Goal: Task Accomplishment & Management: Manage account settings

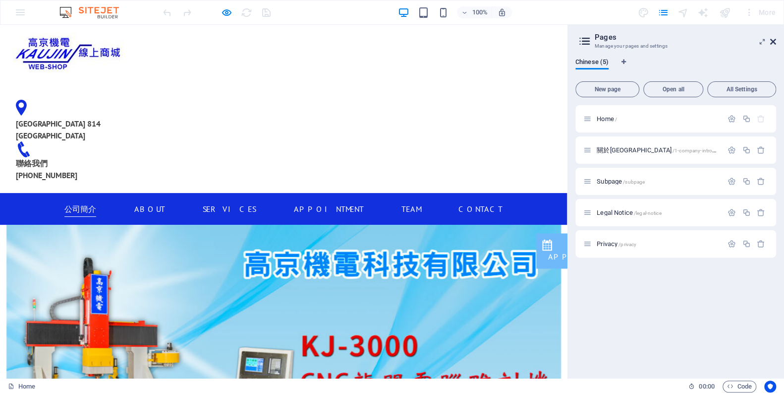
click at [771, 42] on icon at bounding box center [773, 42] width 6 height 8
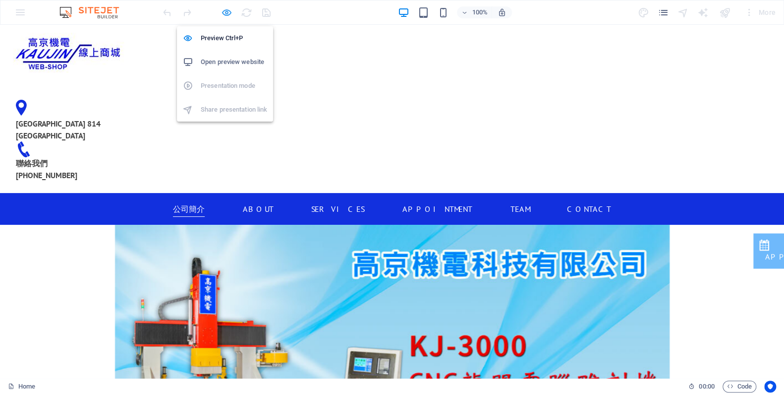
click at [231, 10] on icon "button" at bounding box center [226, 12] width 11 height 11
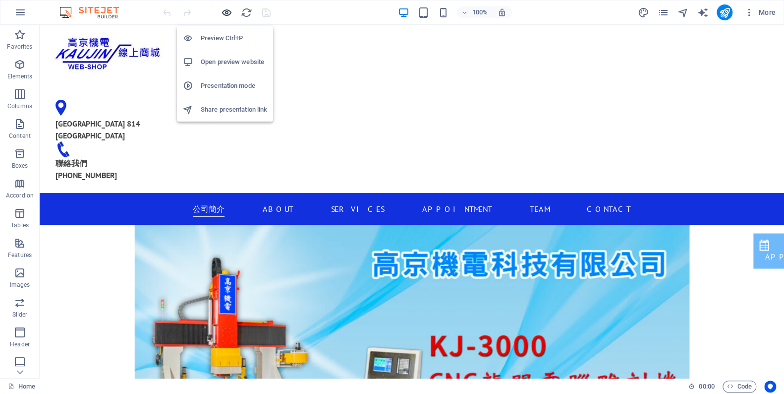
click at [223, 13] on icon "button" at bounding box center [226, 12] width 11 height 11
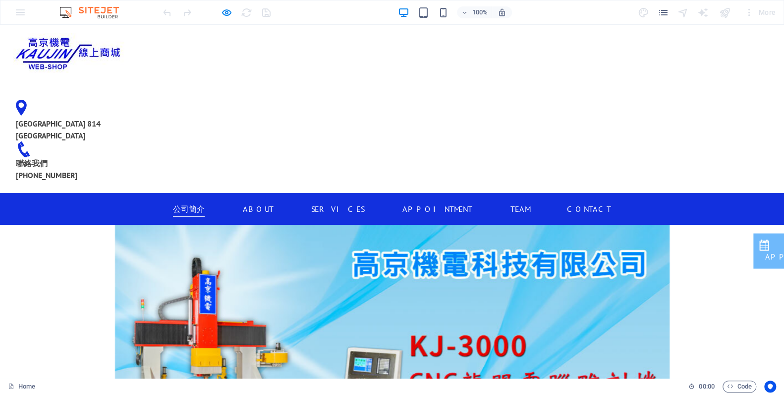
click at [184, 201] on link "公司簡介" at bounding box center [189, 209] width 32 height 16
click at [254, 201] on link "About" at bounding box center [258, 209] width 31 height 16
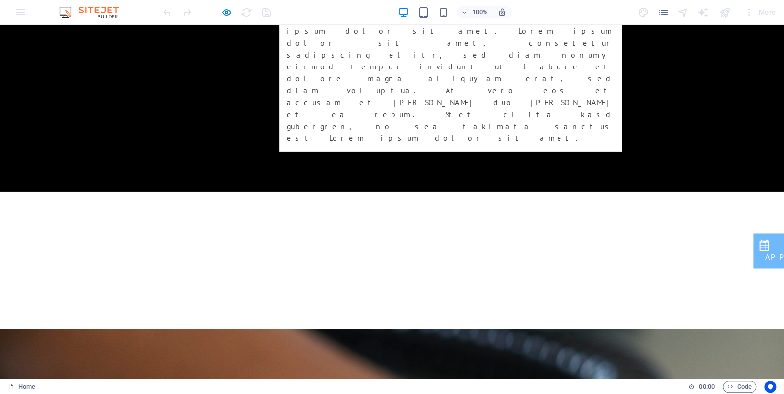
scroll to position [1790, 0]
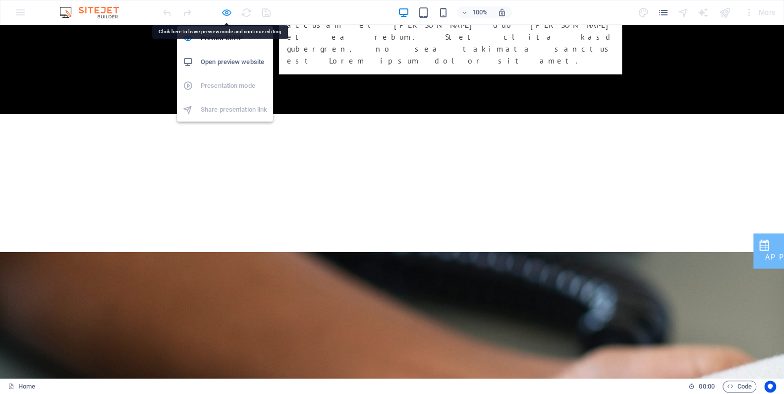
click at [229, 13] on icon "button" at bounding box center [226, 12] width 11 height 11
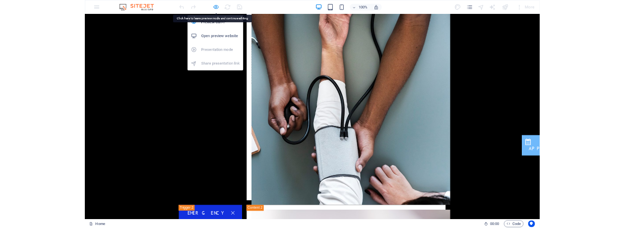
scroll to position [4392, 0]
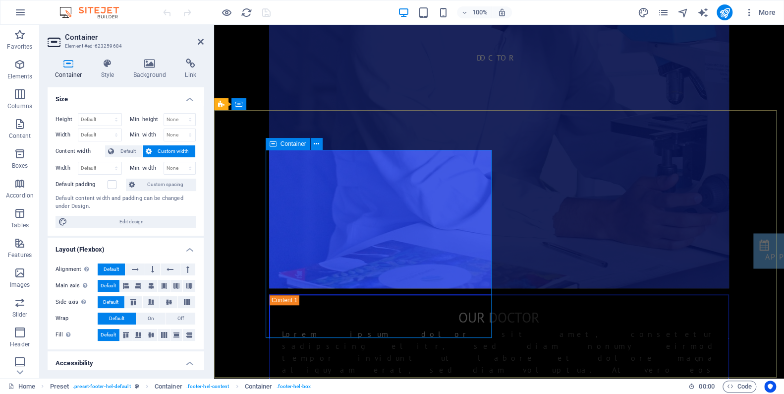
click at [109, 120] on select "Default px rem % vh vw" at bounding box center [99, 120] width 43 height 12
select select "px"
click at [107, 114] on select "Default px rem % vh vw" at bounding box center [99, 120] width 43 height 12
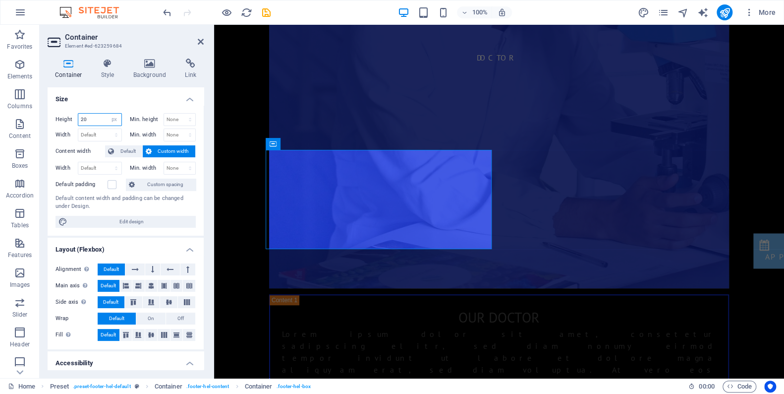
type input "2"
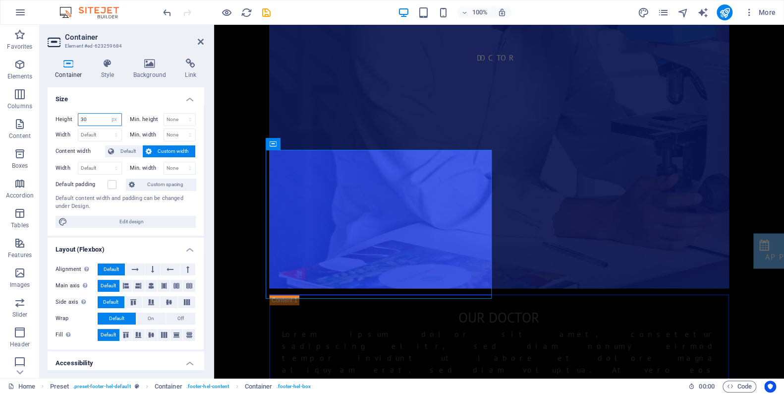
type input "3"
click at [87, 118] on input "280" at bounding box center [99, 120] width 43 height 12
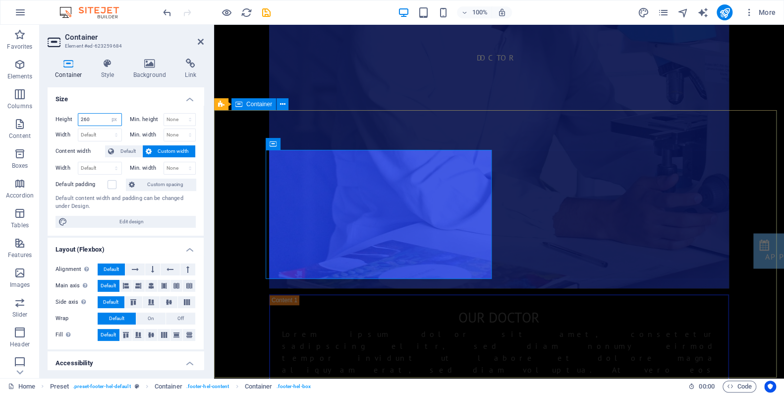
type input "260"
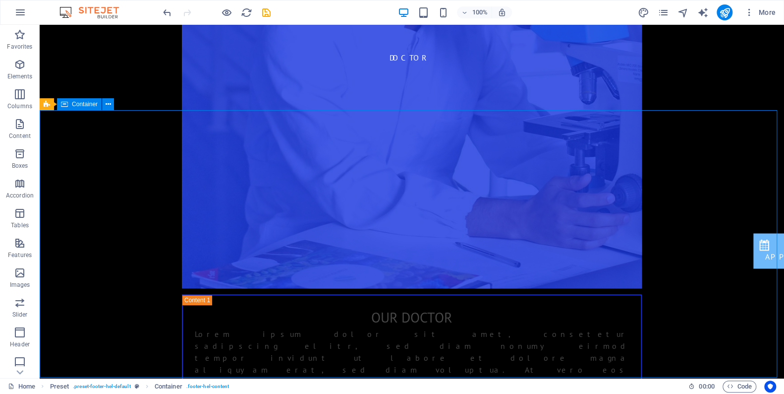
drag, startPoint x: 361, startPoint y: 120, endPoint x: 198, endPoint y: 80, distance: 168.4
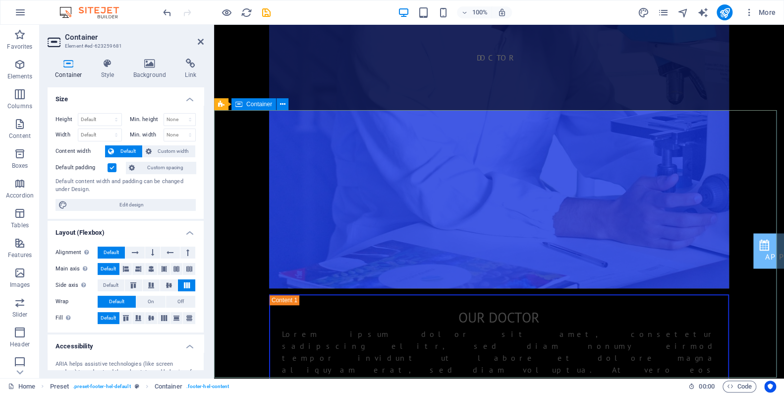
click at [267, 14] on icon "save" at bounding box center [266, 12] width 11 height 11
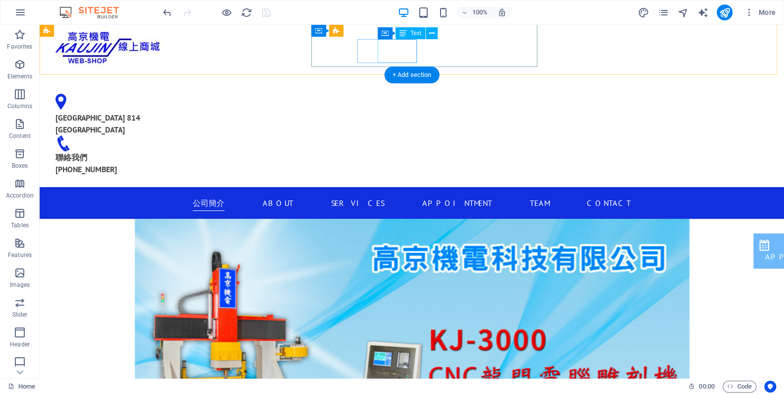
scroll to position [0, 0]
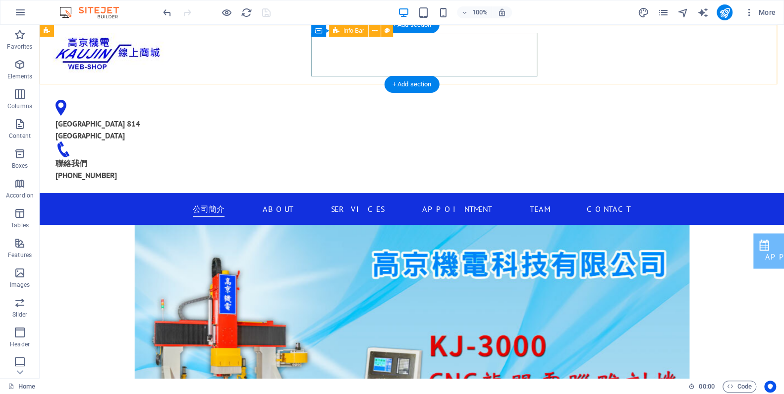
click at [274, 84] on div "[GEOGRAPHIC_DATA] 814 [GEOGRAPHIC_DATA] 聯絡我們 [PHONE_NUMBER]" at bounding box center [161, 134] width 226 height 101
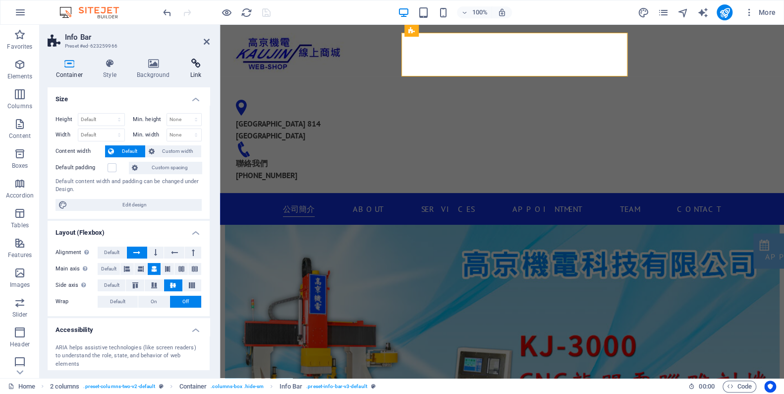
drag, startPoint x: 213, startPoint y: 69, endPoint x: 207, endPoint y: 69, distance: 5.9
click at [207, 69] on aside "Info Bar Preset #ed-623259966 Container Style Background Link Size Height Defau…" at bounding box center [130, 201] width 180 height 353
click at [162, 149] on span "Custom width" at bounding box center [178, 151] width 41 height 12
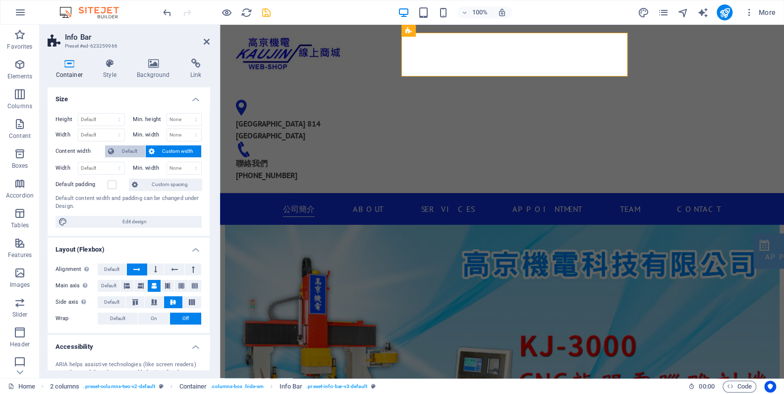
click at [137, 149] on span "Default" at bounding box center [129, 151] width 25 height 12
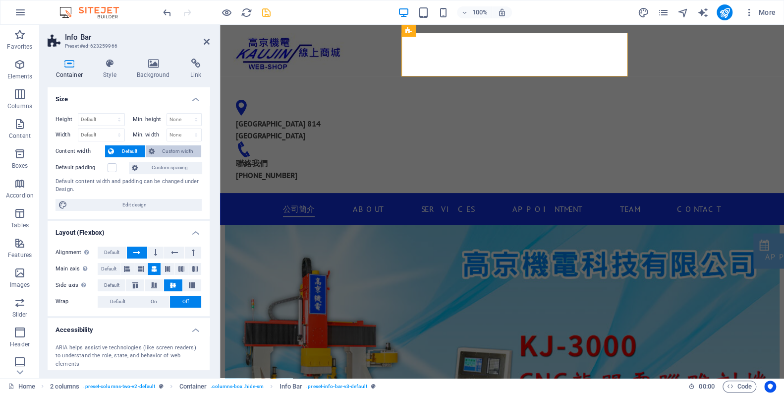
click at [162, 150] on span "Custom width" at bounding box center [178, 151] width 41 height 12
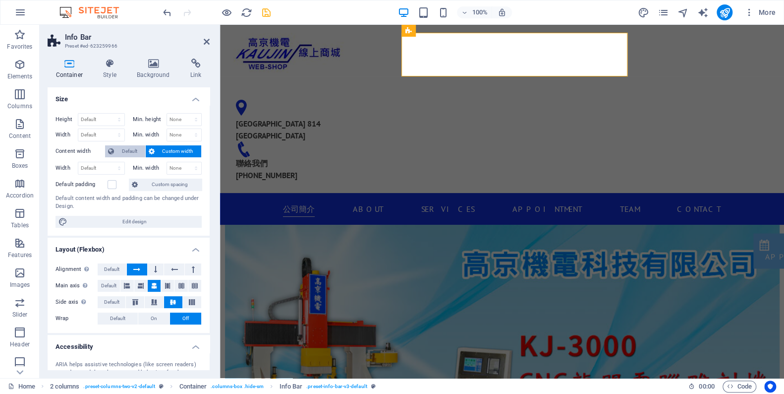
click at [127, 150] on span "Default" at bounding box center [129, 151] width 25 height 12
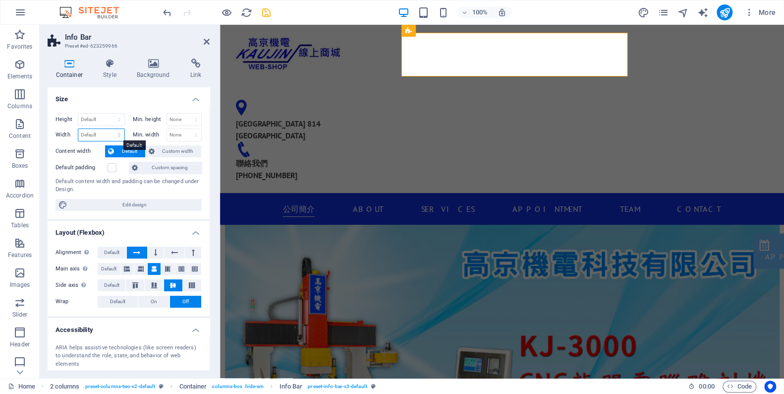
click at [119, 136] on select "Default px rem % em vh vw" at bounding box center [101, 135] width 46 height 12
select select "%"
click at [110, 129] on select "Default px rem % em vh vw" at bounding box center [101, 135] width 46 height 12
type input "8"
type input "120"
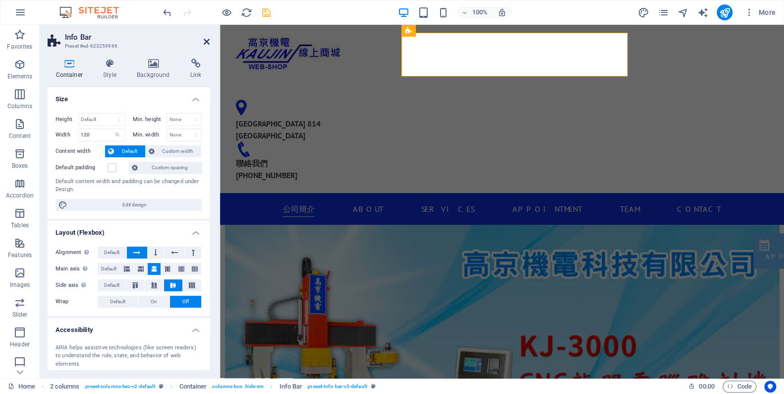
click at [204, 41] on icon at bounding box center [207, 42] width 6 height 8
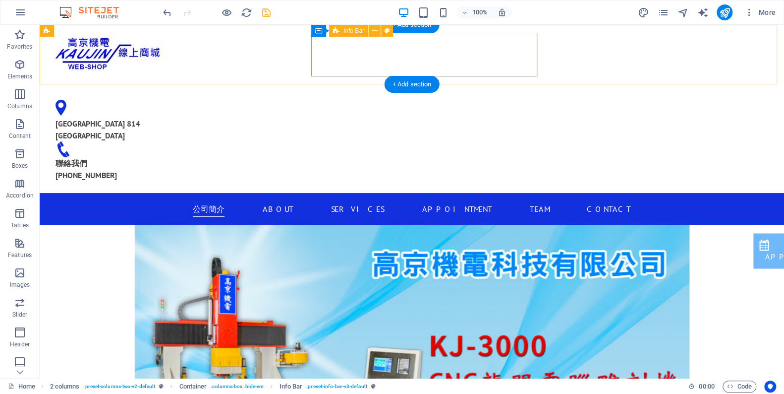
click at [274, 84] on div "[GEOGRAPHIC_DATA] 814 [GEOGRAPHIC_DATA] 聯絡我們 [PHONE_NUMBER]" at bounding box center [161, 134] width 226 height 101
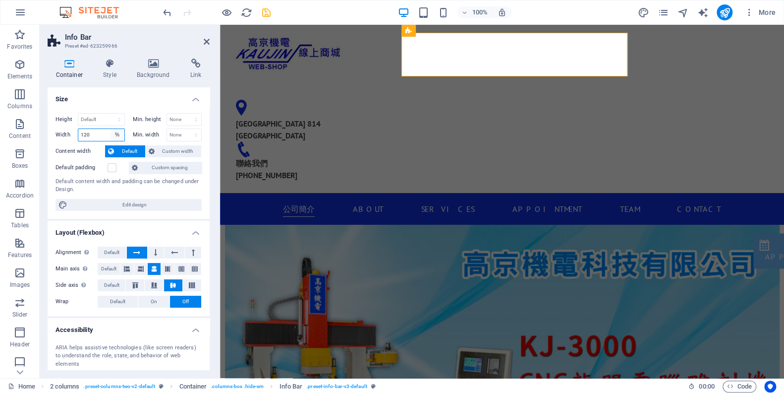
click at [115, 134] on select "Default px rem % em vh vw" at bounding box center [118, 135] width 14 height 12
select select "default"
click at [111, 129] on select "Default px rem % em vh vw" at bounding box center [118, 135] width 14 height 12
select select "DISABLED_OPTION_VALUE"
click at [127, 103] on h4 "Size" at bounding box center [129, 96] width 162 height 18
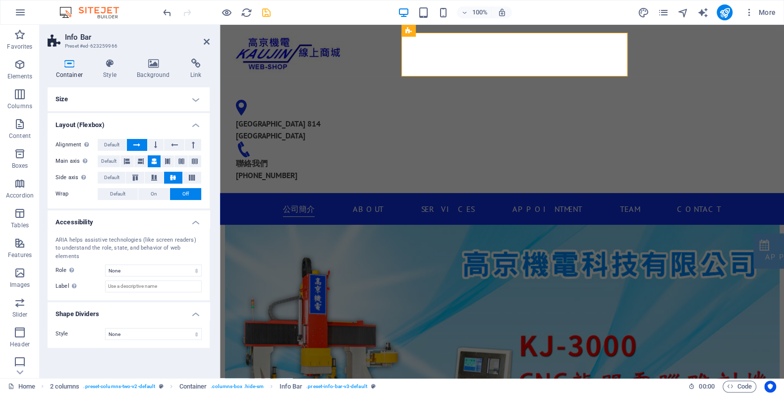
click at [127, 103] on h4 "Size" at bounding box center [129, 99] width 162 height 24
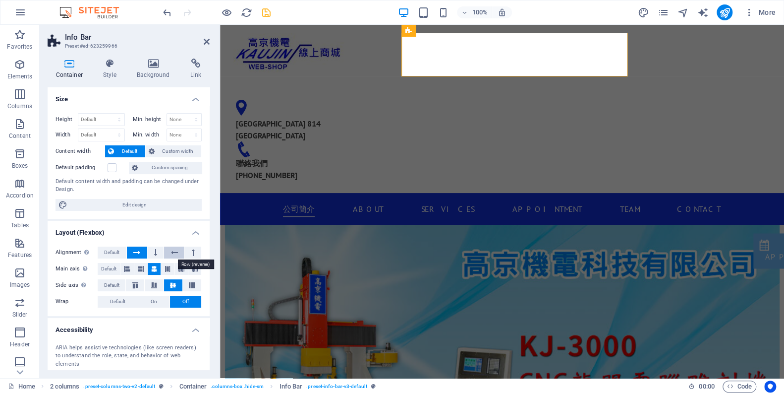
click at [172, 254] on icon at bounding box center [174, 252] width 7 height 12
click at [146, 254] on button at bounding box center [137, 252] width 20 height 12
click at [175, 254] on icon at bounding box center [174, 252] width 7 height 12
click at [140, 256] on icon at bounding box center [136, 252] width 7 height 12
click at [175, 254] on icon at bounding box center [174, 252] width 7 height 12
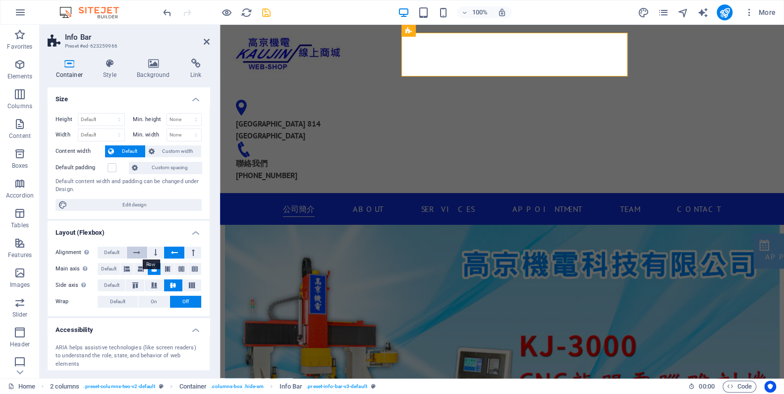
click at [139, 255] on icon at bounding box center [136, 252] width 7 height 12
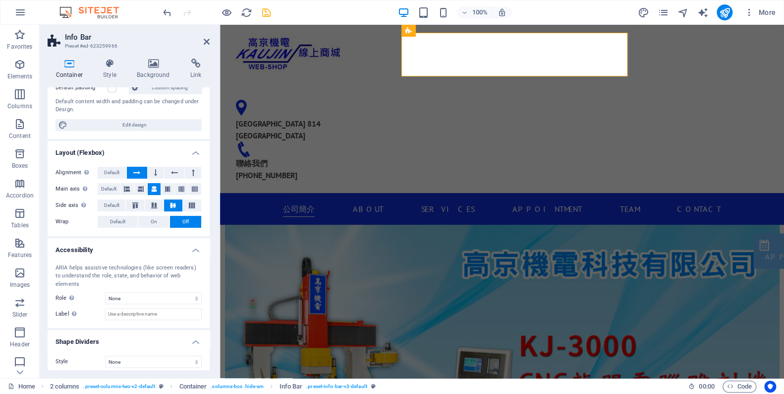
scroll to position [88, 0]
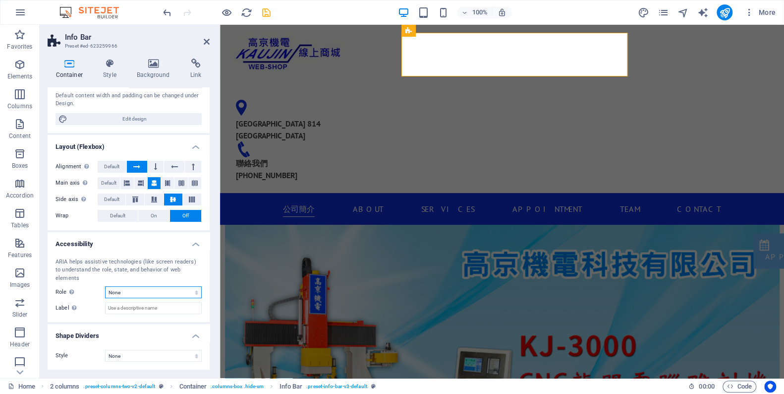
click at [185, 292] on select "None Alert Article Banner Comment Complementary Dialog Footer Header Marquee Pr…" at bounding box center [153, 292] width 97 height 12
click at [105, 286] on select "None Alert Article Banner Comment Complementary Dialog Footer Header Marquee Pr…" at bounding box center [153, 292] width 97 height 12
click at [155, 291] on select "None Alert Article Banner Comment Complementary Dialog Footer Header Marquee Pr…" at bounding box center [153, 292] width 97 height 12
select select "none"
click at [105, 286] on select "None Alert Article Banner Comment Complementary Dialog Footer Header Marquee Pr…" at bounding box center [153, 292] width 97 height 12
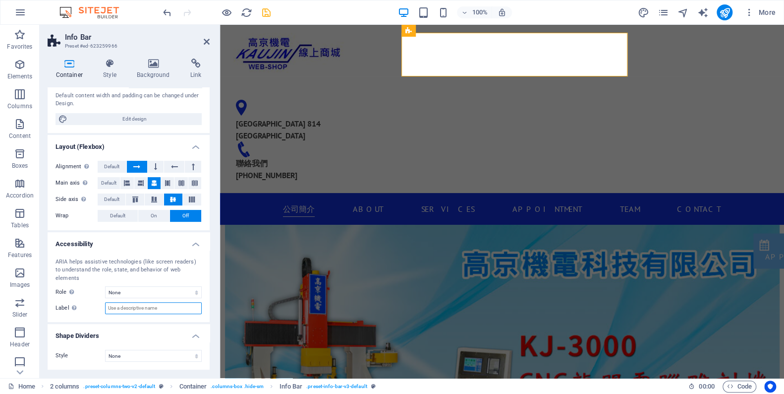
click at [132, 311] on input "Label Use the ARIA label to provide a clear and descriptive name for elements t…" at bounding box center [153, 308] width 97 height 12
click at [83, 299] on div "ARIA helps assistive technologies (like screen readers) to understand the role,…" at bounding box center [129, 286] width 162 height 72
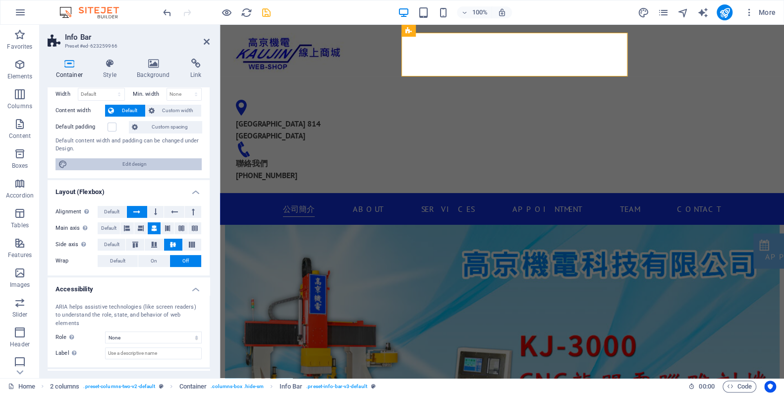
scroll to position [0, 0]
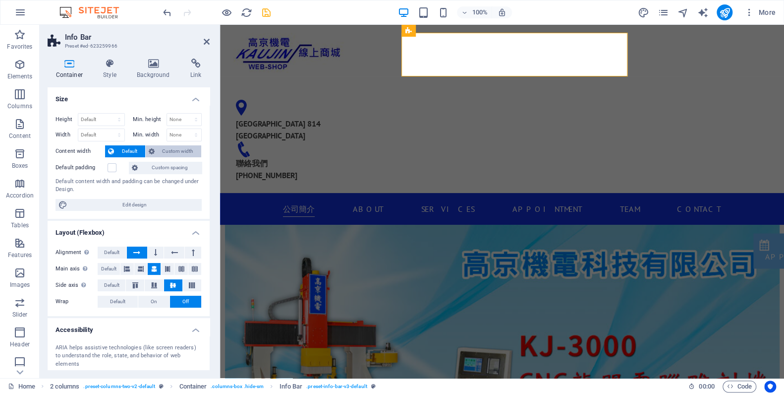
click at [177, 152] on span "Custom width" at bounding box center [178, 151] width 41 height 12
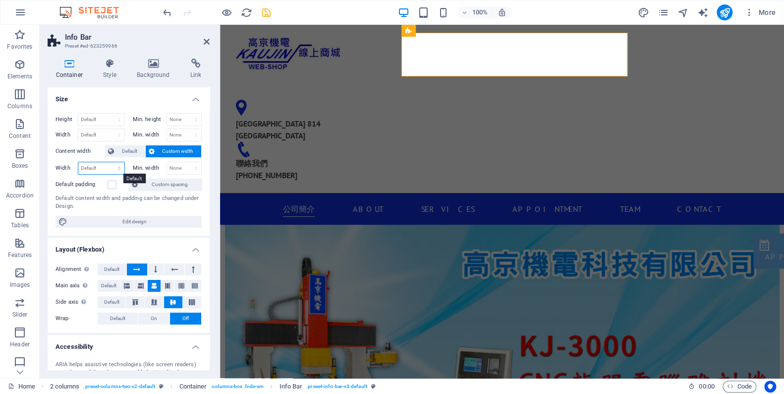
click at [92, 170] on select "Default px rem % em vh vw" at bounding box center [101, 168] width 46 height 12
select select "%"
click at [110, 162] on select "Default px rem % em vh vw" at bounding box center [101, 168] width 46 height 12
type input "80"
click at [177, 166] on select "None px rem % vh vw" at bounding box center [184, 168] width 35 height 12
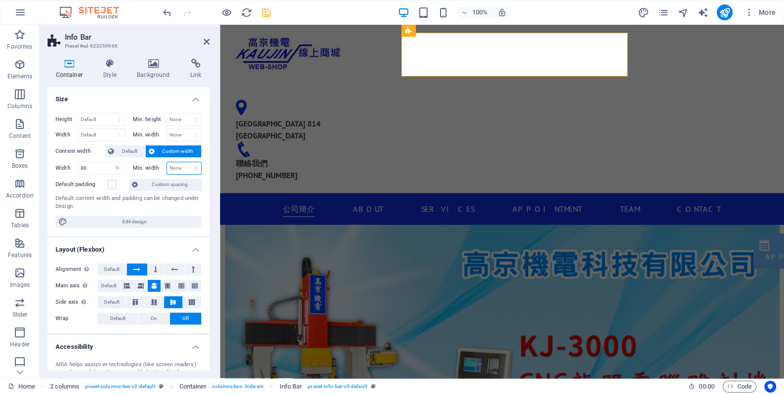
select select "%"
click at [186, 162] on select "None px rem % vh vw" at bounding box center [184, 168] width 35 height 12
click at [177, 167] on input "100" at bounding box center [184, 168] width 35 height 12
drag, startPoint x: 177, startPoint y: 167, endPoint x: 169, endPoint y: 168, distance: 9.0
click at [169, 168] on input "100" at bounding box center [184, 168] width 35 height 12
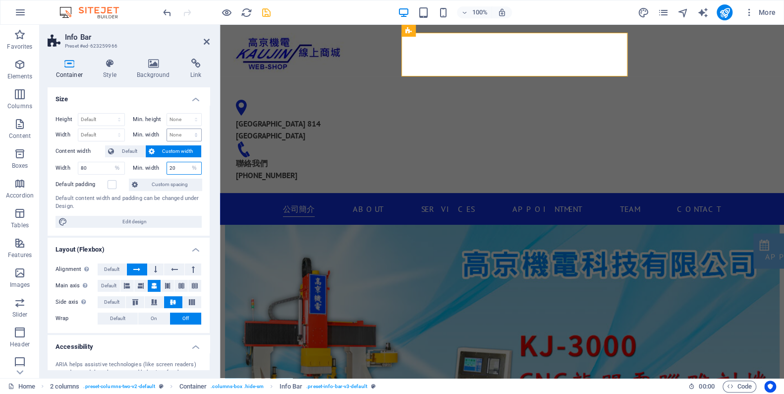
type input "20"
click at [176, 164] on input "20" at bounding box center [184, 168] width 35 height 12
click at [193, 165] on select "None px rem % vh vw" at bounding box center [194, 168] width 14 height 12
select select "6qu4ogub2lg"
click at [187, 162] on select "None px rem % vh vw" at bounding box center [194, 168] width 14 height 12
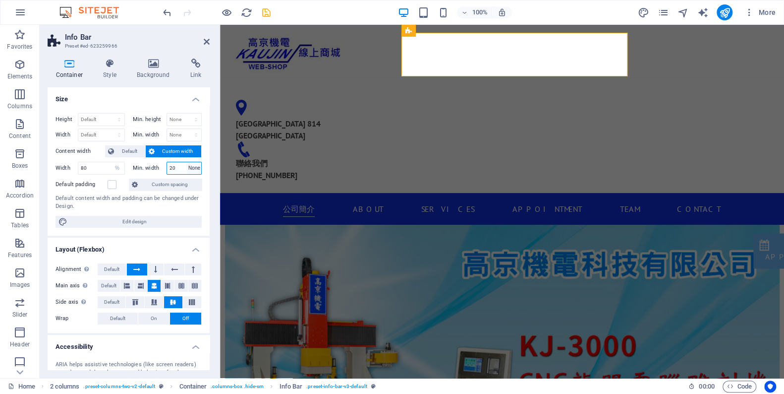
select select "DISABLED_OPTION_VALUE"
click at [116, 165] on select "Default px rem % em vh vw" at bounding box center [118, 168] width 14 height 12
select select "889fbt8vo3"
click at [111, 162] on select "Default px rem % em vh vw" at bounding box center [118, 168] width 14 height 12
select select "DISABLED_OPTION_VALUE"
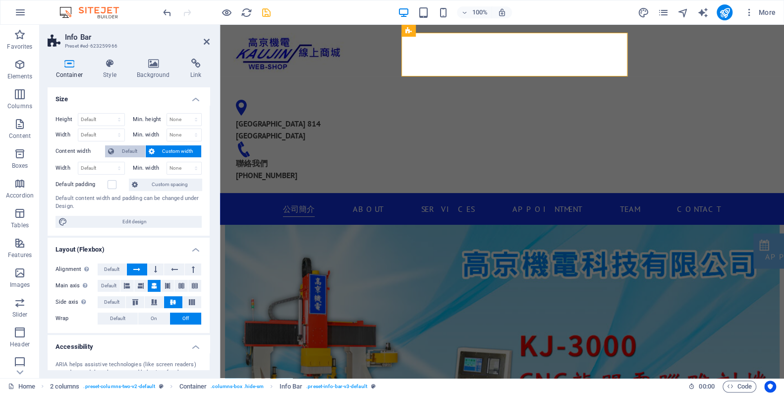
click at [125, 155] on span "Default" at bounding box center [129, 151] width 25 height 12
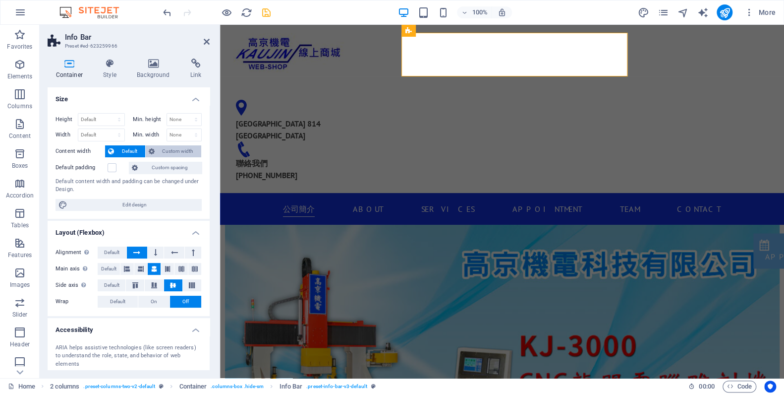
click at [176, 147] on span "Custom width" at bounding box center [178, 151] width 41 height 12
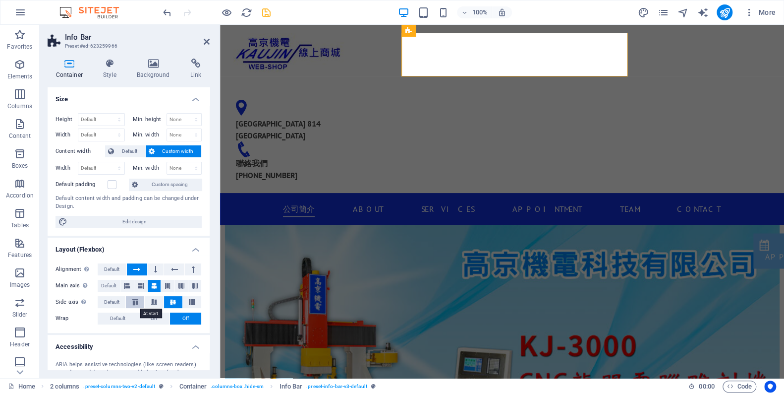
click at [134, 303] on icon at bounding box center [135, 302] width 12 height 6
click at [173, 302] on icon at bounding box center [173, 302] width 12 height 6
click at [122, 145] on span "Default" at bounding box center [129, 151] width 25 height 12
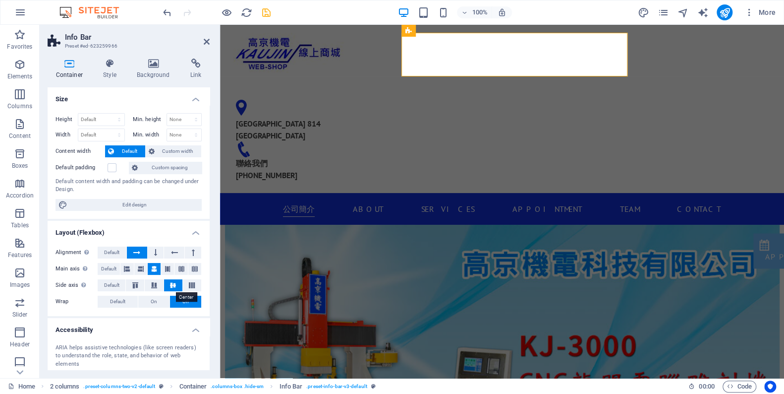
click at [171, 287] on icon at bounding box center [173, 285] width 12 height 6
click at [157, 273] on icon at bounding box center [154, 269] width 6 height 12
click at [140, 288] on icon at bounding box center [135, 285] width 12 height 6
click at [172, 285] on icon at bounding box center [173, 285] width 12 height 6
click at [208, 44] on icon at bounding box center [207, 42] width 6 height 8
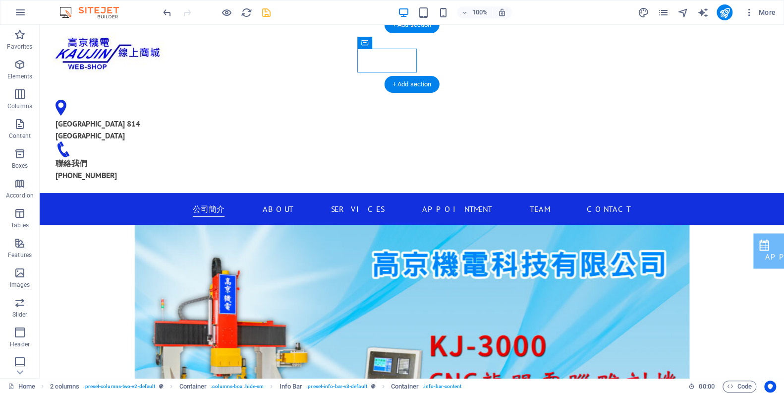
drag, startPoint x: 406, startPoint y: 71, endPoint x: 412, endPoint y: 73, distance: 5.8
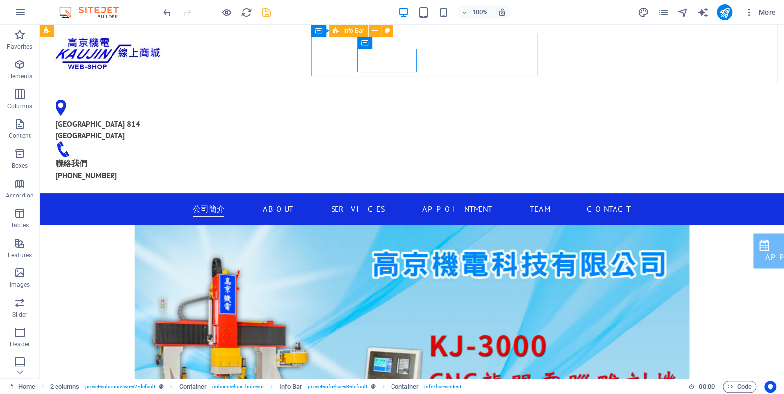
click at [339, 30] on icon at bounding box center [336, 31] width 6 height 12
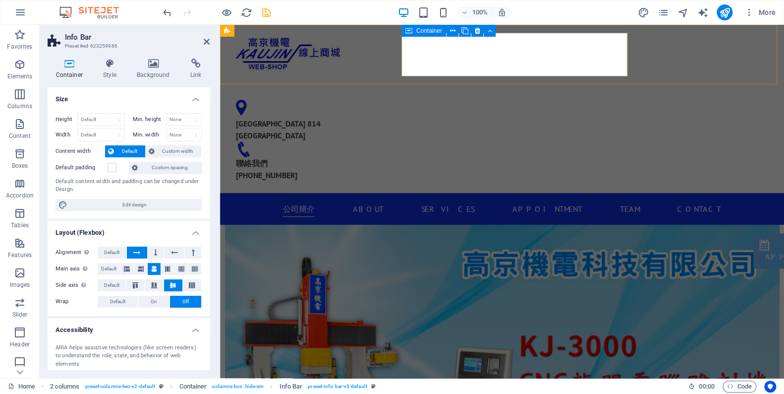
click at [410, 32] on icon at bounding box center [408, 31] width 7 height 12
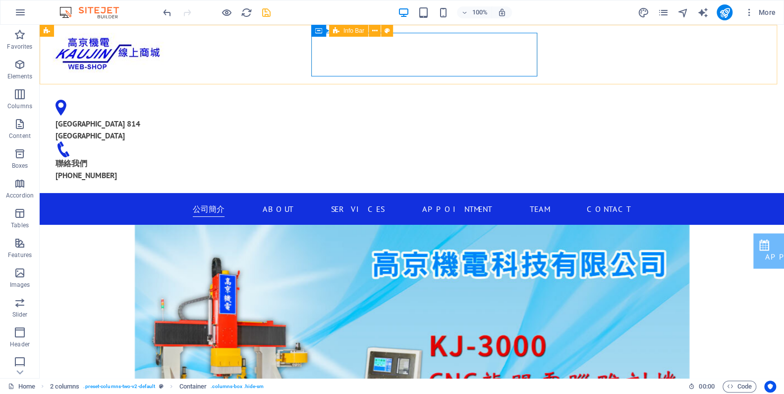
click at [349, 31] on span "Info Bar" at bounding box center [354, 31] width 21 height 6
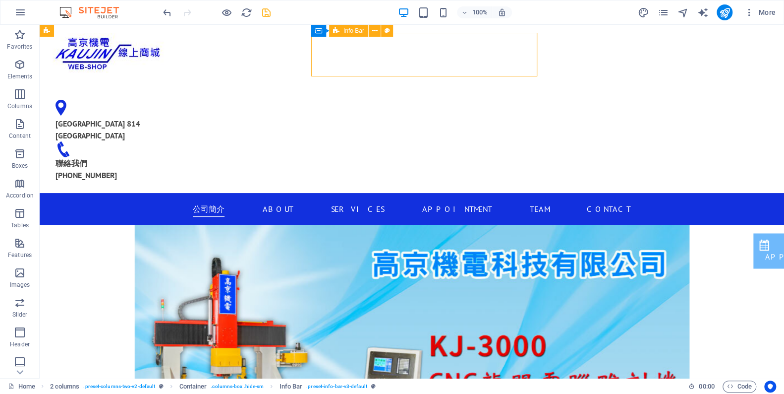
click at [349, 31] on span "Info Bar" at bounding box center [354, 31] width 21 height 6
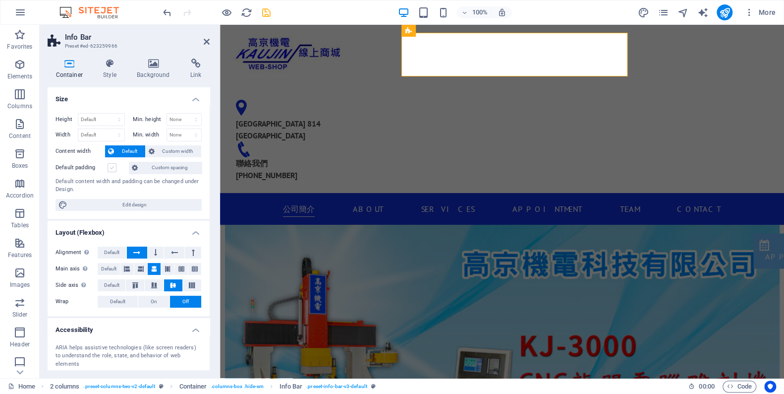
click at [113, 168] on label at bounding box center [112, 167] width 9 height 9
click at [0, 0] on input "Default padding" at bounding box center [0, 0] width 0 height 0
click at [113, 166] on label at bounding box center [112, 167] width 9 height 9
click at [0, 0] on input "Default padding" at bounding box center [0, 0] width 0 height 0
click at [176, 167] on span "Custom spacing" at bounding box center [170, 168] width 58 height 12
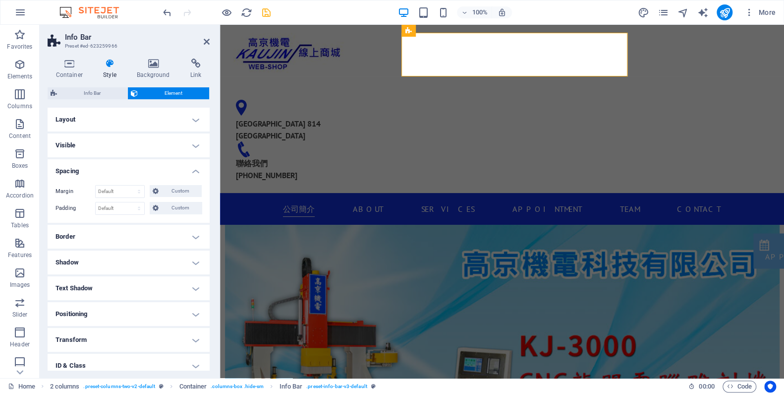
click at [160, 123] on h4 "Layout" at bounding box center [129, 120] width 162 height 24
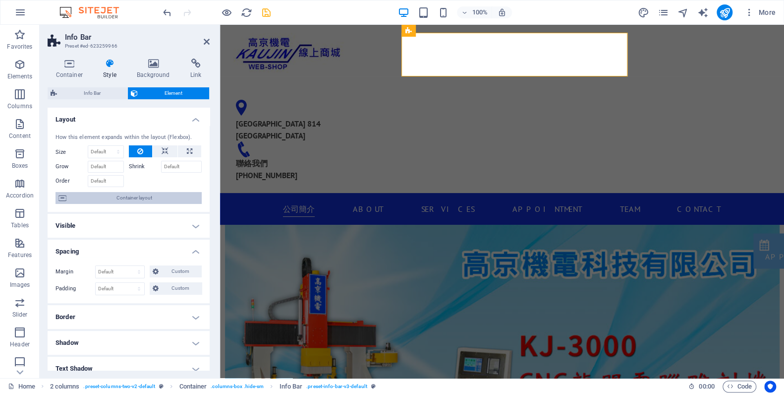
click at [150, 204] on span "Container layout" at bounding box center [133, 198] width 129 height 12
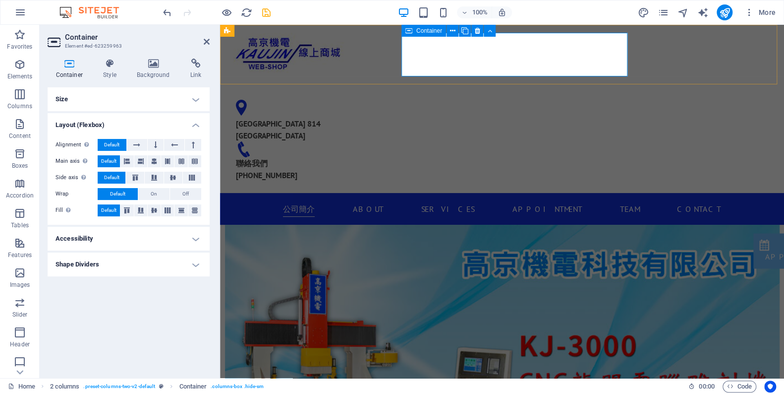
click at [421, 32] on span "Container" at bounding box center [429, 31] width 26 height 6
click at [121, 93] on h4 "Size" at bounding box center [129, 99] width 162 height 24
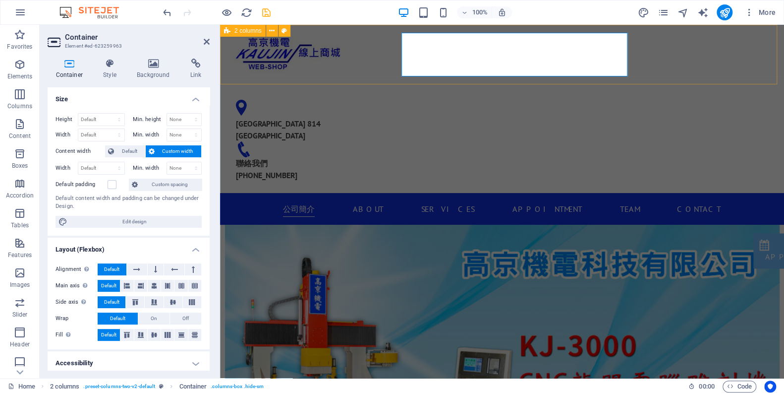
click at [655, 56] on div "[GEOGRAPHIC_DATA] 814 [GEOGRAPHIC_DATA] 聯絡我們 [PHONE_NUMBER]" at bounding box center [502, 109] width 564 height 168
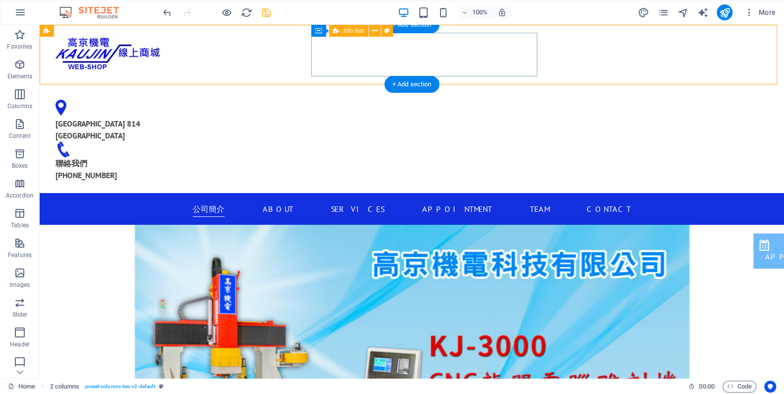
click at [274, 84] on div "[GEOGRAPHIC_DATA] 814 [GEOGRAPHIC_DATA] 聯絡我們 [PHONE_NUMBER]" at bounding box center [161, 134] width 226 height 101
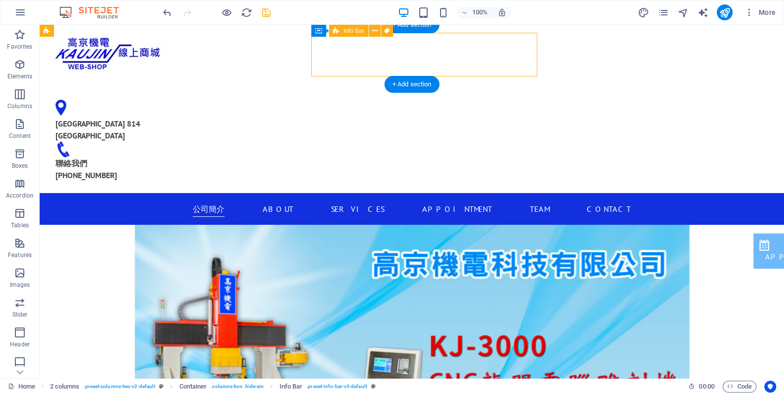
click at [274, 84] on div "[GEOGRAPHIC_DATA] 814 [GEOGRAPHIC_DATA] 聯絡我們 [PHONE_NUMBER]" at bounding box center [161, 134] width 226 height 101
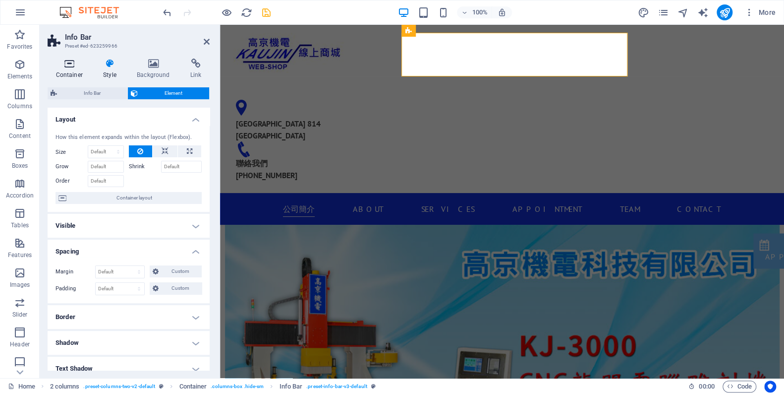
click at [78, 68] on icon at bounding box center [70, 63] width 44 height 10
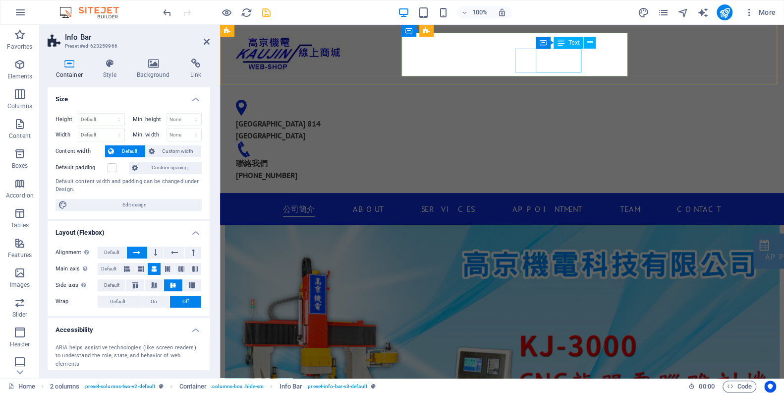
click at [446, 157] on div "聯絡我們 [PHONE_NUMBER]" at bounding box center [341, 169] width 210 height 24
click at [520, 43] on icon at bounding box center [522, 43] width 7 height 12
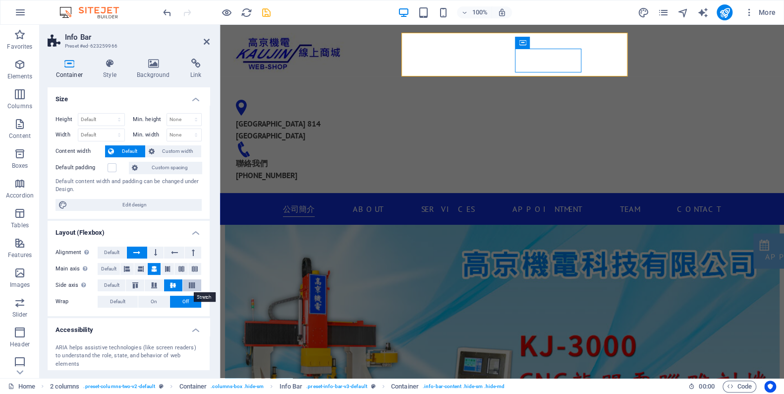
click at [194, 285] on icon at bounding box center [192, 285] width 12 height 6
click at [172, 286] on icon at bounding box center [173, 285] width 12 height 6
click at [445, 84] on div "[GEOGRAPHIC_DATA] 814 [GEOGRAPHIC_DATA] 聯絡我們 [PHONE_NUMBER]" at bounding box center [341, 134] width 226 height 101
click at [210, 38] on aside "Info Bar Preset #ed-623259966 Container Style Background Link Size Height Defau…" at bounding box center [130, 201] width 180 height 353
click at [208, 40] on icon at bounding box center [207, 42] width 6 height 8
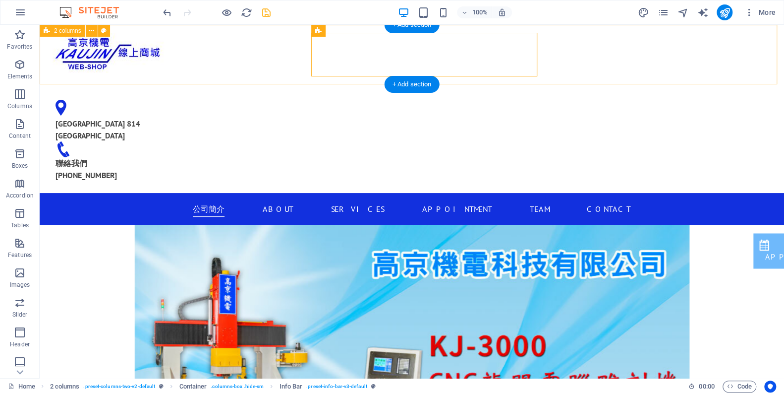
click at [722, 60] on div "[GEOGRAPHIC_DATA] 814 [GEOGRAPHIC_DATA] 聯絡我們 [PHONE_NUMBER]" at bounding box center [412, 109] width 744 height 168
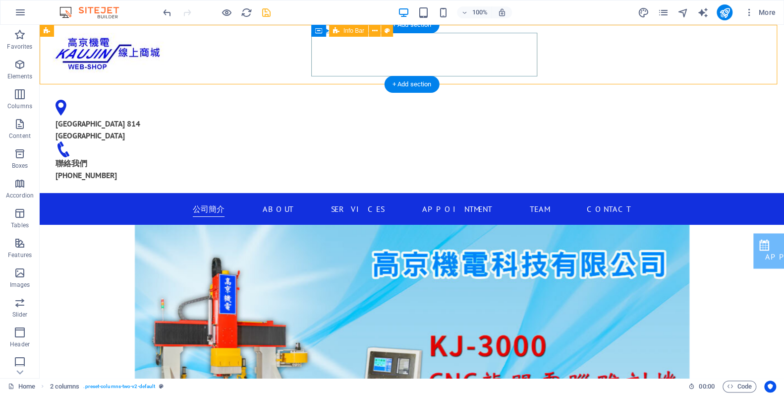
click at [274, 84] on div "[GEOGRAPHIC_DATA] 814 [GEOGRAPHIC_DATA] 聯絡我們 [PHONE_NUMBER]" at bounding box center [161, 134] width 226 height 101
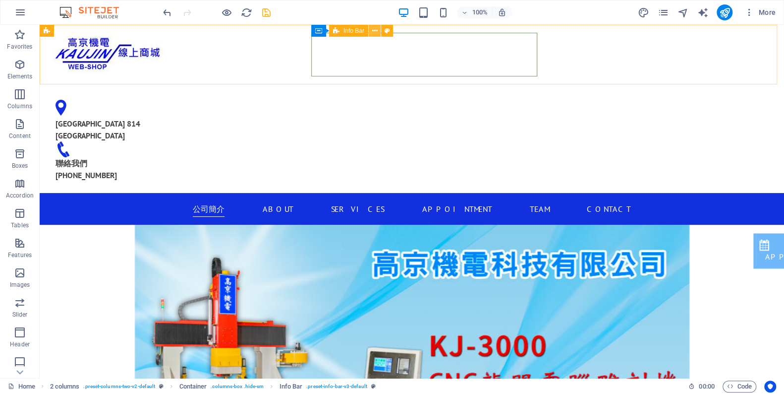
click at [373, 32] on icon at bounding box center [374, 31] width 5 height 10
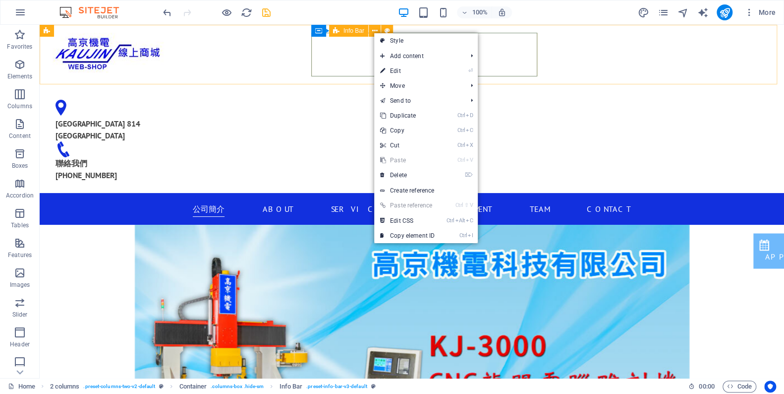
click at [360, 30] on span "Info Bar" at bounding box center [354, 31] width 21 height 6
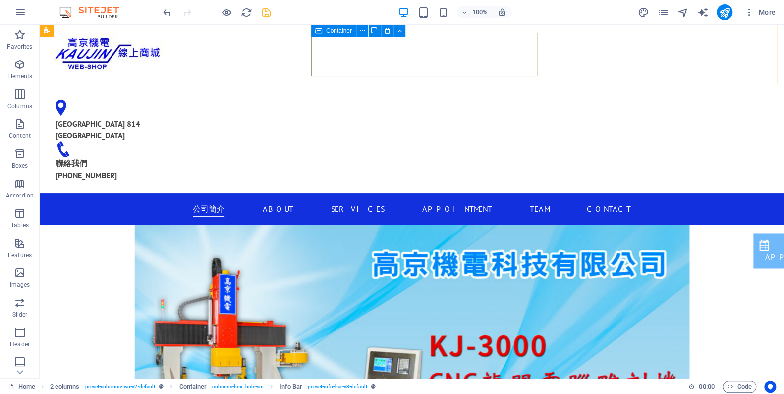
click at [314, 35] on div "Container" at bounding box center [333, 31] width 45 height 12
click at [327, 29] on span "Container" at bounding box center [339, 31] width 26 height 6
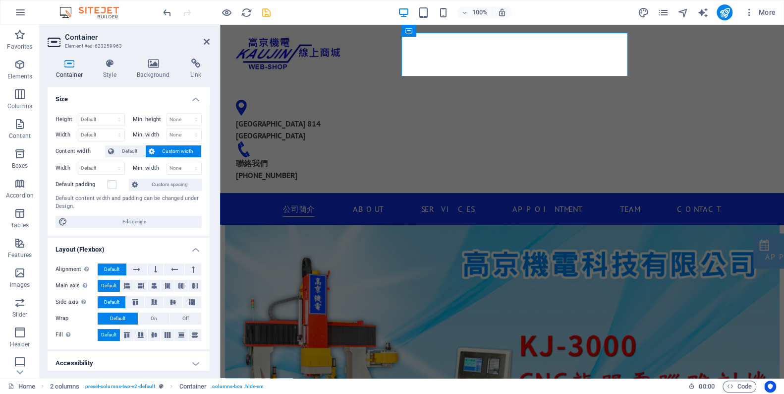
scroll to position [31, 0]
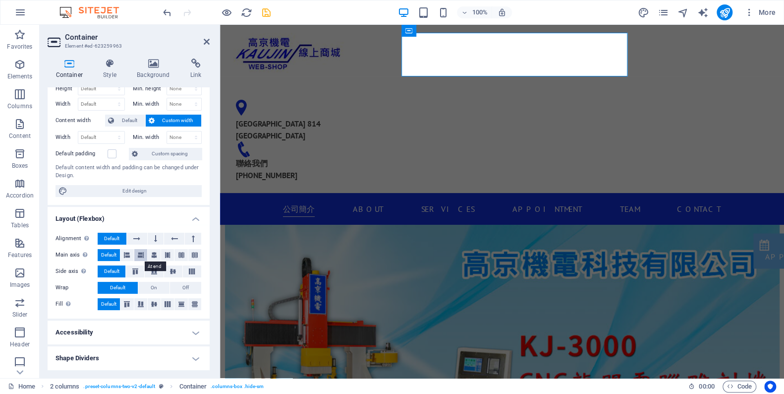
click at [143, 254] on icon at bounding box center [141, 255] width 6 height 12
click at [110, 255] on span "Default" at bounding box center [108, 255] width 15 height 12
click at [188, 273] on icon at bounding box center [192, 271] width 12 height 6
click at [108, 273] on span "Default" at bounding box center [111, 271] width 15 height 12
click at [143, 239] on button at bounding box center [137, 238] width 20 height 12
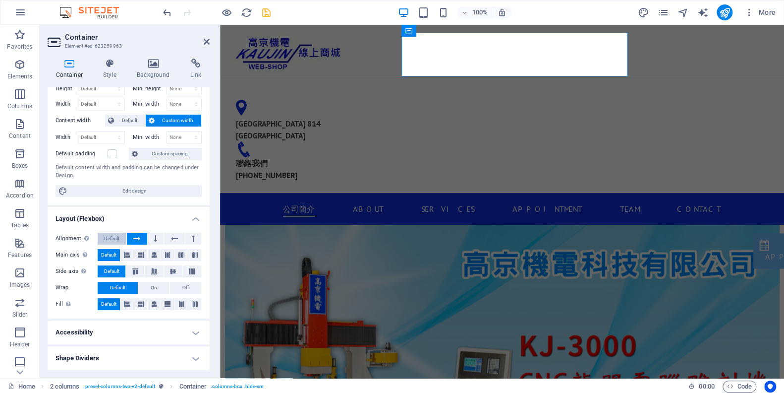
click at [123, 233] on button "Default" at bounding box center [112, 238] width 29 height 12
click at [161, 236] on button at bounding box center [156, 238] width 16 height 12
click at [180, 236] on button at bounding box center [174, 238] width 20 height 12
click at [106, 235] on span "Default" at bounding box center [111, 238] width 15 height 12
click at [195, 234] on button at bounding box center [193, 238] width 16 height 12
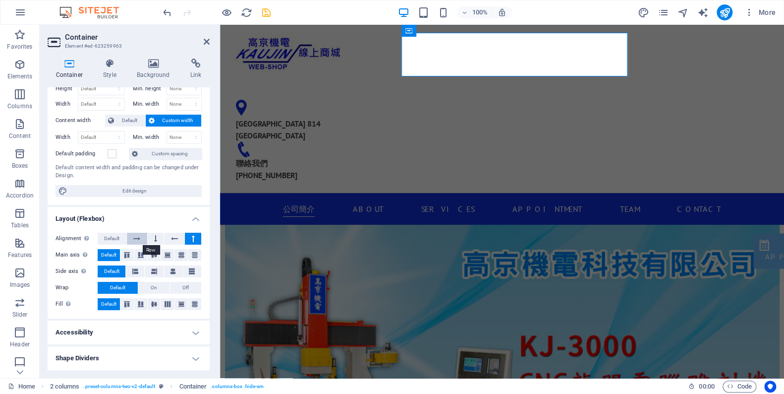
click at [137, 237] on icon at bounding box center [136, 238] width 7 height 12
click at [113, 238] on span "Default" at bounding box center [111, 238] width 15 height 12
click at [144, 253] on icon at bounding box center [141, 255] width 6 height 12
click at [113, 251] on span "Default" at bounding box center [108, 255] width 15 height 12
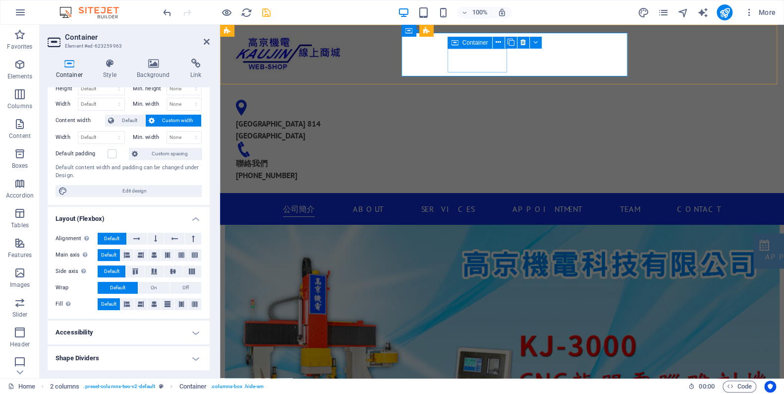
click at [460, 43] on div "Container" at bounding box center [470, 43] width 45 height 12
click at [461, 41] on div "Container" at bounding box center [470, 43] width 45 height 12
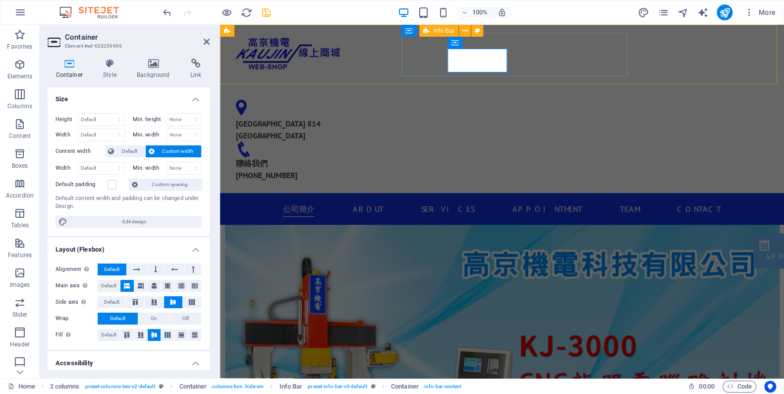
click at [434, 84] on div "[GEOGRAPHIC_DATA] 814 [GEOGRAPHIC_DATA] 聯絡我們 [PHONE_NUMBER]" at bounding box center [341, 134] width 226 height 101
click at [454, 84] on div "[GEOGRAPHIC_DATA] 814 [GEOGRAPHIC_DATA] 聯絡我們 [PHONE_NUMBER]" at bounding box center [341, 134] width 226 height 101
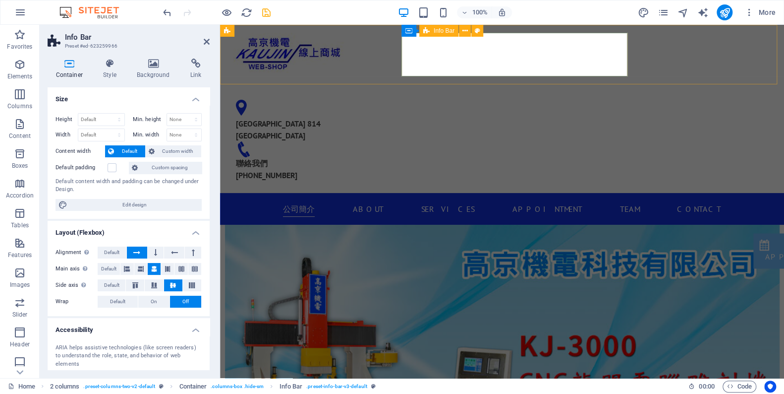
click at [419, 84] on div "[GEOGRAPHIC_DATA] 814 [GEOGRAPHIC_DATA] 聯絡我們 [PHONE_NUMBER]" at bounding box center [341, 134] width 226 height 101
click at [433, 33] on div "Info Bar" at bounding box center [438, 31] width 39 height 12
click at [411, 84] on div "[GEOGRAPHIC_DATA] 814 [GEOGRAPHIC_DATA] 聯絡我們 [PHONE_NUMBER]" at bounding box center [341, 134] width 226 height 101
click at [143, 271] on icon at bounding box center [141, 269] width 6 height 12
click at [136, 285] on icon at bounding box center [135, 285] width 12 height 6
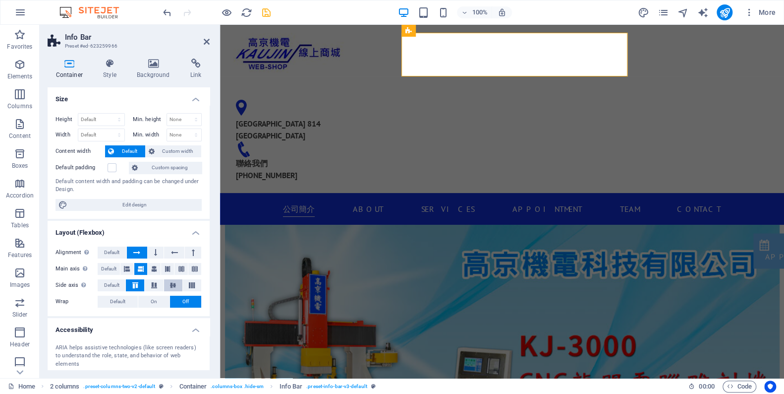
click at [176, 285] on icon at bounding box center [173, 285] width 12 height 6
click at [690, 54] on div "[GEOGRAPHIC_DATA] 814 [GEOGRAPHIC_DATA] 聯絡我們 [PHONE_NUMBER]" at bounding box center [502, 109] width 564 height 168
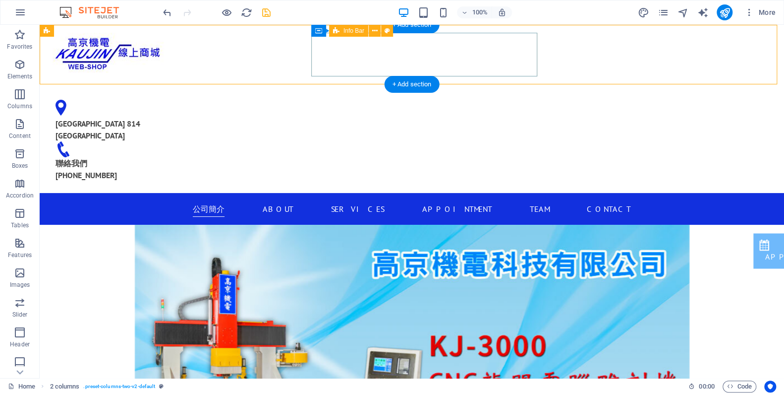
click at [274, 84] on div "[GEOGRAPHIC_DATA] 814 [GEOGRAPHIC_DATA] 聯絡我們 [PHONE_NUMBER]" at bounding box center [161, 134] width 226 height 101
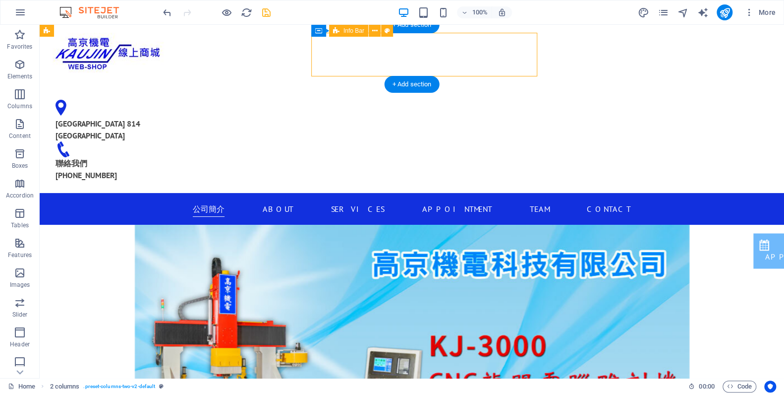
click at [274, 84] on div "[GEOGRAPHIC_DATA] 814 [GEOGRAPHIC_DATA] 聯絡我們 [PHONE_NUMBER]" at bounding box center [161, 134] width 226 height 101
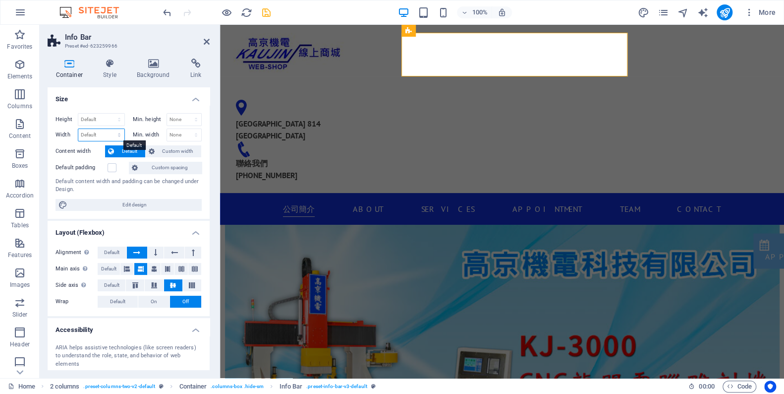
click at [114, 132] on select "Default px rem % em vh vw" at bounding box center [101, 135] width 46 height 12
select select "px"
click at [110, 129] on select "Default px rem % em vh vw" at bounding box center [101, 135] width 46 height 12
type input "456"
click at [122, 129] on select "Default px rem % em vh vw" at bounding box center [118, 135] width 14 height 12
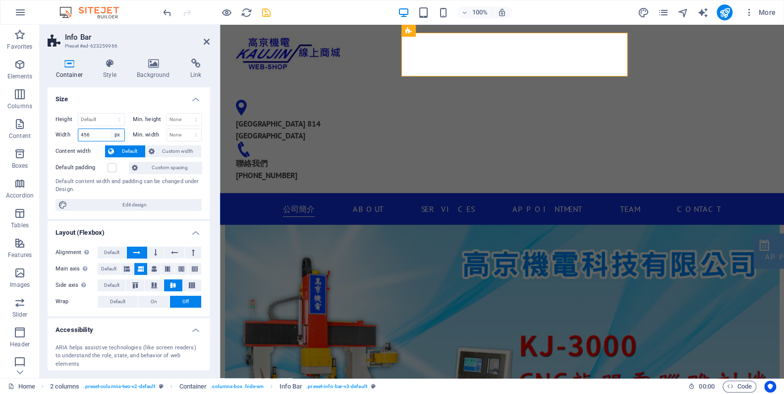
select select "%"
click at [111, 129] on select "Default px rem % em vh vw" at bounding box center [118, 135] width 14 height 12
type input "120"
click at [112, 135] on select "Default px rem % em vh vw" at bounding box center [118, 135] width 14 height 12
select select "px"
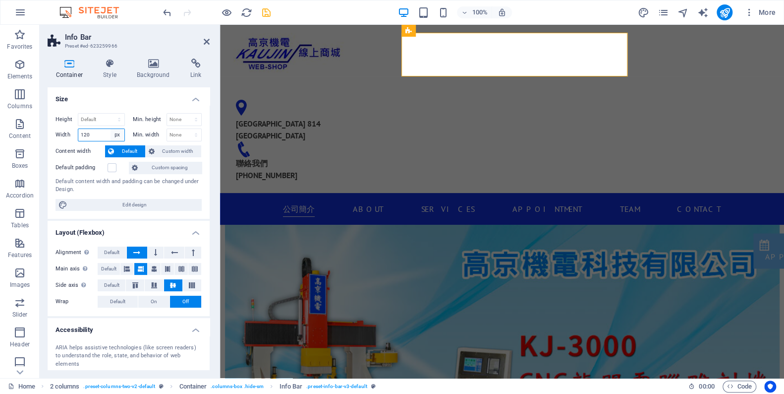
click at [111, 129] on select "Default px rem % em vh vw" at bounding box center [118, 135] width 14 height 12
type input "700"
click at [100, 132] on input "700" at bounding box center [101, 135] width 46 height 12
click at [153, 151] on button "Custom width" at bounding box center [174, 151] width 56 height 12
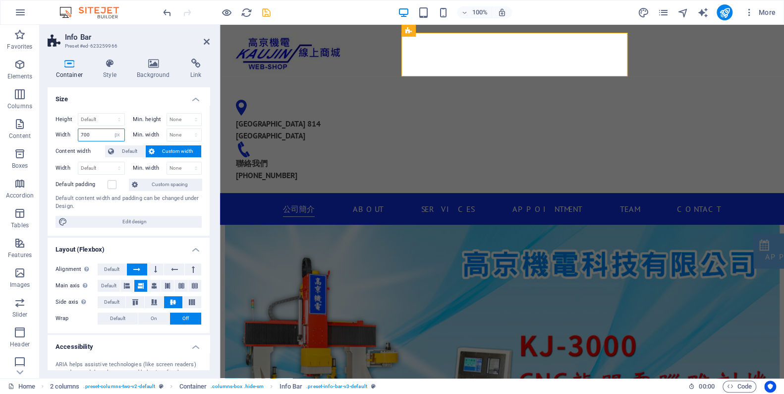
drag, startPoint x: 101, startPoint y: 135, endPoint x: 54, endPoint y: 135, distance: 47.1
click at [54, 135] on div "Height Default px rem % vh vw Min. height None px rem % vh vw Width 700 Default…" at bounding box center [129, 170] width 162 height 130
click at [117, 132] on select "Default px rem % em vh vw" at bounding box center [118, 135] width 14 height 12
click at [111, 129] on select "Default px rem % em vh vw" at bounding box center [118, 135] width 14 height 12
select select "DISABLED_OPTION_VALUE"
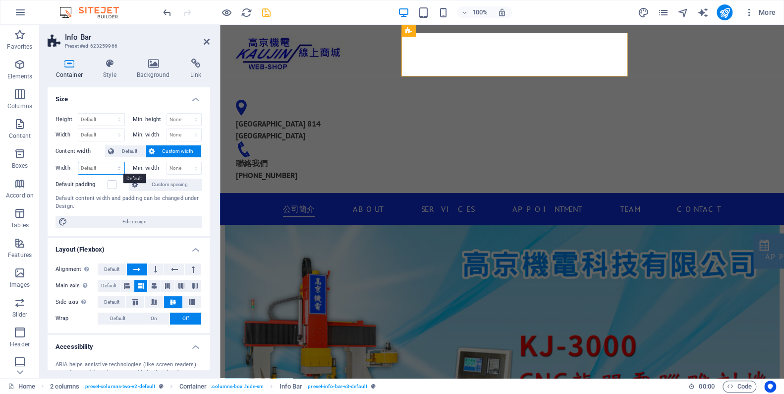
click at [97, 165] on select "Default px rem % em vh vw" at bounding box center [101, 168] width 46 height 12
select select "px"
click at [110, 162] on select "Default px rem % em vh vw" at bounding box center [101, 168] width 46 height 12
type input "700"
click at [160, 211] on div "Default content width and padding can be changed under Design." at bounding box center [129, 202] width 146 height 16
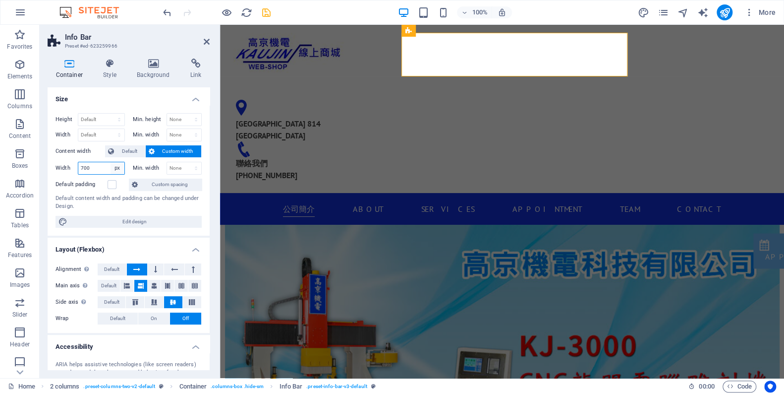
click at [117, 168] on select "Default px rem % em vh vw" at bounding box center [118, 168] width 14 height 12
select select "889fbt8vo3"
click at [111, 162] on select "Default px rem % em vh vw" at bounding box center [118, 168] width 14 height 12
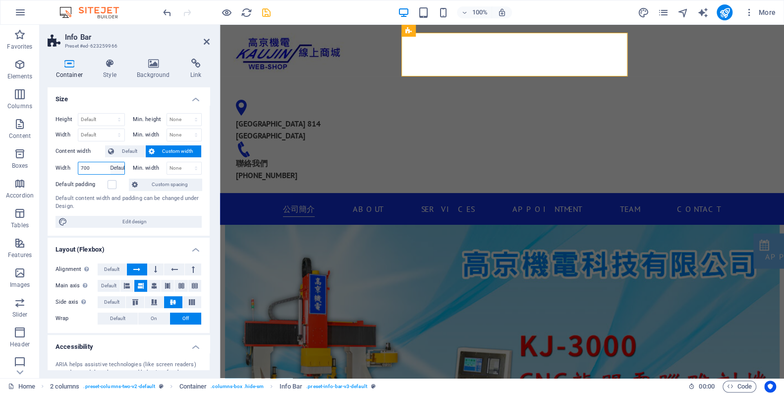
select select "DISABLED_OPTION_VALUE"
click at [141, 210] on div "Default content width and padding can be changed under Design." at bounding box center [129, 202] width 146 height 16
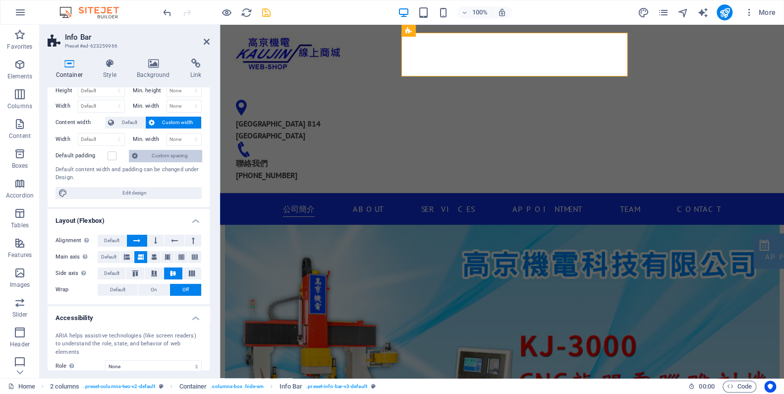
scroll to position [0, 0]
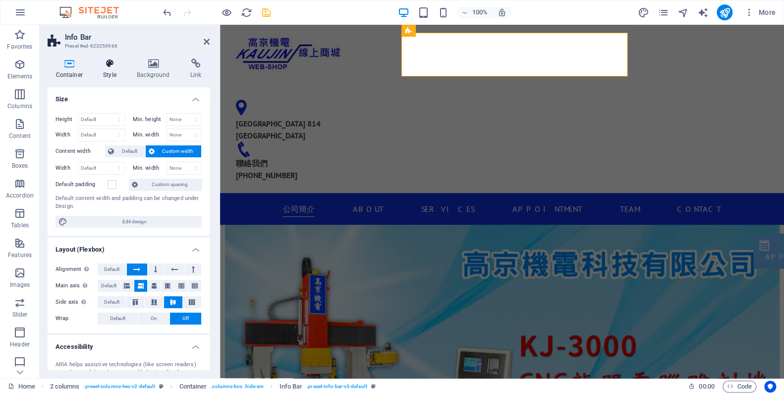
click at [108, 74] on h4 "Style" at bounding box center [112, 68] width 34 height 21
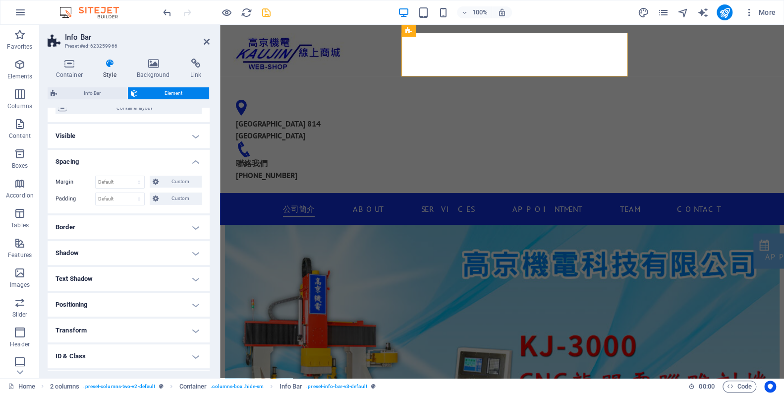
scroll to position [90, 0]
click at [175, 204] on span "Custom" at bounding box center [180, 198] width 37 height 12
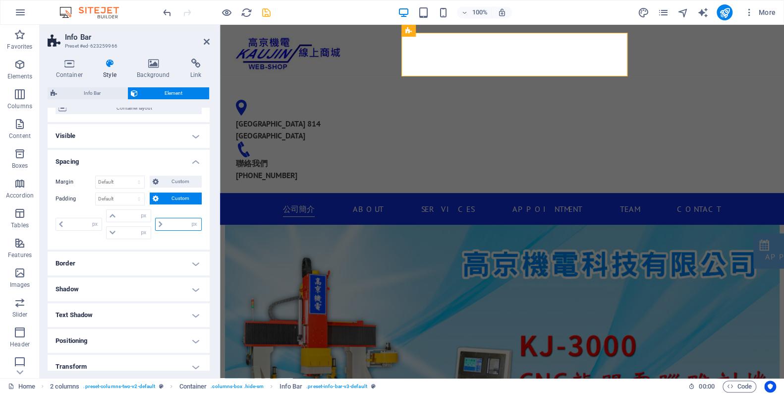
click at [169, 230] on input "number" at bounding box center [184, 224] width 36 height 12
type input "120"
type input "0"
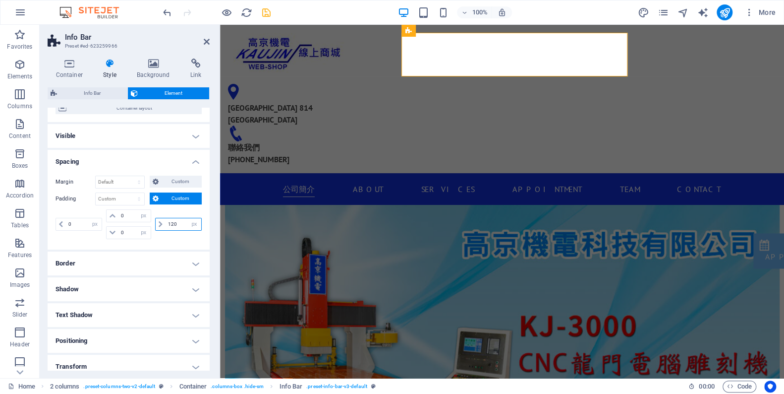
type input "120"
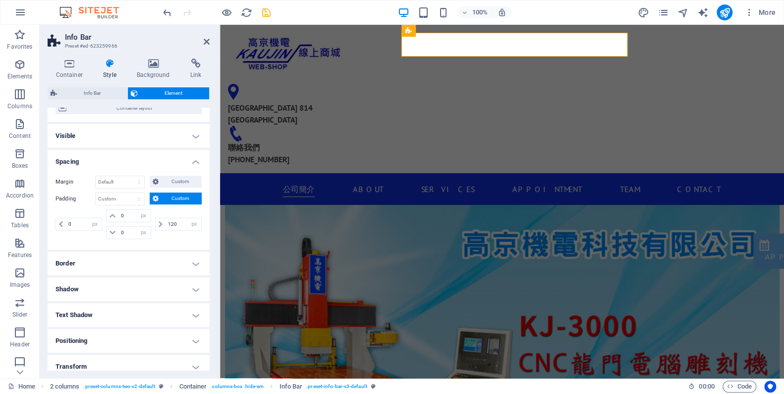
click at [175, 204] on span "Custom" at bounding box center [180, 198] width 37 height 12
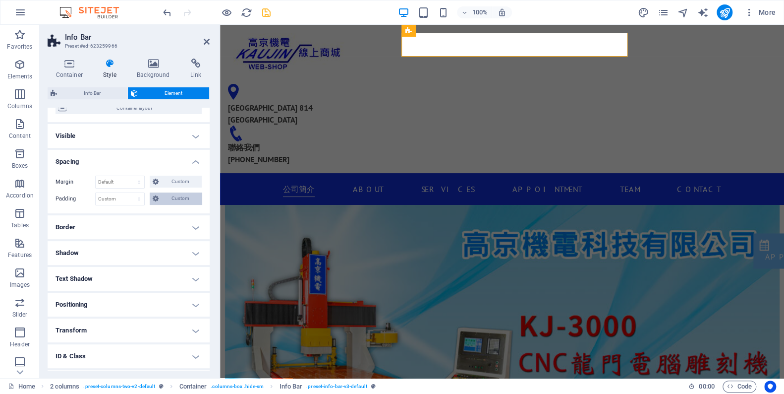
click at [162, 204] on span "Custom" at bounding box center [180, 198] width 37 height 12
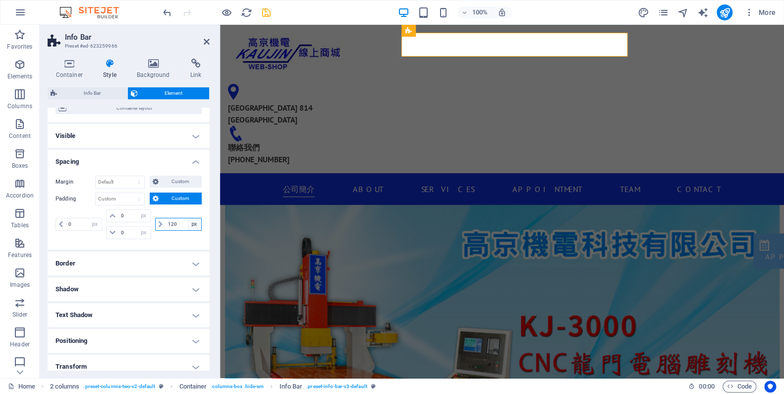
click at [189, 230] on select "px rem % vh vw" at bounding box center [194, 224] width 14 height 12
click at [176, 220] on div "120 px rem % vh vw" at bounding box center [177, 224] width 49 height 30
click at [176, 204] on span "Custom" at bounding box center [180, 198] width 37 height 12
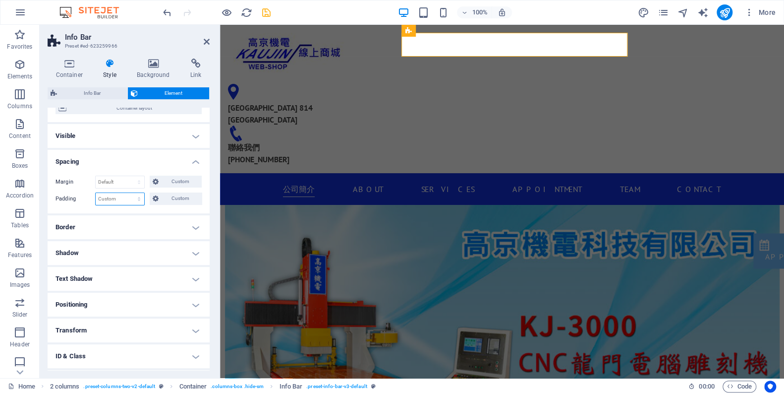
click at [136, 205] on select "Default px rem % vh vw Custom" at bounding box center [120, 199] width 49 height 12
click at [96, 201] on select "Default px rem % vh vw Custom" at bounding box center [120, 199] width 49 height 12
select select "DISABLED_OPTION_VALUE"
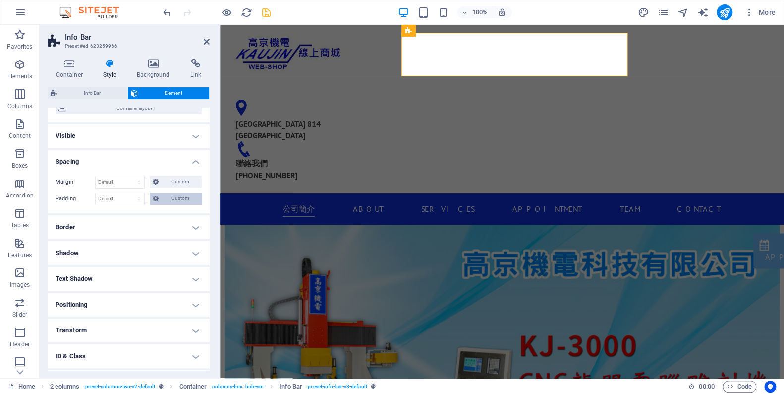
click at [180, 204] on span "Custom" at bounding box center [180, 198] width 37 height 12
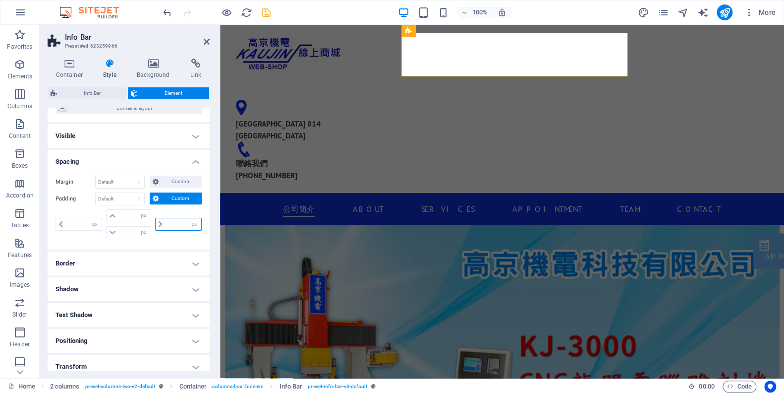
click at [176, 230] on input "number" at bounding box center [184, 224] width 36 height 12
type input "120"
type input "0"
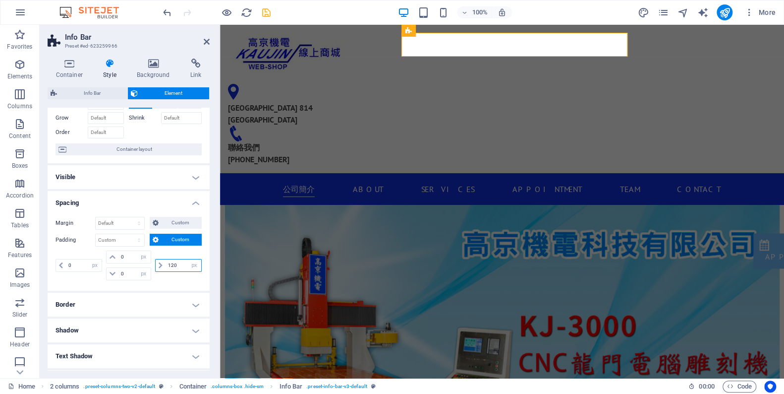
scroll to position [3, 0]
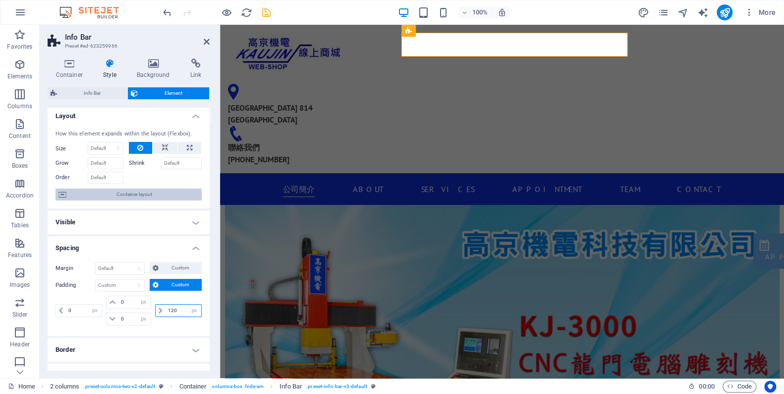
type input "120"
click at [165, 200] on span "Container layout" at bounding box center [133, 194] width 129 height 12
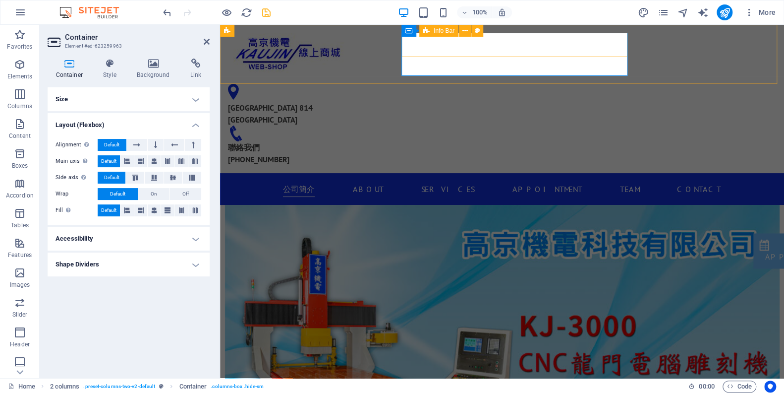
click at [417, 84] on div "[GEOGRAPHIC_DATA] 814 [GEOGRAPHIC_DATA] 聯絡我們 [PHONE_NUMBER]" at bounding box center [341, 124] width 226 height 81
select select "px"
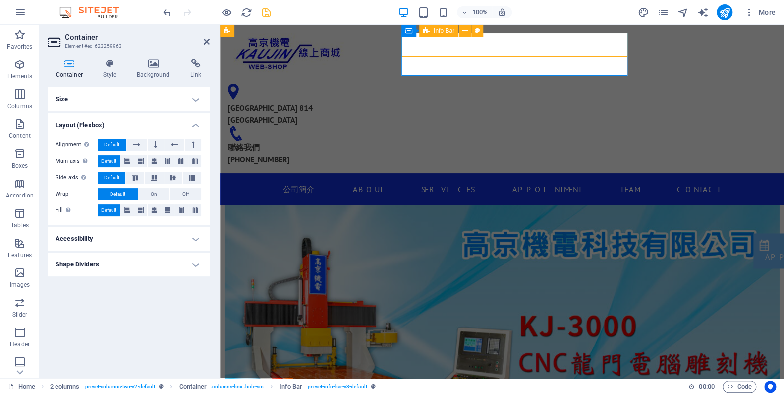
select select "px"
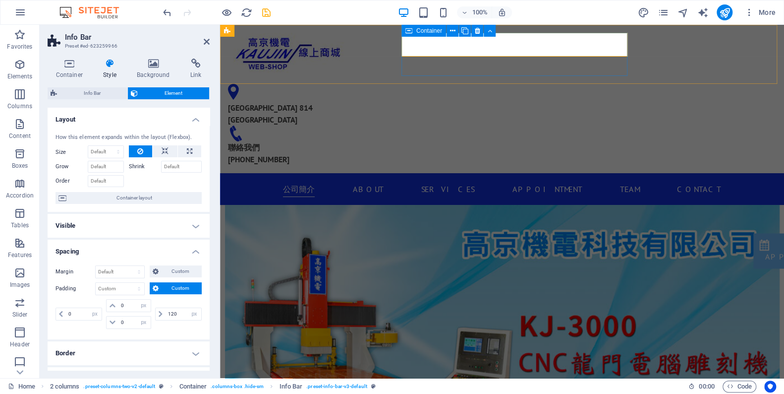
click at [413, 84] on div "[GEOGRAPHIC_DATA] 814 [GEOGRAPHIC_DATA] 聯絡我們 [PHONE_NUMBER]" at bounding box center [341, 124] width 226 height 81
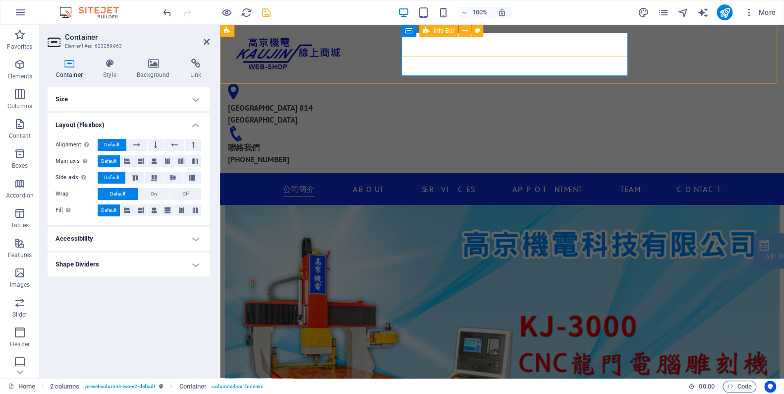
click at [415, 84] on div "[GEOGRAPHIC_DATA] 814 [GEOGRAPHIC_DATA] 聯絡我們 [PHONE_NUMBER]" at bounding box center [341, 124] width 226 height 81
select select "px"
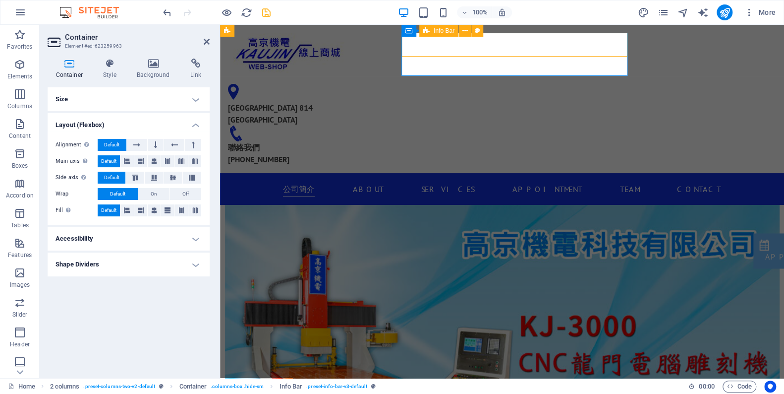
select select "px"
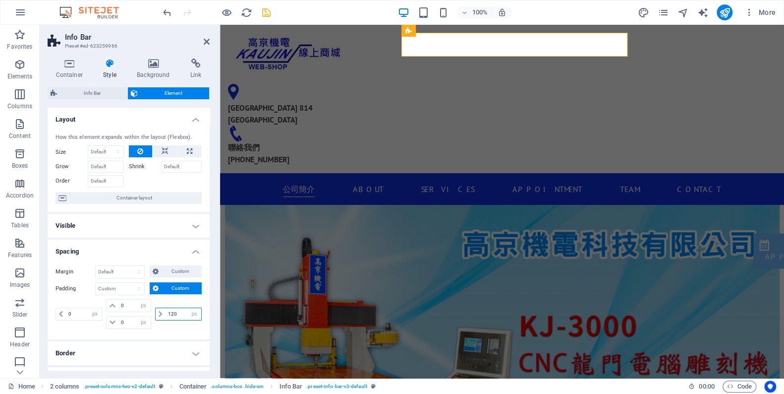
drag, startPoint x: 181, startPoint y: 320, endPoint x: 164, endPoint y: 320, distance: 17.3
click at [166, 320] on input "120" at bounding box center [184, 314] width 36 height 12
click at [127, 294] on select "Default px rem % vh vw Custom" at bounding box center [120, 289] width 49 height 12
click at [96, 291] on select "Default px rem % vh vw Custom" at bounding box center [120, 289] width 49 height 12
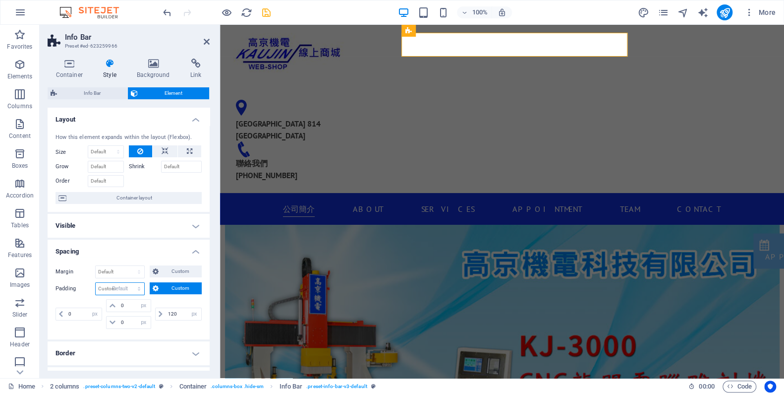
select select "DISABLED_OPTION_VALUE"
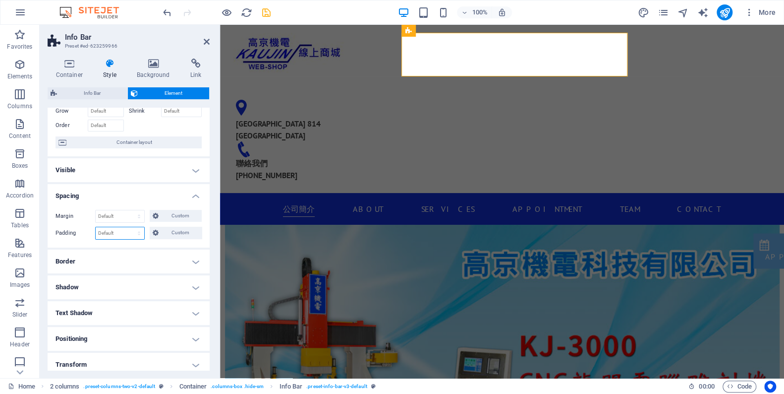
scroll to position [0, 0]
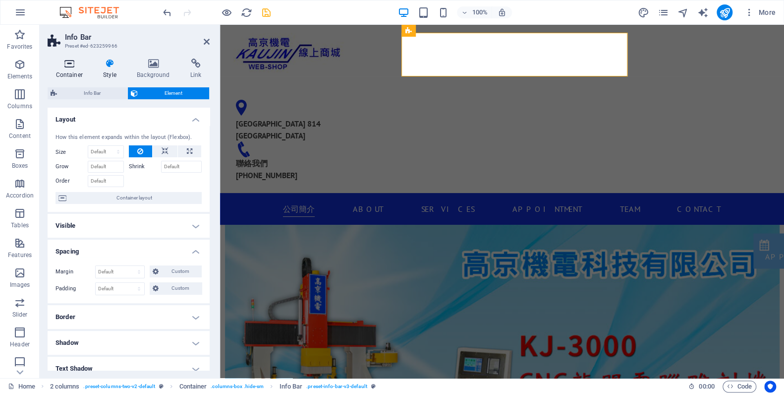
click at [69, 71] on h4 "Container" at bounding box center [72, 68] width 48 height 21
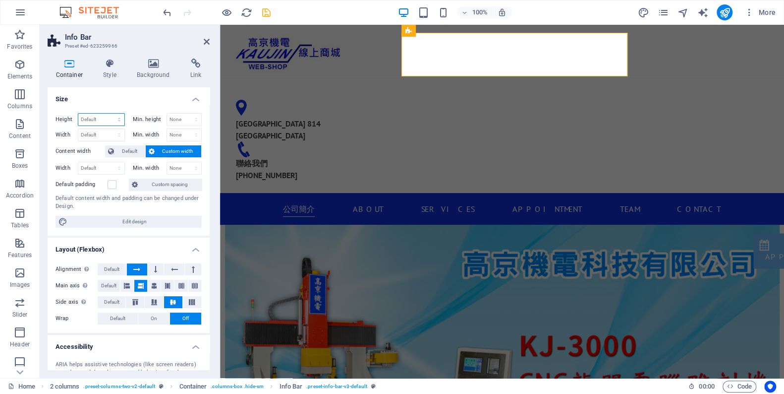
click at [92, 116] on select "Default px rem % vh vw" at bounding box center [101, 120] width 46 height 12
click at [112, 97] on h4 "Size" at bounding box center [129, 96] width 162 height 18
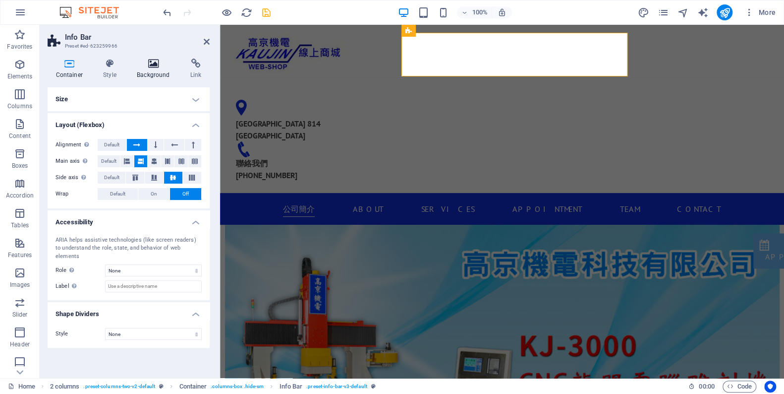
click at [150, 61] on icon at bounding box center [154, 63] width 50 height 10
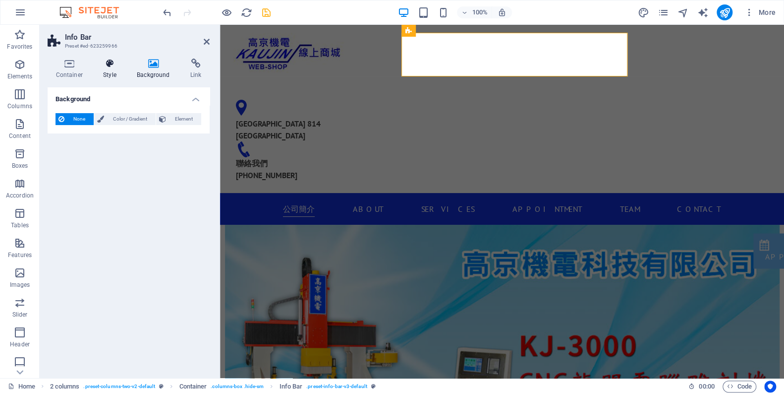
click at [111, 59] on icon at bounding box center [110, 63] width 30 height 10
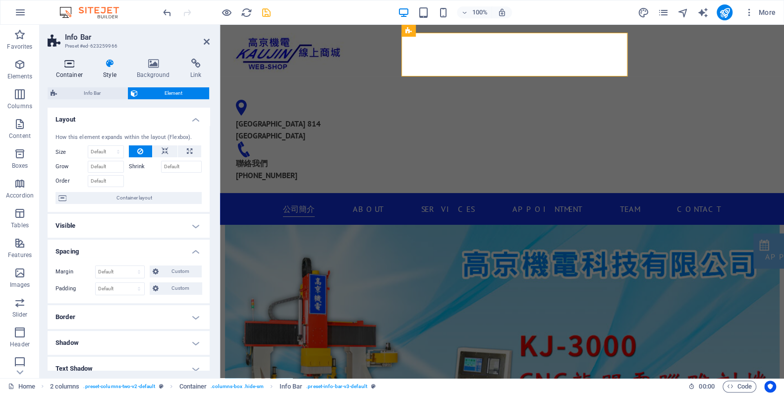
click at [76, 59] on icon at bounding box center [70, 63] width 44 height 10
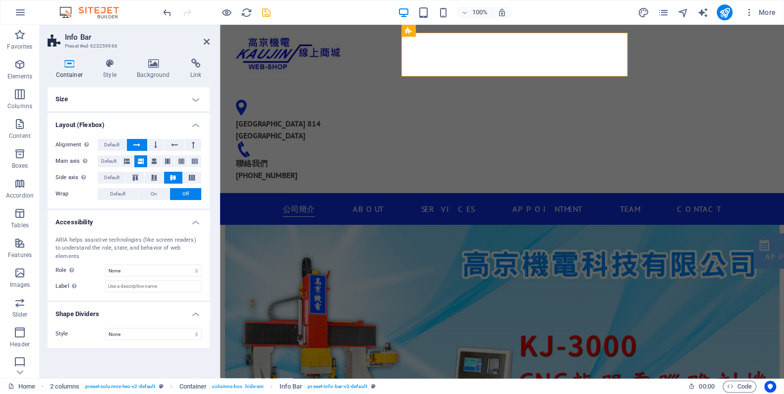
click at [67, 67] on icon at bounding box center [70, 63] width 44 height 10
click at [95, 98] on h4 "Size" at bounding box center [129, 99] width 162 height 24
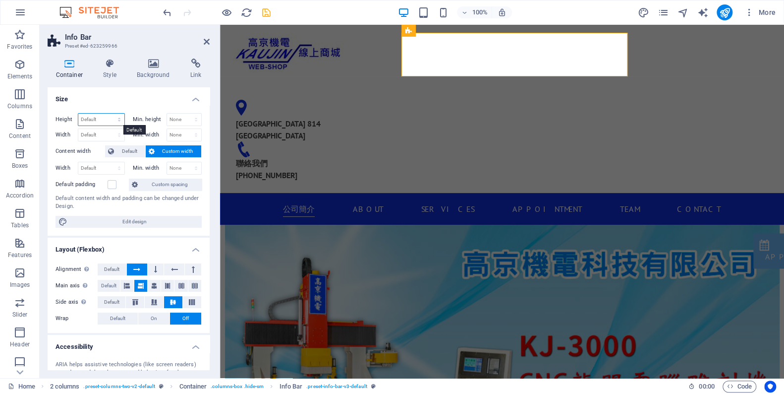
click at [97, 116] on select "Default px rem % vh vw" at bounding box center [101, 120] width 46 height 12
select select "vh"
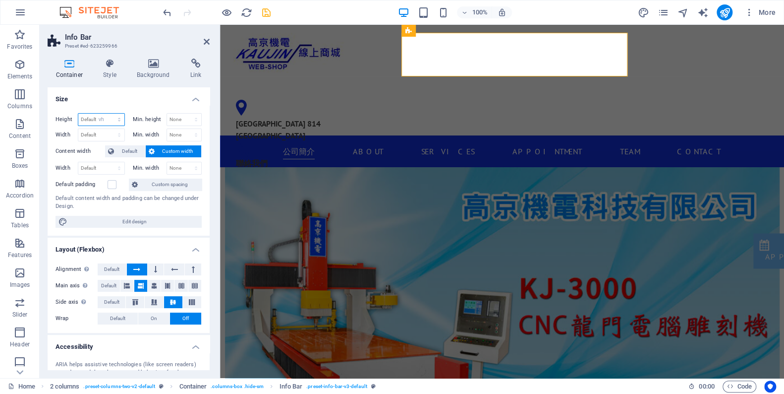
click at [110, 114] on select "Default px rem % vh vw" at bounding box center [101, 120] width 46 height 12
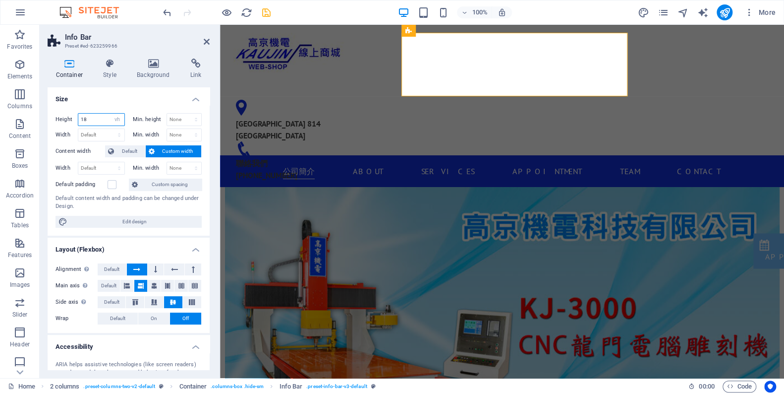
type input "1"
click at [113, 118] on select "Default px rem % vh vw" at bounding box center [118, 120] width 14 height 12
click at [111, 114] on select "Default px rem % vh vw" at bounding box center [118, 120] width 14 height 12
click at [102, 116] on input "number" at bounding box center [101, 120] width 46 height 12
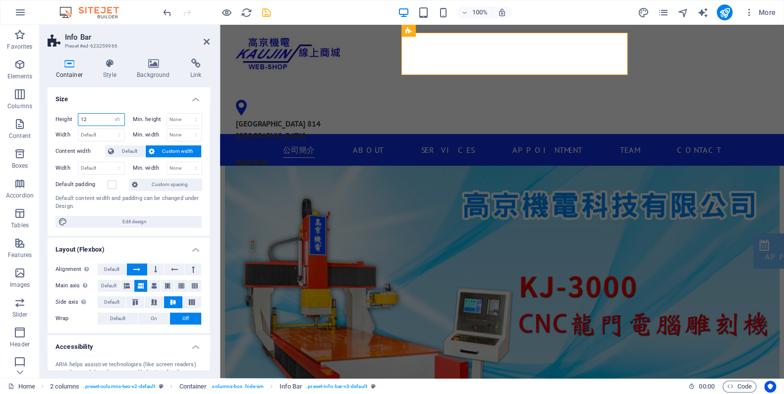
click at [91, 119] on input "12" at bounding box center [101, 120] width 46 height 12
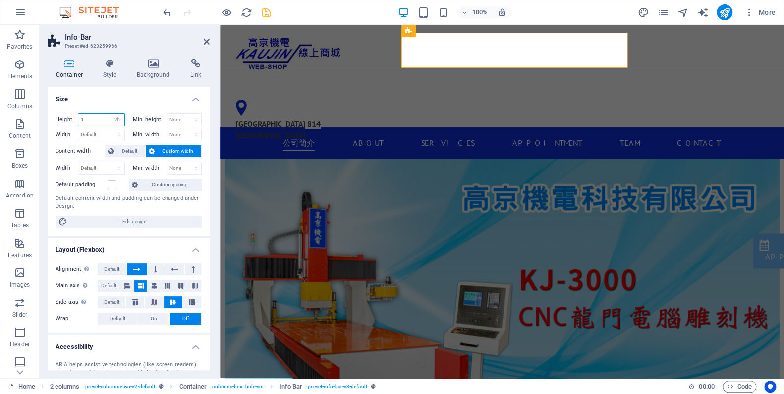
type input "12"
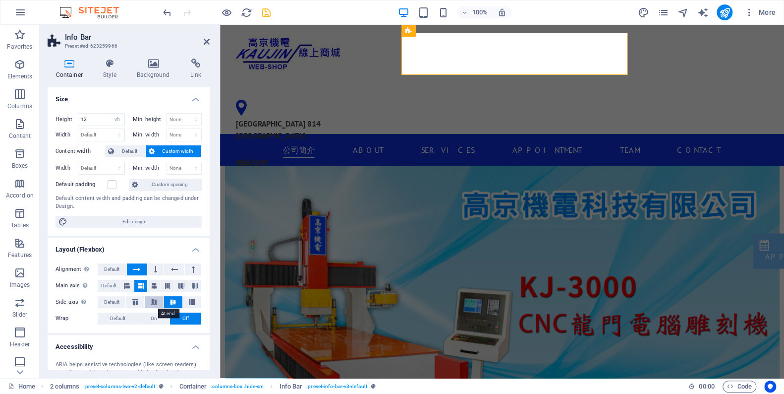
click at [156, 304] on icon at bounding box center [154, 302] width 12 height 6
click at [172, 302] on icon at bounding box center [173, 302] width 12 height 6
click at [155, 287] on icon at bounding box center [154, 286] width 6 height 12
click at [143, 289] on icon at bounding box center [141, 286] width 6 height 12
click at [159, 272] on button at bounding box center [156, 269] width 16 height 12
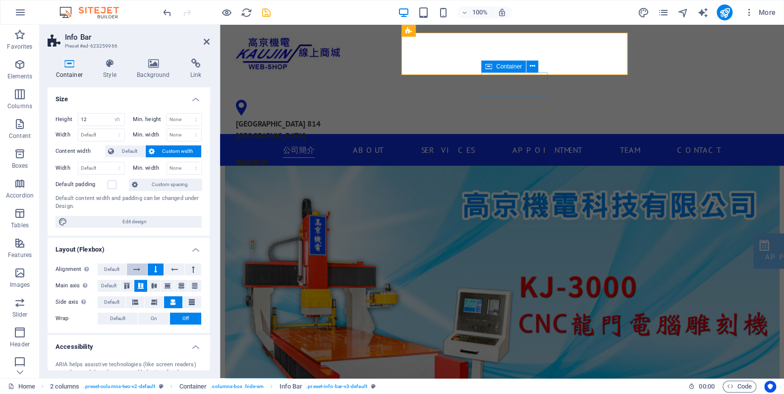
click at [140, 270] on icon at bounding box center [136, 269] width 7 height 12
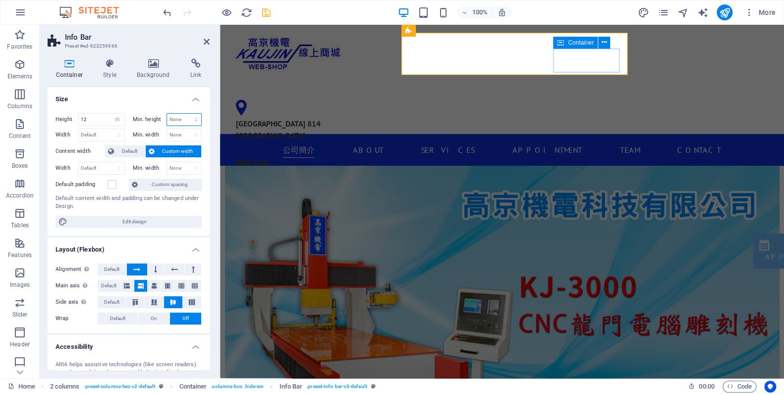
click at [180, 118] on select "None px rem % vh vw" at bounding box center [184, 120] width 35 height 12
select select "px"
click at [186, 114] on select "None px rem % vh vw" at bounding box center [184, 120] width 35 height 12
type input "0"
click at [195, 120] on select "None px rem % vh vw" at bounding box center [194, 120] width 14 height 12
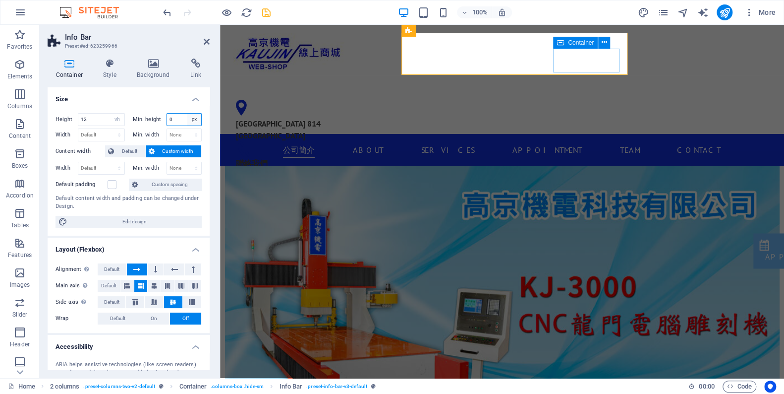
select select "lsm5a3m43v"
click at [187, 114] on select "None px rem % vh vw" at bounding box center [194, 120] width 14 height 12
select select "DISABLED_OPTION_VALUE"
click at [96, 115] on input "12" at bounding box center [101, 120] width 46 height 12
type input "12"
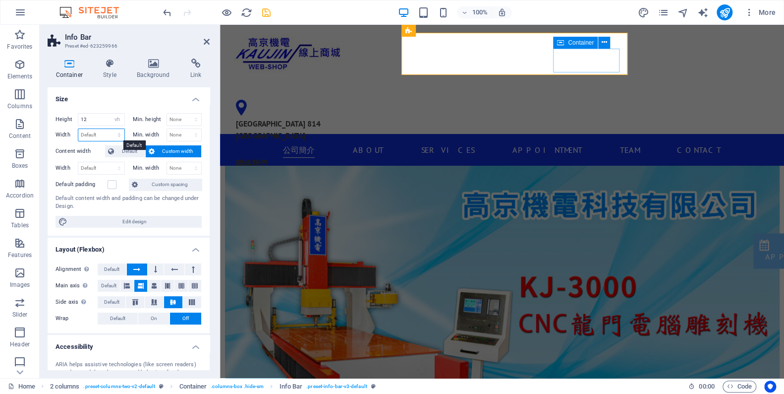
click at [115, 129] on select "Default px rem % em vh vw" at bounding box center [101, 135] width 46 height 12
select select "vw"
click at [110, 129] on select "Default px rem % em vh vw" at bounding box center [101, 135] width 46 height 12
click at [102, 132] on input "40.6" at bounding box center [101, 135] width 46 height 12
drag, startPoint x: 97, startPoint y: 132, endPoint x: 80, endPoint y: 133, distance: 17.4
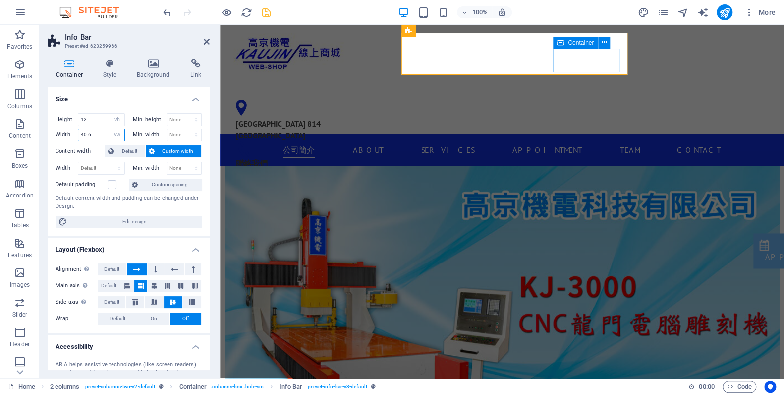
click at [80, 133] on input "40.6" at bounding box center [101, 135] width 46 height 12
type input "50"
click at [107, 106] on div "Height 12 Default px rem % vh vw Min. height None px rem % vh vw Width 50 Defau…" at bounding box center [129, 170] width 162 height 130
click at [107, 135] on input "50" at bounding box center [101, 135] width 46 height 12
click at [115, 133] on select "Default px rem % em vh vw" at bounding box center [118, 135] width 14 height 12
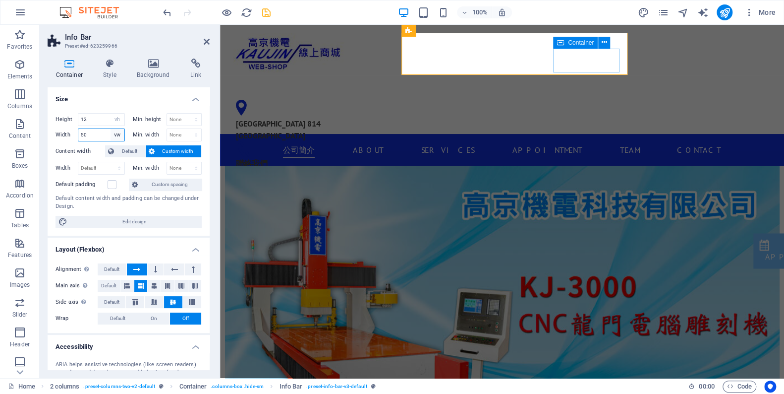
select select "default"
click at [111, 129] on select "Default px rem % em vh vw" at bounding box center [118, 135] width 14 height 12
select select "DISABLED_OPTION_VALUE"
click at [115, 117] on select "Default px rem % vh vw" at bounding box center [118, 120] width 14 height 12
select select "default"
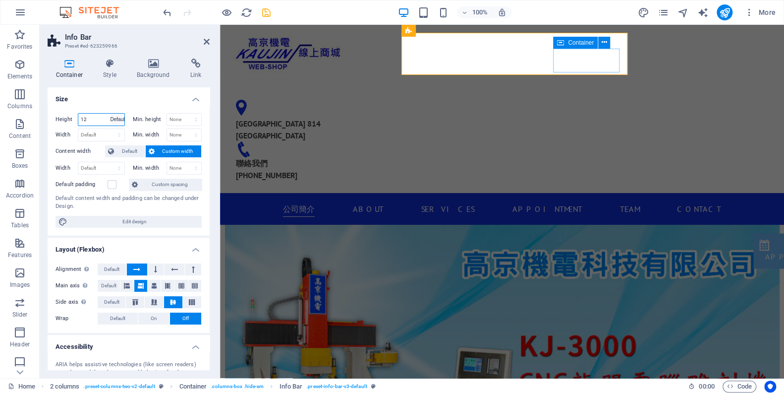
click at [111, 114] on select "Default px rem % vh vw" at bounding box center [118, 120] width 14 height 12
select select "DISABLED_OPTION_VALUE"
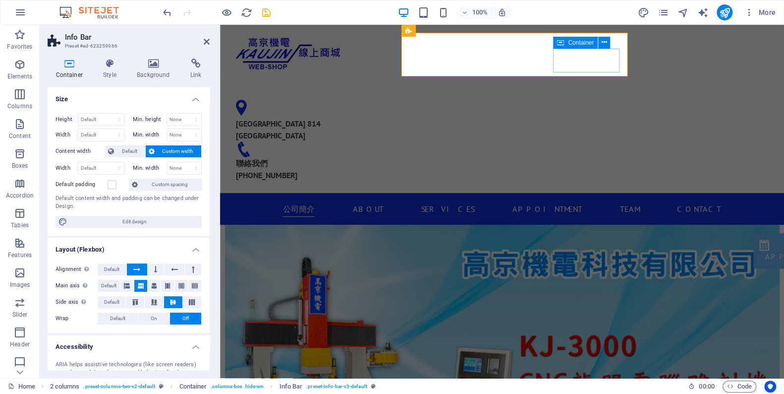
click at [124, 102] on h4 "Size" at bounding box center [129, 96] width 162 height 18
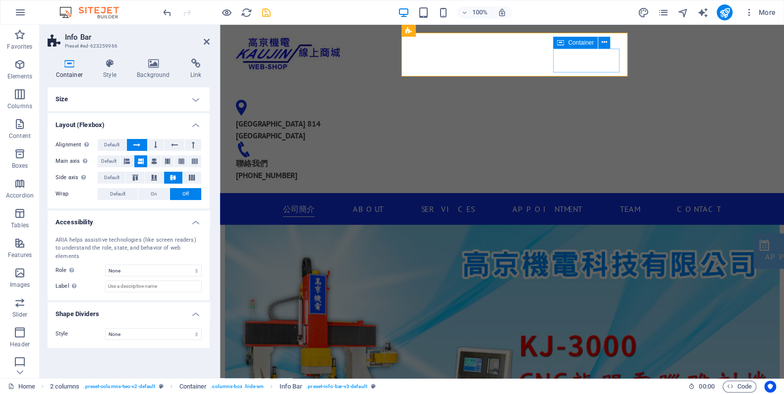
click at [133, 97] on h4 "Size" at bounding box center [129, 99] width 162 height 24
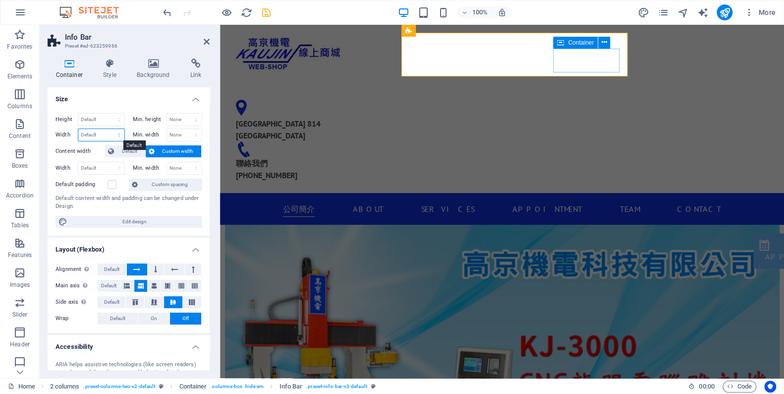
click at [105, 132] on select "Default px rem % em vh vw" at bounding box center [101, 135] width 46 height 12
click at [179, 150] on span "Custom width" at bounding box center [178, 151] width 41 height 12
click at [116, 147] on button "Default" at bounding box center [125, 151] width 40 height 12
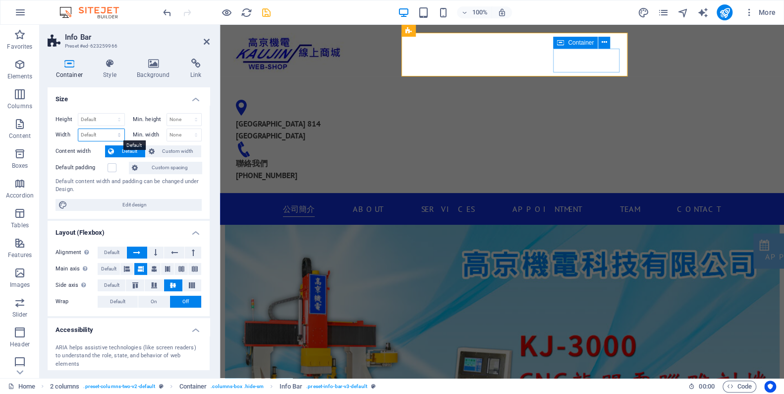
click at [111, 135] on select "Default px rem % em vh vw" at bounding box center [101, 135] width 46 height 12
select select "vw"
click at [110, 129] on select "Default px rem % em vh vw" at bounding box center [101, 135] width 46 height 12
click at [102, 134] on input "40.6" at bounding box center [101, 135] width 46 height 12
click at [104, 136] on input "42" at bounding box center [101, 135] width 46 height 12
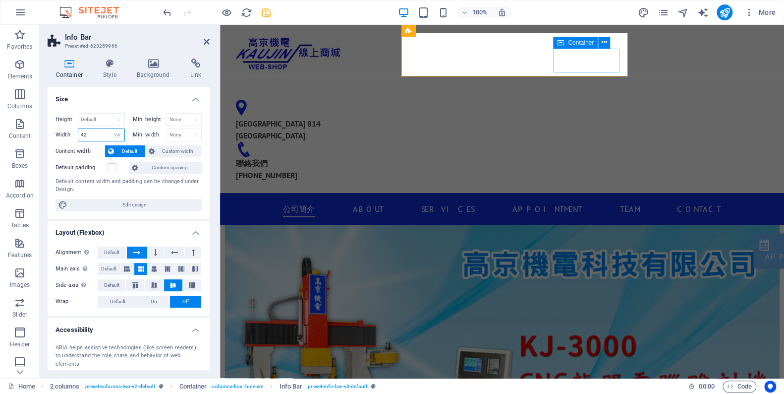
type input "4"
type input "80"
click at [109, 100] on h4 "Size" at bounding box center [129, 96] width 162 height 18
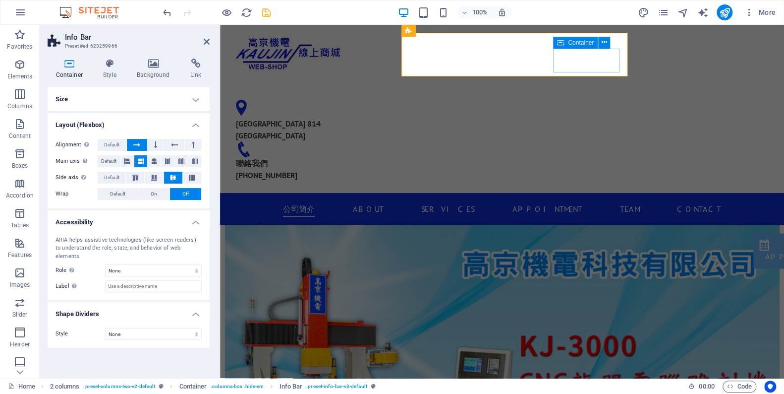
click at [109, 100] on h4 "Size" at bounding box center [129, 99] width 162 height 24
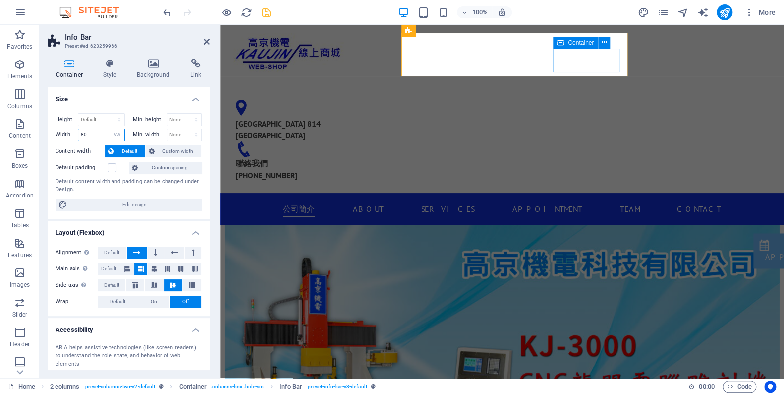
click at [101, 130] on input "80" at bounding box center [101, 135] width 46 height 12
click at [207, 40] on icon at bounding box center [207, 42] width 6 height 8
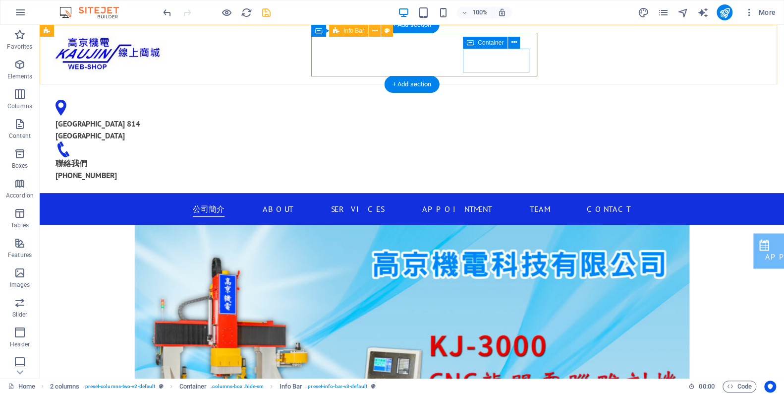
click at [274, 84] on div "[GEOGRAPHIC_DATA] 814 [GEOGRAPHIC_DATA] 聯絡我們 [PHONE_NUMBER]" at bounding box center [161, 134] width 226 height 101
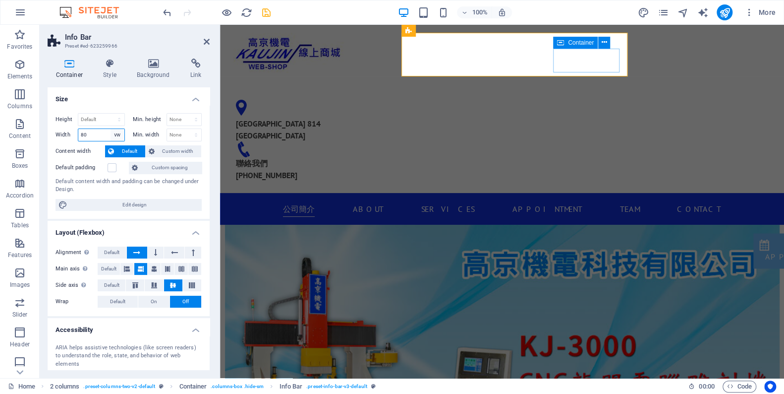
click at [115, 132] on select "Default px rem % em vh vw" at bounding box center [118, 135] width 14 height 12
click at [117, 132] on select "Default px rem % em vh vw" at bounding box center [118, 135] width 14 height 12
select select "default"
click at [111, 129] on select "Default px rem % em vh vw" at bounding box center [118, 135] width 14 height 12
select select "DISABLED_OPTION_VALUE"
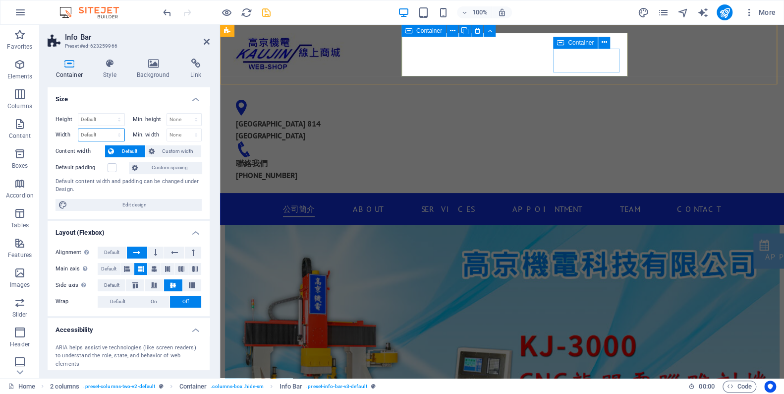
click at [418, 35] on div "Container" at bounding box center [423, 31] width 45 height 12
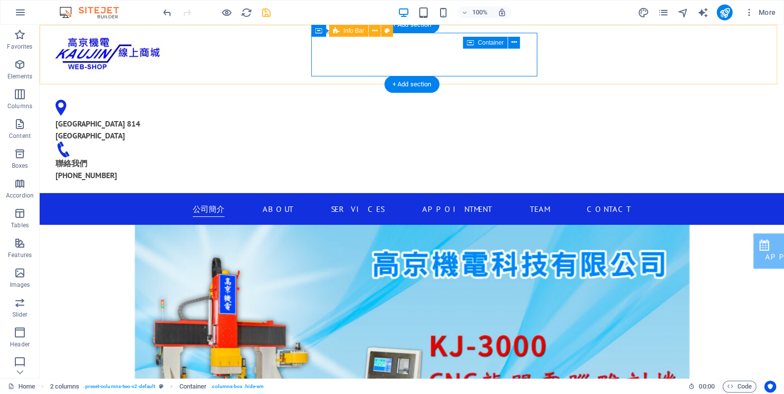
click at [427, 32] on div "+ Add section" at bounding box center [412, 24] width 55 height 17
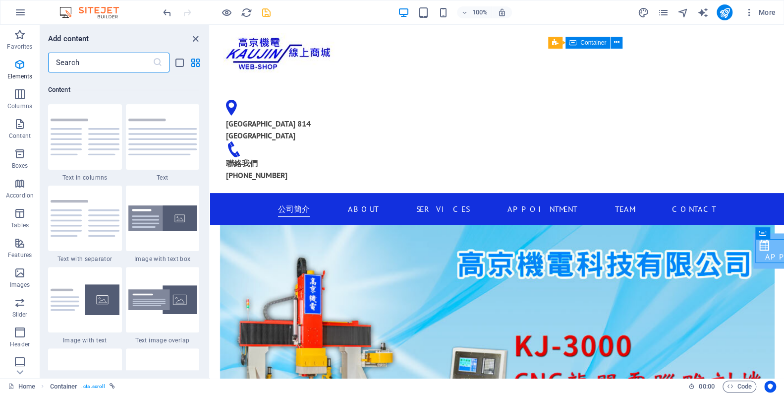
scroll to position [1733, 0]
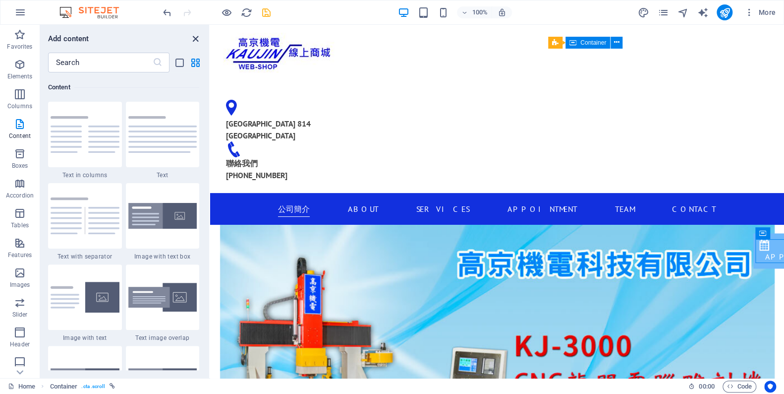
click at [191, 37] on icon "close panel" at bounding box center [195, 38] width 11 height 11
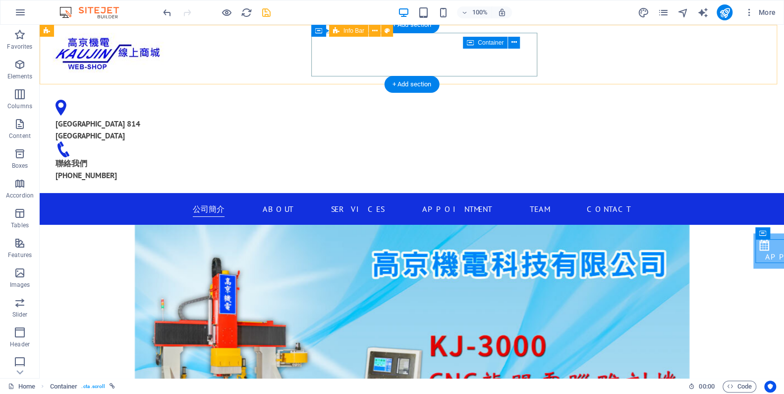
click at [274, 84] on div "[GEOGRAPHIC_DATA] 814 [GEOGRAPHIC_DATA] 聯絡我們 [PHONE_NUMBER]" at bounding box center [161, 134] width 226 height 101
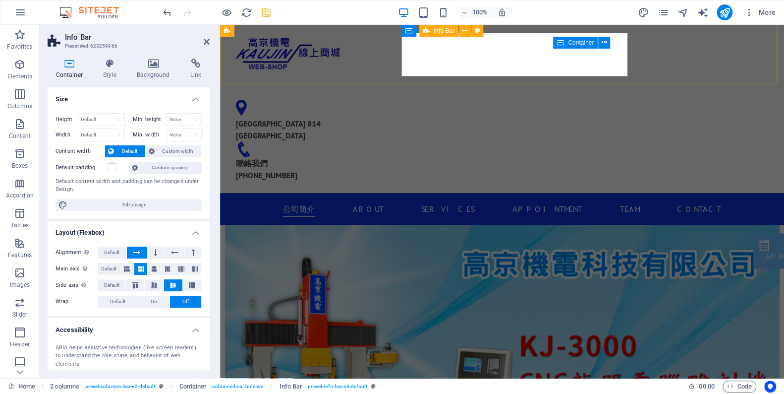
click at [432, 84] on div "[GEOGRAPHIC_DATA] 814 [GEOGRAPHIC_DATA] 聯絡我們 [PHONE_NUMBER]" at bounding box center [341, 134] width 226 height 101
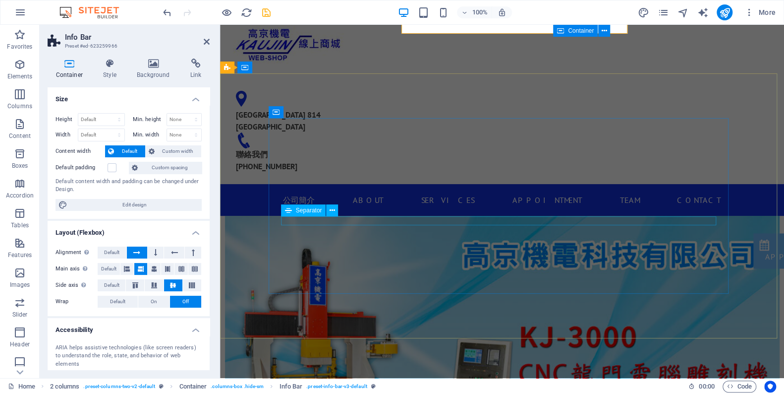
scroll to position [0, 0]
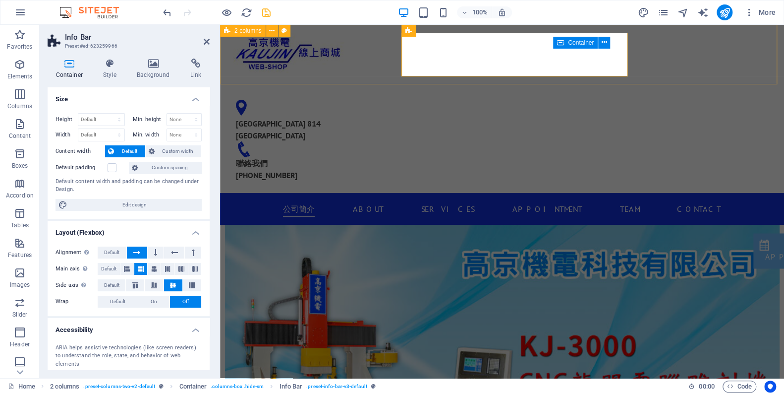
click at [644, 56] on div "[GEOGRAPHIC_DATA] 814 [GEOGRAPHIC_DATA] 聯絡我們 [PHONE_NUMBER]" at bounding box center [502, 109] width 564 height 168
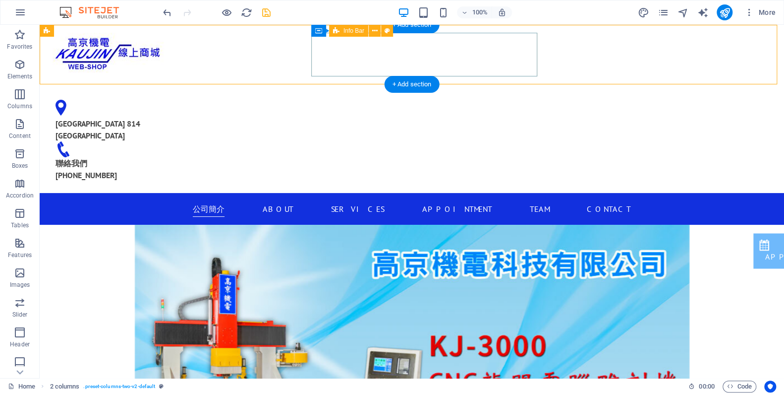
click at [274, 84] on div "[GEOGRAPHIC_DATA] 814 [GEOGRAPHIC_DATA] 聯絡我們 [PHONE_NUMBER]" at bounding box center [161, 134] width 226 height 101
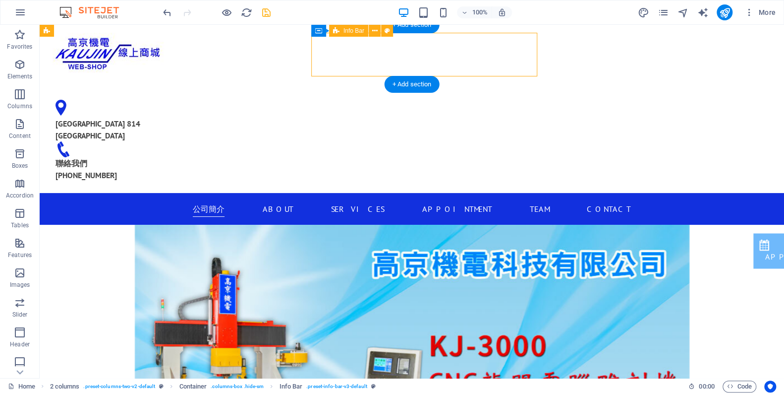
click at [274, 84] on div "[GEOGRAPHIC_DATA] 814 [GEOGRAPHIC_DATA] 聯絡我們 [PHONE_NUMBER]" at bounding box center [161, 134] width 226 height 101
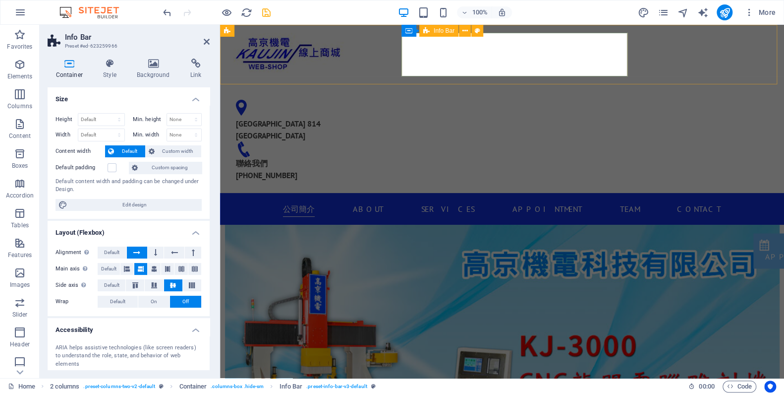
click at [427, 84] on div "[GEOGRAPHIC_DATA] 814 [GEOGRAPHIC_DATA] 聯絡我們 [PHONE_NUMBER]" at bounding box center [341, 134] width 226 height 101
click at [118, 132] on select "Default px rem % em vh vw" at bounding box center [101, 135] width 46 height 12
click at [109, 101] on h4 "Size" at bounding box center [129, 96] width 162 height 18
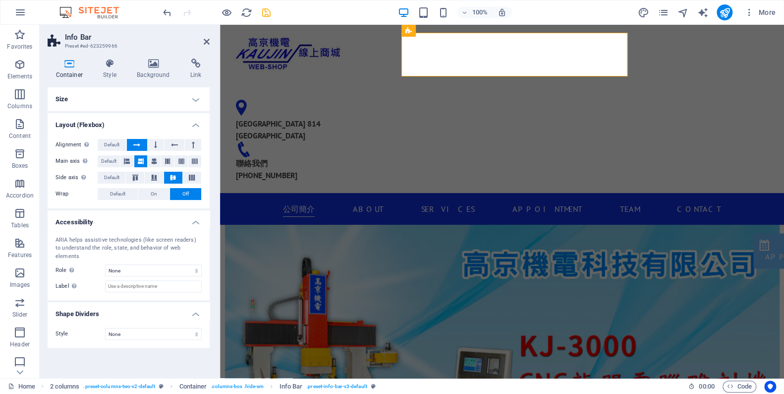
click at [109, 101] on h4 "Size" at bounding box center [129, 99] width 162 height 24
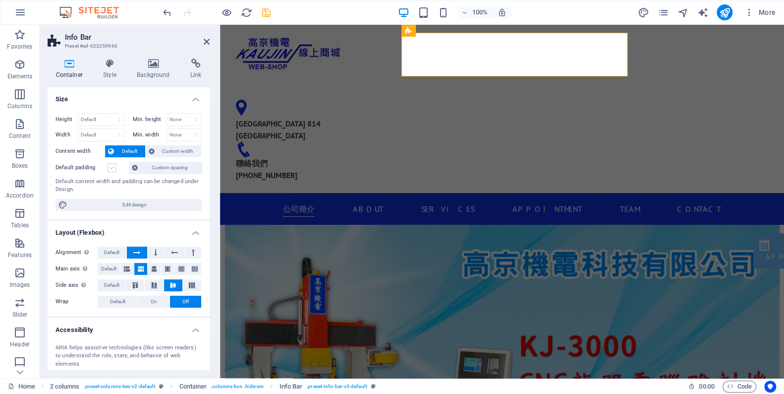
click at [112, 164] on label at bounding box center [112, 167] width 9 height 9
click at [0, 0] on input "Default padding" at bounding box center [0, 0] width 0 height 0
click at [112, 164] on label at bounding box center [112, 167] width 9 height 9
click at [0, 0] on input "Default padding" at bounding box center [0, 0] width 0 height 0
click at [141, 163] on span "Custom spacing" at bounding box center [170, 168] width 58 height 12
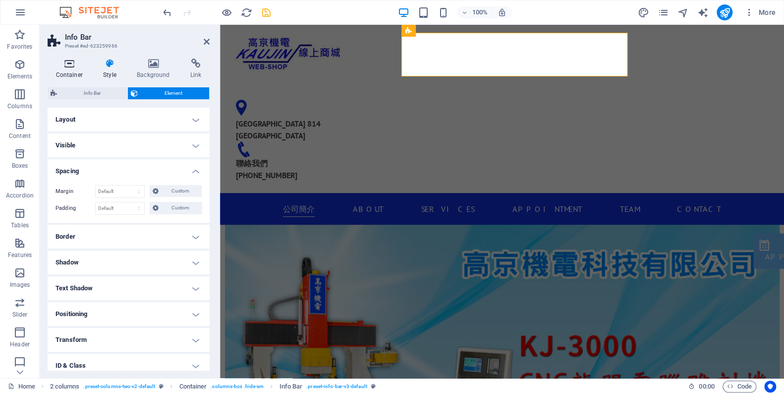
click at [72, 72] on h4 "Container" at bounding box center [72, 68] width 48 height 21
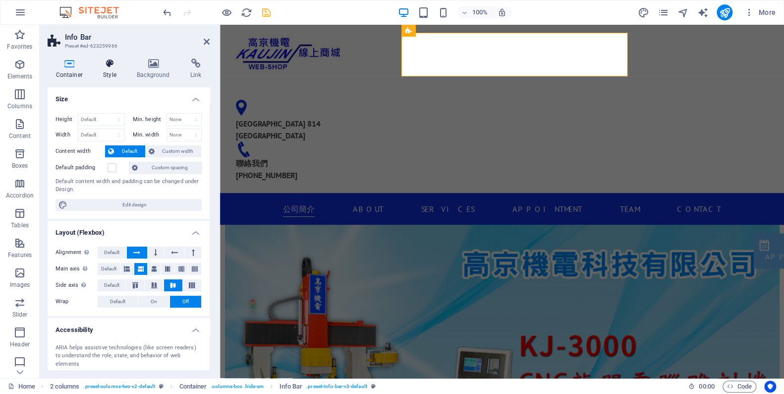
click at [107, 76] on h4 "Style" at bounding box center [112, 68] width 34 height 21
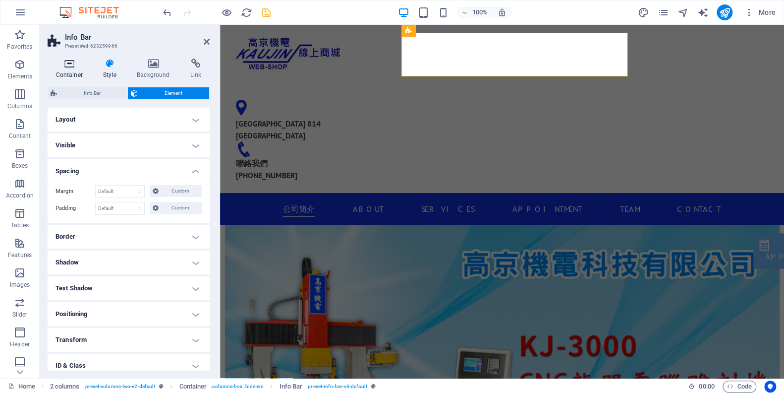
click at [68, 70] on h4 "Container" at bounding box center [72, 68] width 48 height 21
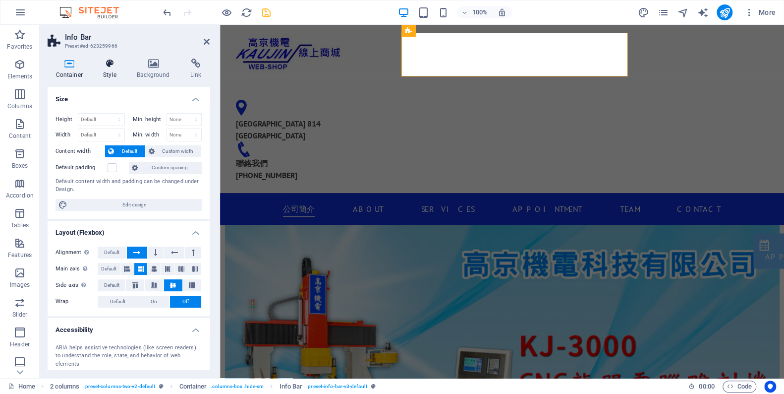
click at [109, 71] on h4 "Style" at bounding box center [112, 68] width 34 height 21
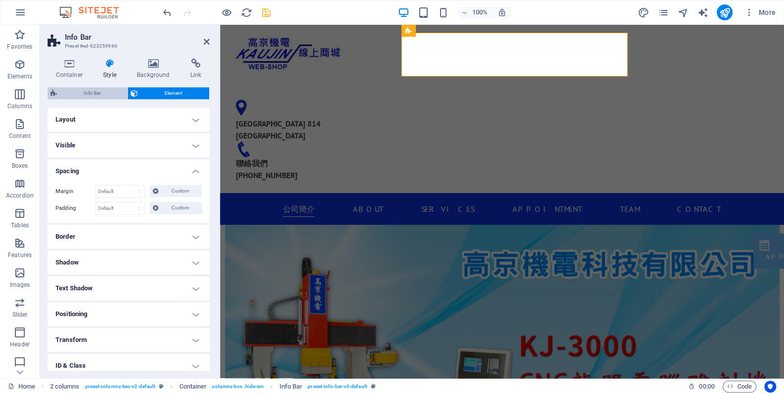
click at [99, 93] on span "Info Bar" at bounding box center [92, 93] width 64 height 12
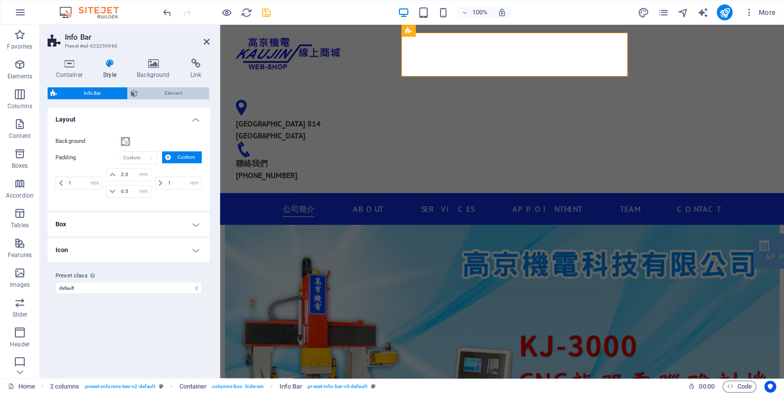
click at [176, 88] on span "Element" at bounding box center [173, 93] width 65 height 12
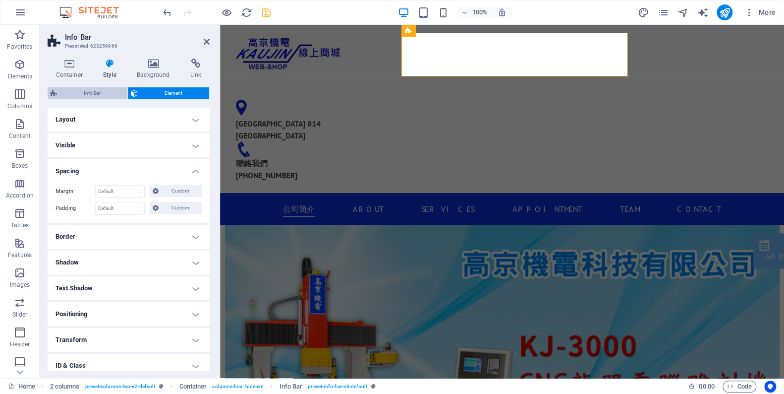
click at [114, 95] on span "Info Bar" at bounding box center [92, 93] width 64 height 12
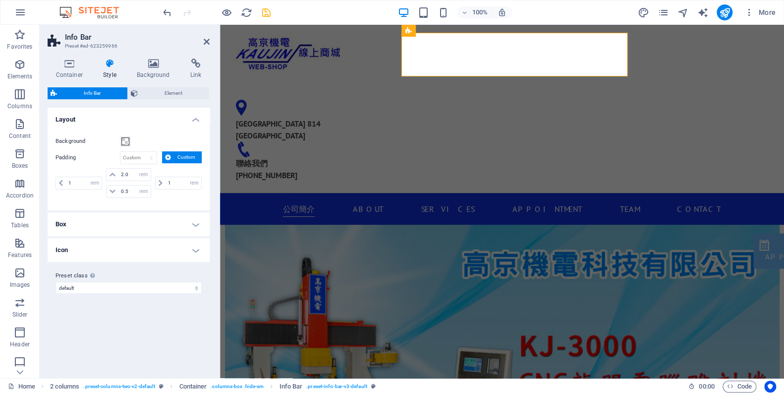
click at [115, 230] on h4 "Box" at bounding box center [129, 224] width 162 height 24
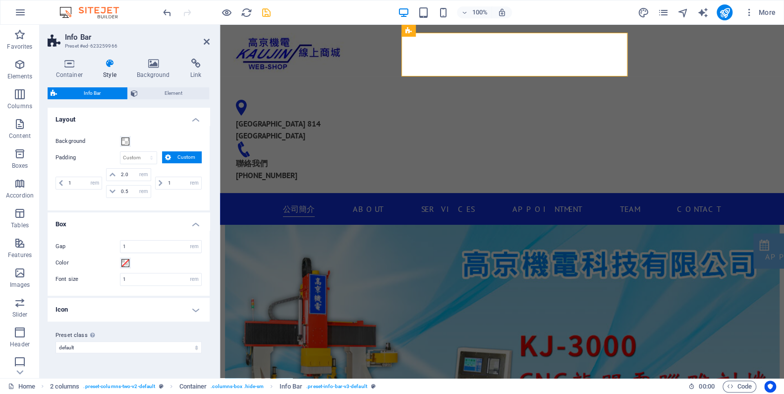
click at [135, 310] on h4 "Icon" at bounding box center [129, 309] width 162 height 24
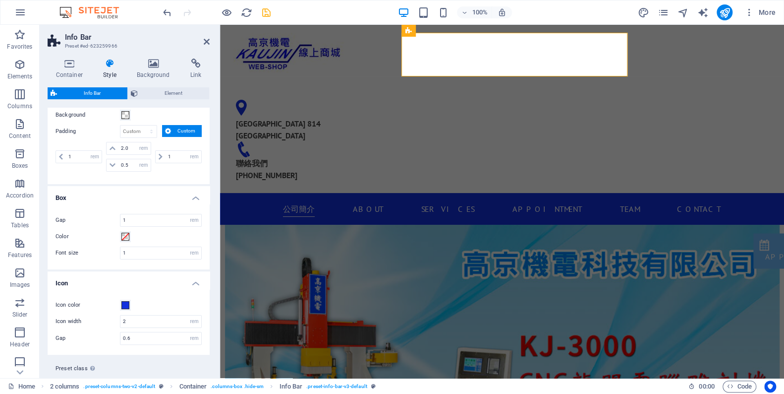
scroll to position [49, 0]
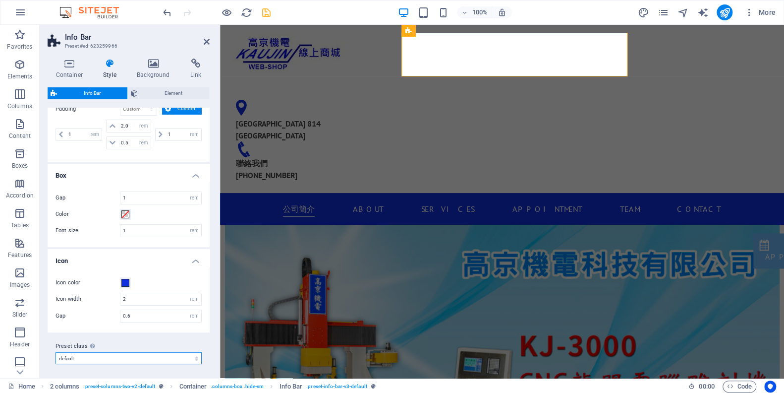
click at [131, 358] on select "default Add preset class" at bounding box center [129, 358] width 146 height 12
click at [132, 356] on select "default Add preset class" at bounding box center [129, 358] width 146 height 12
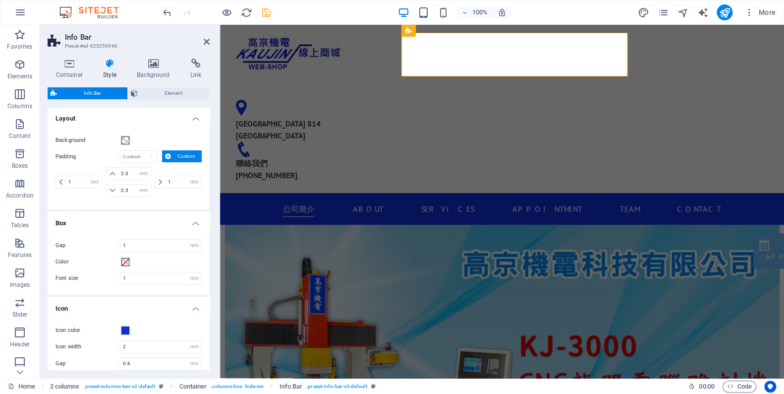
scroll to position [0, 0]
click at [185, 95] on span "Element" at bounding box center [173, 93] width 65 height 12
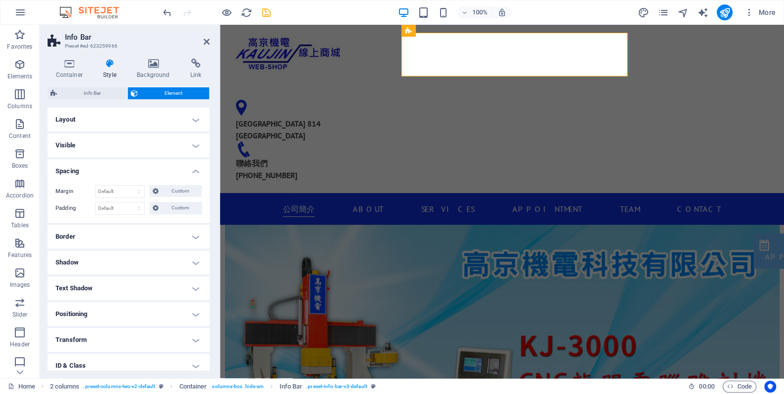
click at [162, 121] on h4 "Layout" at bounding box center [129, 120] width 162 height 24
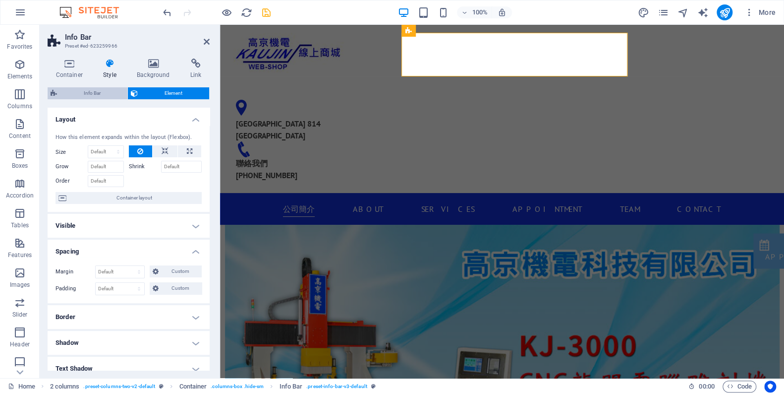
click at [106, 94] on span "Info Bar" at bounding box center [92, 93] width 64 height 12
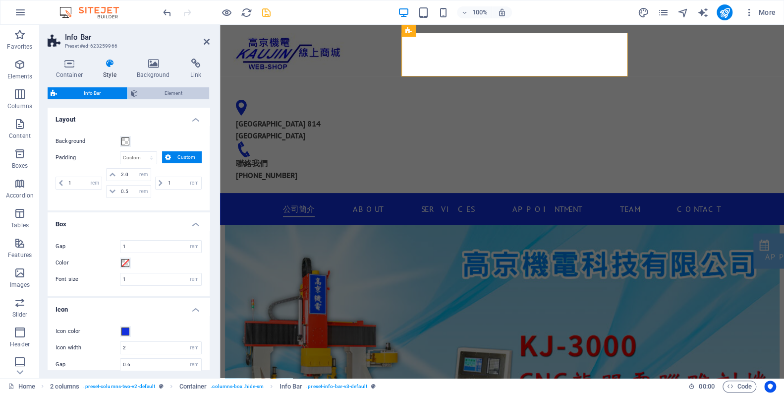
click at [182, 93] on span "Element" at bounding box center [173, 93] width 65 height 12
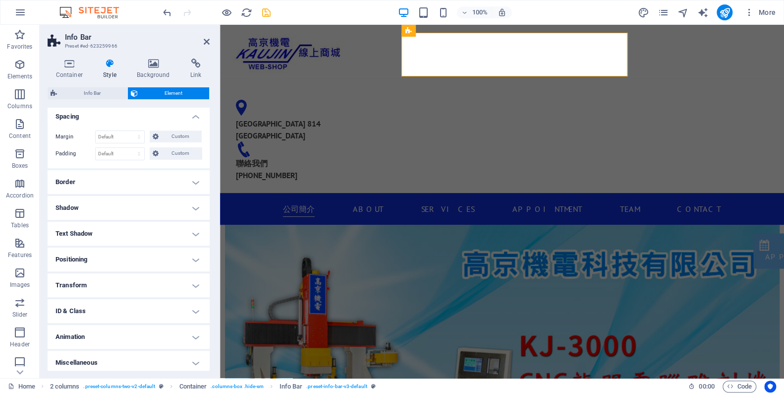
scroll to position [90, 0]
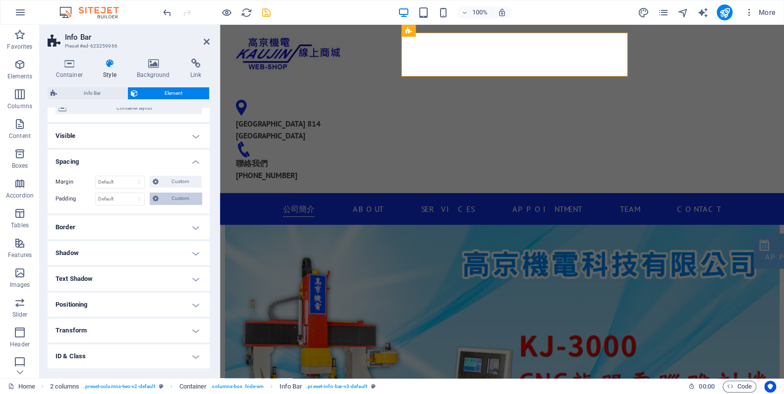
click at [182, 204] on span "Custom" at bounding box center [180, 198] width 37 height 12
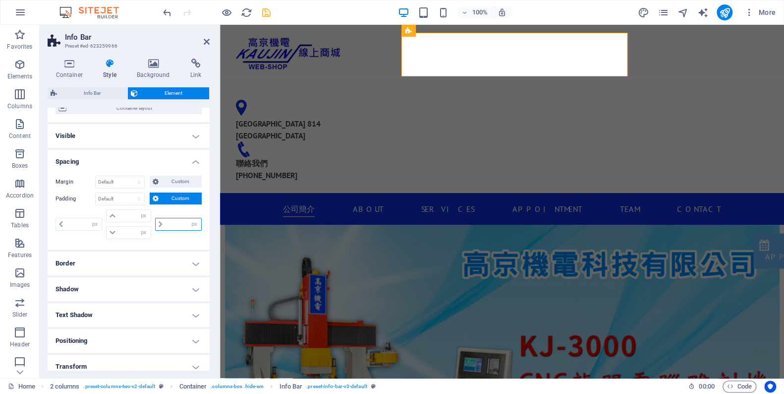
click at [174, 229] on input "number" at bounding box center [184, 224] width 36 height 12
click at [76, 230] on input "number" at bounding box center [84, 224] width 36 height 12
click at [127, 238] on input "number" at bounding box center [134, 233] width 32 height 12
type input "120"
type input "0"
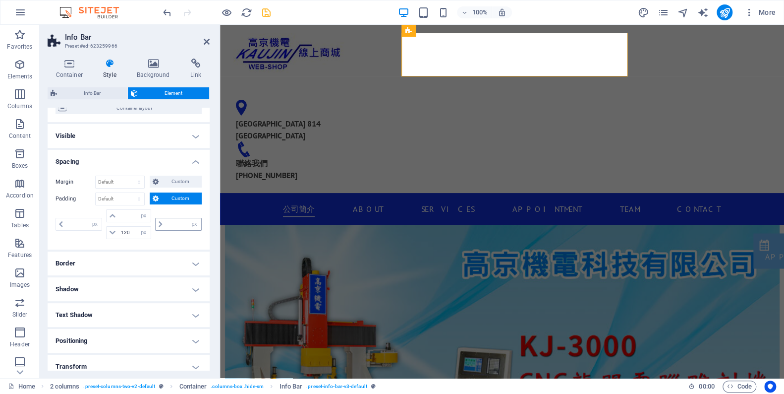
type input "0"
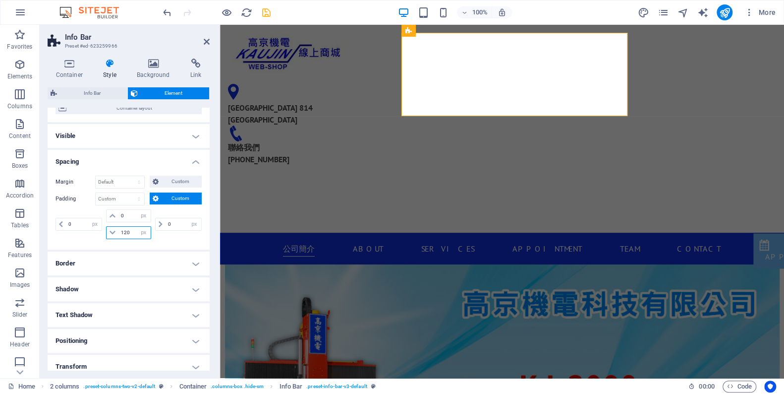
click at [132, 238] on input "120" at bounding box center [134, 233] width 32 height 12
type input "1"
click at [157, 239] on div "0 px rem % vh vw" at bounding box center [177, 224] width 49 height 30
click at [81, 230] on input "0" at bounding box center [84, 224] width 36 height 12
click at [128, 238] on input "number" at bounding box center [134, 233] width 32 height 12
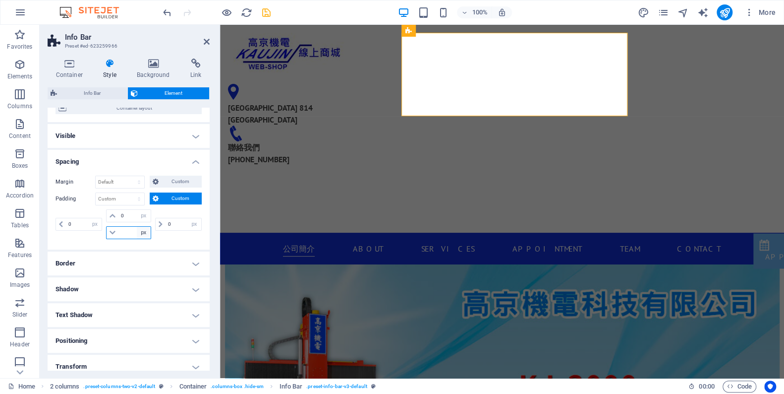
type input "0"
select select "px"
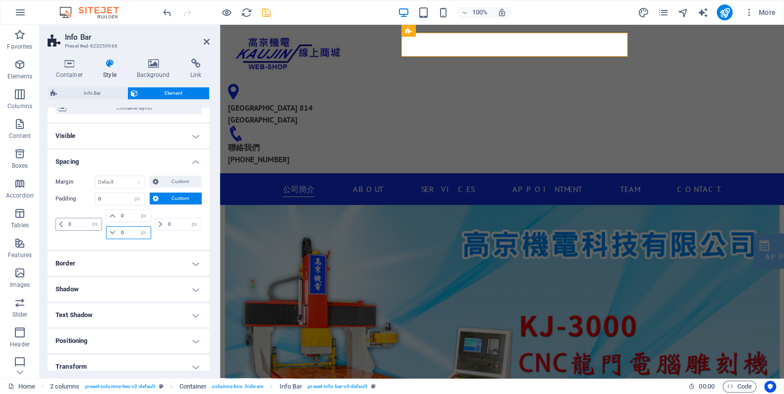
type input "0"
click at [83, 229] on input "0" at bounding box center [84, 224] width 36 height 12
click at [112, 89] on span "Info Bar" at bounding box center [92, 93] width 64 height 12
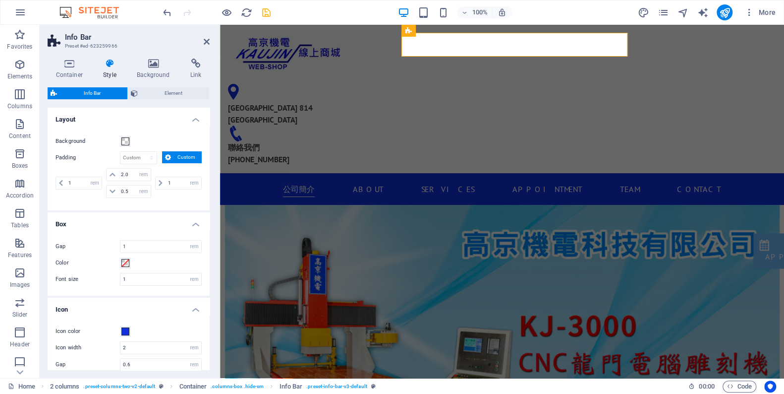
click at [184, 159] on span "Custom" at bounding box center [186, 157] width 25 height 12
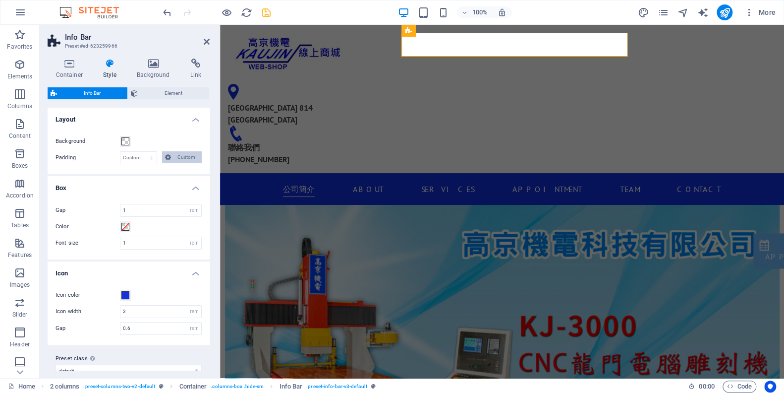
click at [184, 159] on span "Custom" at bounding box center [186, 157] width 25 height 12
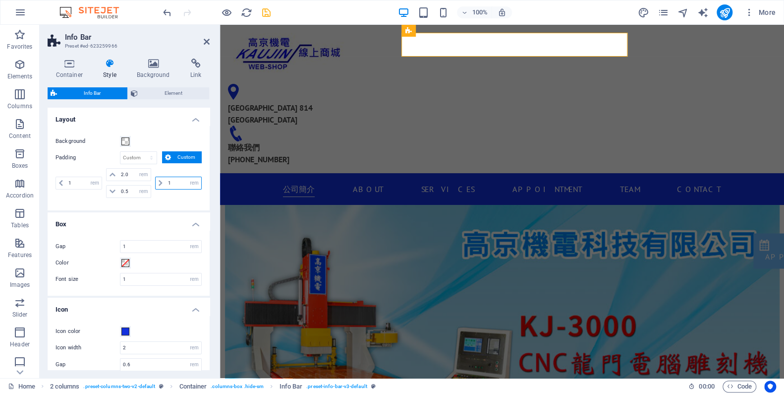
click at [171, 179] on input "1" at bounding box center [184, 183] width 36 height 12
type input "2"
type input "1"
type input "5"
type input "1"
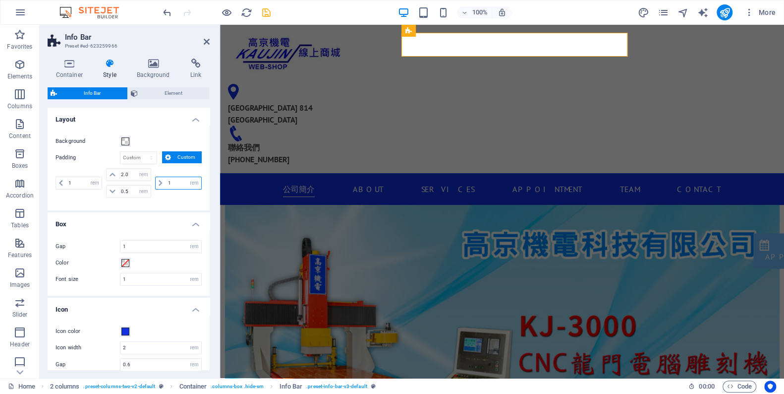
scroll to position [45, 0]
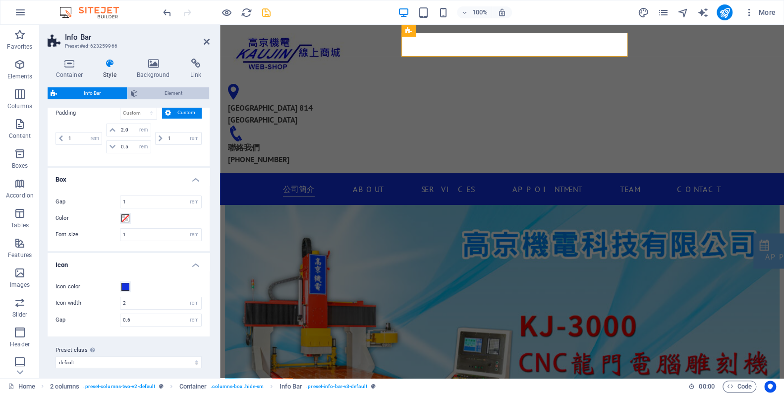
click at [179, 87] on span "Element" at bounding box center [173, 93] width 65 height 12
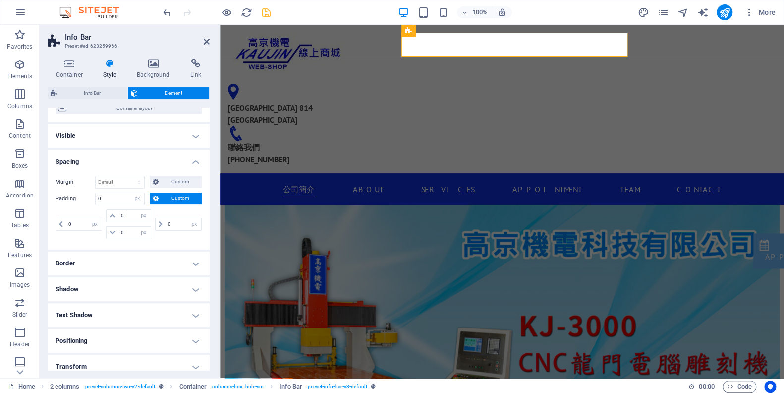
scroll to position [0, 0]
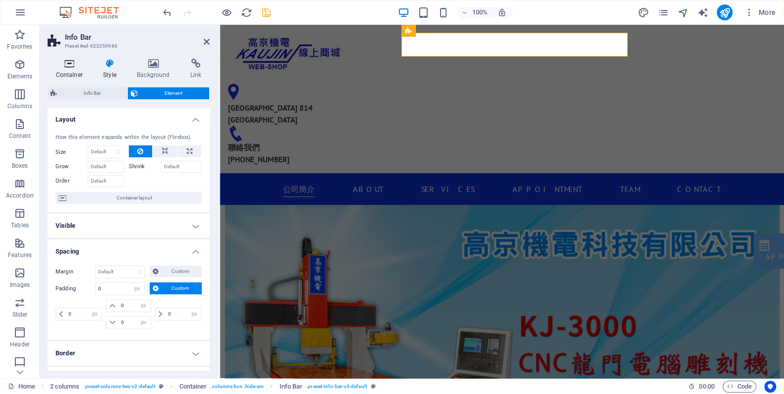
click at [73, 72] on h4 "Container" at bounding box center [72, 68] width 48 height 21
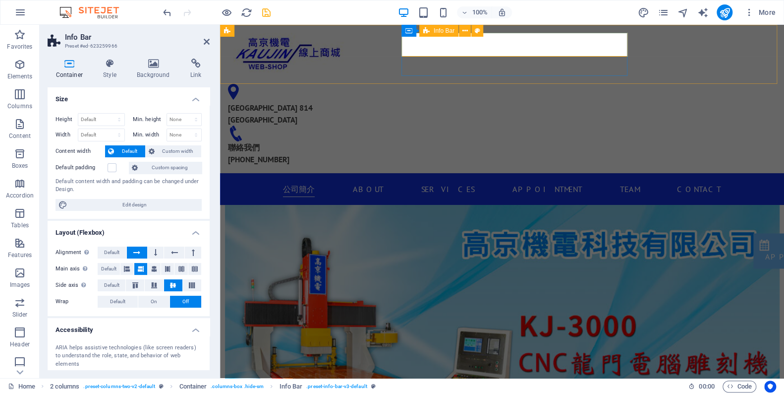
click at [451, 84] on div "[GEOGRAPHIC_DATA] 814 [GEOGRAPHIC_DATA] 聯絡我們 [PHONE_NUMBER]" at bounding box center [341, 124] width 226 height 81
click at [109, 74] on h4 "Style" at bounding box center [112, 68] width 34 height 21
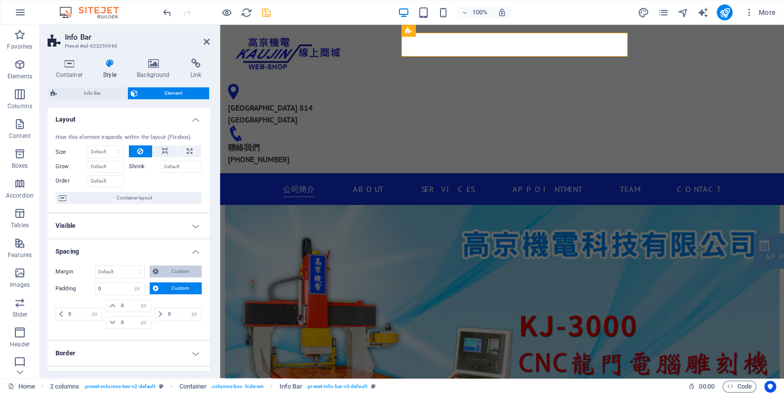
click at [166, 277] on span "Custom" at bounding box center [180, 271] width 37 height 12
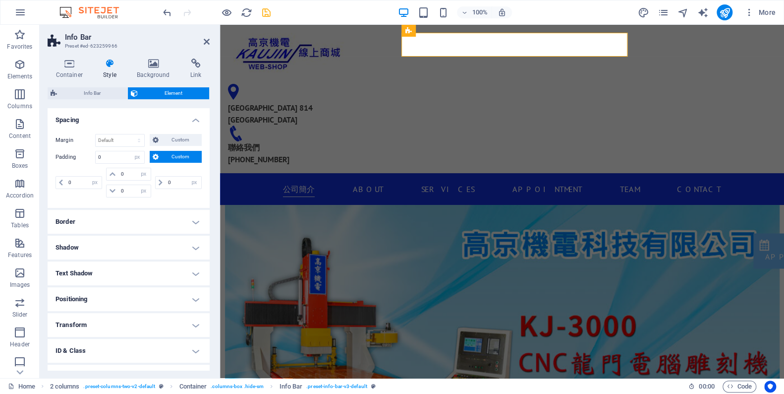
scroll to position [135, 0]
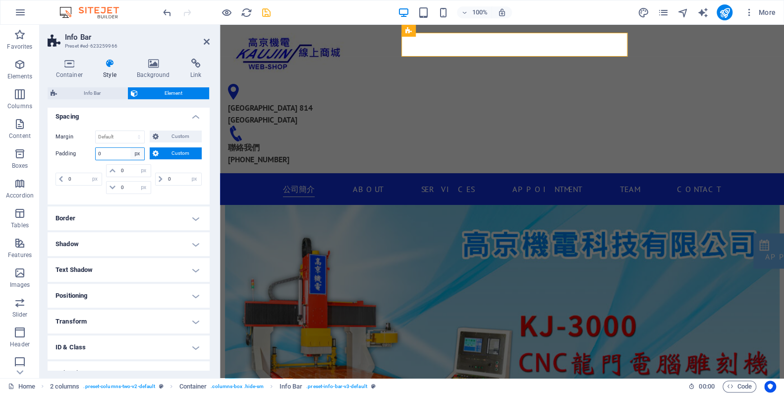
click at [138, 160] on select "Default px rem % vh vw Custom" at bounding box center [137, 154] width 14 height 12
select select "default"
click at [130, 156] on select "Default px rem % vh vw Custom" at bounding box center [137, 154] width 14 height 12
select select "DISABLED_OPTION_VALUE"
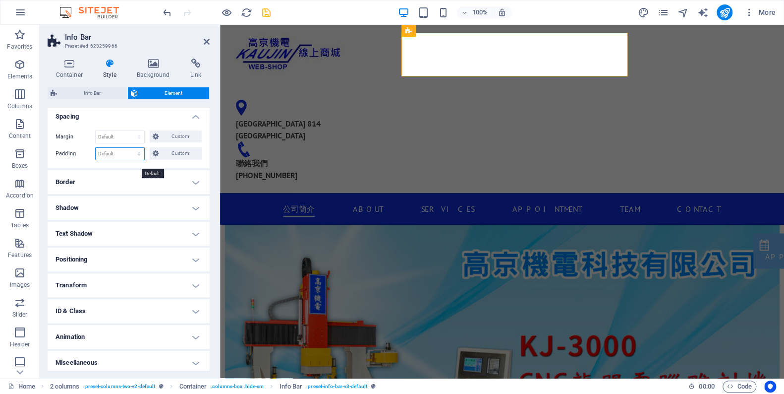
click at [137, 160] on select "Default px rem % vh vw Custom" at bounding box center [120, 154] width 49 height 12
click at [156, 159] on button "Custom" at bounding box center [176, 153] width 52 height 12
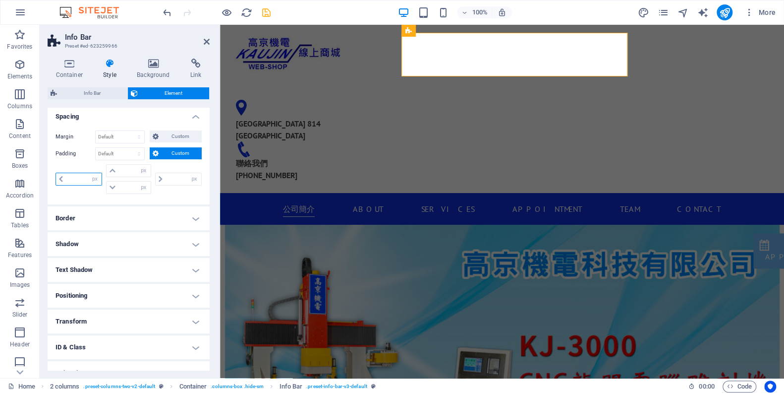
click at [82, 185] on input "number" at bounding box center [84, 179] width 36 height 12
type input "120"
type input "0"
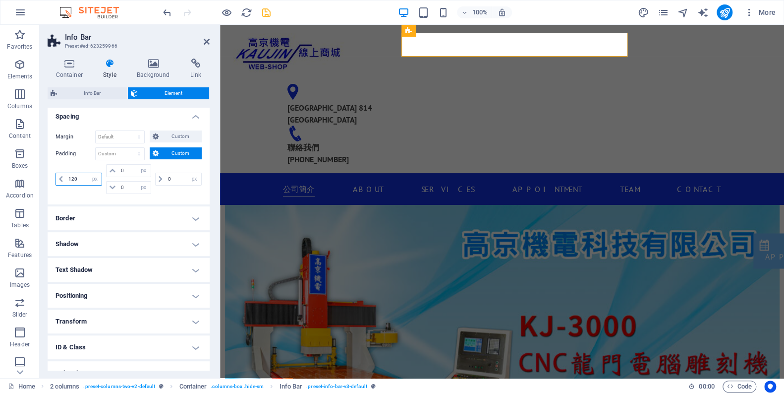
type input "120"
click at [75, 185] on input "120" at bounding box center [84, 179] width 36 height 12
drag, startPoint x: 81, startPoint y: 187, endPoint x: 69, endPoint y: 187, distance: 11.9
click at [69, 185] on input "120" at bounding box center [84, 179] width 36 height 12
type input "0"
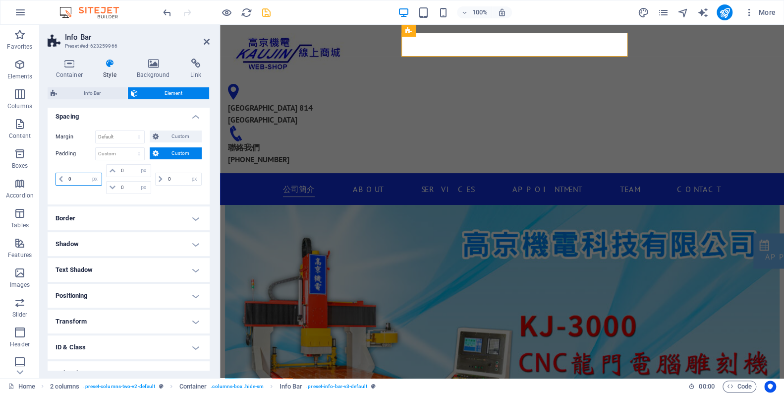
type input "0"
select select "px"
type input "0"
click at [136, 160] on select "Default px rem % vh vw Custom" at bounding box center [137, 154] width 14 height 12
select select "default"
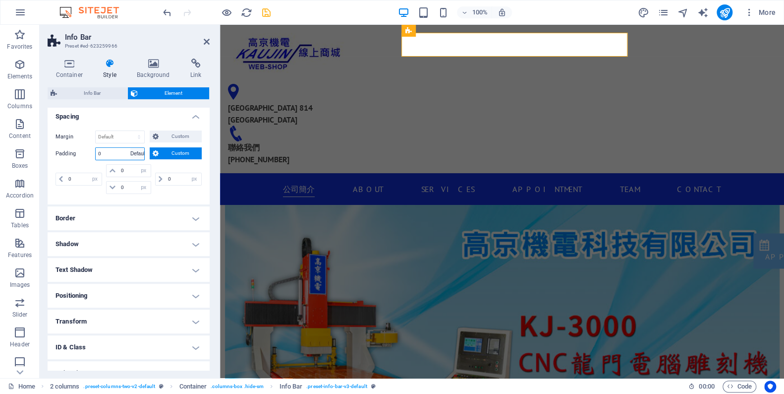
click at [130, 156] on select "Default px rem % vh vw Custom" at bounding box center [137, 154] width 14 height 12
select select "DISABLED_OPTION_VALUE"
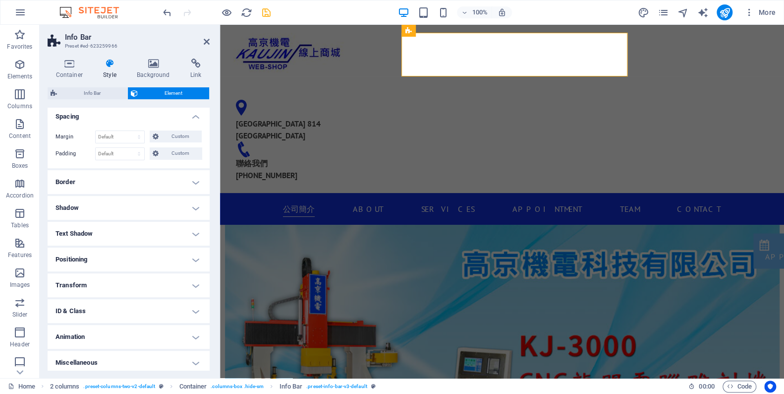
click at [134, 192] on h4 "Border" at bounding box center [129, 182] width 162 height 24
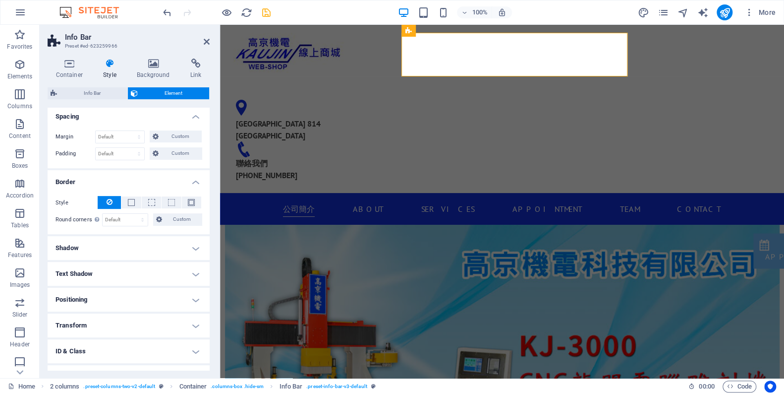
click at [171, 250] on h4 "Shadow" at bounding box center [129, 248] width 162 height 24
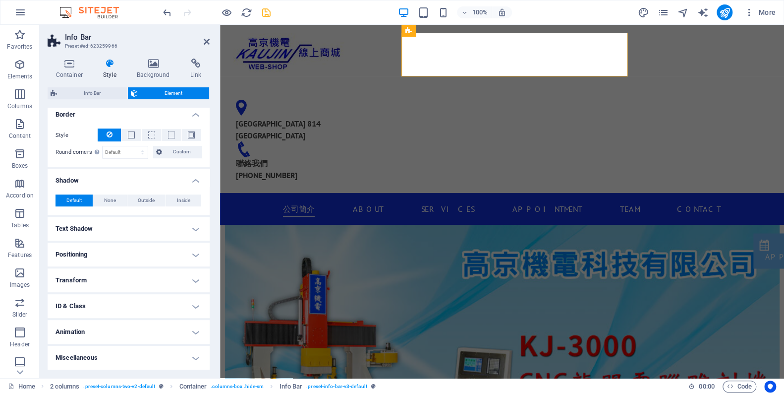
scroll to position [210, 0]
click at [197, 180] on h4 "Shadow" at bounding box center [129, 178] width 162 height 18
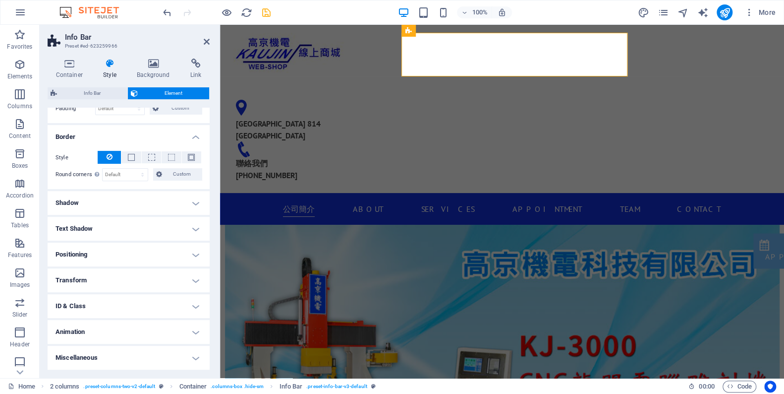
scroll to position [187, 0]
click at [195, 228] on h4 "Text Shadow" at bounding box center [129, 229] width 162 height 24
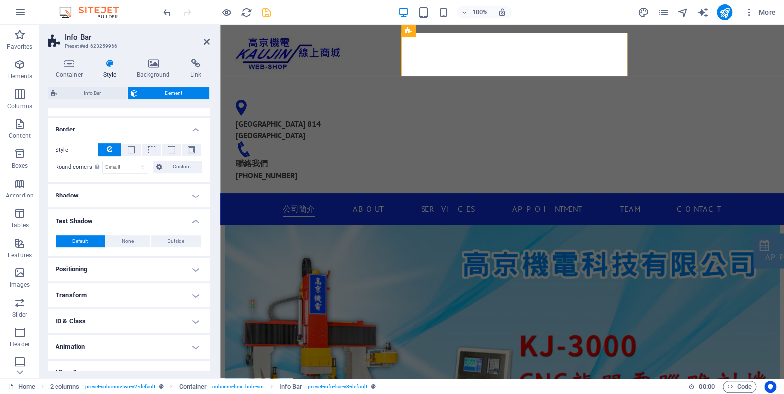
click at [194, 227] on h4 "Text Shadow" at bounding box center [129, 218] width 162 height 18
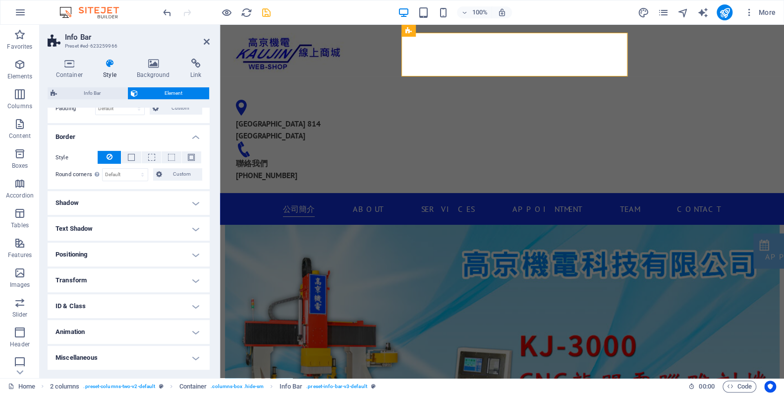
click at [193, 257] on h4 "Positioning" at bounding box center [129, 254] width 162 height 24
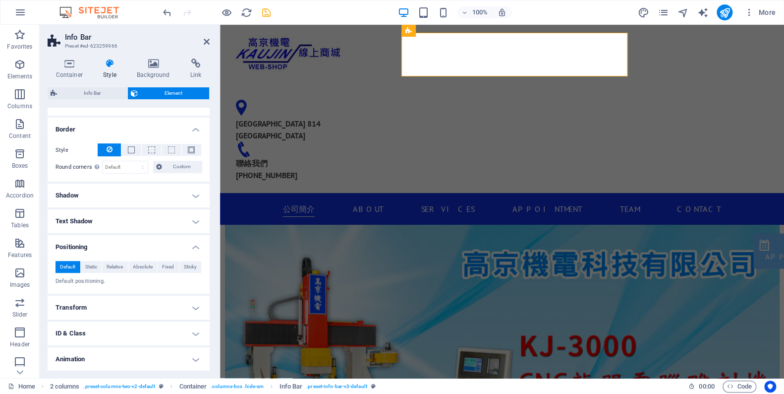
click at [189, 251] on h4 "Positioning" at bounding box center [129, 244] width 162 height 18
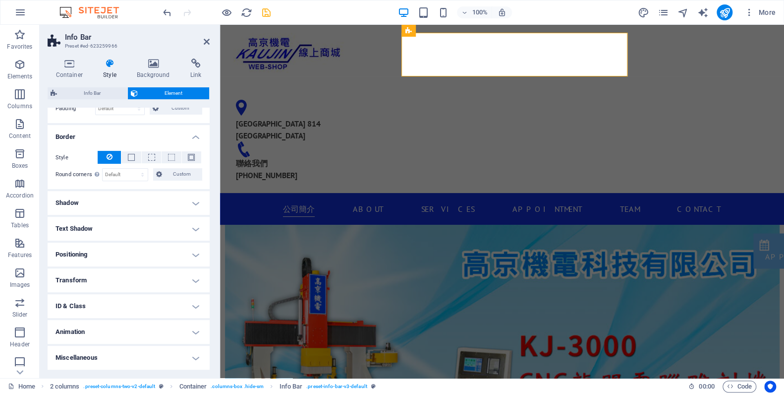
click at [194, 274] on h4 "Transform" at bounding box center [129, 280] width 162 height 24
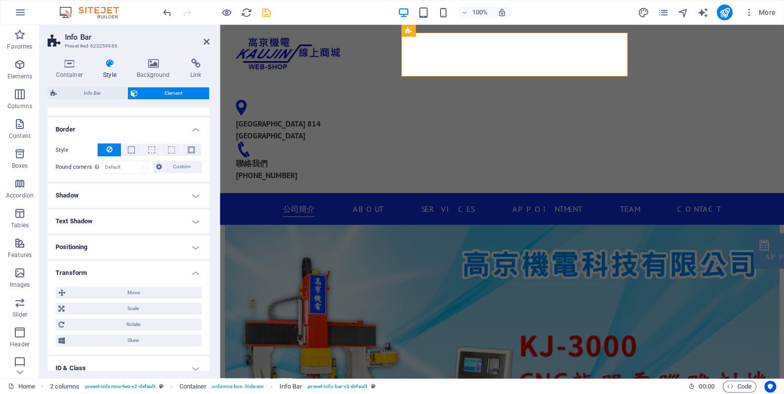
click at [194, 274] on h4 "Transform" at bounding box center [129, 270] width 162 height 18
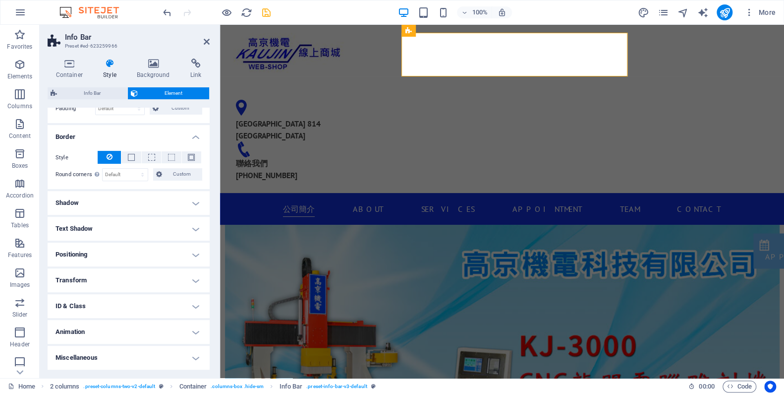
click at [199, 308] on h4 "ID & Class" at bounding box center [129, 306] width 162 height 24
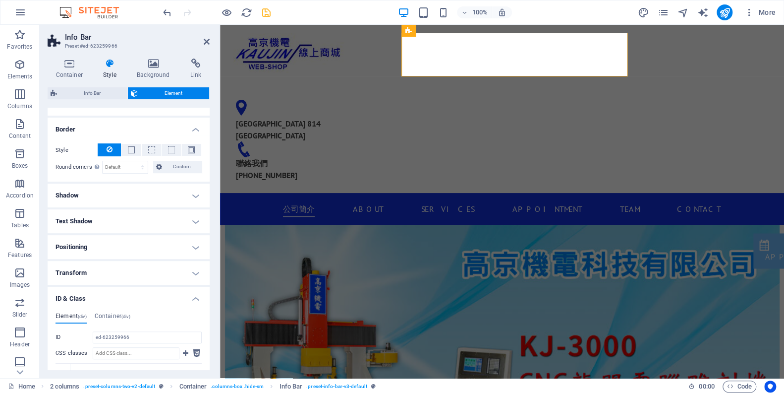
click at [196, 303] on h4 "ID & Class" at bounding box center [129, 295] width 162 height 18
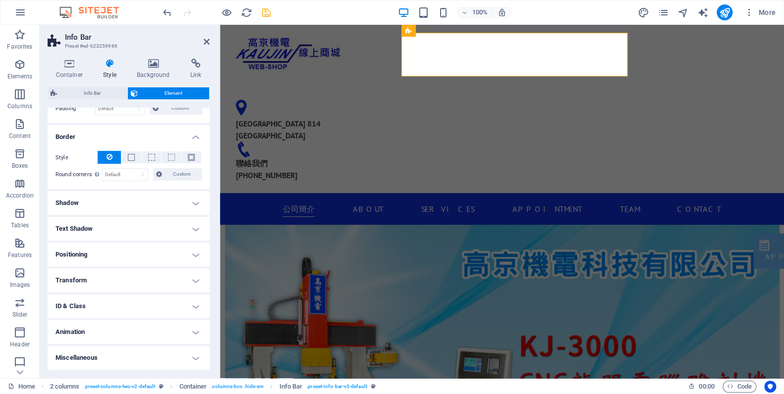
click at [196, 326] on h4 "Animation" at bounding box center [129, 332] width 162 height 24
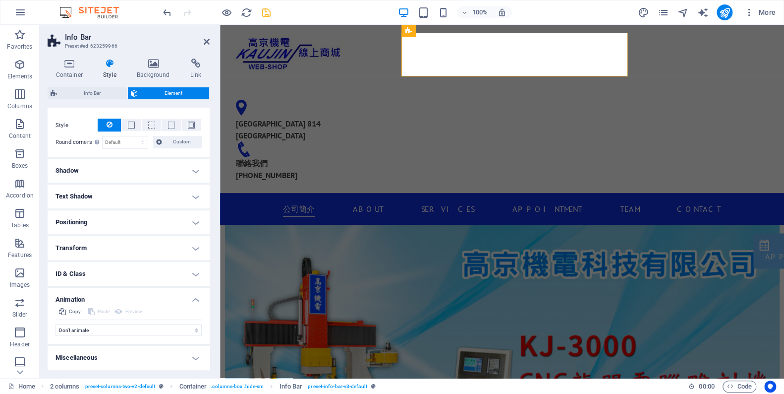
click at [192, 298] on h4 "Animation" at bounding box center [129, 296] width 162 height 18
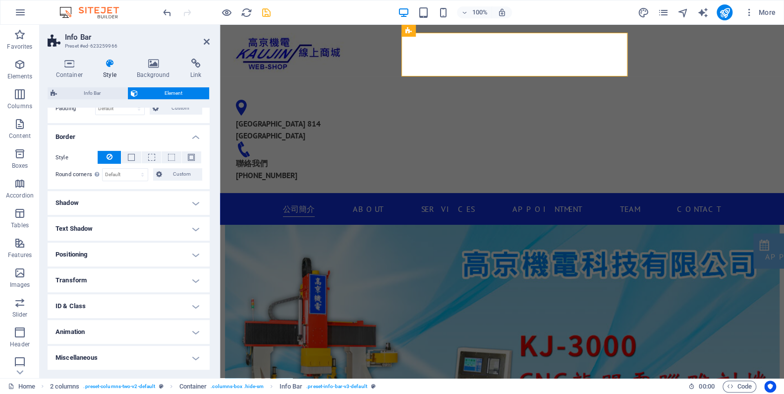
click at [195, 328] on h4 "Animation" at bounding box center [129, 332] width 162 height 24
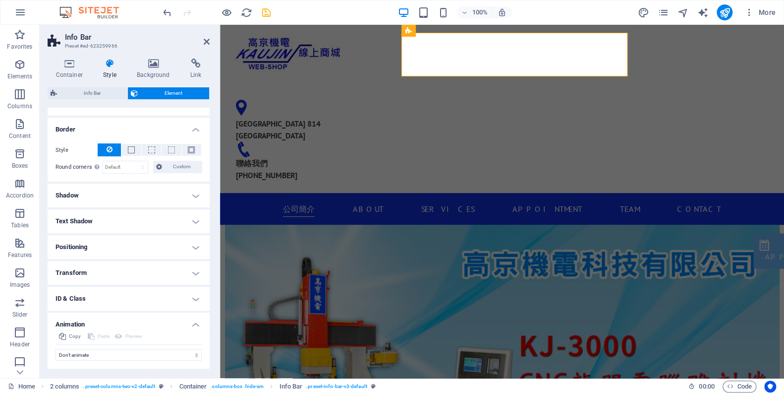
click at [195, 328] on h4 "Animation" at bounding box center [129, 321] width 162 height 18
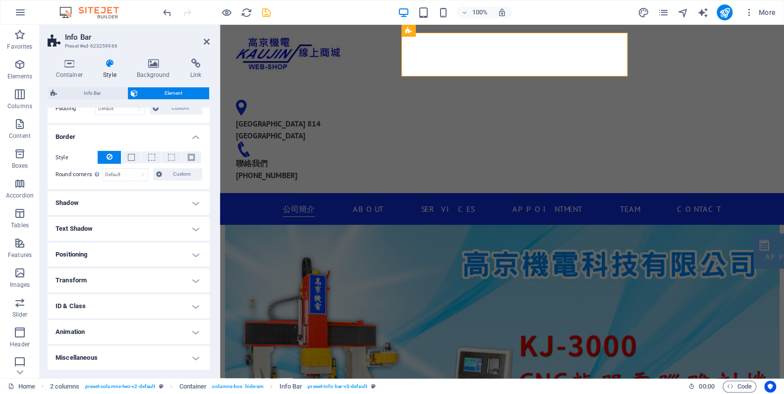
click at [194, 361] on h4 "Miscellaneous" at bounding box center [129, 357] width 162 height 24
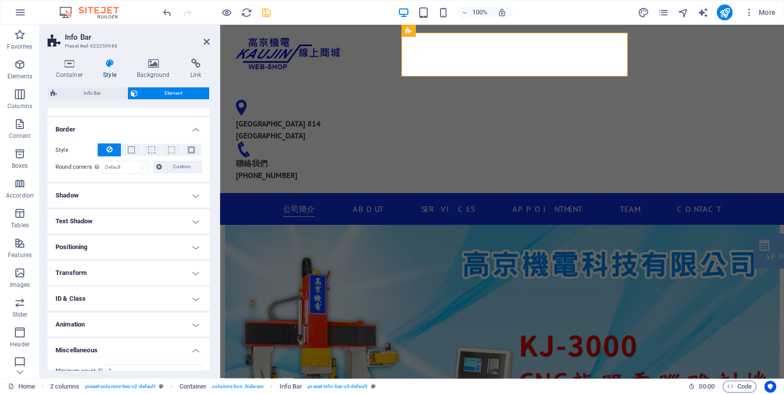
click at [193, 356] on h4 "Miscellaneous" at bounding box center [129, 347] width 162 height 18
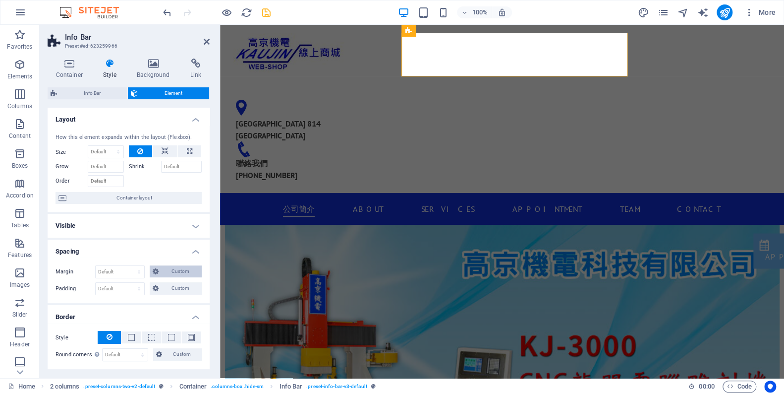
scroll to position [0, 0]
click at [446, 84] on div "[GEOGRAPHIC_DATA] 814 [GEOGRAPHIC_DATA] 聯絡我們 [PHONE_NUMBER]" at bounding box center [341, 134] width 226 height 101
click at [158, 70] on h4 "Background" at bounding box center [156, 68] width 54 height 21
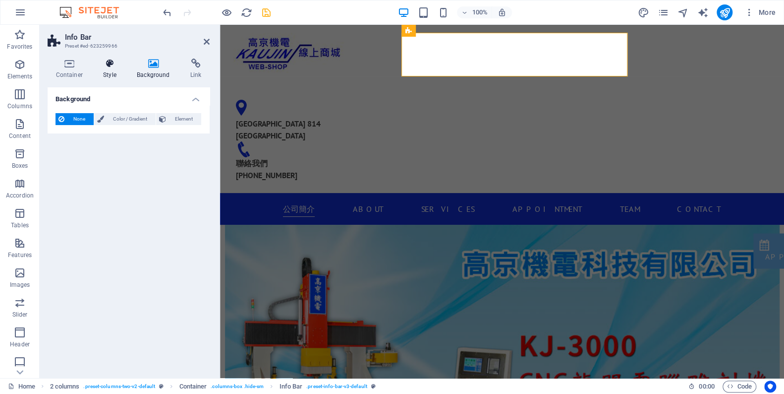
click at [102, 60] on icon at bounding box center [110, 63] width 30 height 10
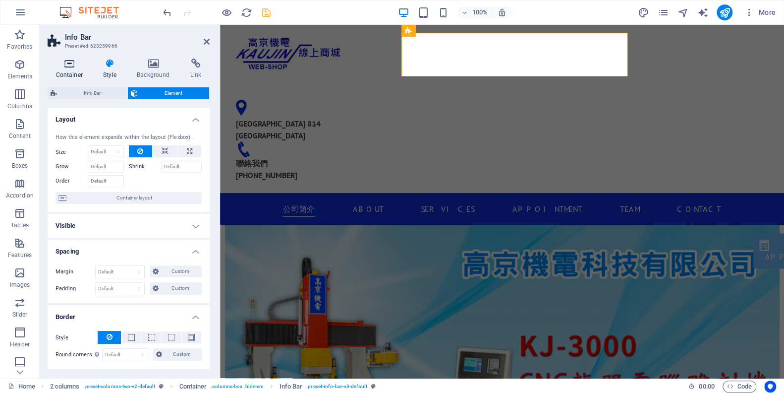
click at [69, 62] on icon at bounding box center [70, 63] width 44 height 10
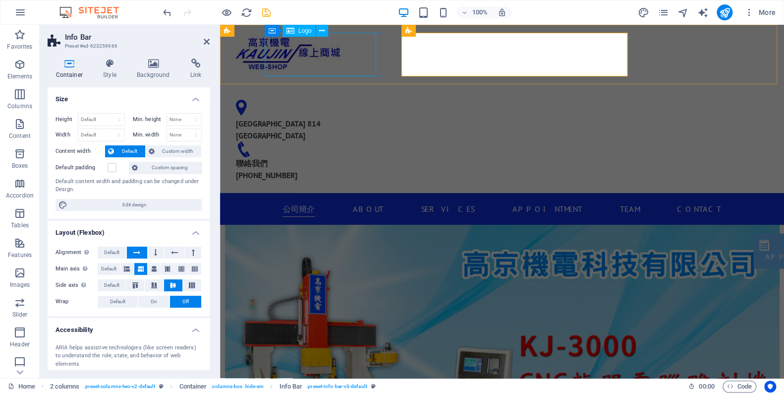
click at [337, 68] on div at bounding box center [288, 54] width 121 height 43
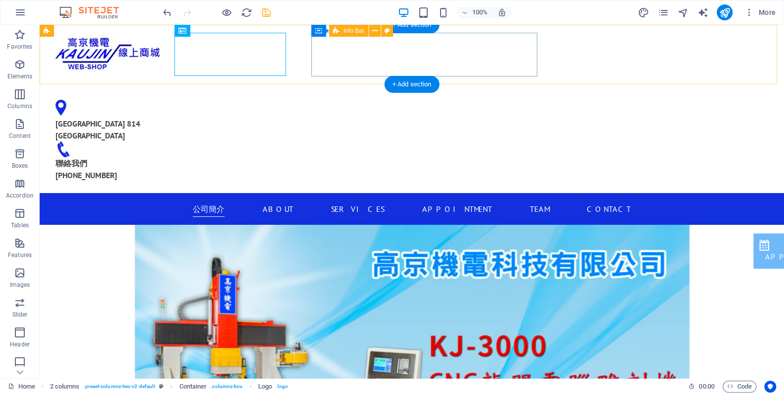
click at [274, 84] on div "[GEOGRAPHIC_DATA] 814 [GEOGRAPHIC_DATA] 聯絡我們 [PHONE_NUMBER]" at bounding box center [161, 134] width 226 height 101
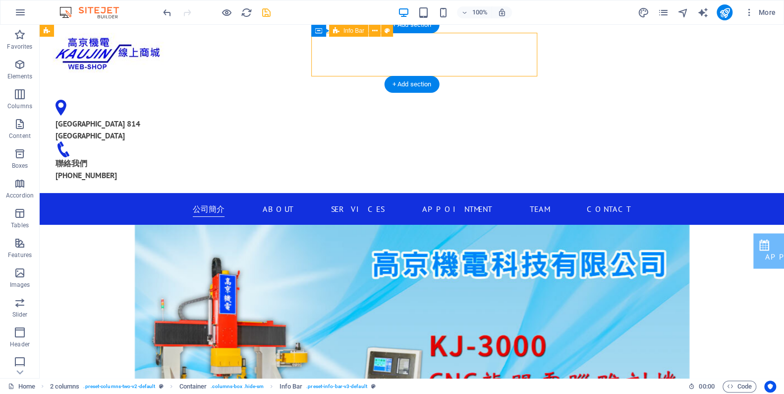
click at [274, 84] on div "[GEOGRAPHIC_DATA] 814 [GEOGRAPHIC_DATA] 聯絡我們 [PHONE_NUMBER]" at bounding box center [161, 134] width 226 height 101
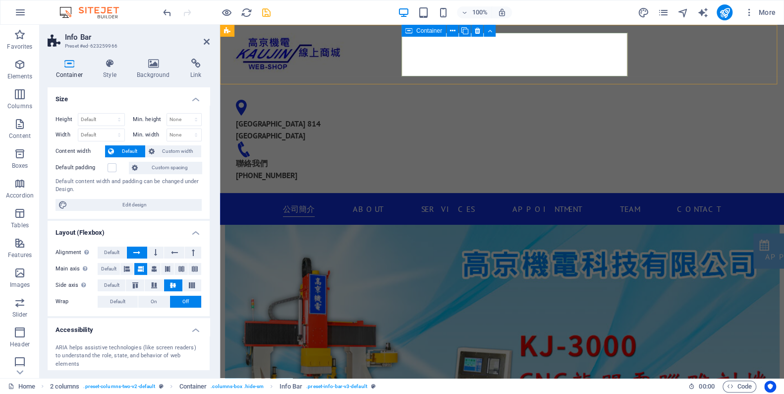
click at [407, 32] on icon at bounding box center [408, 31] width 7 height 12
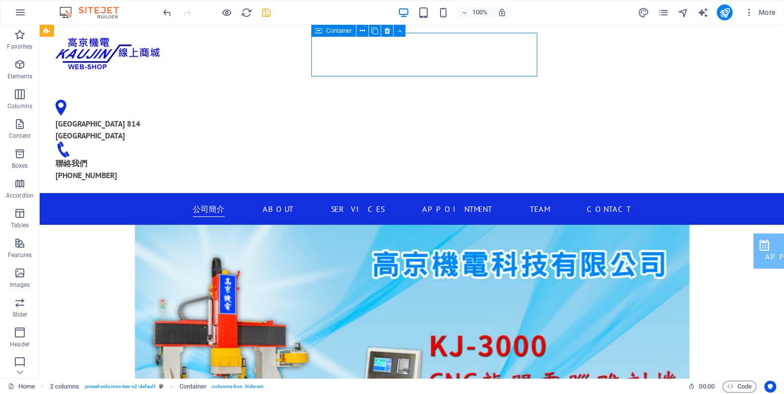
click at [341, 29] on span "Container" at bounding box center [339, 31] width 26 height 6
click at [358, 32] on button at bounding box center [362, 31] width 12 height 12
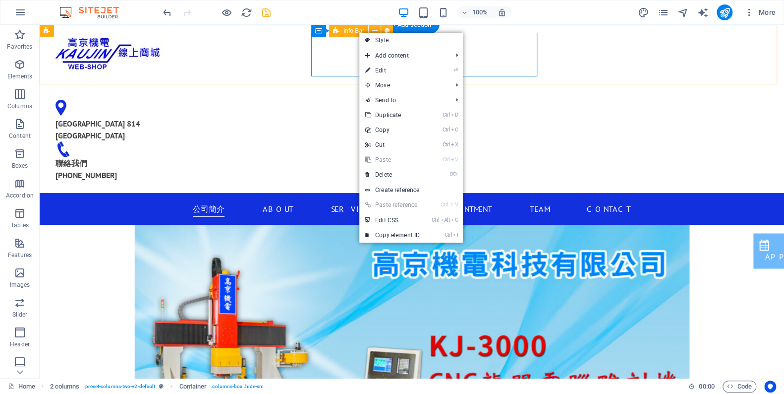
click at [274, 84] on div "[GEOGRAPHIC_DATA] 814 [GEOGRAPHIC_DATA] 聯絡我們 [PHONE_NUMBER]" at bounding box center [161, 134] width 226 height 101
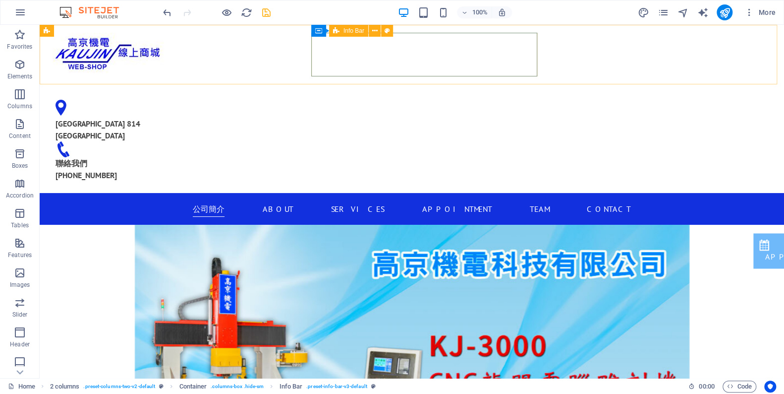
click at [342, 33] on div "Info Bar" at bounding box center [348, 31] width 39 height 12
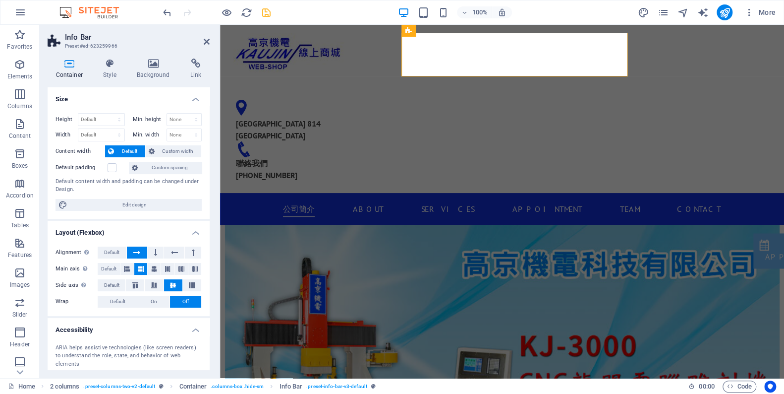
click at [92, 66] on h4 "Container" at bounding box center [72, 68] width 48 height 21
click at [109, 62] on icon at bounding box center [110, 63] width 30 height 10
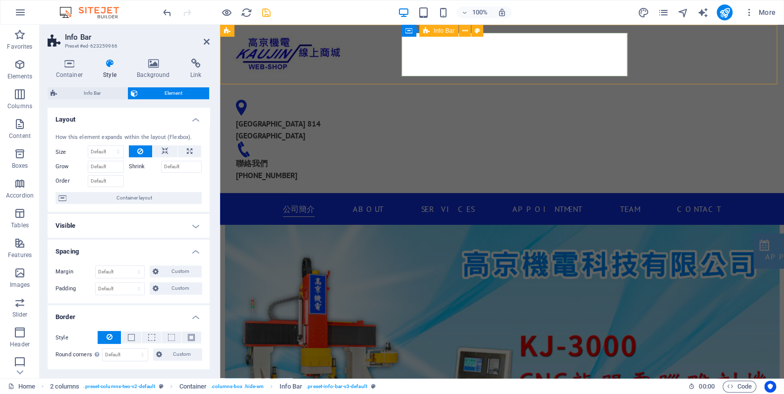
click at [454, 84] on div "[GEOGRAPHIC_DATA] 814 [GEOGRAPHIC_DATA] 聯絡我們 [PHONE_NUMBER]" at bounding box center [341, 134] width 226 height 101
click at [64, 62] on icon at bounding box center [70, 63] width 44 height 10
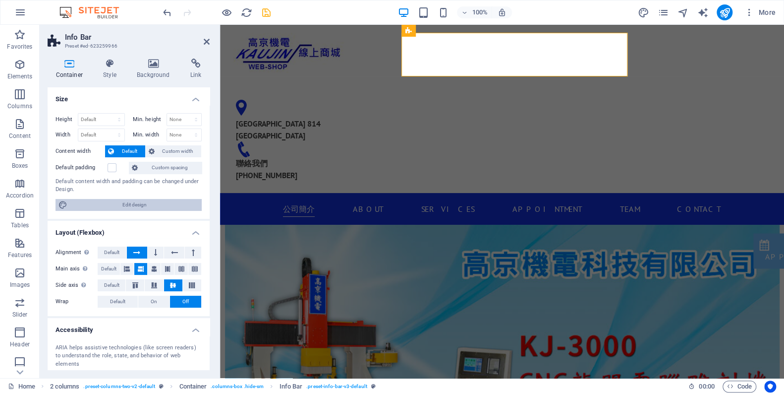
click at [135, 202] on span "Edit design" at bounding box center [134, 205] width 128 height 12
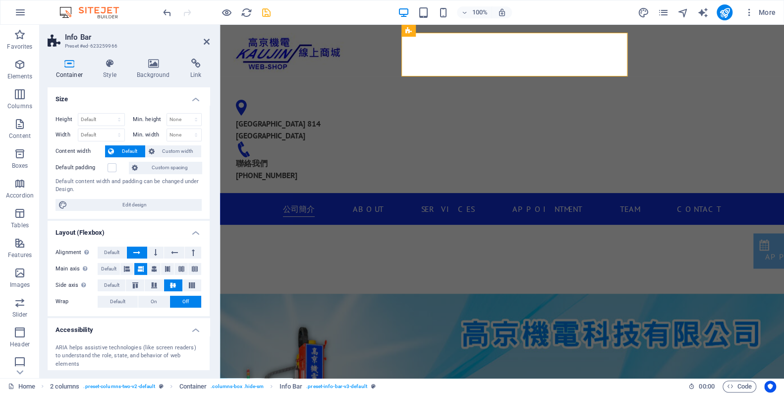
select select "ease-in-out"
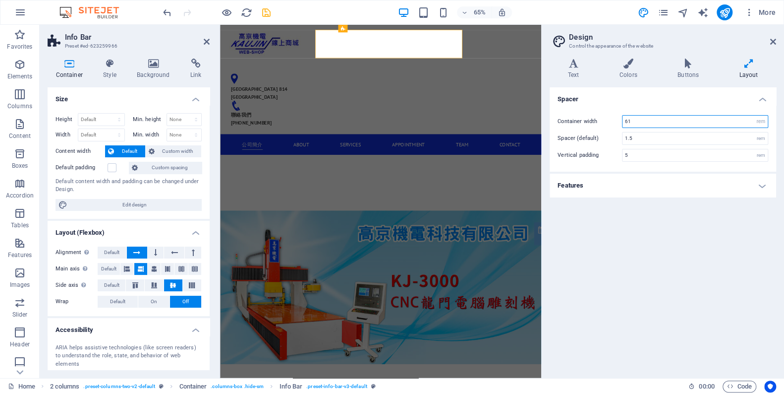
click at [639, 120] on input "61" at bounding box center [695, 121] width 145 height 12
click at [115, 120] on select "Default px rem % vh vw" at bounding box center [101, 120] width 46 height 12
drag, startPoint x: 115, startPoint y: 120, endPoint x: 131, endPoint y: 116, distance: 15.9
click at [117, 120] on select "Default px rem % vh vw" at bounding box center [101, 120] width 46 height 12
click at [419, 84] on div "[GEOGRAPHIC_DATA] 814 [GEOGRAPHIC_DATA] 聯絡我們 [PHONE_NUMBER]" at bounding box center [341, 134] width 226 height 101
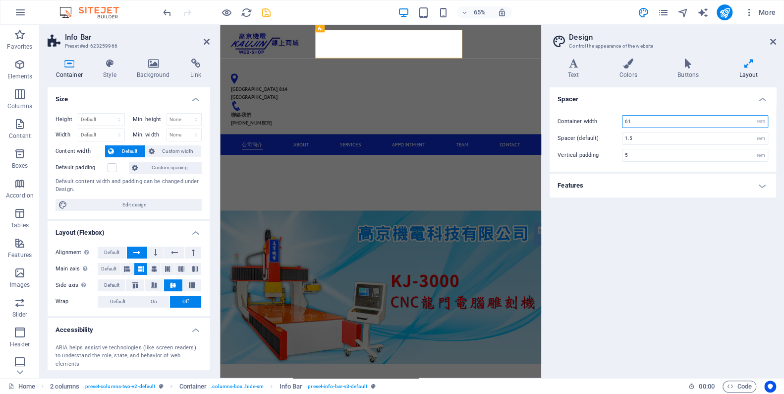
click at [638, 118] on input "61" at bounding box center [695, 121] width 145 height 12
drag, startPoint x: 636, startPoint y: 118, endPoint x: 608, endPoint y: 120, distance: 28.3
click at [608, 120] on div "Container width 61 rem px" at bounding box center [663, 121] width 211 height 13
type input "6"
click at [641, 118] on input "100" at bounding box center [695, 121] width 145 height 12
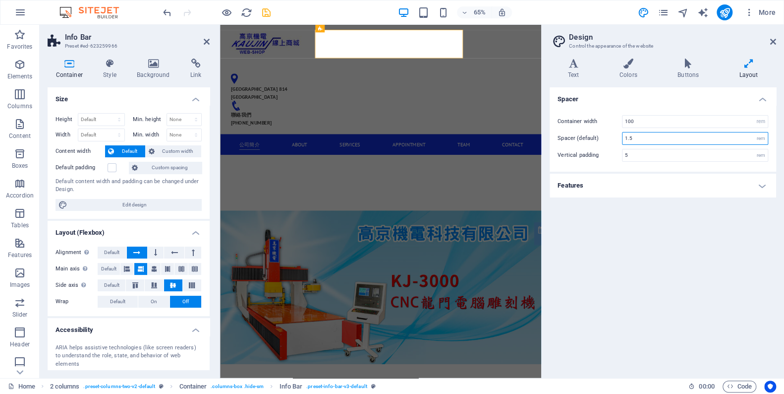
click at [640, 139] on input "1.5" at bounding box center [695, 138] width 145 height 12
drag, startPoint x: 640, startPoint y: 139, endPoint x: 619, endPoint y: 139, distance: 21.8
click at [619, 139] on div "Spacer (default) 1.5 rem" at bounding box center [663, 138] width 211 height 13
click at [652, 125] on input "100" at bounding box center [695, 121] width 145 height 12
click at [630, 107] on div "Container width 61 rem px Spacer (default) 1.5 rem Vertical padding 5 rem" at bounding box center [663, 138] width 230 height 66
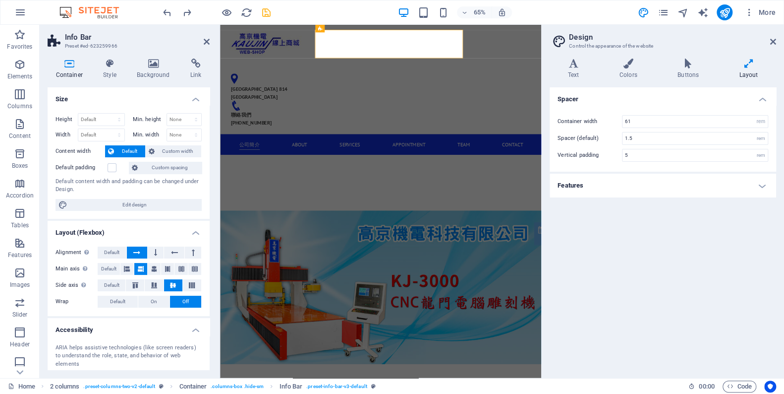
click at [636, 183] on h4 "Features" at bounding box center [663, 185] width 227 height 24
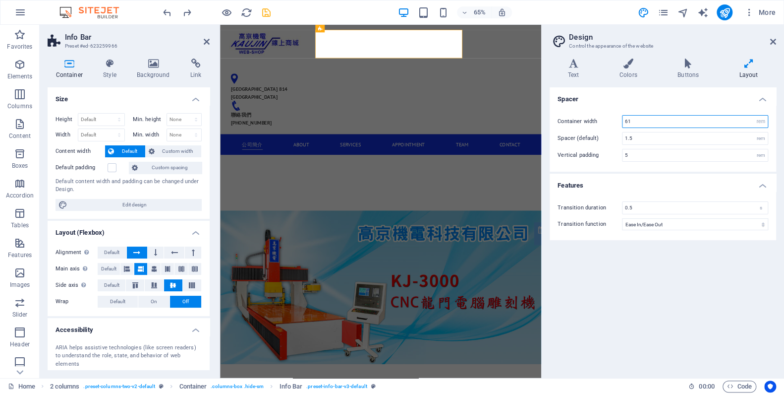
click at [642, 122] on input "61" at bounding box center [695, 121] width 145 height 12
click at [204, 42] on icon at bounding box center [207, 42] width 6 height 8
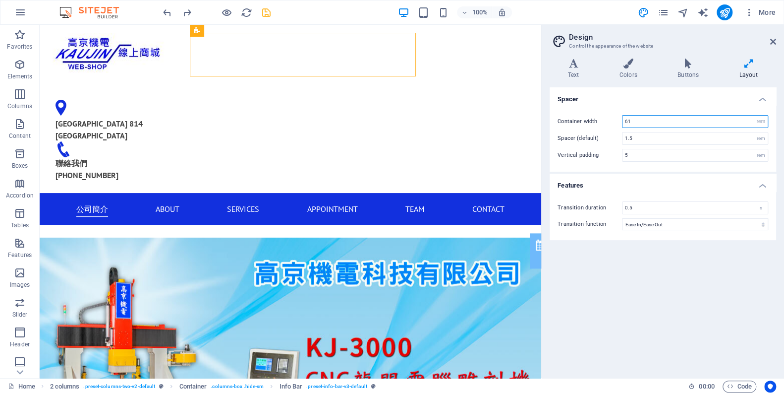
click at [654, 124] on input "61" at bounding box center [695, 121] width 145 height 12
drag, startPoint x: 643, startPoint y: 122, endPoint x: 603, endPoint y: 119, distance: 40.8
click at [603, 119] on div "Container width 61 rem px" at bounding box center [663, 121] width 211 height 13
type input "8"
type input "61"
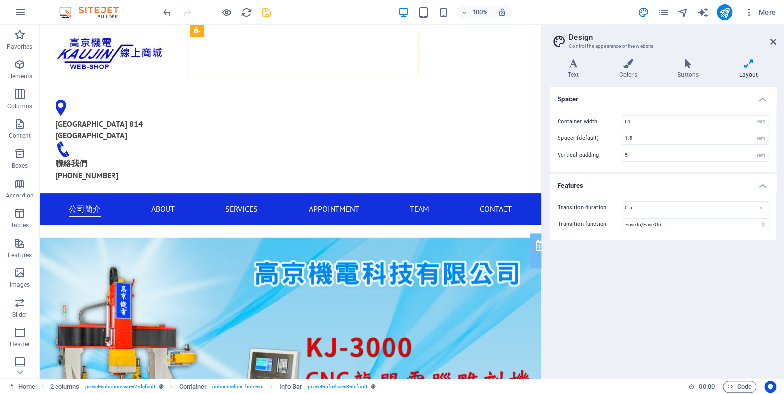
click at [614, 327] on div "Spacer Container width 61 rem px Spacer (default) 1.5 rem Vertical padding 5 re…" at bounding box center [663, 228] width 227 height 283
click at [644, 139] on input "1.5" at bounding box center [695, 138] width 145 height 12
drag, startPoint x: 638, startPoint y: 138, endPoint x: 610, endPoint y: 138, distance: 28.7
click at [610, 138] on div "Spacer (default) 1.5 rem" at bounding box center [663, 138] width 211 height 13
drag, startPoint x: 637, startPoint y: 138, endPoint x: 621, endPoint y: 141, distance: 16.7
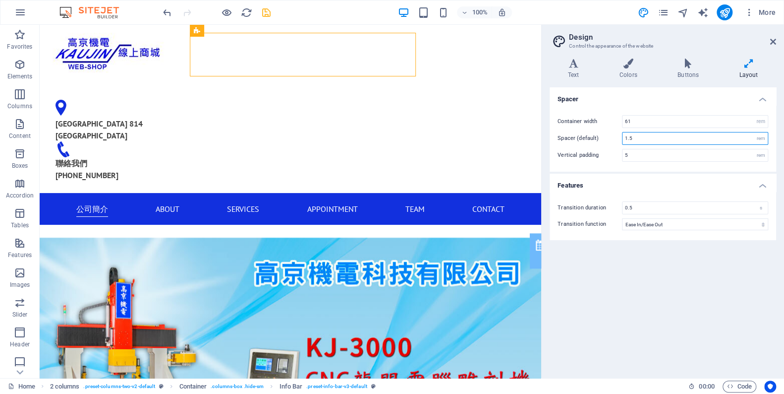
click at [622, 141] on div "1.5 rem" at bounding box center [695, 138] width 146 height 13
type input "3"
click at [687, 250] on div "Spacer Container width 61 rem px Spacer (default) 3 rem Vertical padding 5 rem …" at bounding box center [663, 228] width 227 height 283
click at [687, 251] on div "Spacer Container width 61 rem px Spacer (default) 3 rem Vertical padding 5 rem …" at bounding box center [663, 228] width 227 height 283
click at [636, 140] on input "3" at bounding box center [695, 138] width 145 height 12
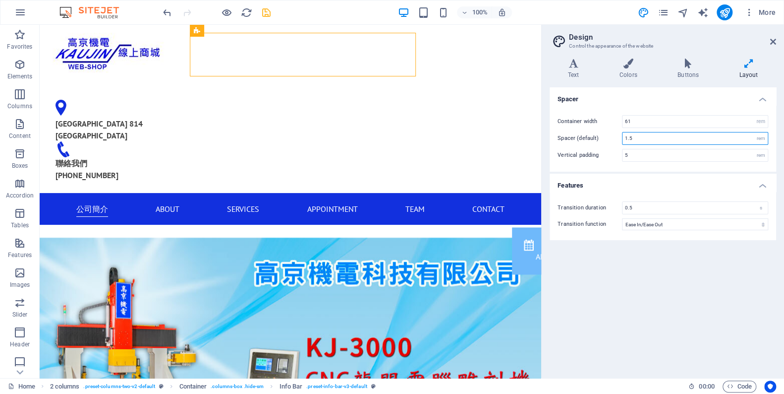
type input "1.5"
click at [602, 264] on div "Spacer Container width 61 rem px Spacer (default) 1.5 rem Vertical padding 5 re…" at bounding box center [663, 228] width 227 height 283
click at [640, 115] on input "61" at bounding box center [695, 121] width 145 height 12
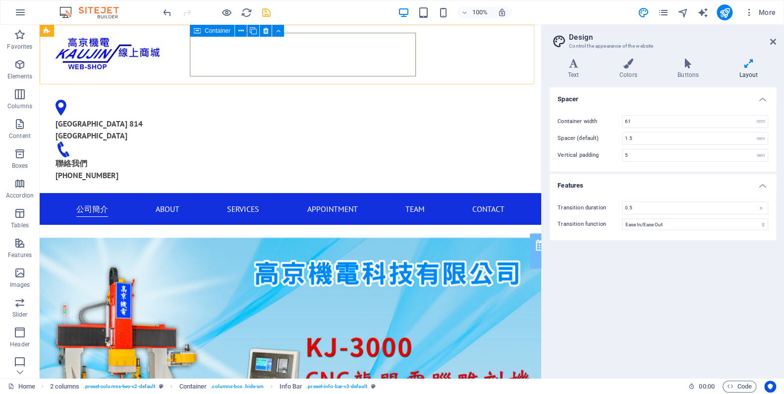
click at [194, 29] on icon at bounding box center [197, 31] width 7 height 12
click at [203, 31] on div "Container" at bounding box center [212, 31] width 45 height 12
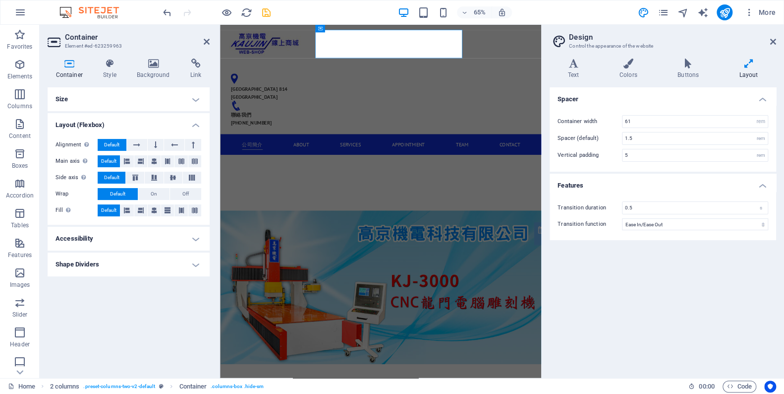
click at [154, 108] on h4 "Size" at bounding box center [129, 99] width 162 height 24
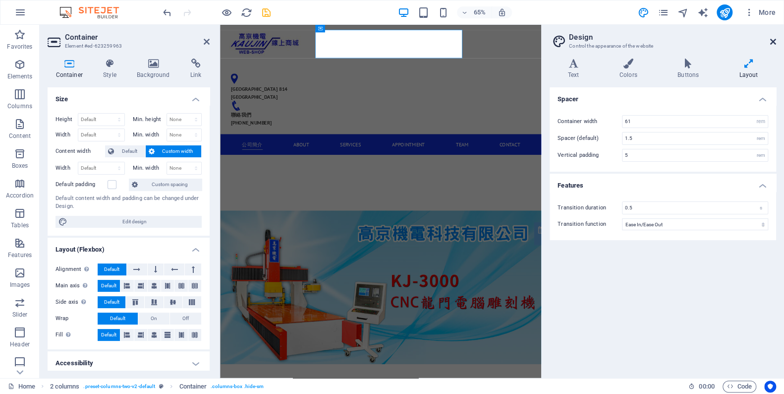
drag, startPoint x: 774, startPoint y: 40, endPoint x: 553, endPoint y: 15, distance: 222.4
click at [774, 40] on icon at bounding box center [773, 42] width 6 height 8
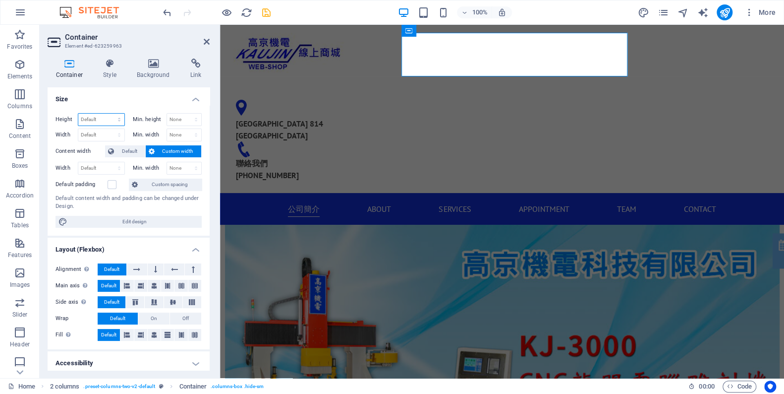
click at [118, 117] on select "Default px rem % vh vw" at bounding box center [101, 120] width 46 height 12
select select "px"
click at [110, 114] on select "Default px rem % vh vw" at bounding box center [101, 120] width 46 height 12
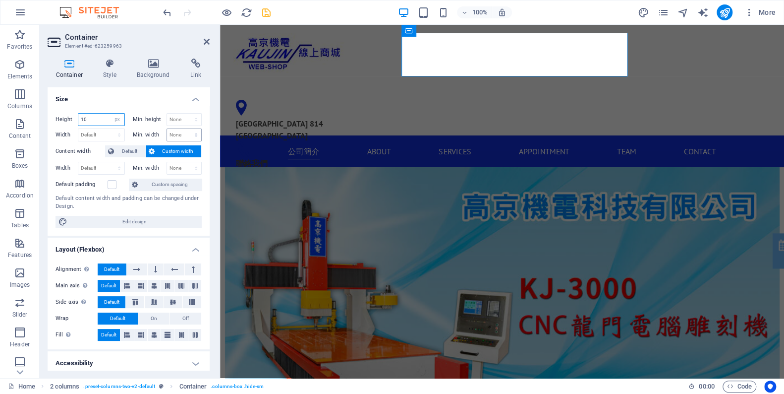
type input "100"
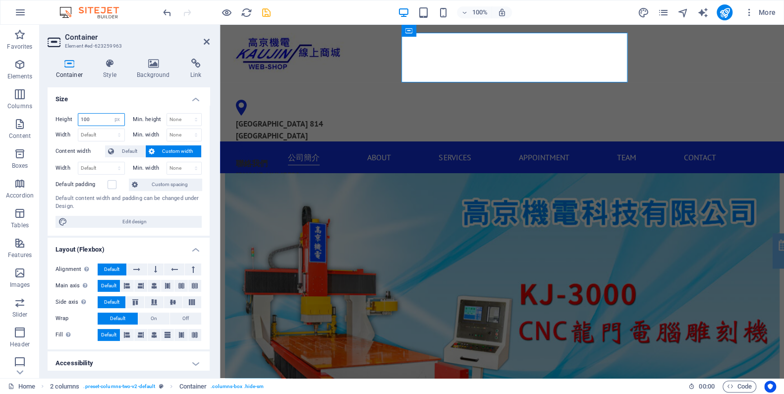
drag, startPoint x: 93, startPoint y: 117, endPoint x: 80, endPoint y: 117, distance: 12.4
click at [80, 117] on input "100" at bounding box center [101, 120] width 46 height 12
click at [116, 119] on select "Default px rem % vh vw" at bounding box center [118, 120] width 14 height 12
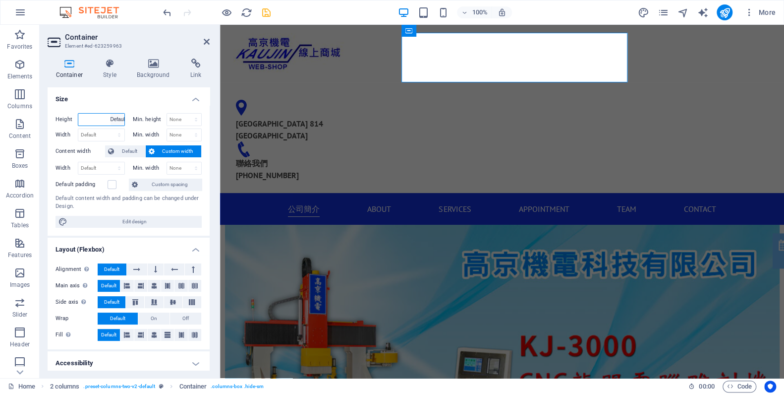
click at [111, 114] on select "Default px rem % vh vw" at bounding box center [118, 120] width 14 height 12
select select "DISABLED_OPTION_VALUE"
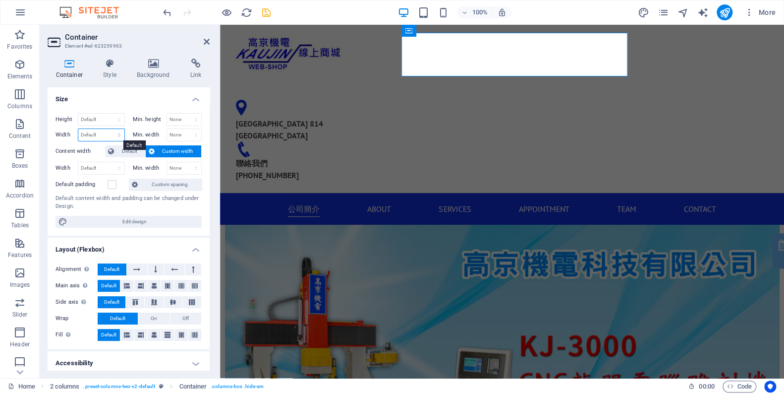
click at [113, 130] on select "Default px rem % em vh vw" at bounding box center [101, 135] width 46 height 12
click at [157, 100] on h4 "Size" at bounding box center [129, 96] width 162 height 18
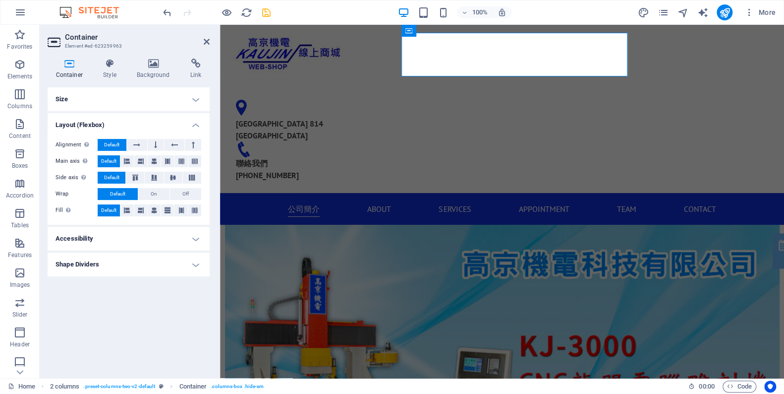
click at [152, 103] on h4 "Size" at bounding box center [129, 99] width 162 height 24
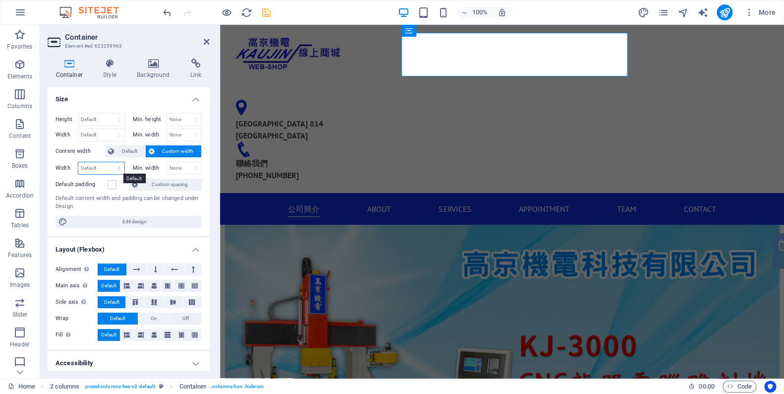
click at [114, 166] on select "Default px rem % em vh vw" at bounding box center [101, 168] width 46 height 12
select select "px"
click at [110, 162] on select "Default px rem % em vh vw" at bounding box center [101, 168] width 46 height 12
drag, startPoint x: 96, startPoint y: 170, endPoint x: 67, endPoint y: 167, distance: 29.4
click at [67, 167] on div "Width 500 Default px rem % em vh vw" at bounding box center [90, 168] width 69 height 13
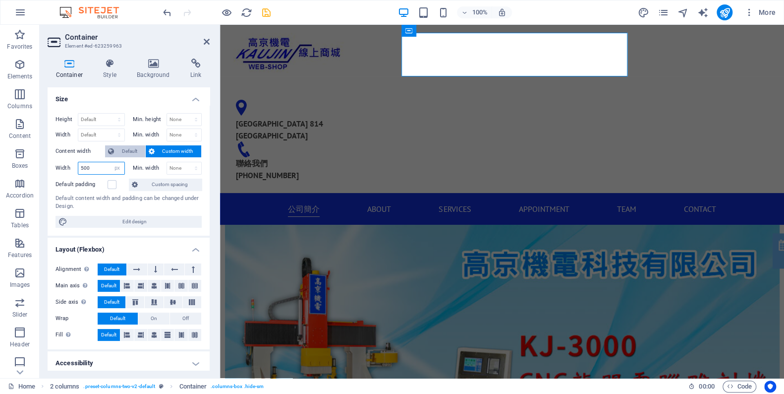
type input "500"
click at [131, 148] on span "Default" at bounding box center [129, 151] width 25 height 12
select select "DISABLED_OPTION_VALUE"
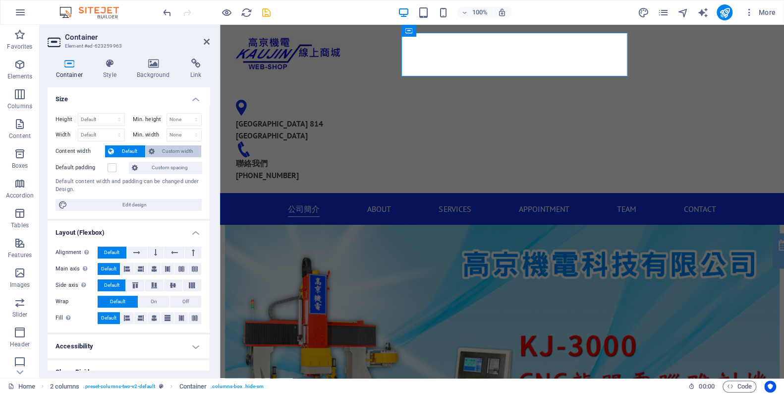
click at [160, 147] on span "Custom width" at bounding box center [178, 151] width 41 height 12
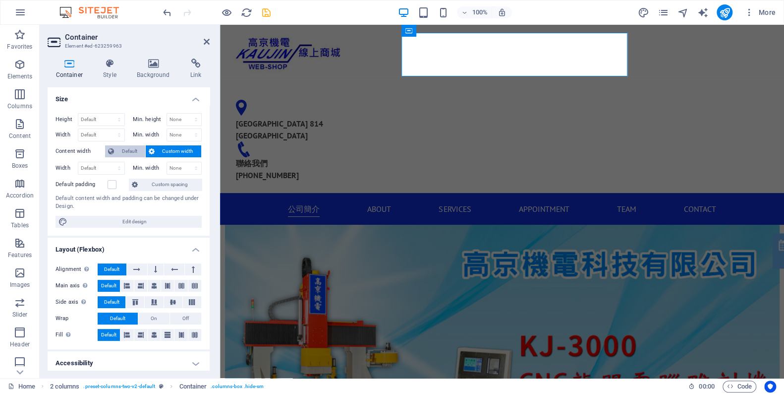
click at [130, 147] on span "Default" at bounding box center [129, 151] width 25 height 12
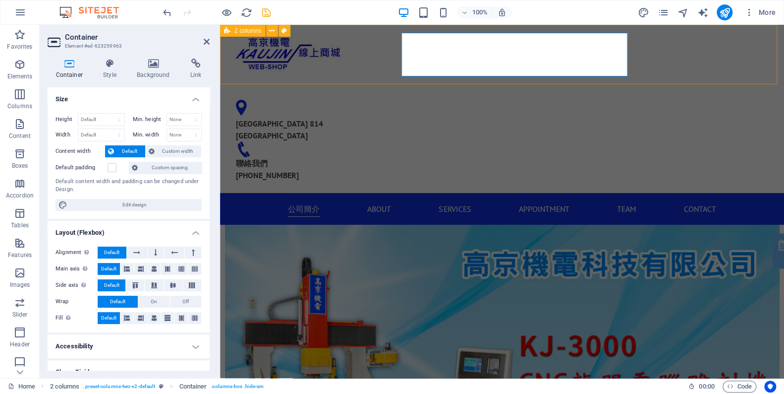
click at [730, 49] on div "[GEOGRAPHIC_DATA] 814 [GEOGRAPHIC_DATA] 聯絡我們 [PHONE_NUMBER]" at bounding box center [502, 109] width 564 height 168
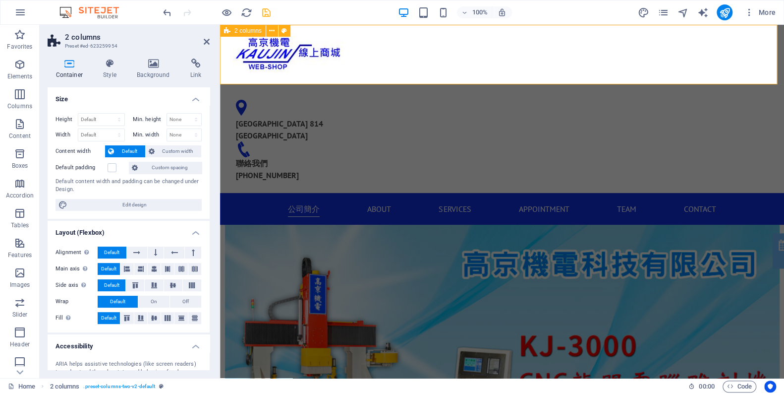
click at [730, 49] on div "[GEOGRAPHIC_DATA] 814 [GEOGRAPHIC_DATA] 聯絡我們 [PHONE_NUMBER]" at bounding box center [502, 109] width 564 height 168
click at [729, 49] on div "[GEOGRAPHIC_DATA] 814 [GEOGRAPHIC_DATA] 聯絡我們 [PHONE_NUMBER]" at bounding box center [502, 109] width 564 height 168
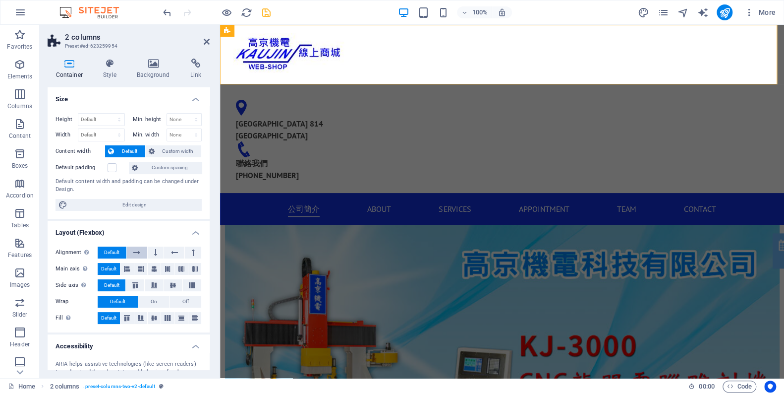
click at [138, 255] on icon at bounding box center [136, 252] width 7 height 12
click at [119, 254] on span "Default" at bounding box center [111, 252] width 15 height 12
click at [147, 270] on button at bounding box center [140, 269] width 13 height 12
click at [157, 269] on icon at bounding box center [154, 269] width 6 height 12
click at [211, 44] on aside "2 columns Preset #ed-623259954 Container Style Background Link Size Height Defa…" at bounding box center [130, 201] width 180 height 353
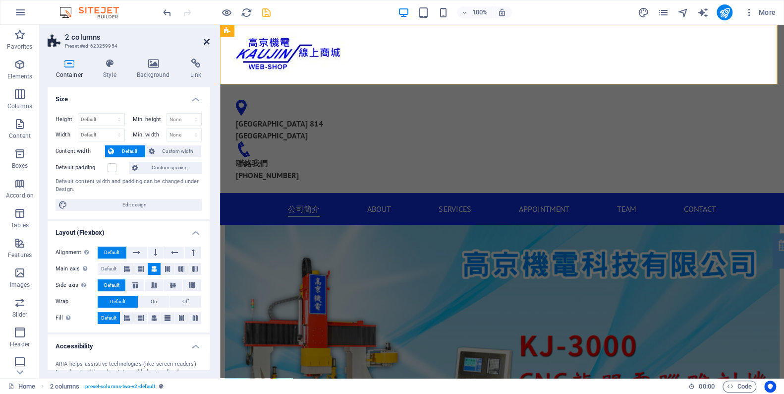
click at [207, 42] on icon at bounding box center [207, 42] width 6 height 8
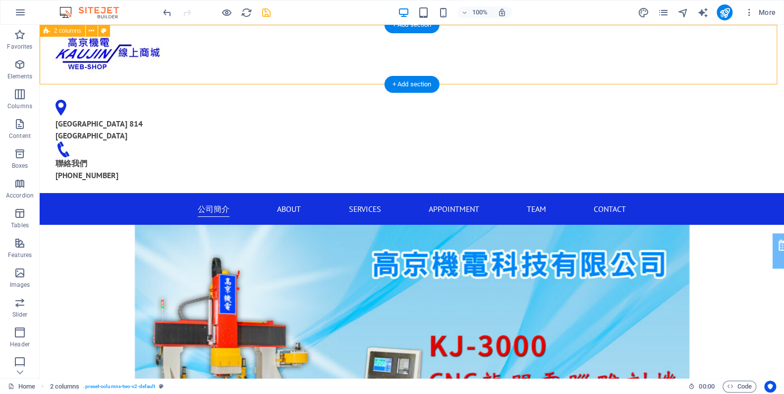
click at [680, 47] on div "[GEOGRAPHIC_DATA] 814 [GEOGRAPHIC_DATA] 聯絡我們 [PHONE_NUMBER]" at bounding box center [412, 109] width 744 height 168
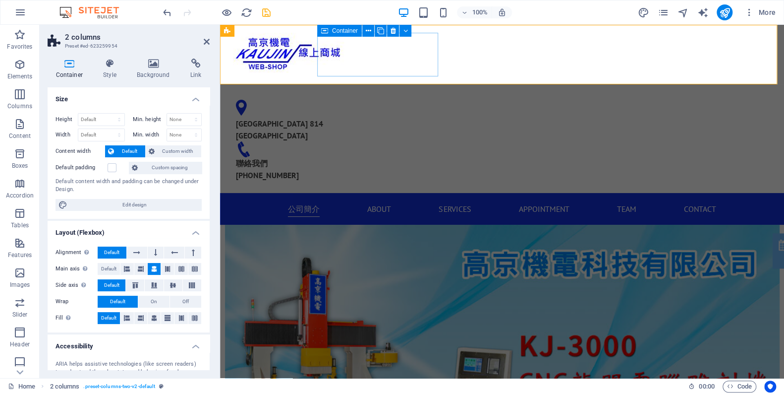
click at [349, 42] on div at bounding box center [288, 54] width 121 height 43
select select "%"
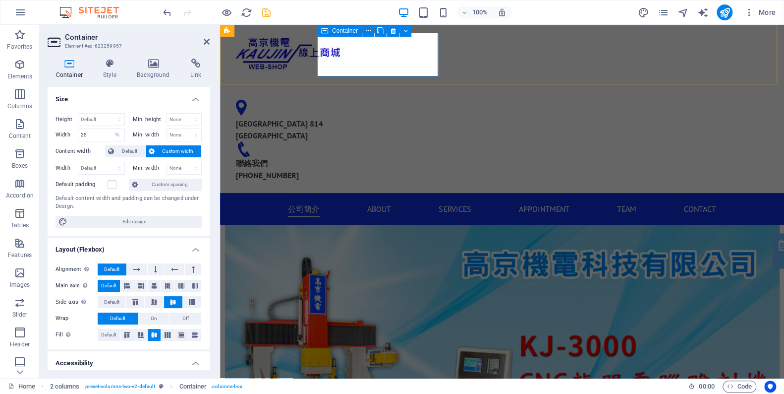
click at [349, 45] on div at bounding box center [288, 54] width 121 height 43
click at [441, 43] on div "[GEOGRAPHIC_DATA] 814 [GEOGRAPHIC_DATA] 聯絡我們 [PHONE_NUMBER]" at bounding box center [502, 109] width 564 height 168
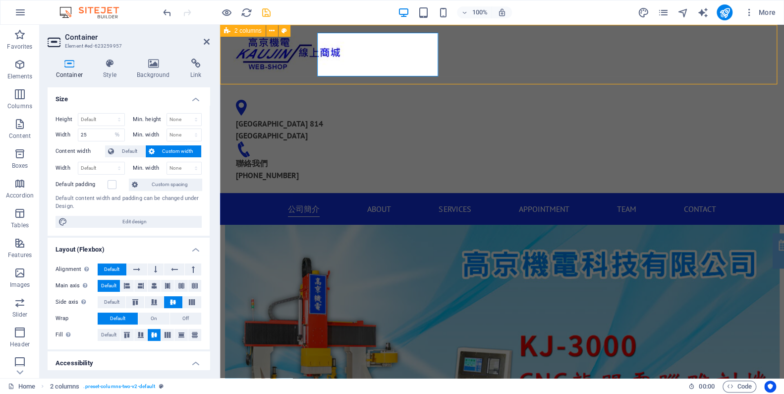
click at [441, 43] on div "[GEOGRAPHIC_DATA] 814 [GEOGRAPHIC_DATA] 聯絡我們 [PHONE_NUMBER]" at bounding box center [502, 109] width 564 height 168
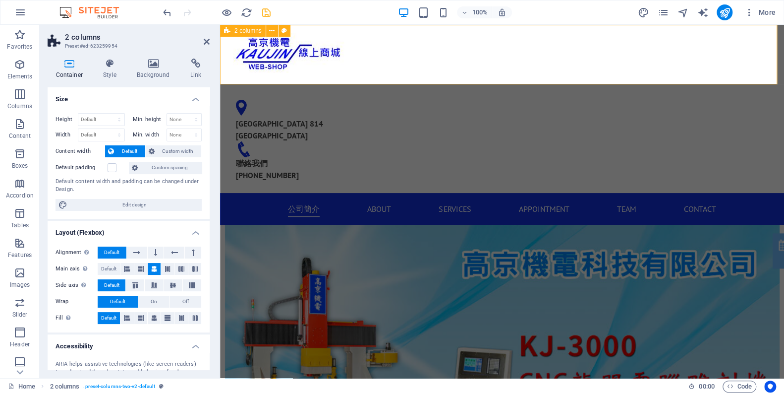
click at [441, 43] on div "[GEOGRAPHIC_DATA] 814 [GEOGRAPHIC_DATA] 聯絡我們 [PHONE_NUMBER]" at bounding box center [502, 109] width 564 height 168
click at [349, 43] on div at bounding box center [288, 54] width 121 height 43
select select "%"
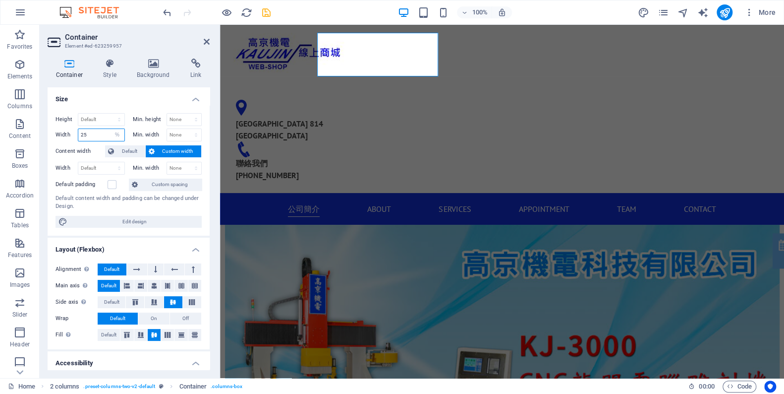
drag, startPoint x: 92, startPoint y: 134, endPoint x: 71, endPoint y: 132, distance: 20.5
click at [71, 132] on div "Width 25 Default px rem % em vh vw" at bounding box center [90, 134] width 69 height 13
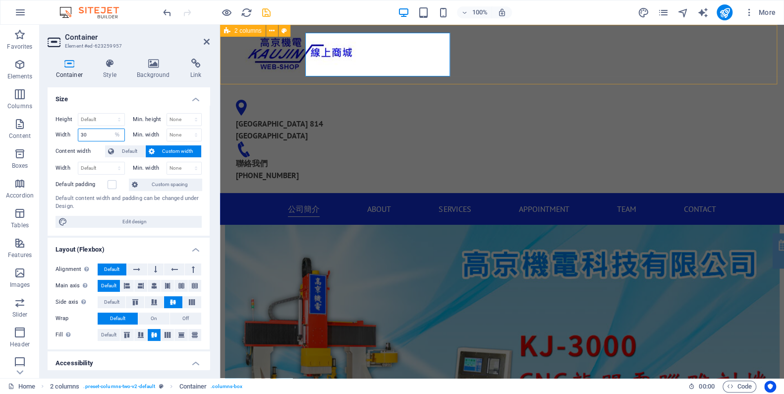
type input "30"
click at [455, 58] on div "[GEOGRAPHIC_DATA] 814 [GEOGRAPHIC_DATA] 聯絡我們 [PHONE_NUMBER]" at bounding box center [502, 109] width 564 height 168
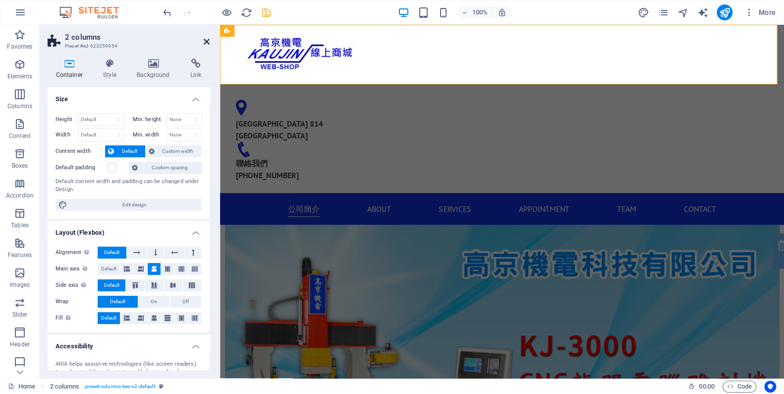
click at [207, 41] on icon at bounding box center [207, 42] width 6 height 8
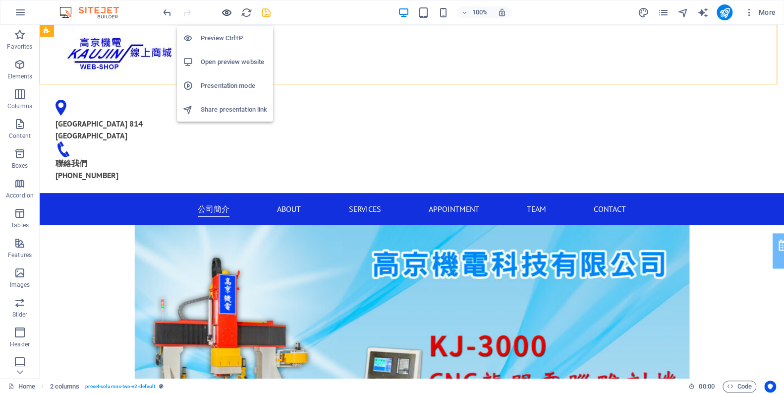
click at [222, 7] on icon "button" at bounding box center [226, 12] width 11 height 11
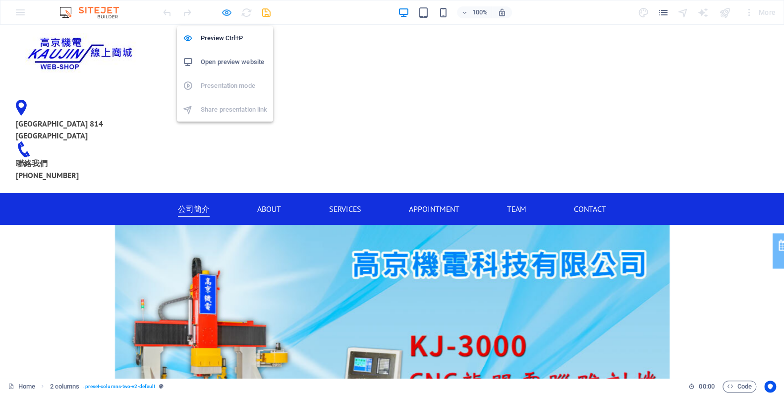
click at [228, 14] on icon "button" at bounding box center [226, 12] width 11 height 11
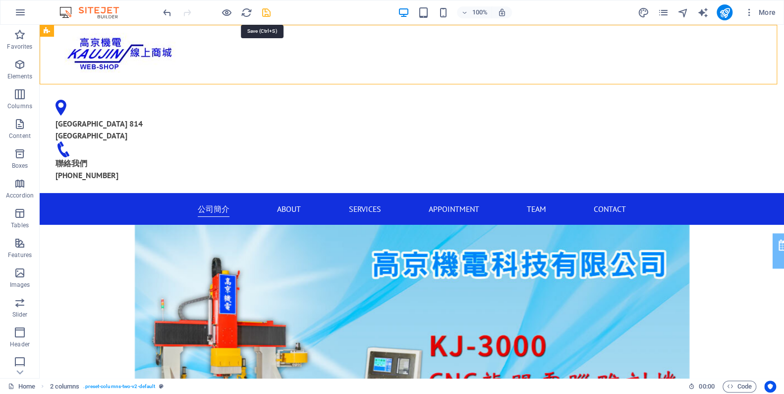
click at [270, 10] on icon "save" at bounding box center [266, 12] width 11 height 11
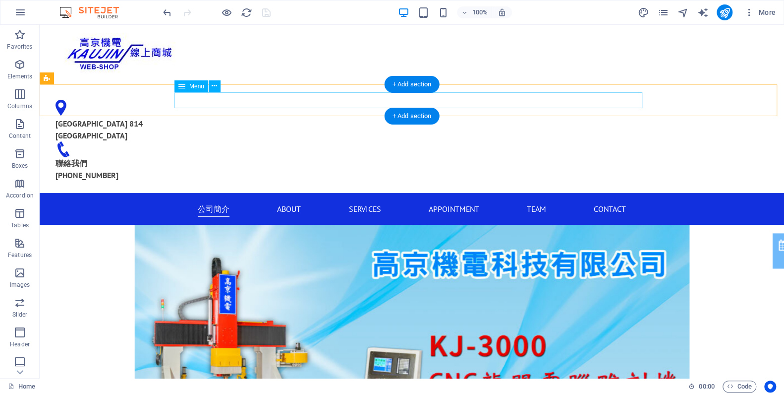
click at [224, 201] on nav "公司簡介 About Services Appointment Team Contact" at bounding box center [412, 209] width 468 height 16
select select
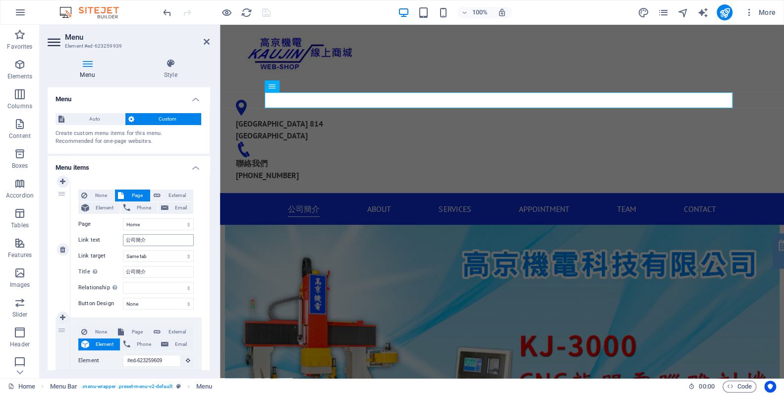
scroll to position [45, 0]
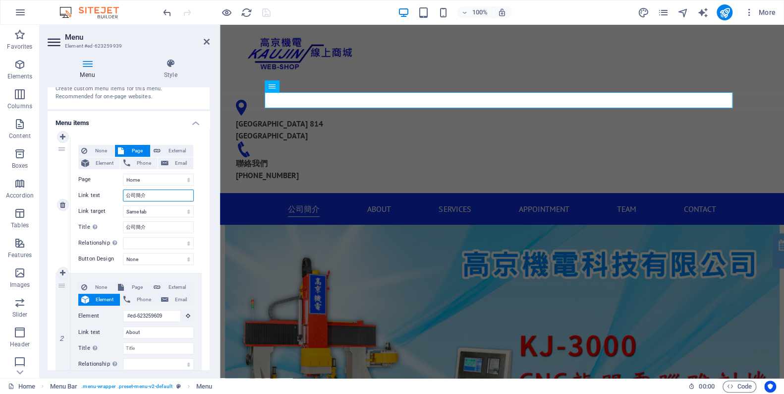
click at [152, 195] on input "公司簡介" at bounding box center [158, 195] width 71 height 12
click at [148, 178] on select "Home 關於[GEOGRAPHIC_DATA] Subpage Legal Notice Privacy" at bounding box center [158, 179] width 71 height 12
click at [97, 181] on label "Page" at bounding box center [100, 179] width 45 height 12
click at [123, 181] on select "Home 關於[GEOGRAPHIC_DATA] Subpage Legal Notice Privacy" at bounding box center [158, 179] width 71 height 12
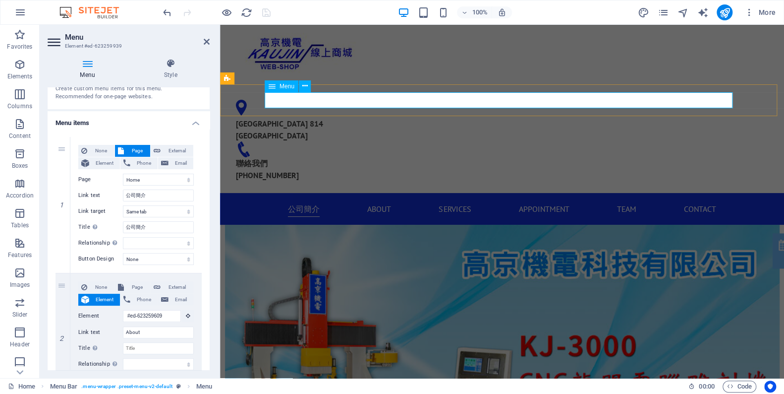
click at [378, 201] on nav "公司簡介 About Services Appointment Team Contact" at bounding box center [502, 209] width 468 height 16
click at [201, 39] on h2 "Menu" at bounding box center [137, 37] width 145 height 9
click at [207, 41] on icon at bounding box center [207, 42] width 6 height 8
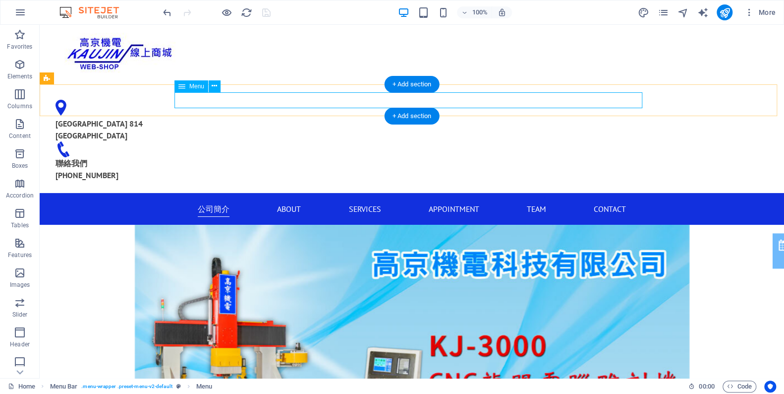
click at [280, 201] on nav "公司簡介 About Services Appointment Team Contact" at bounding box center [412, 209] width 468 height 16
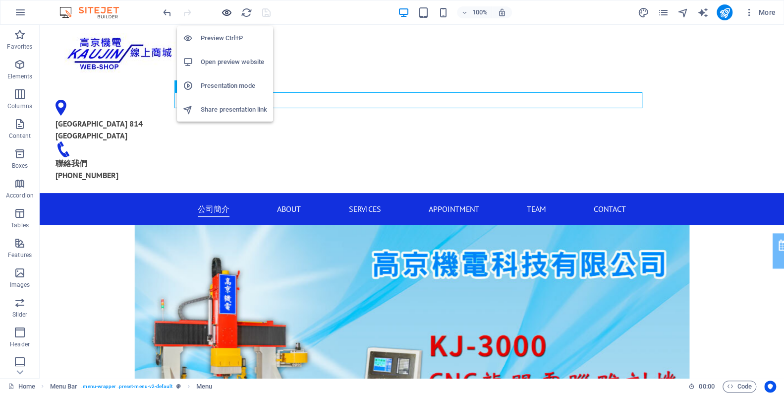
click at [224, 12] on icon "button" at bounding box center [226, 12] width 11 height 11
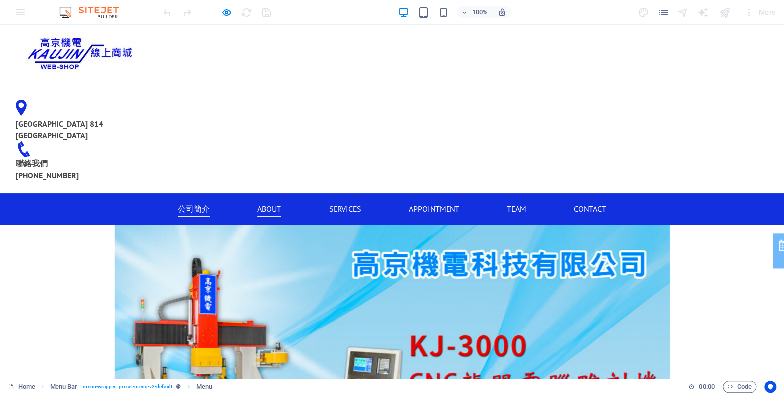
click at [267, 201] on link "About" at bounding box center [269, 209] width 24 height 16
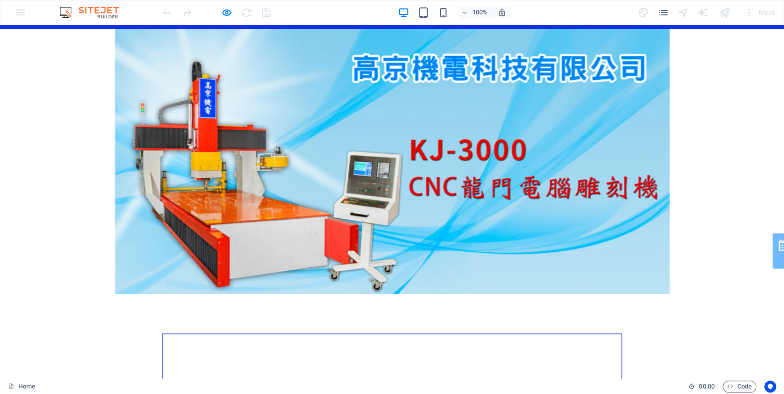
scroll to position [40, 0]
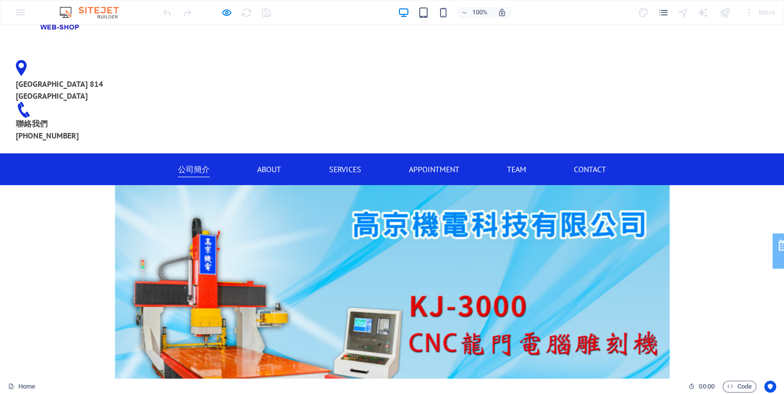
click at [439, 161] on link "Appointment" at bounding box center [434, 169] width 51 height 16
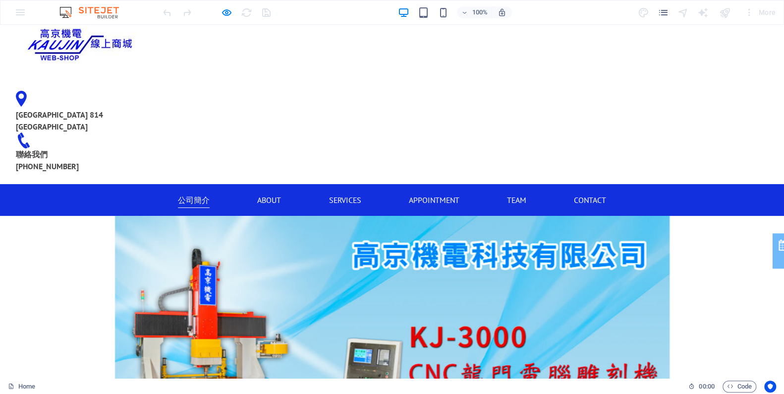
scroll to position [0, 0]
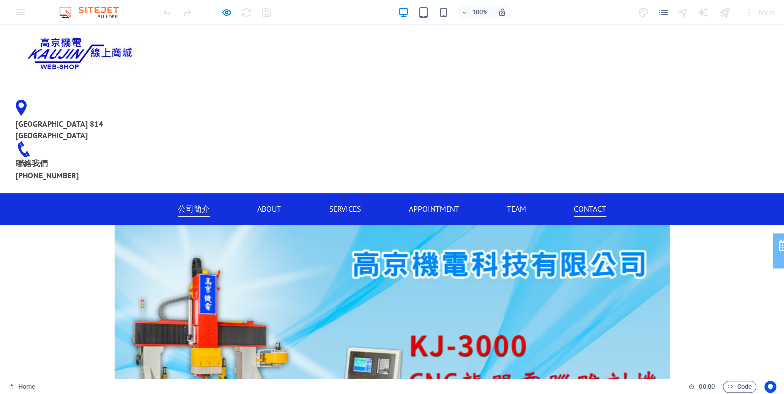
click at [585, 201] on link "Contact" at bounding box center [590, 209] width 32 height 16
click at [226, 14] on icon "button" at bounding box center [226, 12] width 11 height 11
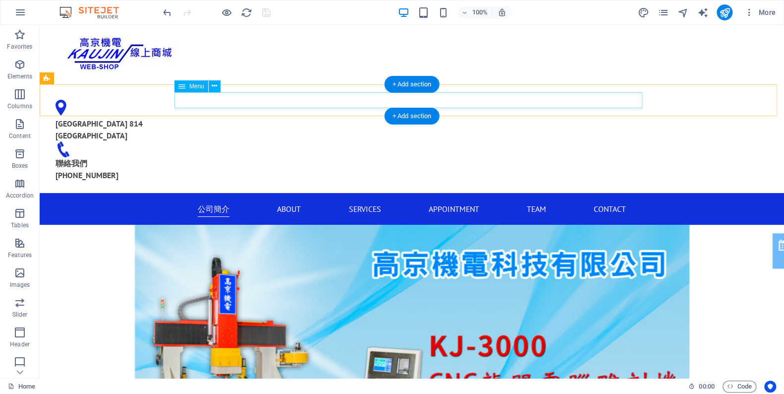
click at [212, 201] on nav "公司簡介 About Services Appointment Team Contact" at bounding box center [412, 209] width 468 height 16
select select
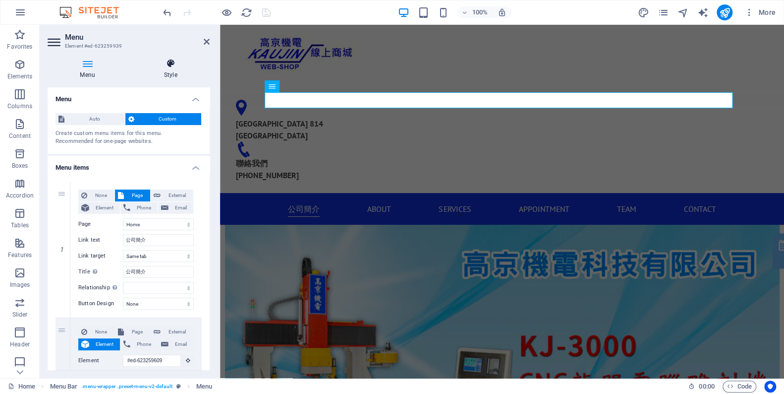
click at [188, 59] on icon at bounding box center [170, 63] width 78 height 10
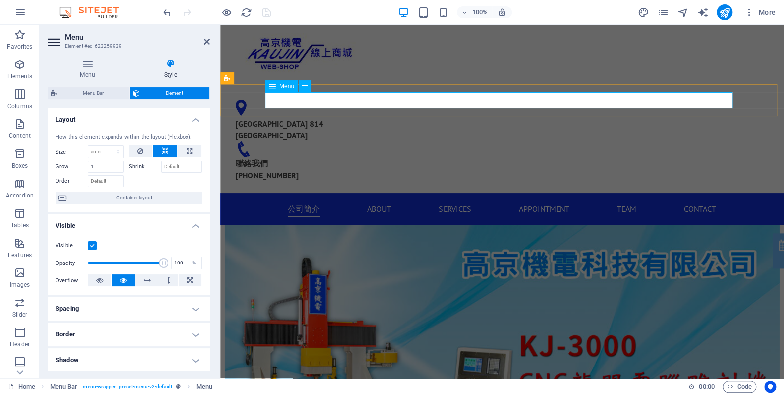
click at [332, 201] on nav "公司簡介 About Services Appointment Team Contact" at bounding box center [502, 209] width 468 height 16
click at [204, 40] on icon at bounding box center [207, 42] width 6 height 8
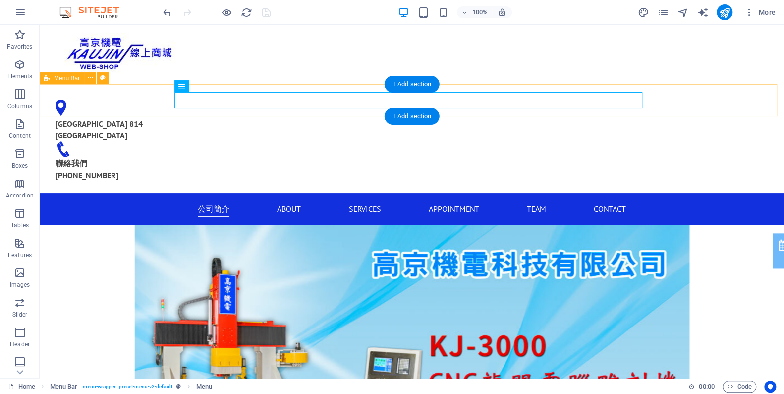
click at [141, 193] on div "公司簡介 About Services Appointment Team Contact" at bounding box center [412, 209] width 744 height 32
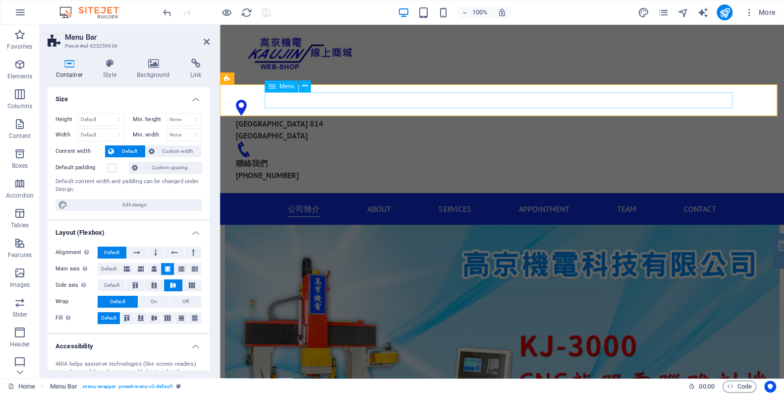
click at [322, 201] on nav "公司簡介 About Services Appointment Team Contact" at bounding box center [502, 209] width 468 height 16
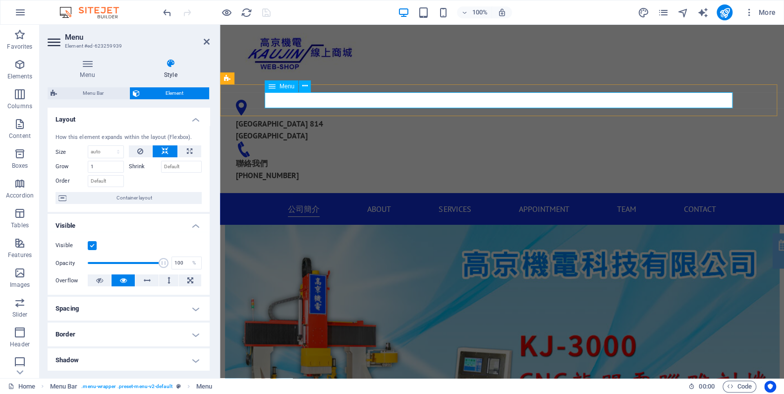
click at [305, 201] on nav "公司簡介 About Services Appointment Team Contact" at bounding box center [502, 209] width 468 height 16
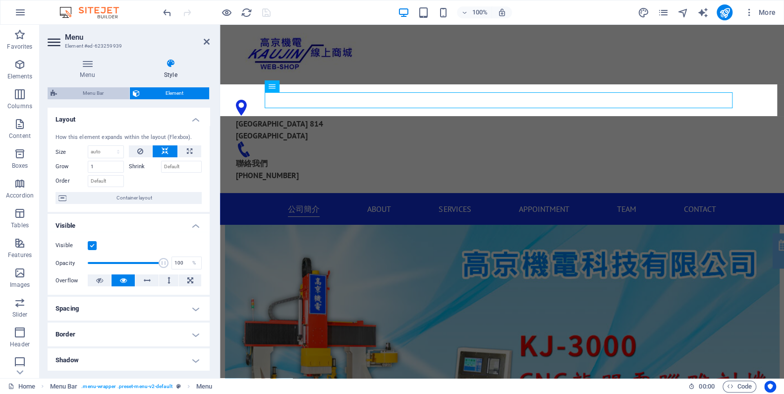
click at [89, 91] on span "Menu Bar" at bounding box center [93, 93] width 66 height 12
select select "rem"
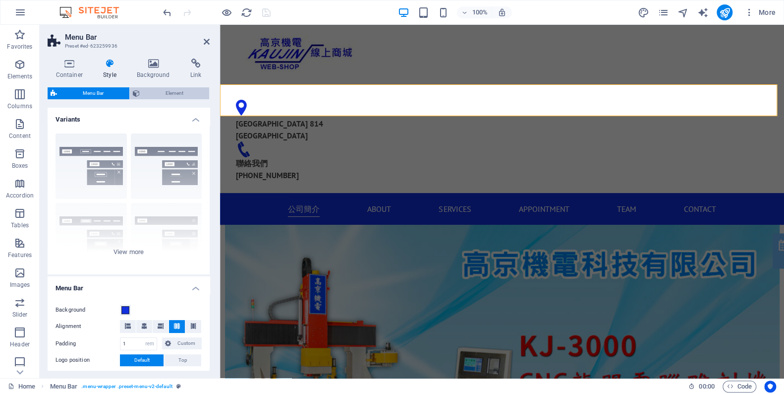
click at [144, 90] on span "Element" at bounding box center [174, 93] width 63 height 12
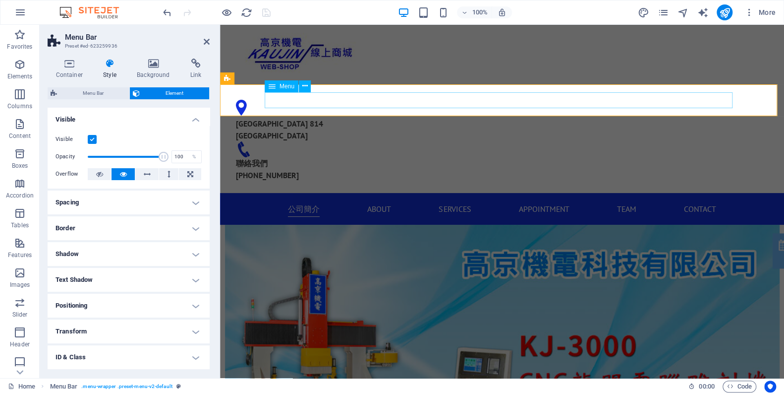
click at [306, 201] on nav "公司簡介 About Services Appointment Team Contact" at bounding box center [502, 209] width 468 height 16
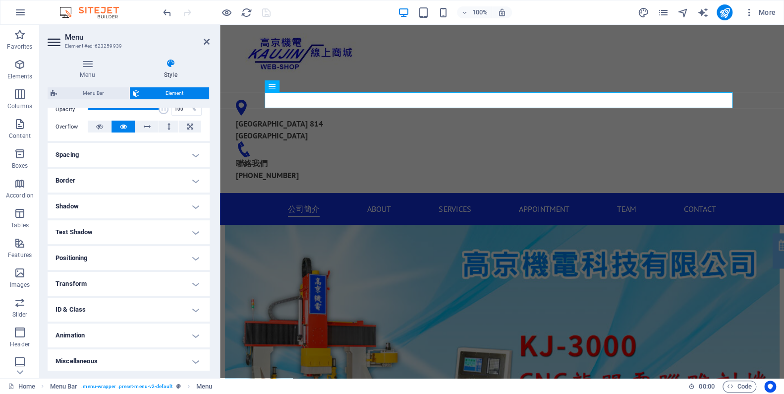
scroll to position [166, 0]
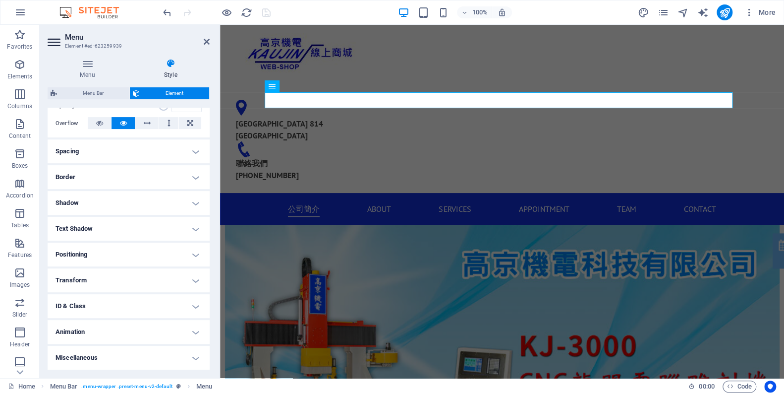
click at [211, 44] on aside "Menu Element #ed-623259939 Menu Style Menu Auto Custom Create custom menu items…" at bounding box center [130, 201] width 180 height 353
click at [206, 42] on icon at bounding box center [207, 42] width 6 height 8
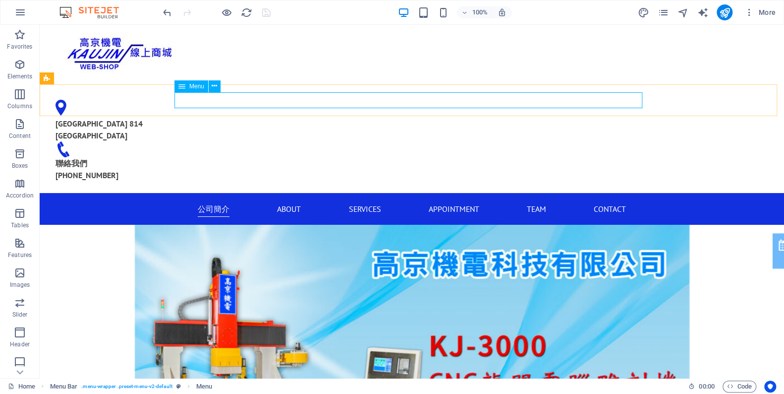
click at [191, 88] on span "Menu" at bounding box center [196, 86] width 15 height 6
click at [191, 86] on span "Menu" at bounding box center [196, 86] width 15 height 6
click at [193, 86] on span "Menu" at bounding box center [196, 86] width 15 height 6
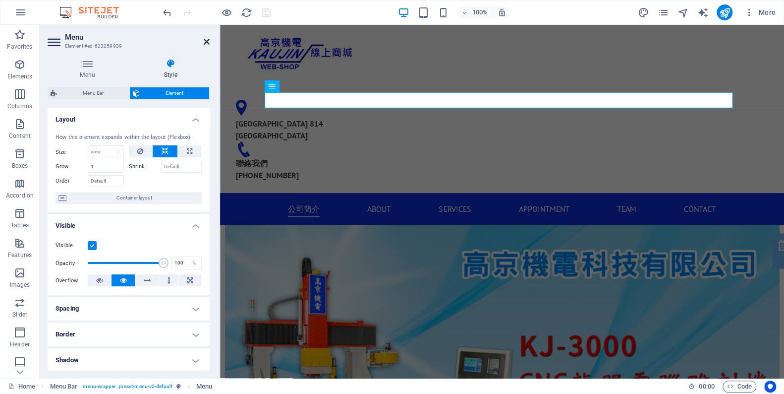
click at [205, 41] on icon at bounding box center [207, 42] width 6 height 8
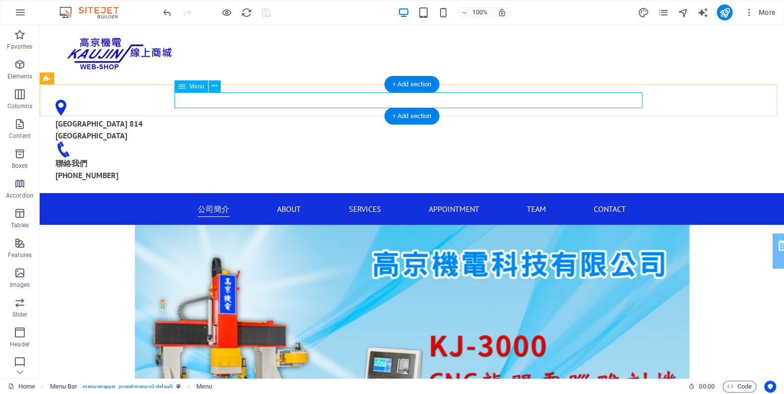
click at [406, 201] on nav "公司簡介 About Services Appointment Team Contact" at bounding box center [412, 209] width 468 height 16
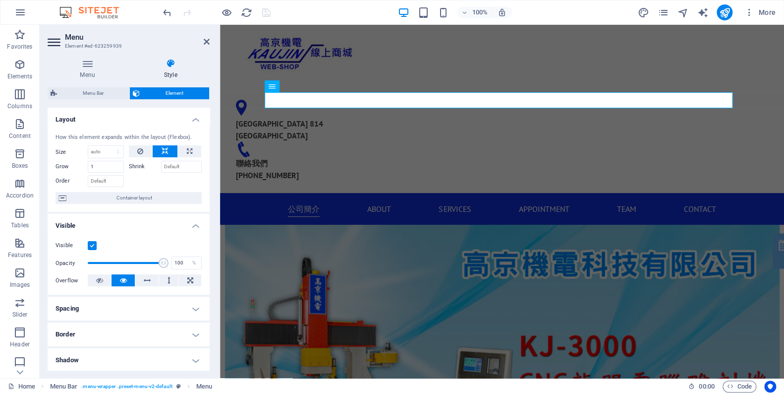
click at [204, 37] on h2 "Menu" at bounding box center [137, 37] width 145 height 9
drag, startPoint x: 207, startPoint y: 45, endPoint x: 167, endPoint y: 19, distance: 47.4
click at [207, 45] on icon at bounding box center [207, 42] width 6 height 8
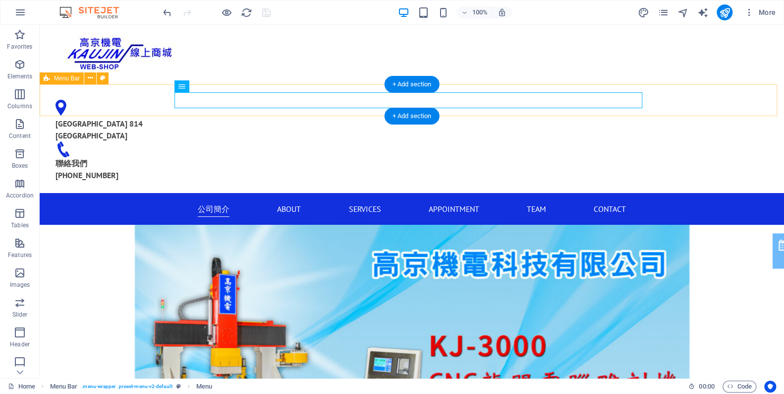
click at [120, 193] on div "公司簡介 About Services Appointment Team Contact" at bounding box center [412, 209] width 744 height 32
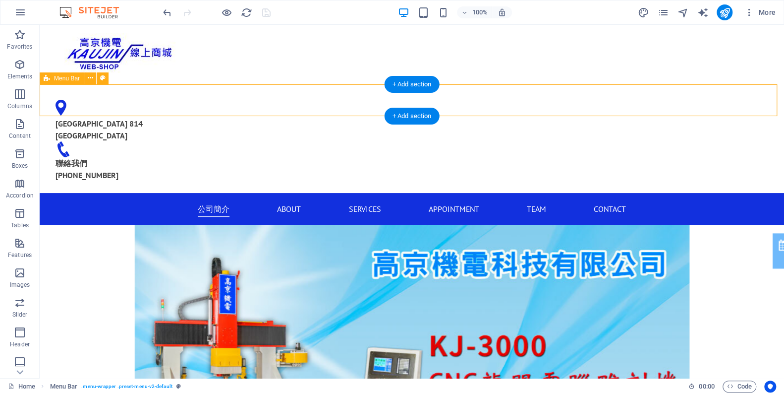
click at [120, 193] on div "公司簡介 About Services Appointment Team Contact" at bounding box center [412, 209] width 744 height 32
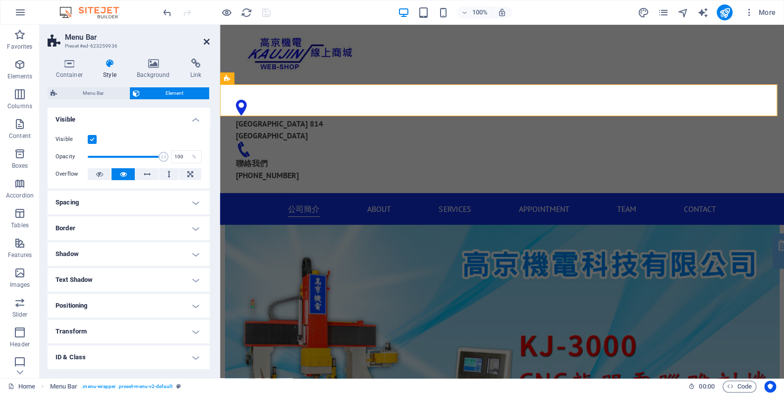
click at [206, 42] on icon at bounding box center [207, 42] width 6 height 8
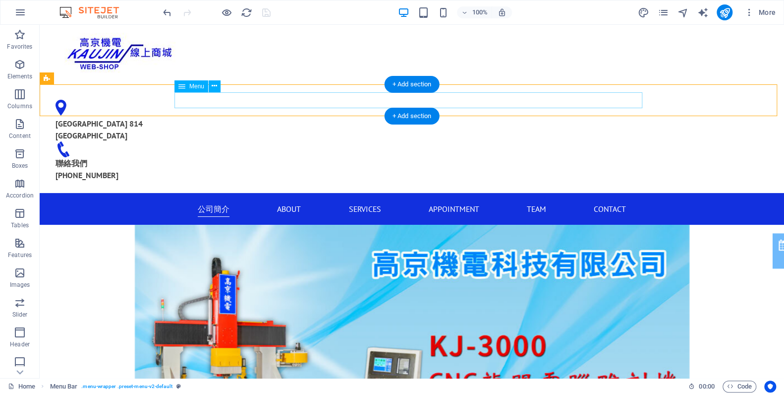
click at [199, 201] on nav "公司簡介 About Services Appointment Team Contact" at bounding box center [412, 209] width 468 height 16
click at [190, 87] on span "Menu" at bounding box center [196, 86] width 15 height 6
click at [214, 84] on icon at bounding box center [214, 86] width 5 height 10
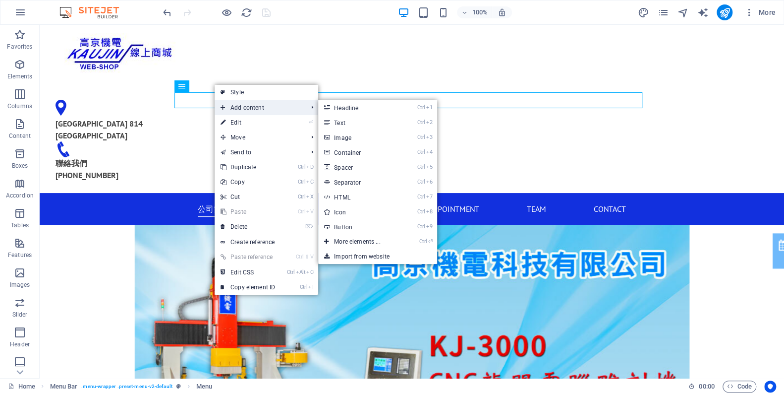
click at [251, 107] on span "Add content" at bounding box center [259, 107] width 89 height 15
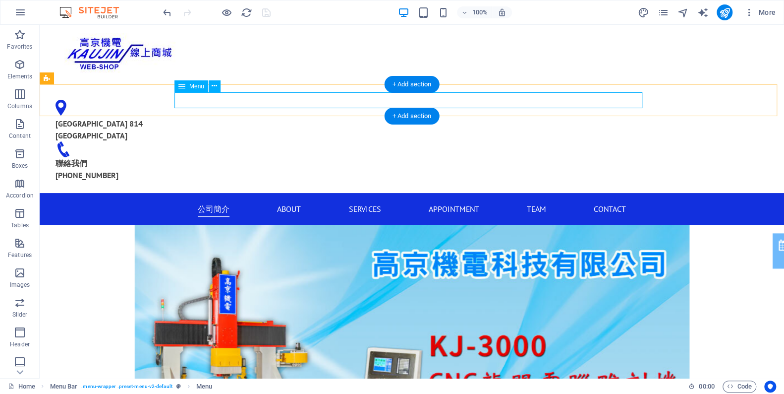
click at [225, 201] on nav "公司簡介 About Services Appointment Team Contact" at bounding box center [412, 209] width 468 height 16
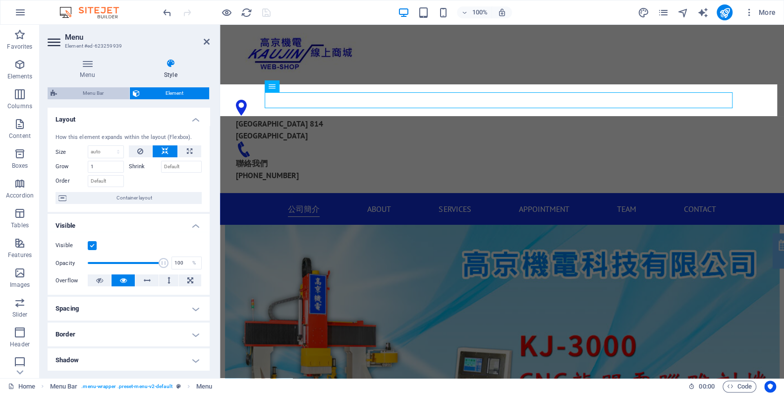
click at [99, 89] on span "Menu Bar" at bounding box center [93, 93] width 66 height 12
select select "rem"
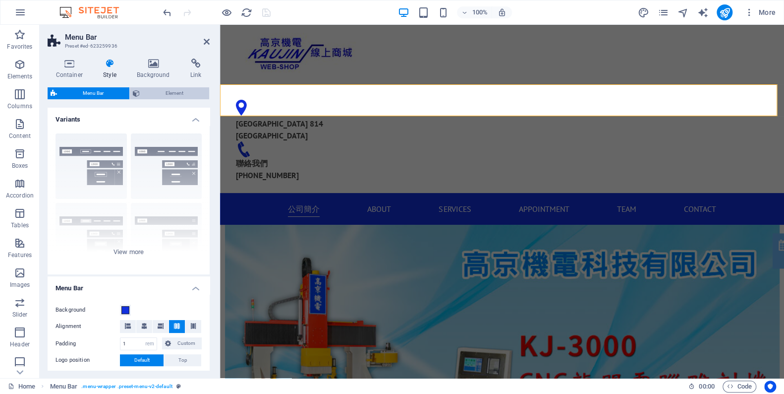
click at [189, 91] on span "Element" at bounding box center [174, 93] width 63 height 12
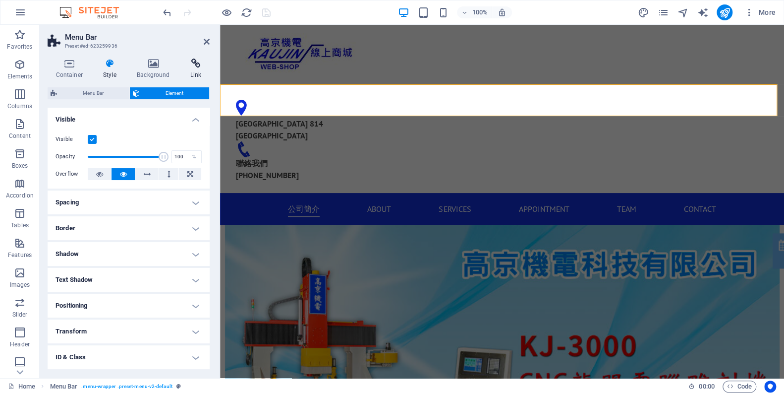
click at [198, 70] on h4 "Link" at bounding box center [196, 68] width 28 height 21
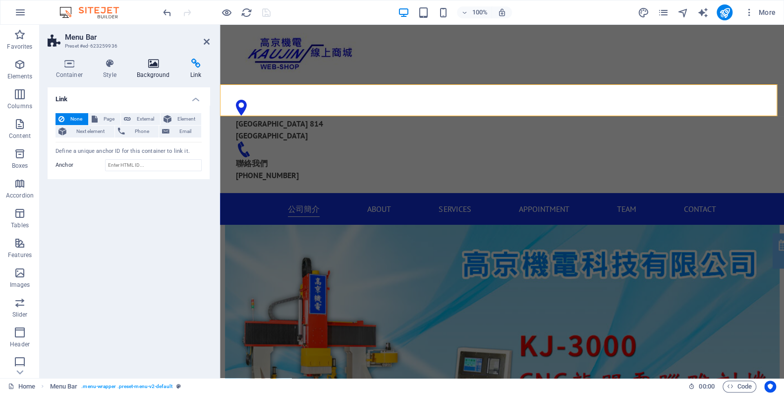
click at [156, 66] on icon at bounding box center [154, 63] width 50 height 10
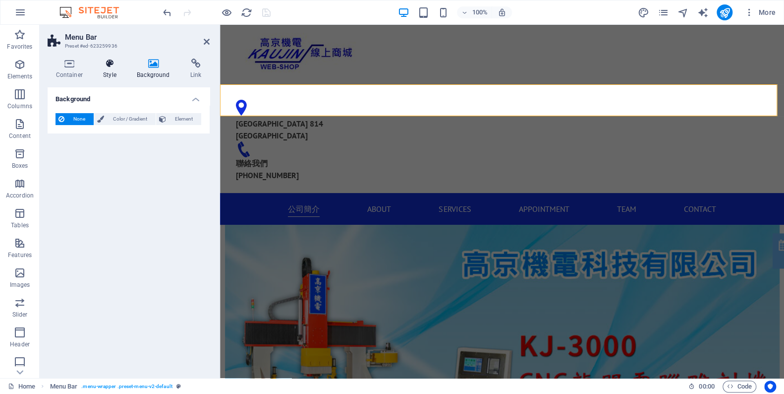
click at [111, 66] on icon at bounding box center [110, 63] width 30 height 10
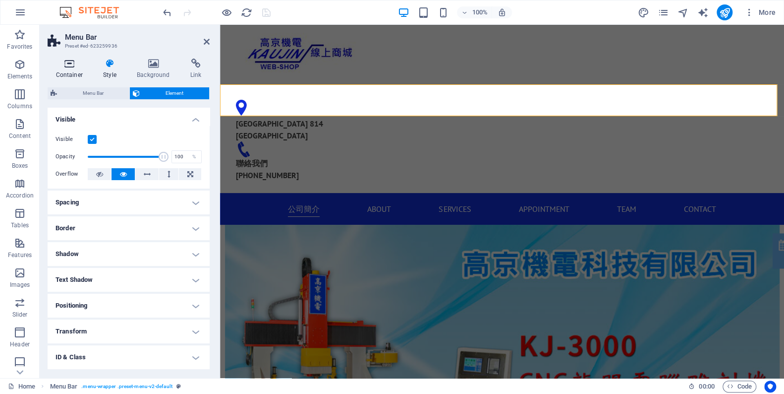
click at [74, 66] on icon at bounding box center [70, 63] width 44 height 10
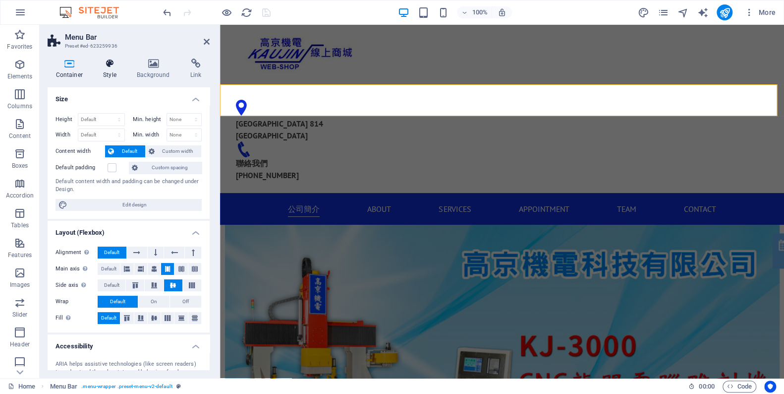
click at [107, 63] on icon at bounding box center [110, 63] width 30 height 10
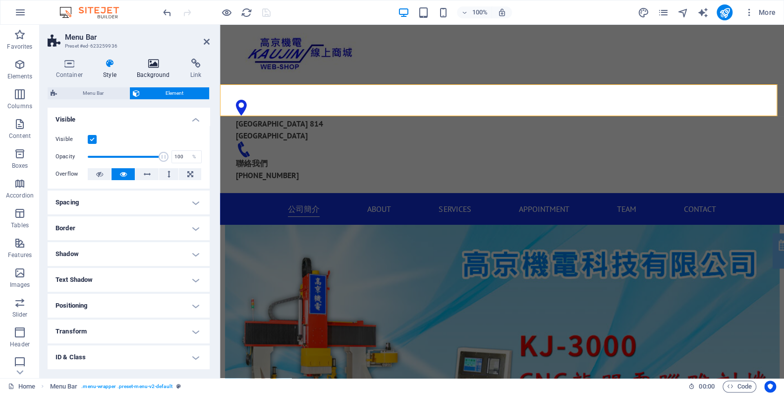
click at [142, 58] on icon at bounding box center [154, 63] width 50 height 10
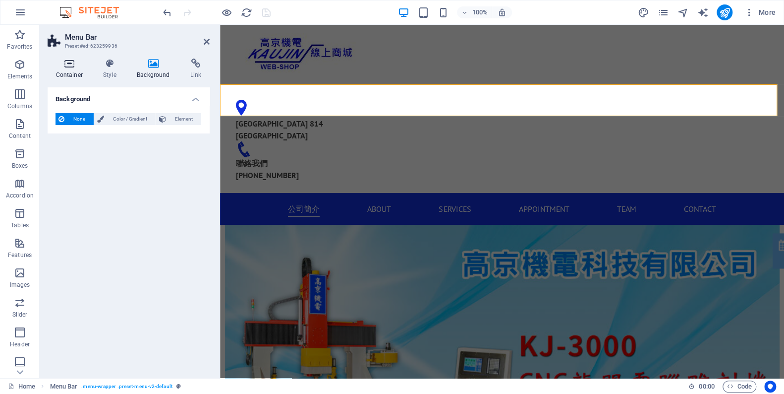
click at [92, 64] on h4 "Container" at bounding box center [72, 68] width 48 height 21
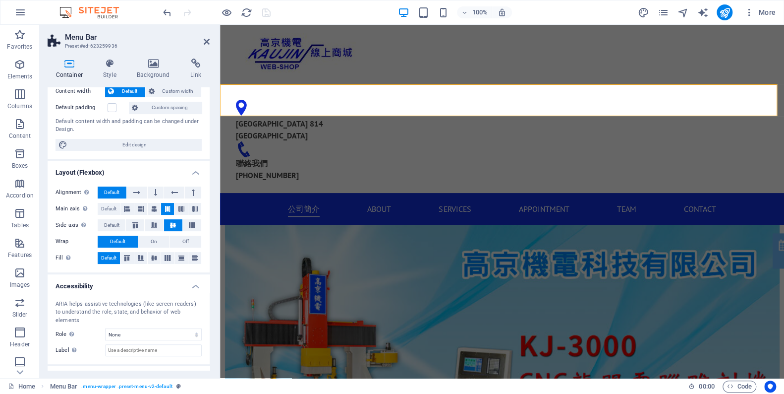
scroll to position [105, 0]
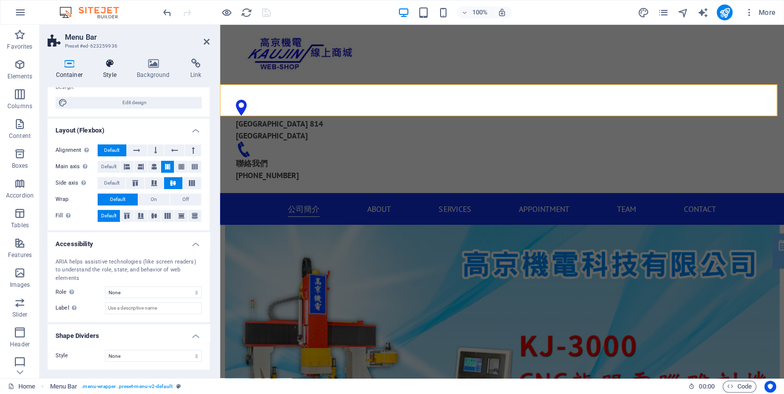
click at [117, 66] on icon at bounding box center [110, 63] width 30 height 10
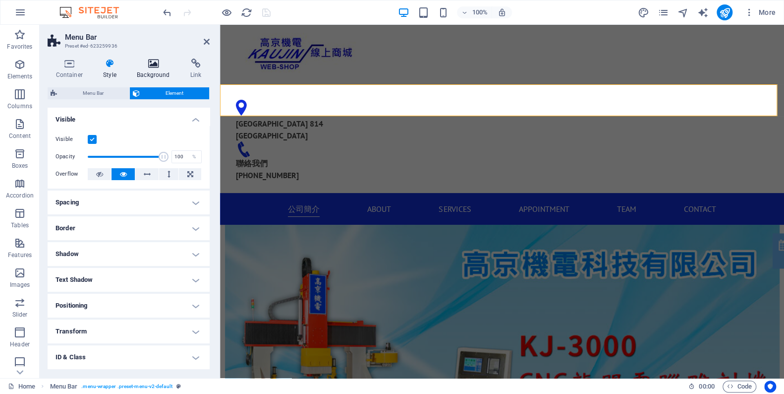
click at [155, 65] on icon at bounding box center [154, 63] width 50 height 10
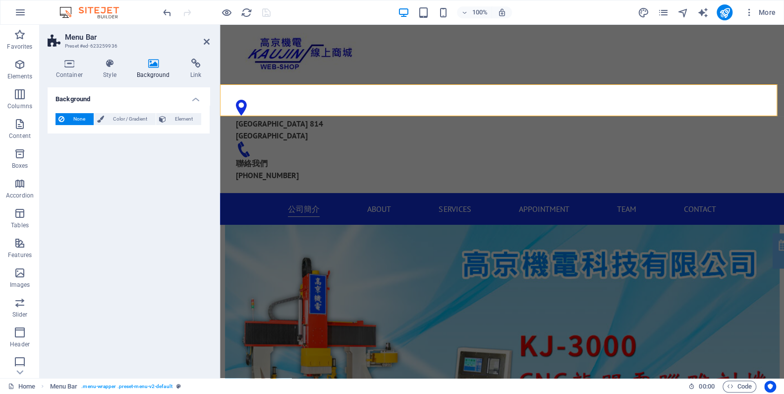
click at [198, 57] on div "Container Style Background Link Size Height Default px rem % vh vw Min. height …" at bounding box center [129, 214] width 178 height 327
click at [198, 61] on icon at bounding box center [196, 63] width 28 height 10
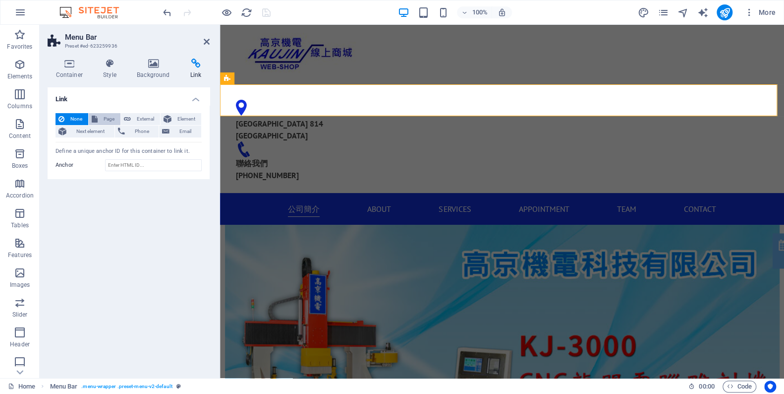
click at [107, 121] on span "Page" at bounding box center [109, 119] width 17 height 12
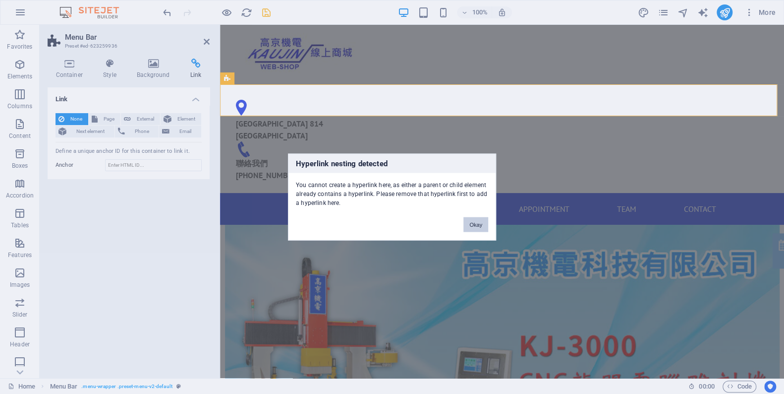
click at [478, 224] on button "Okay" at bounding box center [475, 224] width 25 height 15
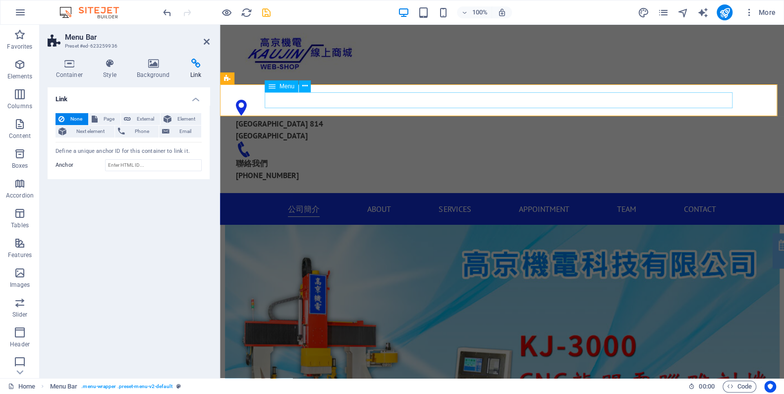
click at [303, 201] on nav "公司簡介 About Services Appointment Team Contact" at bounding box center [502, 209] width 468 height 16
click at [183, 119] on span "Element" at bounding box center [186, 119] width 24 height 12
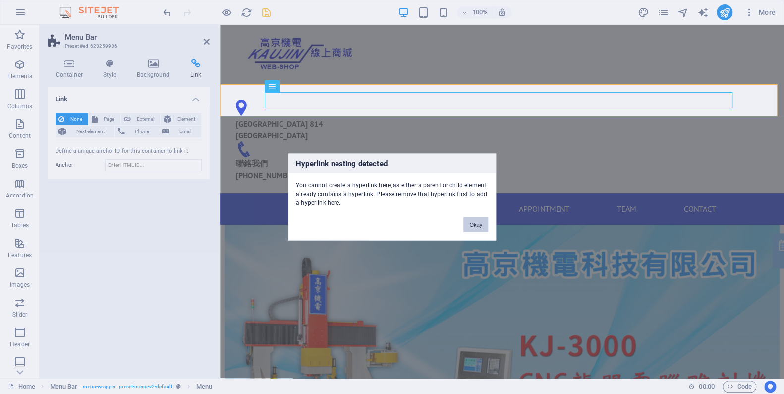
click at [479, 220] on button "Okay" at bounding box center [475, 224] width 25 height 15
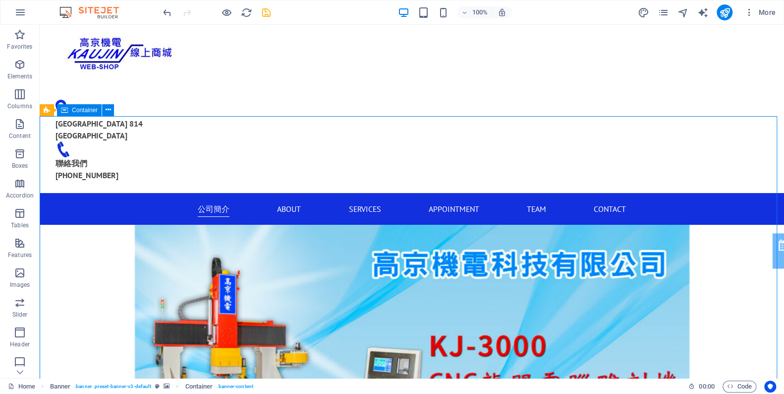
drag, startPoint x: 79, startPoint y: 159, endPoint x: 118, endPoint y: 183, distance: 46.3
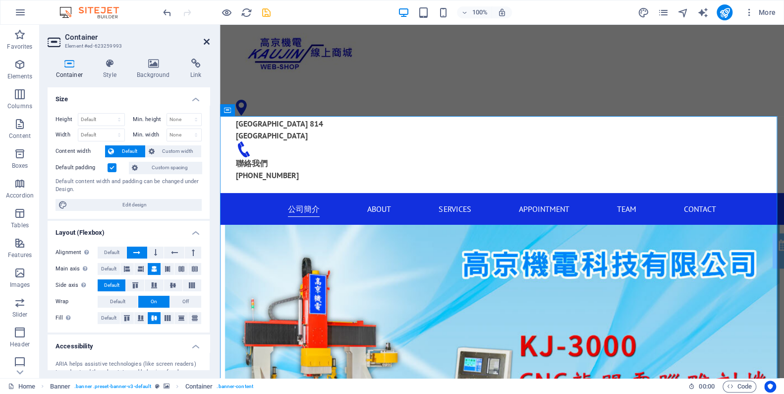
click at [209, 40] on icon at bounding box center [207, 42] width 6 height 8
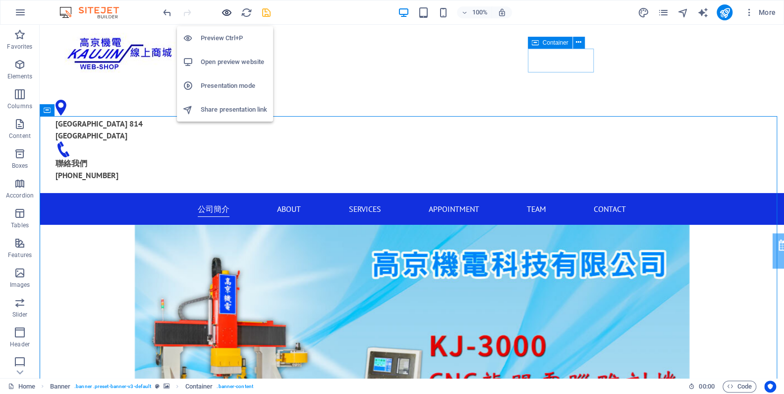
click at [231, 10] on icon "button" at bounding box center [226, 12] width 11 height 11
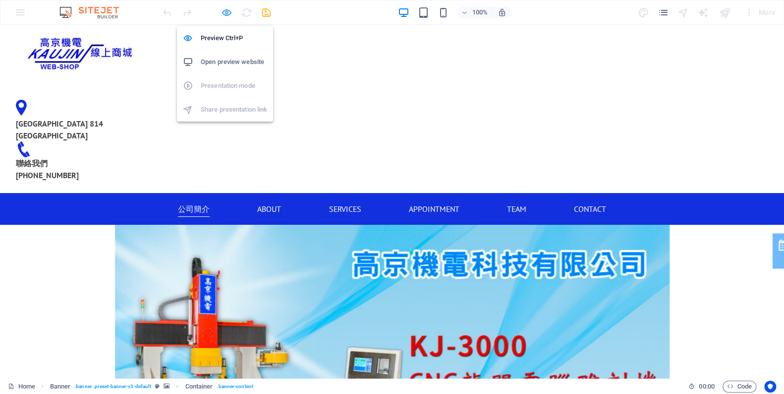
click at [231, 10] on icon "button" at bounding box center [226, 12] width 11 height 11
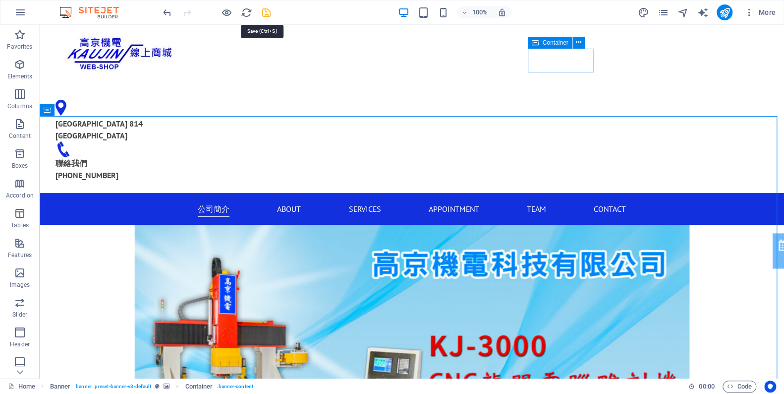
click at [265, 15] on icon "save" at bounding box center [266, 12] width 11 height 11
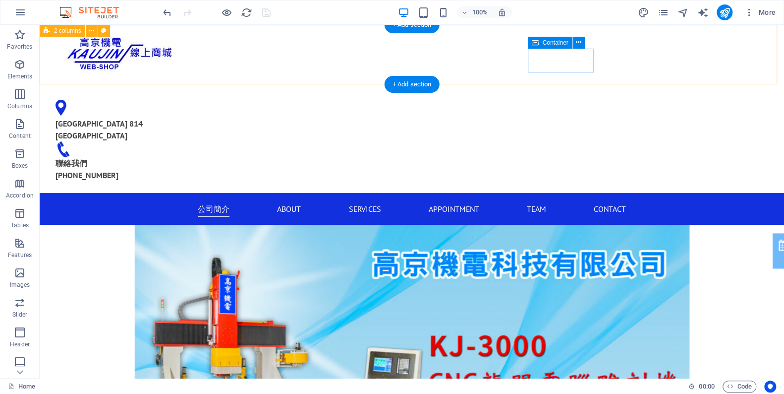
click at [677, 55] on div "[GEOGRAPHIC_DATA] 814 [GEOGRAPHIC_DATA] 聯絡我們 [PHONE_NUMBER]" at bounding box center [412, 109] width 744 height 168
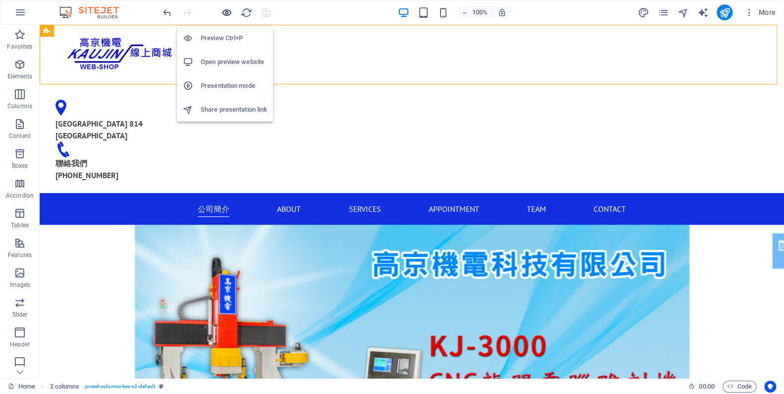
click at [224, 9] on icon "button" at bounding box center [226, 12] width 11 height 11
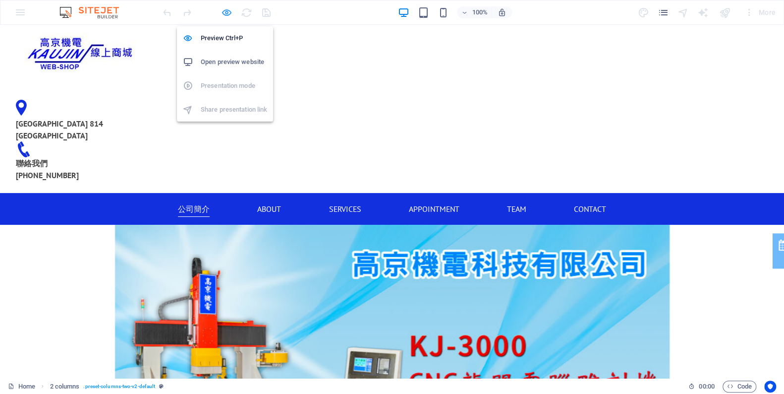
click at [227, 13] on icon "button" at bounding box center [226, 12] width 11 height 11
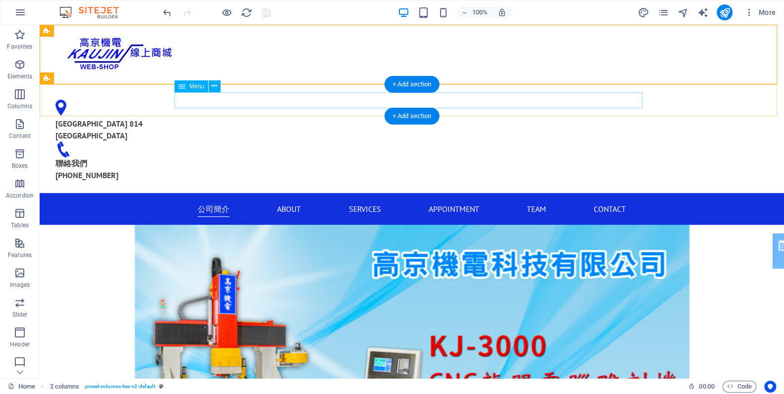
click at [219, 201] on nav "公司簡介 About Services Appointment Team Contact" at bounding box center [412, 209] width 468 height 16
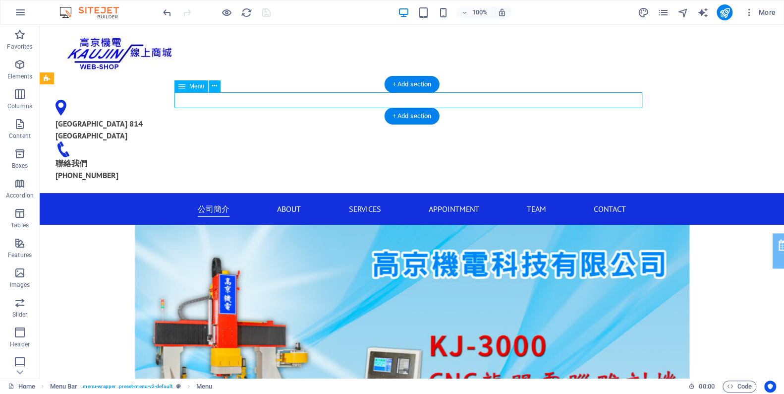
click at [219, 201] on nav "公司簡介 About Services Appointment Team Contact" at bounding box center [412, 209] width 468 height 16
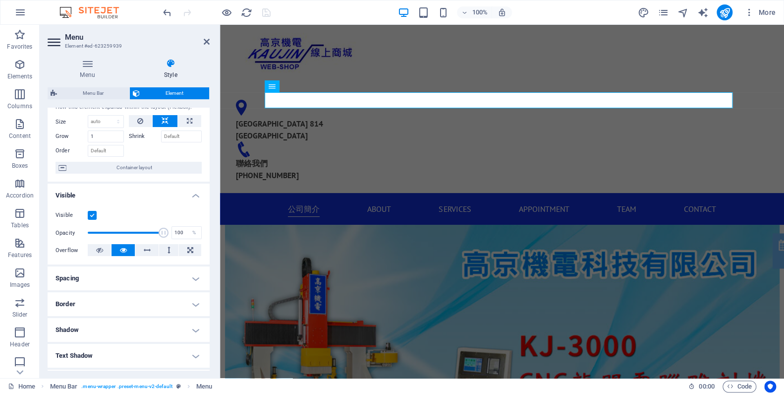
scroll to position [0, 0]
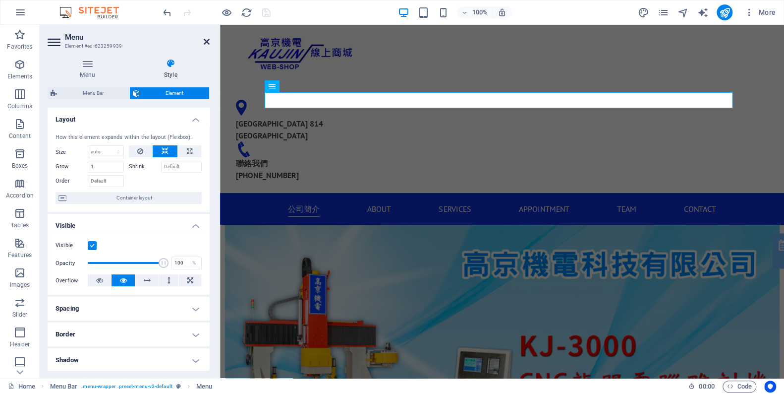
click at [208, 38] on icon at bounding box center [207, 42] width 6 height 8
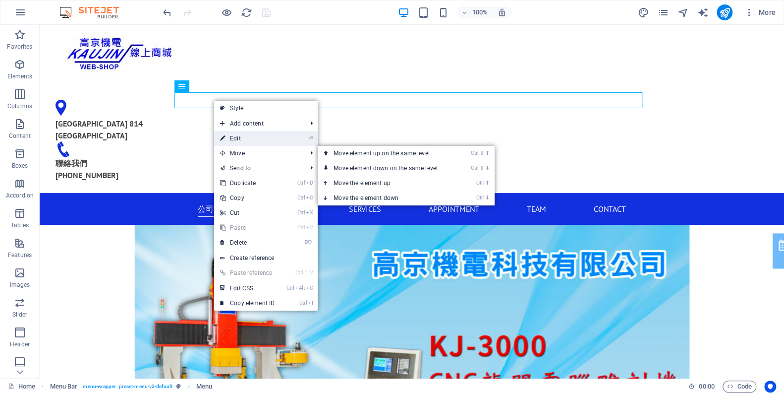
click at [255, 134] on link "⏎ Edit" at bounding box center [247, 138] width 66 height 15
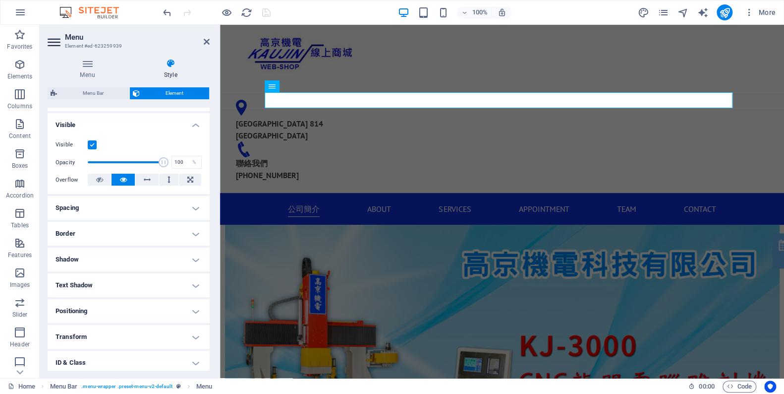
scroll to position [166, 0]
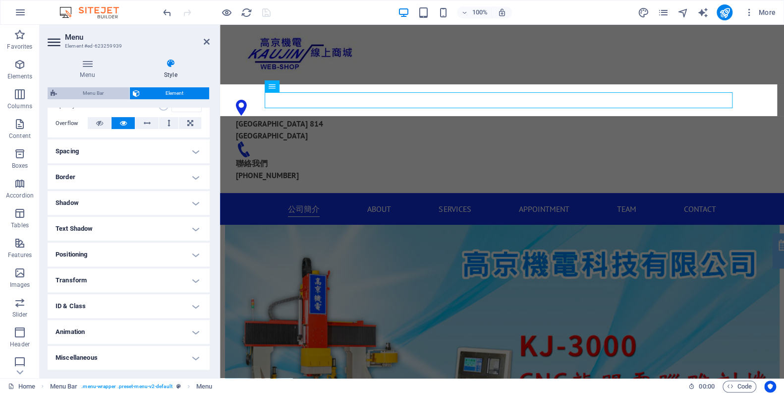
click at [110, 87] on span "Menu Bar" at bounding box center [93, 93] width 66 height 12
select select "rem"
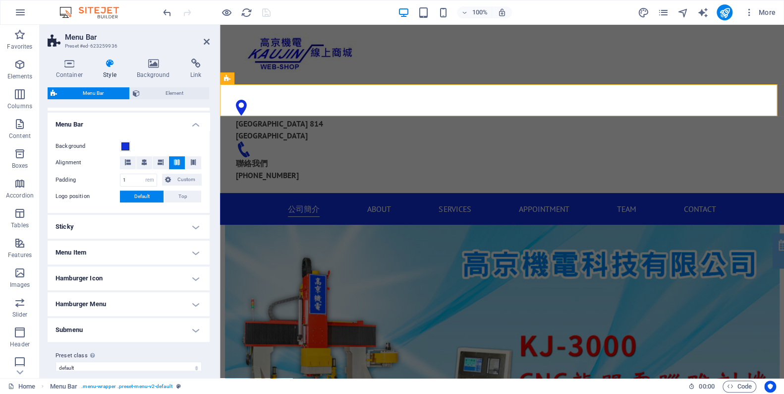
scroll to position [174, 0]
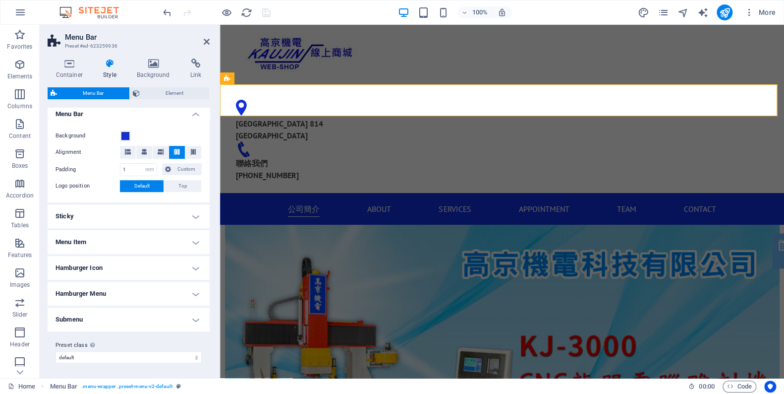
click at [152, 209] on h4 "Sticky" at bounding box center [129, 216] width 162 height 24
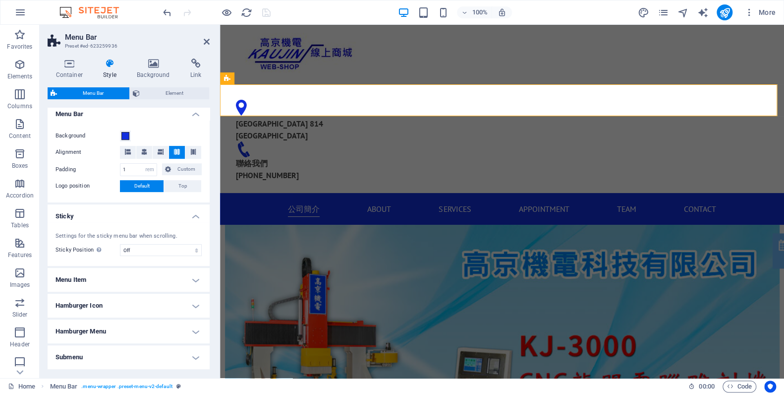
click at [152, 210] on h4 "Sticky" at bounding box center [129, 213] width 162 height 18
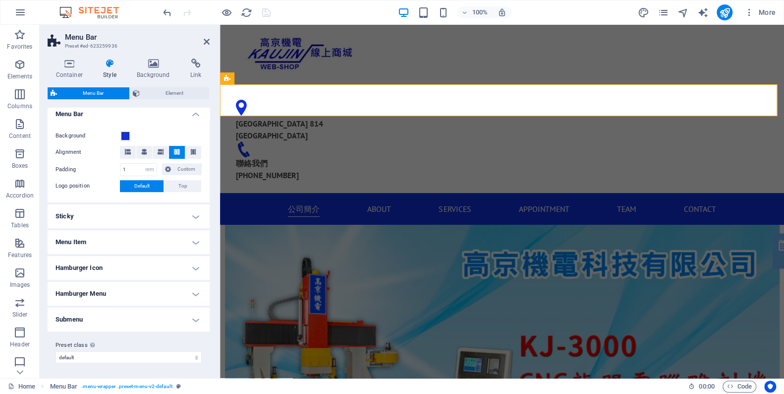
click at [173, 246] on h4 "Menu Item" at bounding box center [129, 242] width 162 height 24
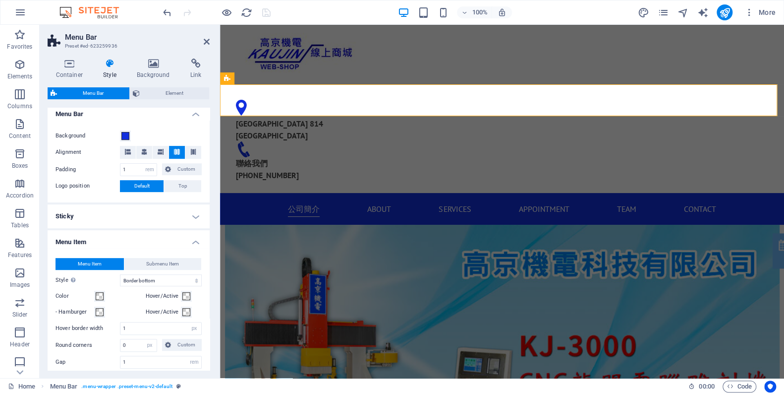
click at [169, 239] on h4 "Menu Item" at bounding box center [129, 239] width 162 height 18
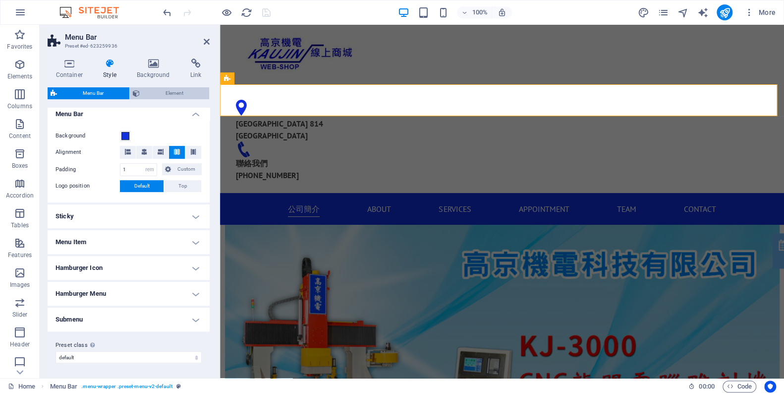
click at [171, 89] on span "Element" at bounding box center [174, 93] width 63 height 12
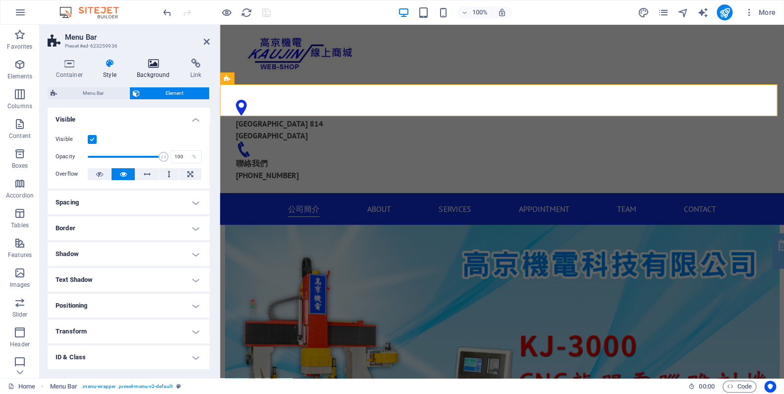
click at [148, 72] on h4 "Background" at bounding box center [156, 68] width 54 height 21
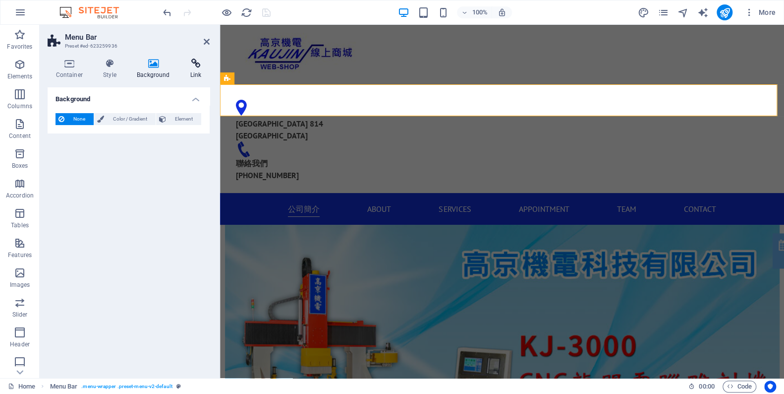
click at [196, 61] on icon at bounding box center [196, 63] width 28 height 10
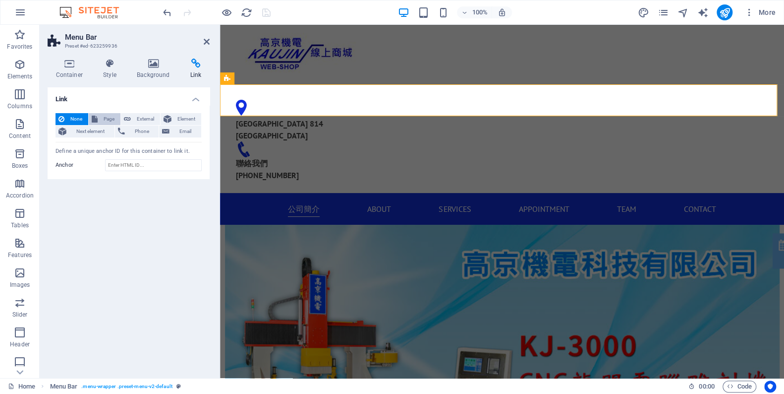
click at [115, 118] on button "Page" at bounding box center [105, 119] width 32 height 12
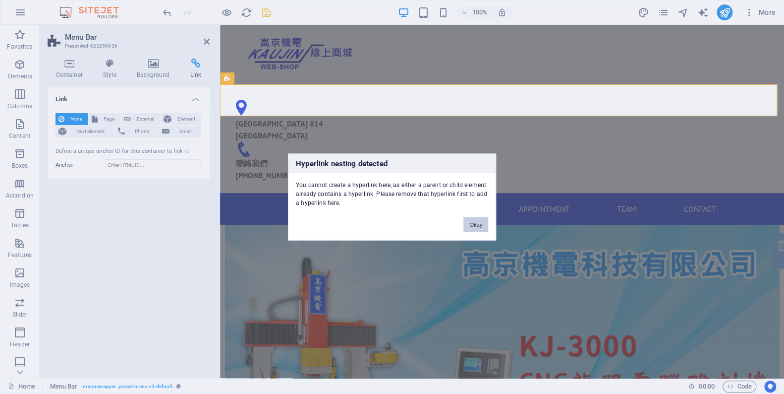
click at [479, 224] on button "Okay" at bounding box center [475, 224] width 25 height 15
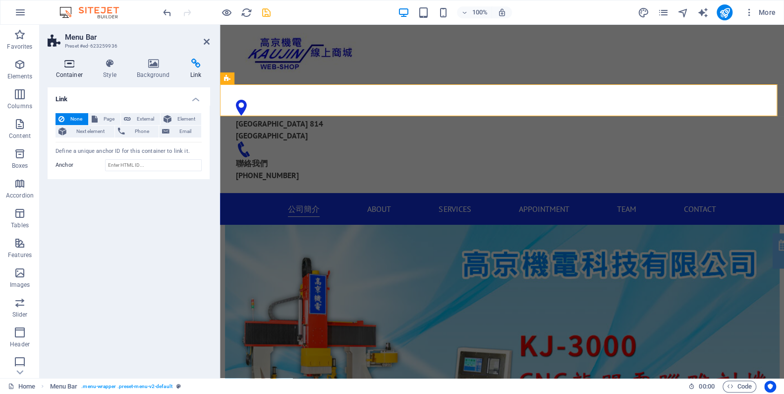
click at [66, 59] on icon at bounding box center [70, 63] width 44 height 10
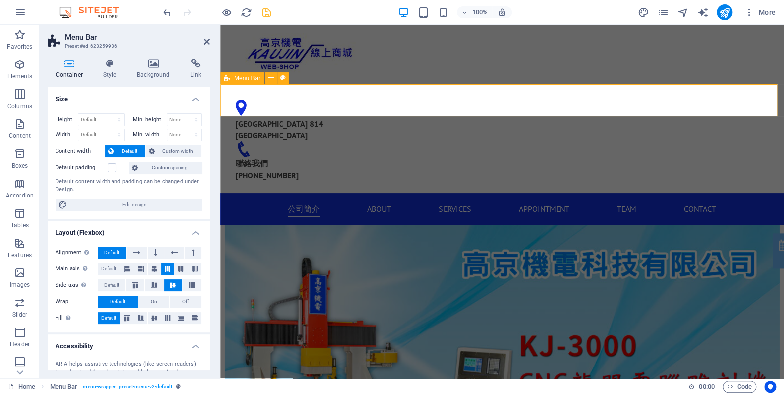
click at [252, 193] on div "公司簡介 About Services Appointment Team Contact" at bounding box center [502, 209] width 564 height 32
click at [240, 193] on div "公司簡介 About Services Appointment Team Contact" at bounding box center [502, 209] width 564 height 32
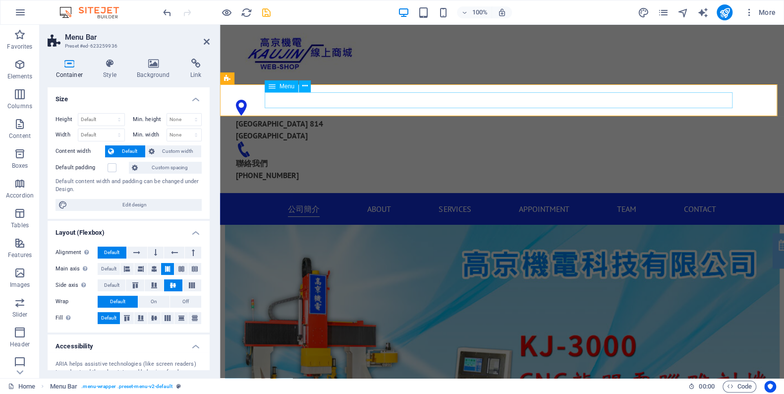
click at [290, 201] on nav "公司簡介 About Services Appointment Team Contact" at bounding box center [502, 209] width 468 height 16
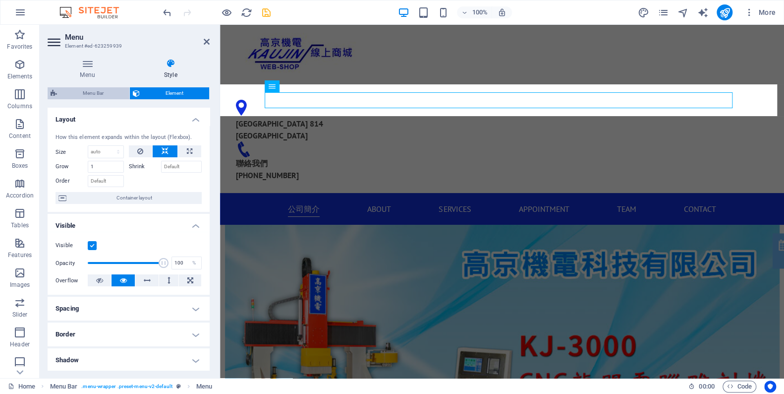
click at [116, 94] on span "Menu Bar" at bounding box center [93, 93] width 66 height 12
select select "rem"
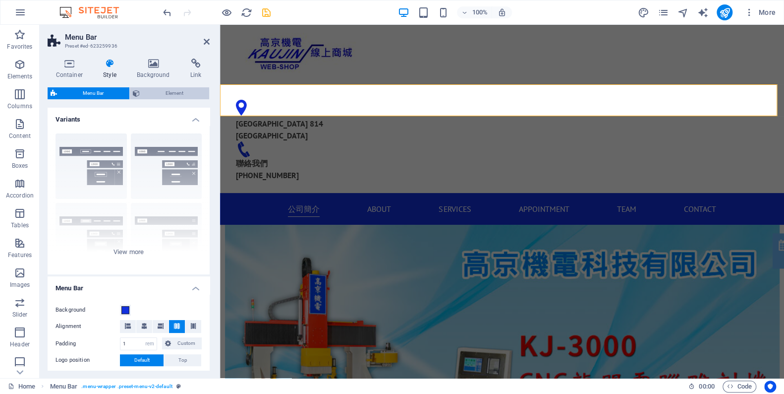
click at [172, 94] on span "Element" at bounding box center [174, 93] width 63 height 12
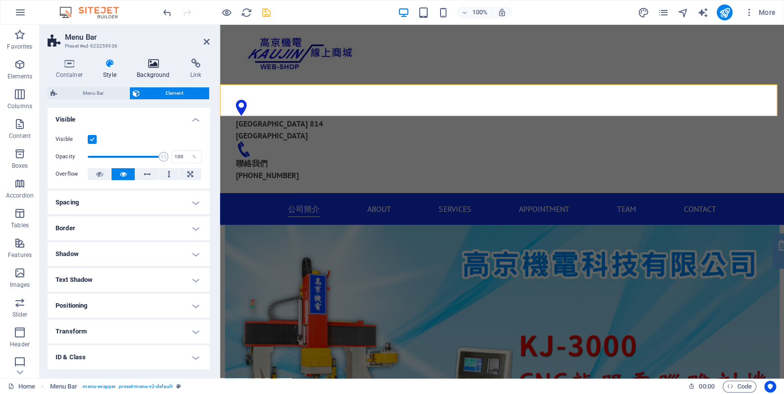
click at [155, 64] on icon at bounding box center [154, 63] width 50 height 10
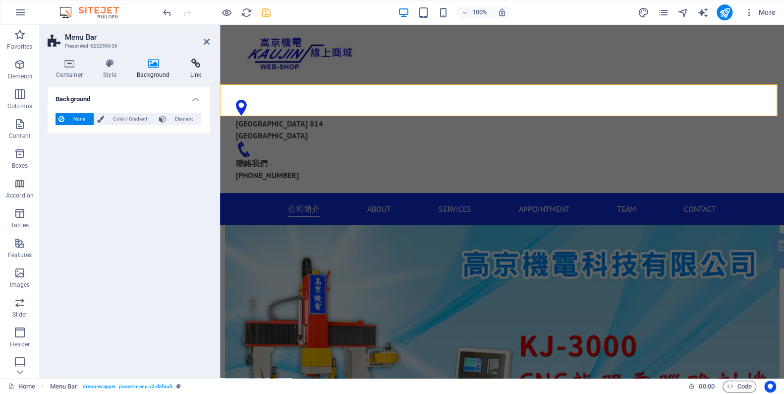
click at [198, 64] on icon at bounding box center [196, 63] width 28 height 10
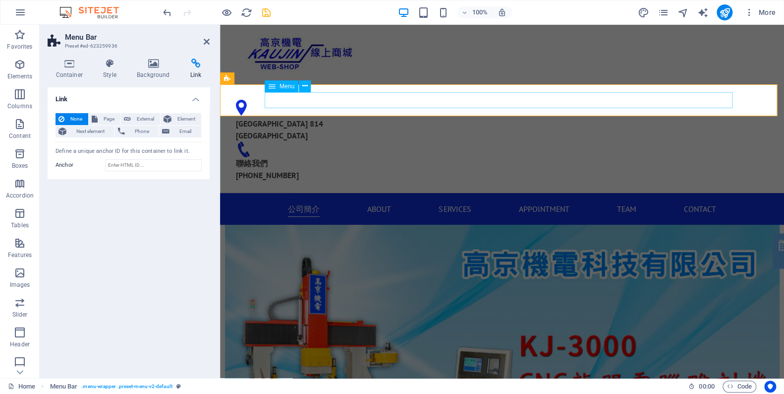
click at [379, 201] on nav "公司簡介 About Services Appointment Team Contact" at bounding box center [502, 209] width 468 height 16
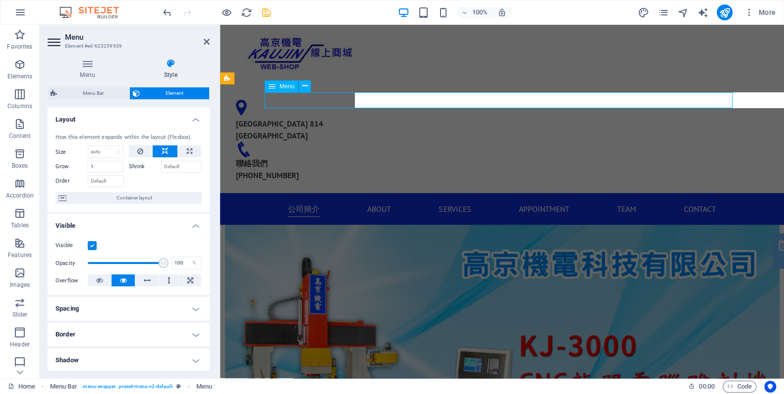
click at [379, 201] on nav "公司簡介 About Services Appointment Team Contact" at bounding box center [502, 209] width 468 height 16
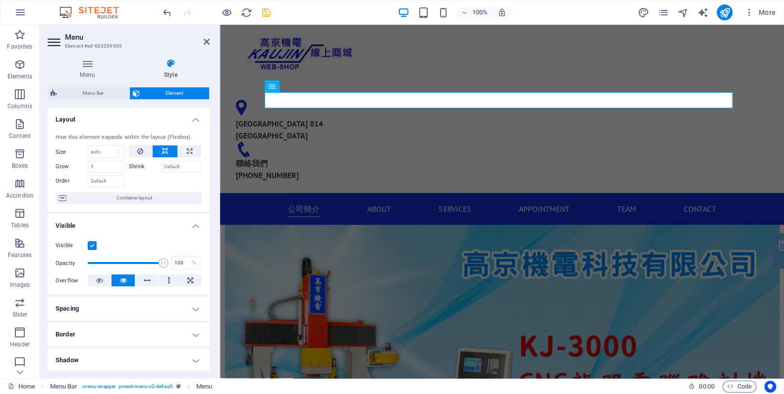
click at [202, 42] on header "Menu Element #ed-623259939" at bounding box center [129, 38] width 162 height 26
click at [208, 41] on icon at bounding box center [207, 42] width 6 height 8
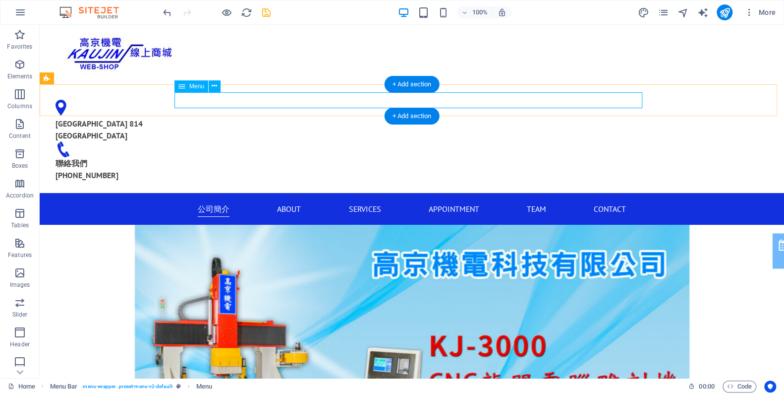
click at [283, 201] on nav "公司簡介 About Services Appointment Team Contact" at bounding box center [412, 209] width 468 height 16
click at [178, 201] on nav "公司簡介 About Services Appointment Team Contact" at bounding box center [412, 209] width 468 height 16
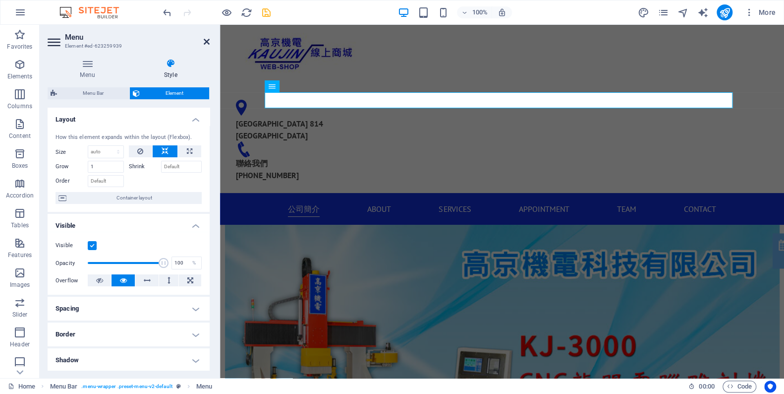
click at [207, 44] on icon at bounding box center [207, 42] width 6 height 8
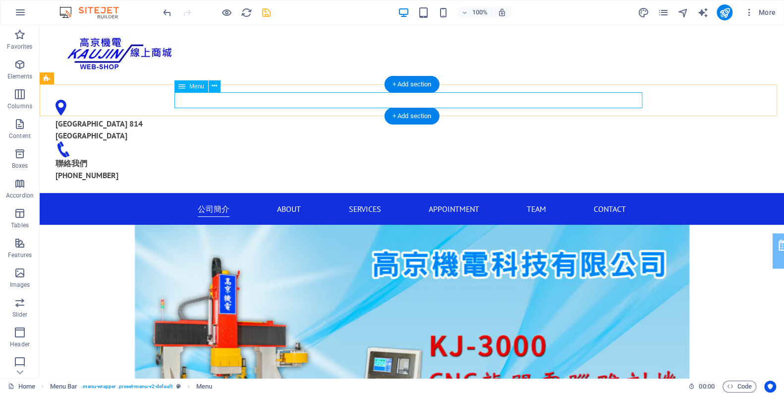
click at [211, 201] on nav "公司簡介 About Services Appointment Team Contact" at bounding box center [412, 209] width 468 height 16
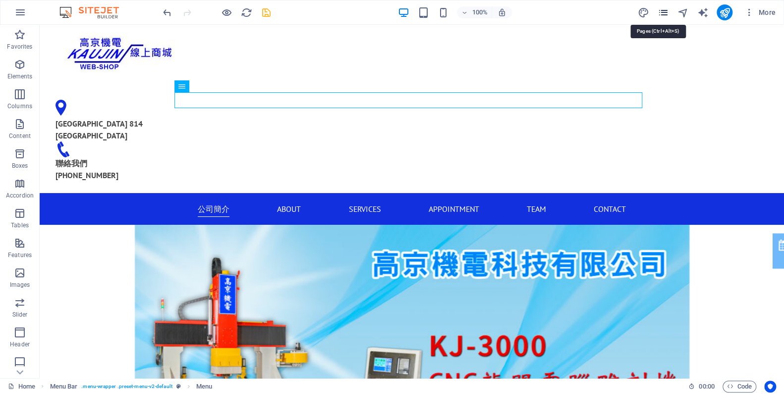
click at [664, 11] on icon "pages" at bounding box center [662, 12] width 11 height 11
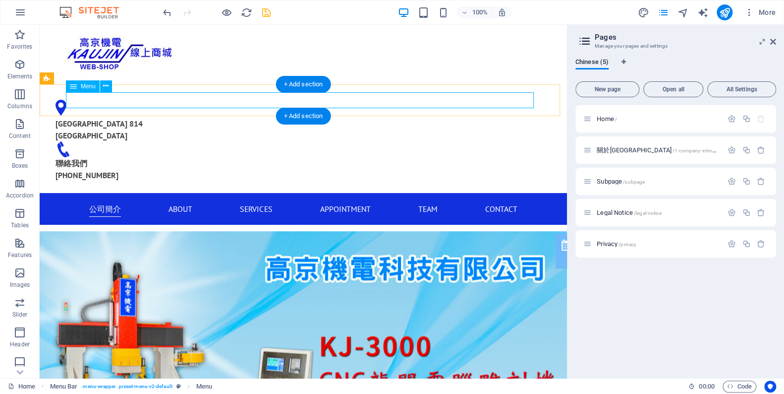
click at [178, 201] on nav "公司簡介 About Services Appointment Team Contact" at bounding box center [303, 209] width 468 height 16
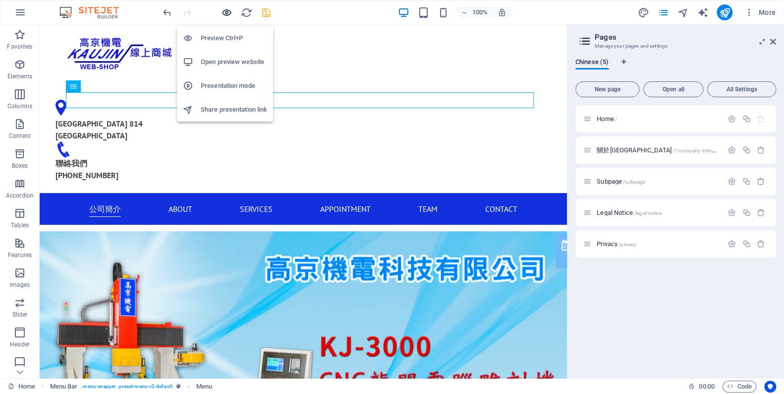
click at [228, 15] on icon "button" at bounding box center [226, 12] width 11 height 11
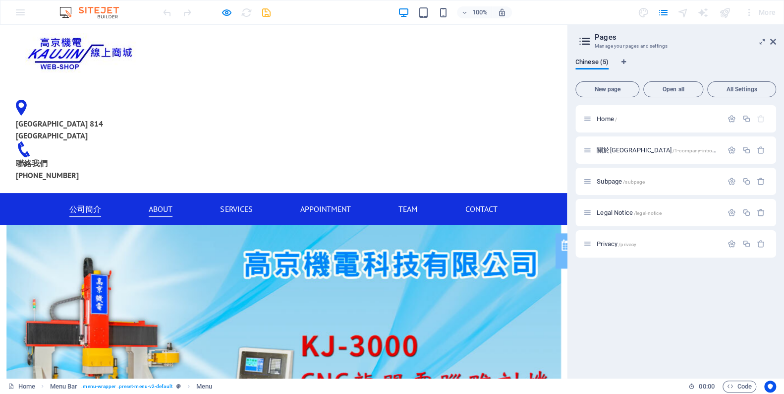
click at [149, 201] on link "About" at bounding box center [161, 209] width 24 height 16
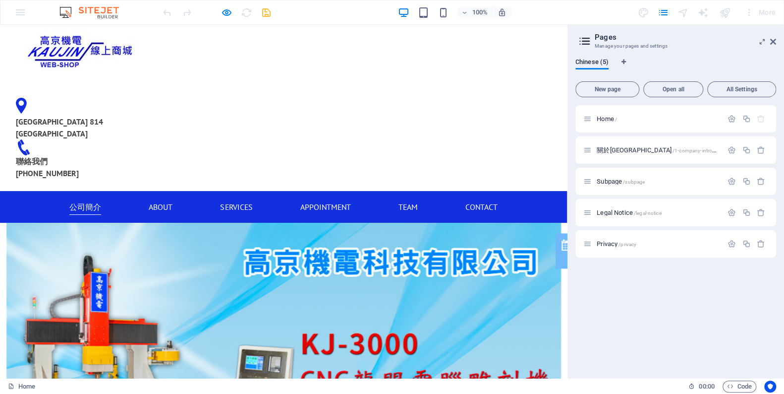
scroll to position [0, 0]
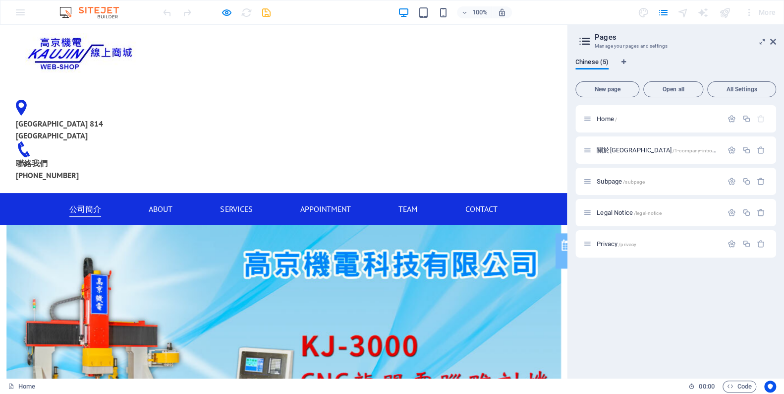
click at [223, 5] on div at bounding box center [216, 12] width 111 height 16
click at [224, 9] on icon "button" at bounding box center [226, 12] width 11 height 11
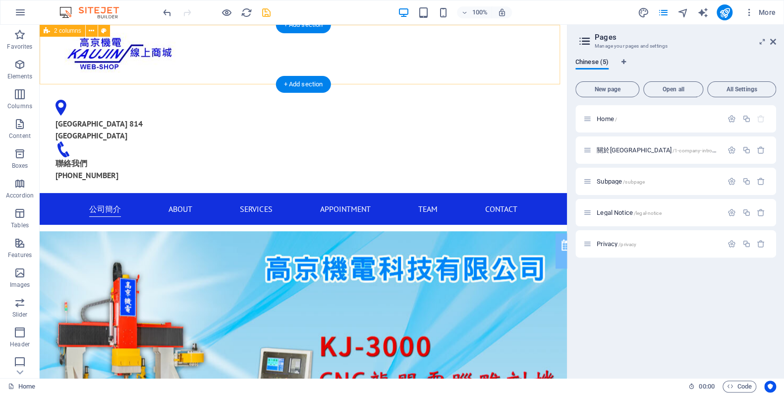
click at [84, 54] on div "[GEOGRAPHIC_DATA] 814 [GEOGRAPHIC_DATA] 聯絡我們 [PHONE_NUMBER]" at bounding box center [303, 109] width 527 height 168
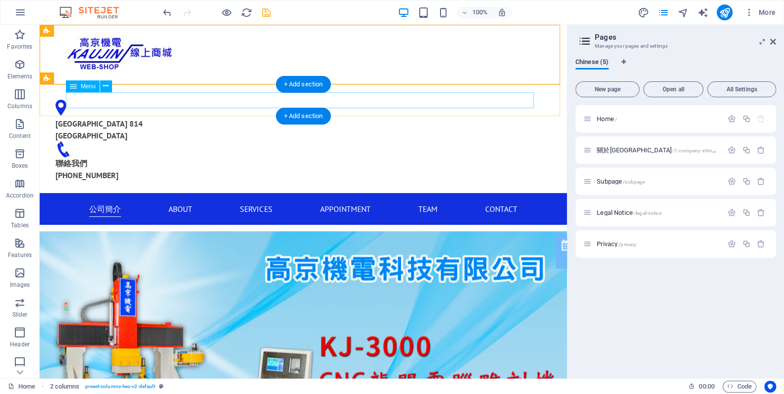
click at [99, 201] on nav "公司簡介 About Services Appointment Team Contact" at bounding box center [303, 209] width 468 height 16
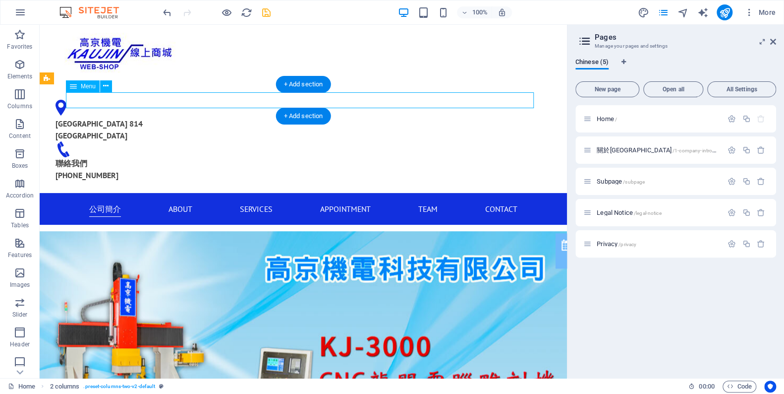
click at [99, 201] on nav "公司簡介 About Services Appointment Team Contact" at bounding box center [303, 209] width 468 height 16
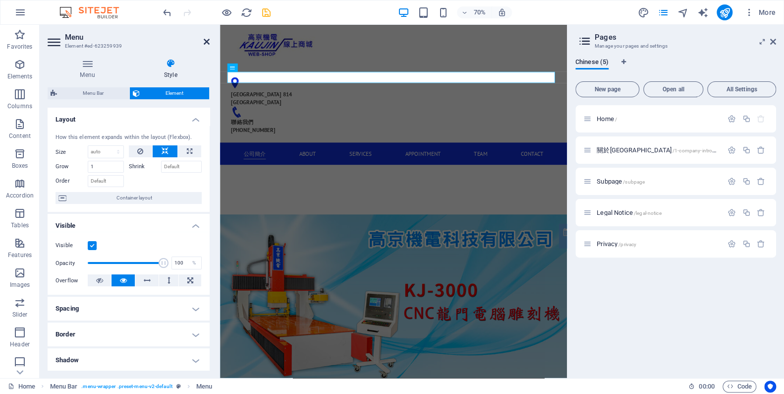
click at [208, 40] on icon at bounding box center [207, 42] width 6 height 8
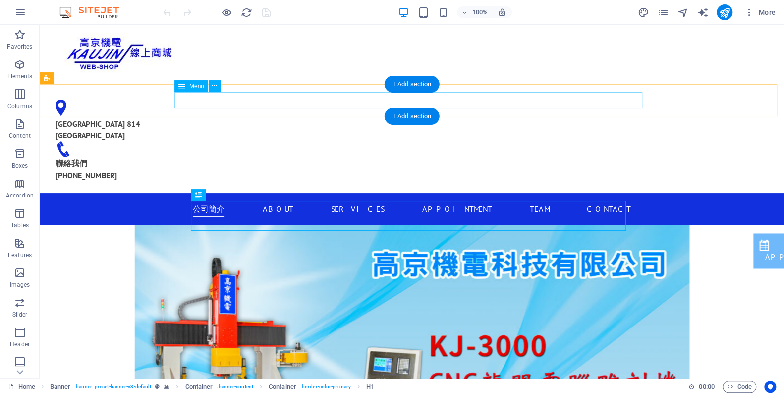
click at [196, 201] on nav "公司簡介 About Services Appointment Team Contact" at bounding box center [412, 209] width 468 height 16
click at [195, 201] on nav "公司簡介 About Services Appointment Team Contact" at bounding box center [412, 209] width 468 height 16
click at [194, 201] on nav "公司簡介 About Services Appointment Team Contact" at bounding box center [412, 209] width 468 height 16
select select
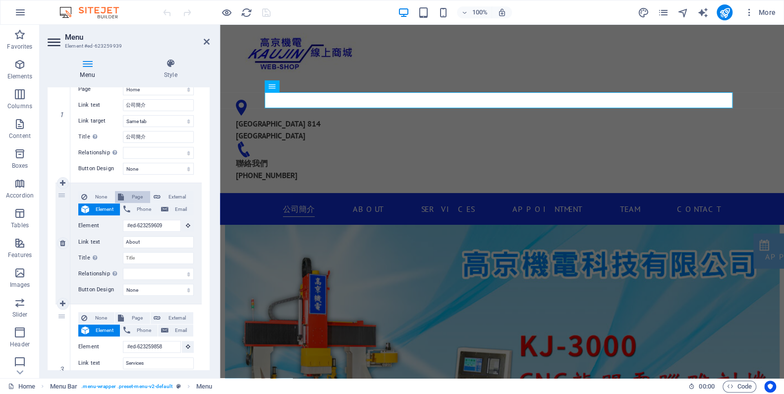
scroll to position [45, 0]
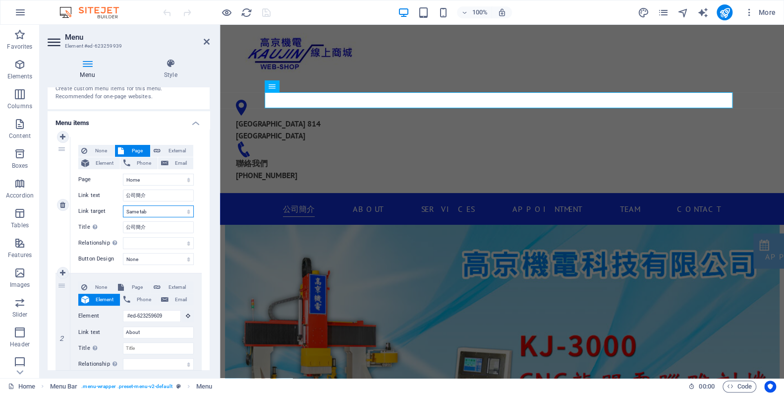
click at [160, 214] on select "New tab Same tab Overlay" at bounding box center [158, 211] width 71 height 12
click at [159, 214] on select "New tab Same tab Overlay" at bounding box center [158, 211] width 71 height 12
click at [159, 228] on input "公司簡介" at bounding box center [158, 227] width 71 height 12
click at [156, 240] on select "alternate author bookmark external help license next nofollow noreferrer noopen…" at bounding box center [158, 243] width 71 height 12
click at [154, 238] on select "alternate author bookmark external help license next nofollow noreferrer noopen…" at bounding box center [158, 243] width 71 height 12
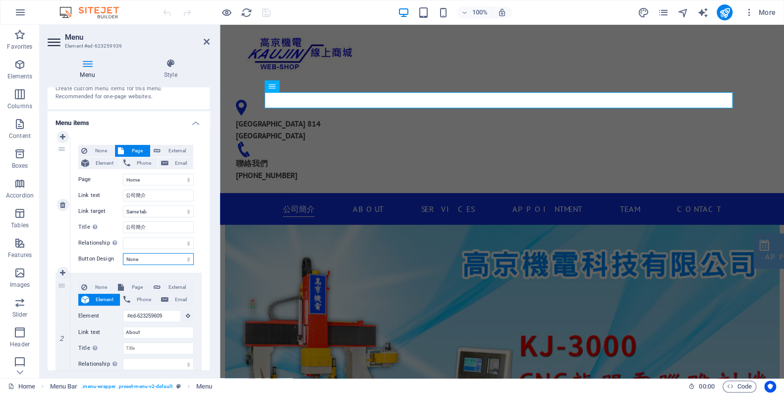
click at [145, 259] on select "None Default Primary Secondary" at bounding box center [158, 259] width 71 height 12
select select "default"
click at [123, 253] on select "None Default Primary Secondary" at bounding box center [158, 259] width 71 height 12
select select
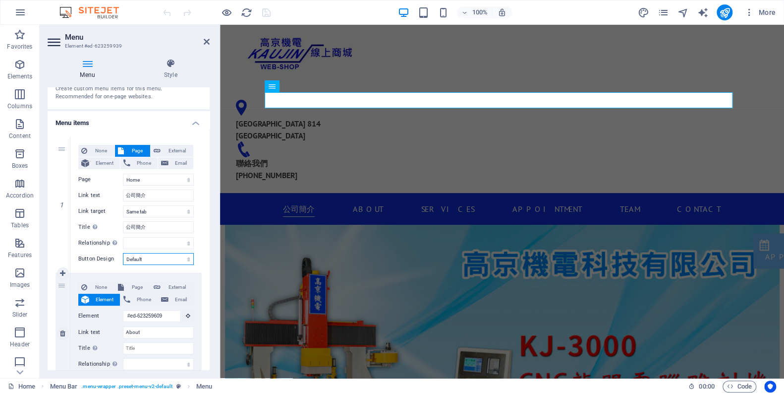
select select
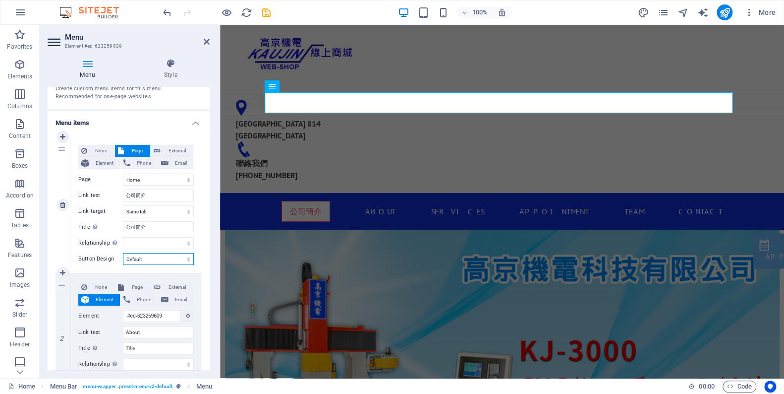
click at [146, 257] on select "None Default Primary Secondary" at bounding box center [158, 259] width 71 height 12
select select
click at [123, 253] on select "None Default Primary Secondary" at bounding box center [158, 259] width 71 height 12
select select
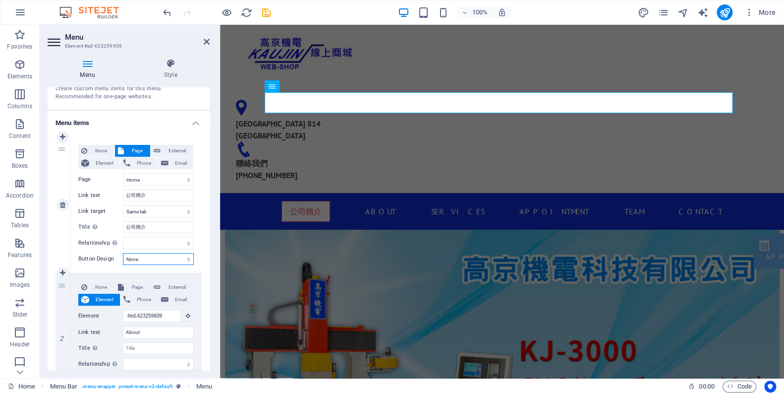
select select
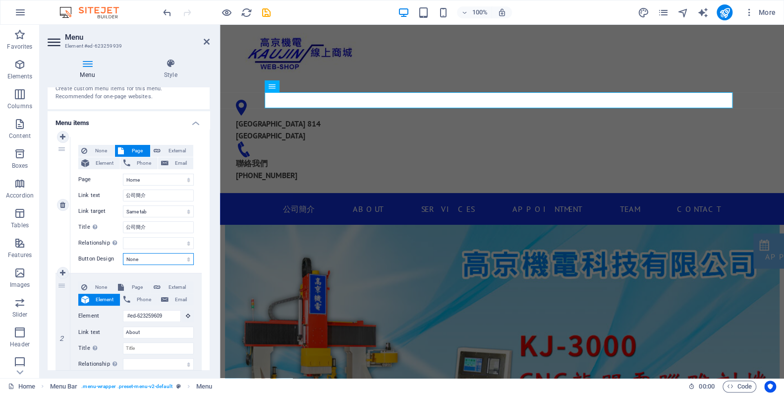
click at [145, 259] on select "None Default Primary Secondary" at bounding box center [158, 259] width 71 height 12
select select "primary"
click at [123, 253] on select "None Default Primary Secondary" at bounding box center [158, 259] width 71 height 12
select select
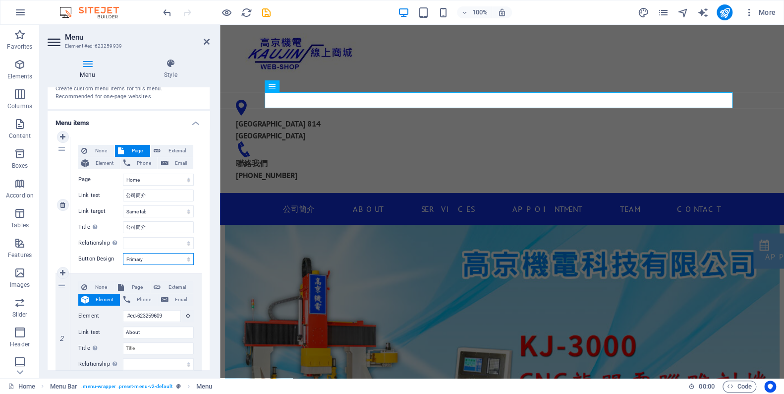
select select
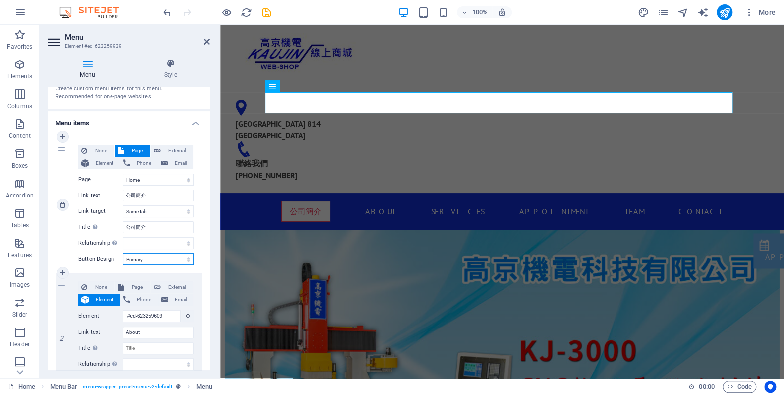
click at [148, 259] on select "None Default Primary Secondary" at bounding box center [158, 259] width 71 height 12
select select
click at [123, 253] on select "None Default Primary Secondary" at bounding box center [158, 259] width 71 height 12
select select
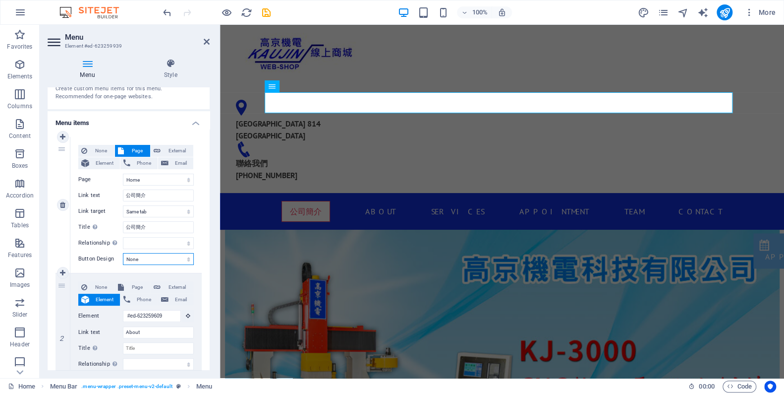
select select
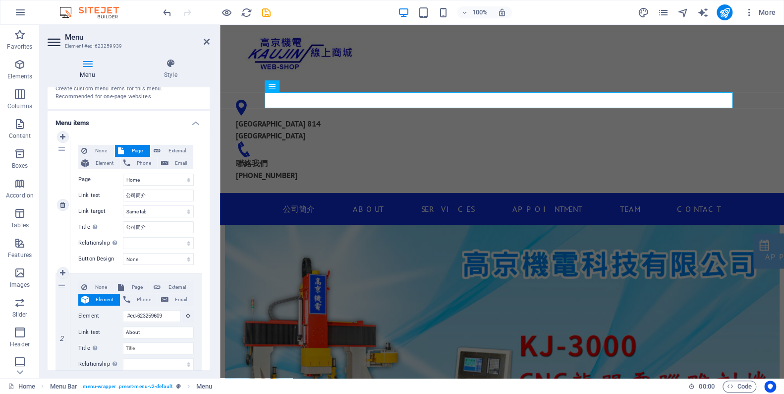
click at [56, 234] on div "1" at bounding box center [63, 205] width 15 height 136
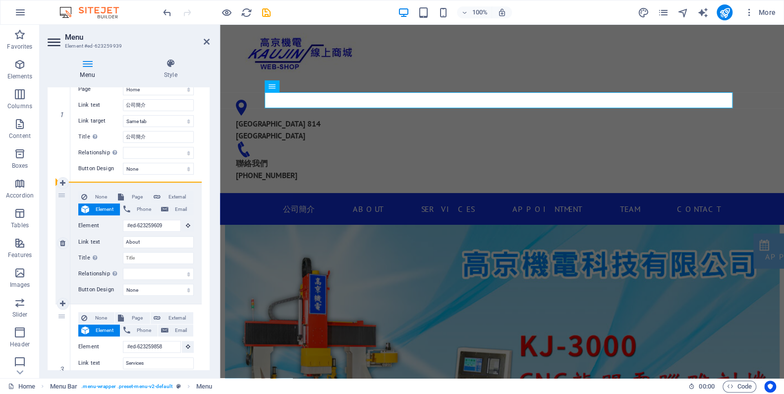
drag, startPoint x: 60, startPoint y: 196, endPoint x: 80, endPoint y: 185, distance: 22.9
click at [80, 185] on div "2 None Page External Element Phone Email Page Home 關於高京 Subpage Legal Notice Pr…" at bounding box center [129, 243] width 146 height 121
select select
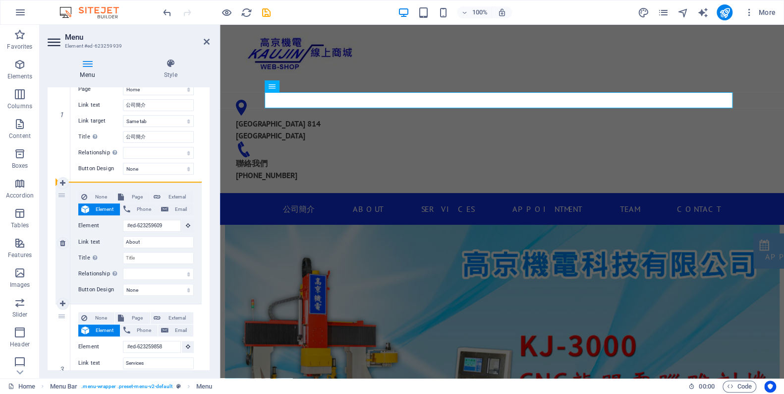
select select
click at [65, 198] on div "2" at bounding box center [63, 243] width 15 height 120
select select
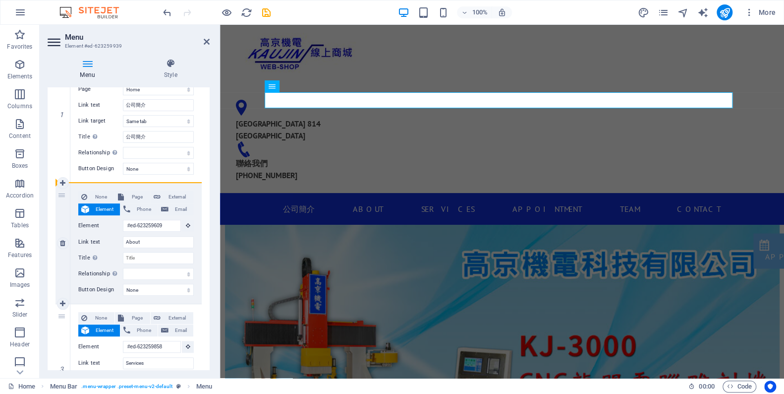
select select
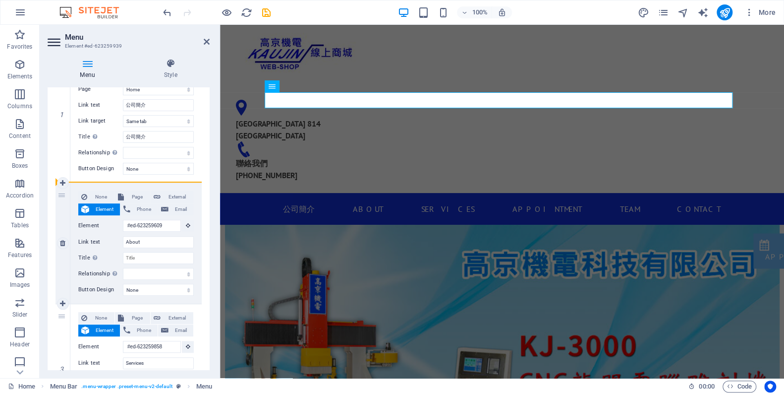
drag, startPoint x: 62, startPoint y: 195, endPoint x: 118, endPoint y: 185, distance: 56.9
click at [118, 185] on div "2 None Page External Element Phone Email Page Home 關於高京 Subpage Legal Notice Pr…" at bounding box center [129, 243] width 146 height 121
select select
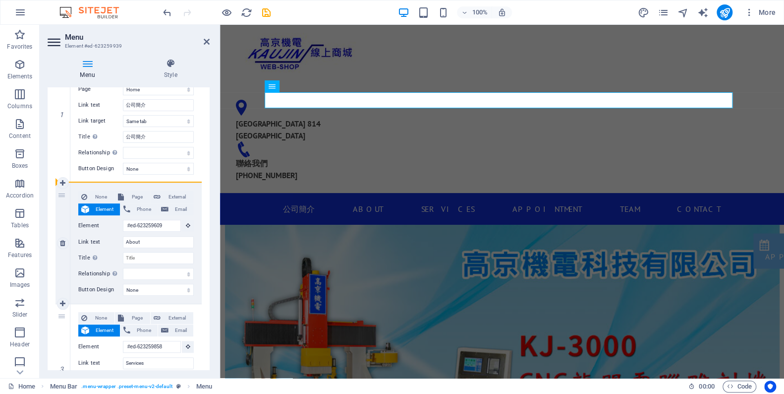
select select
drag, startPoint x: 60, startPoint y: 196, endPoint x: 64, endPoint y: 194, distance: 5.1
click at [64, 194] on div "2" at bounding box center [63, 243] width 15 height 120
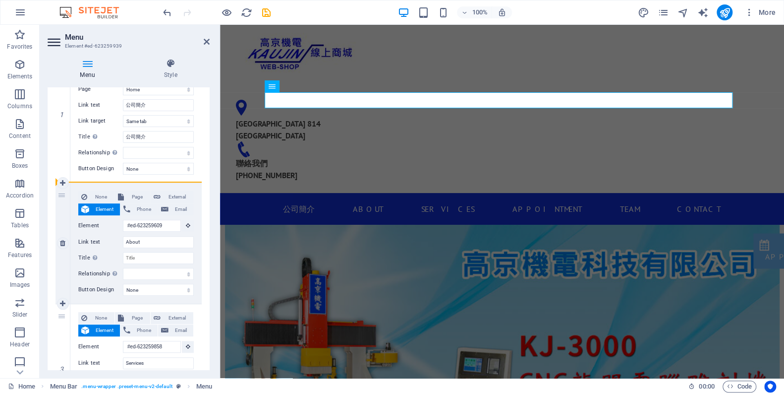
select select
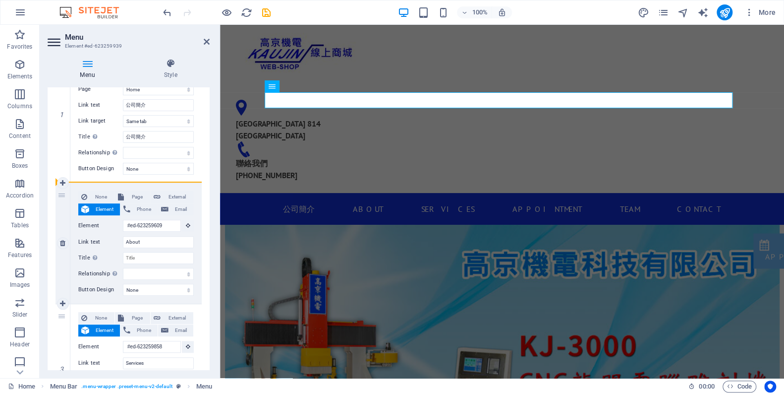
select select
click at [61, 198] on div "2" at bounding box center [63, 243] width 15 height 120
select select
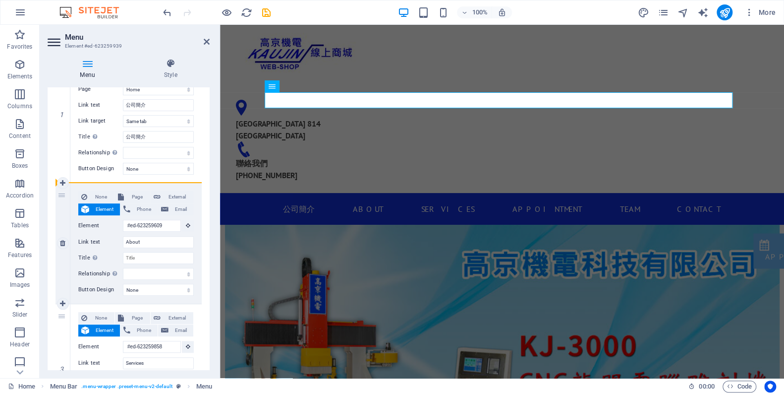
select select
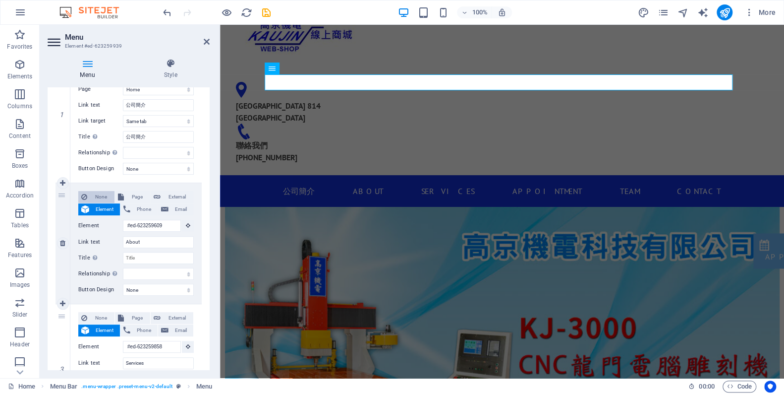
scroll to position [0, 0]
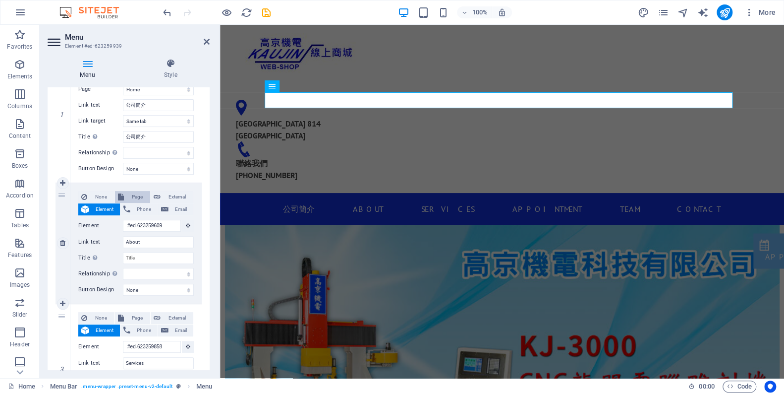
click at [127, 196] on span "Page" at bounding box center [137, 197] width 20 height 12
select select
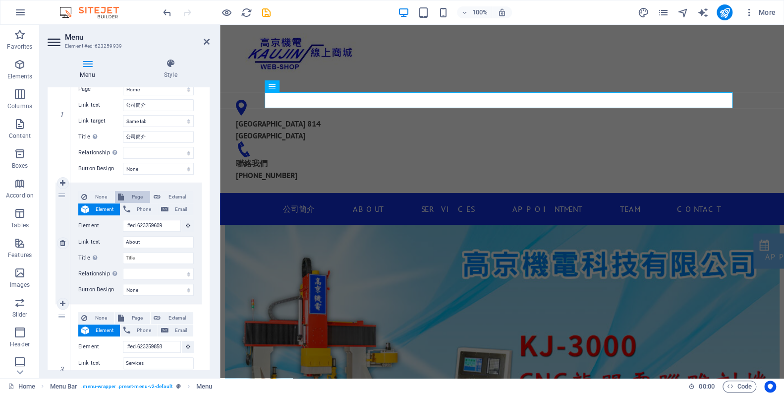
select select
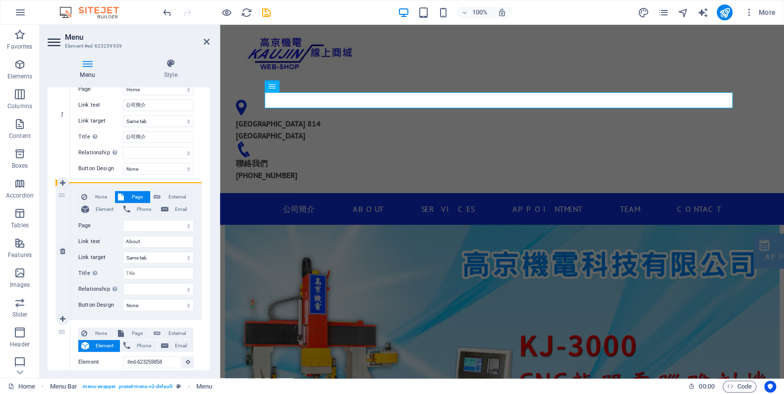
drag, startPoint x: 61, startPoint y: 194, endPoint x: 76, endPoint y: 188, distance: 15.8
click at [76, 188] on div "2 None Page External Element Phone Email Page Home 關於高京 Subpage Legal Notice Pr…" at bounding box center [129, 251] width 146 height 136
select select
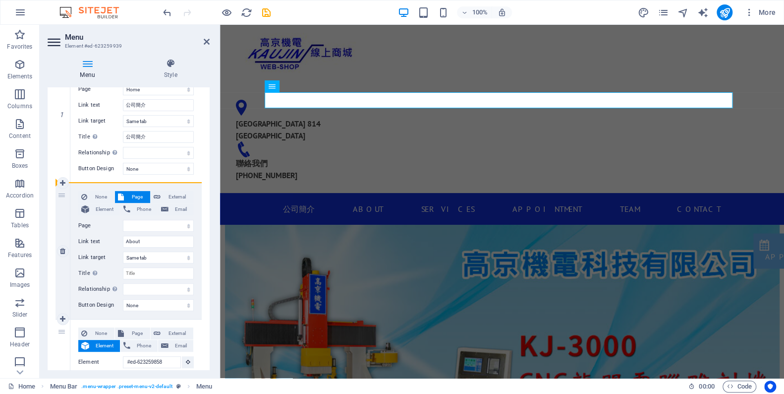
select select
drag, startPoint x: 57, startPoint y: 192, endPoint x: 128, endPoint y: 180, distance: 71.3
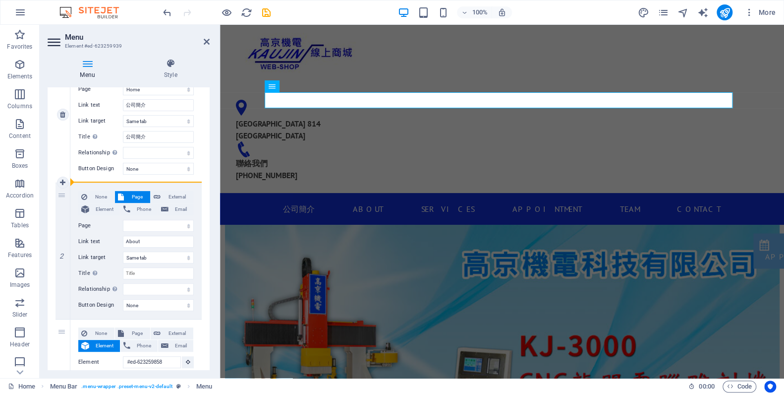
select select
type input "#ed-623259858"
type input "Services"
select select
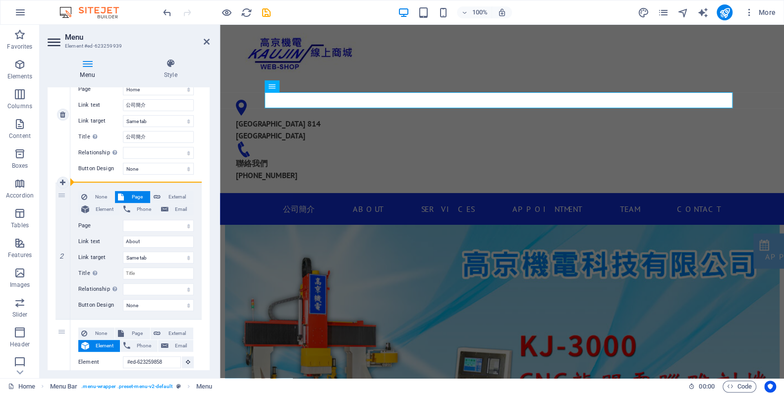
type input "#ed-623259792"
type input "Appointment"
select select
type input "#ed-623259750"
type input "Team"
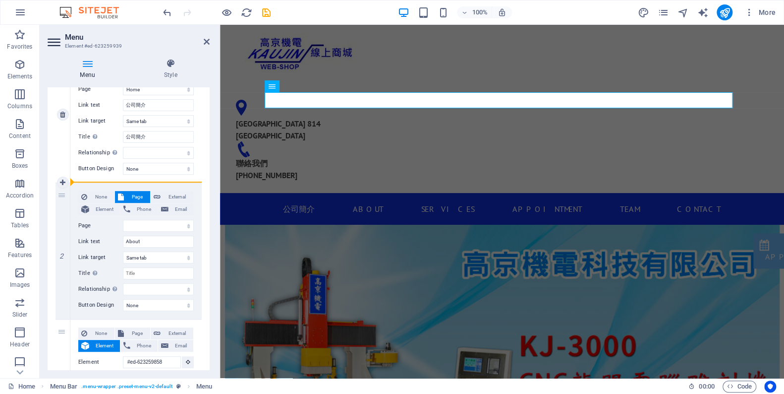
select select
type input "#ed-623259681"
type input "Contact"
select select
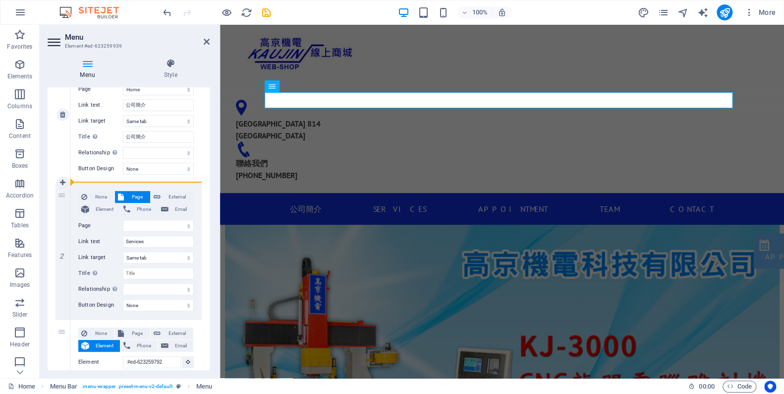
select select
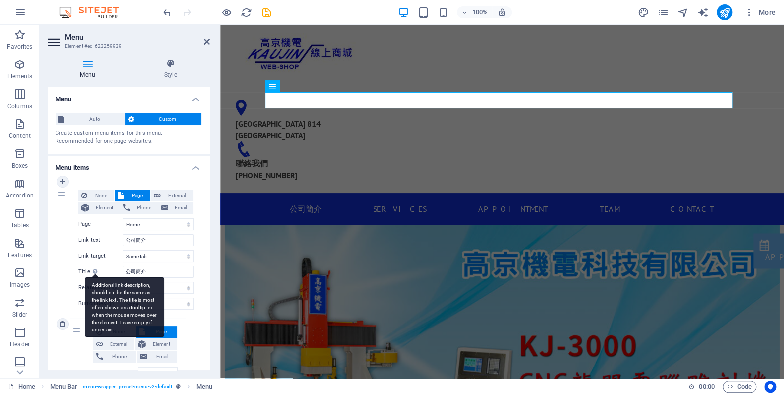
scroll to position [180, 0]
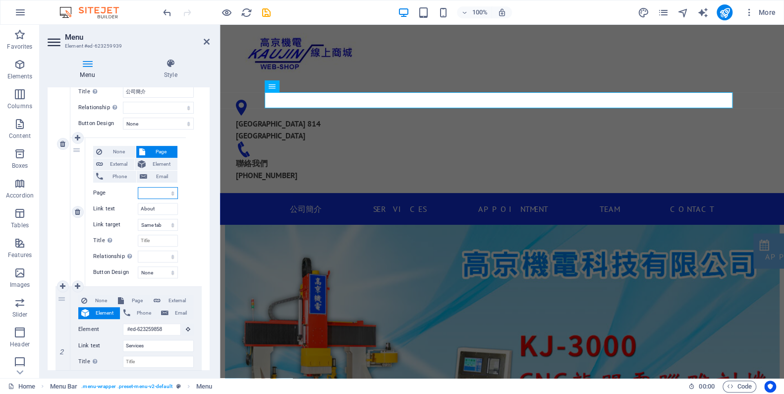
click at [155, 192] on select "Home 關於[GEOGRAPHIC_DATA] Subpage Legal Notice Privacy" at bounding box center [158, 193] width 40 height 12
select select "0"
click at [138, 187] on select "Home 關於[GEOGRAPHIC_DATA] Subpage Legal Notice Privacy" at bounding box center [158, 193] width 40 height 12
select select
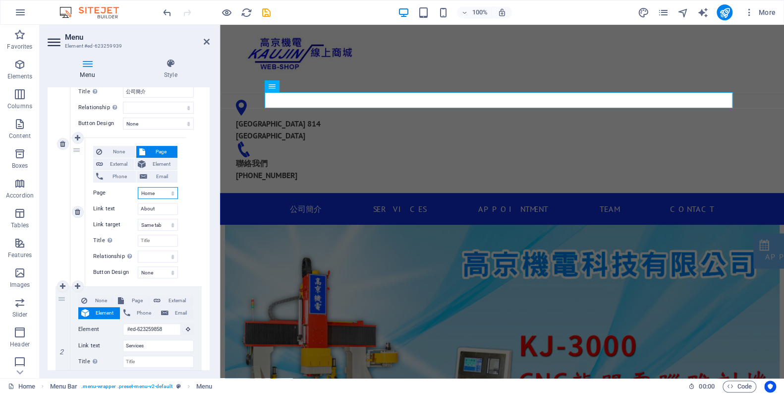
select select
click at [163, 193] on select "Home 關於[GEOGRAPHIC_DATA] Subpage Legal Notice Privacy" at bounding box center [158, 193] width 40 height 12
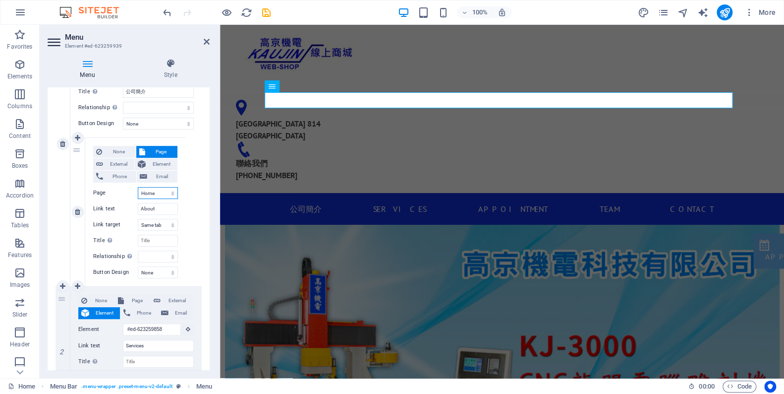
click at [163, 193] on select "Home 關於[GEOGRAPHIC_DATA] Subpage Legal Notice Privacy" at bounding box center [158, 193] width 40 height 12
drag, startPoint x: 206, startPoint y: 41, endPoint x: 181, endPoint y: 7, distance: 41.1
click at [206, 41] on icon at bounding box center [207, 42] width 6 height 8
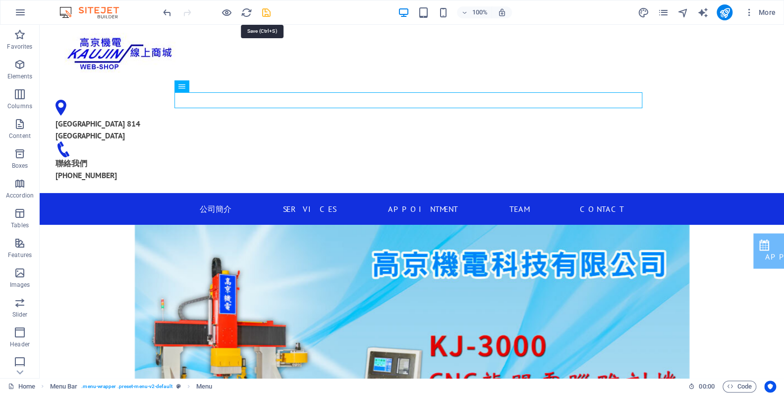
click at [270, 10] on icon "save" at bounding box center [266, 12] width 11 height 11
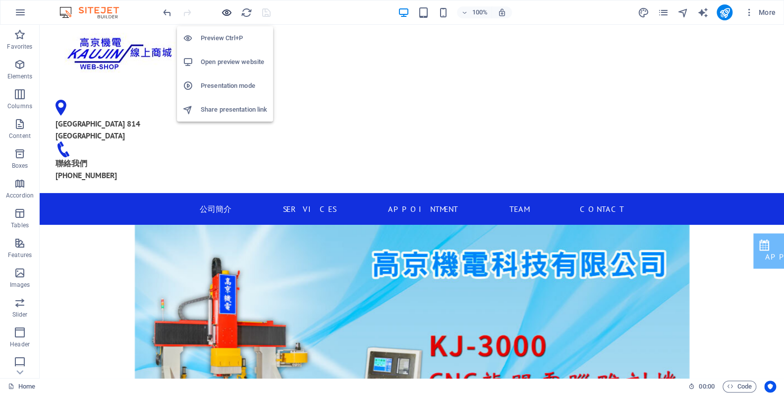
click at [230, 9] on icon "button" at bounding box center [226, 12] width 11 height 11
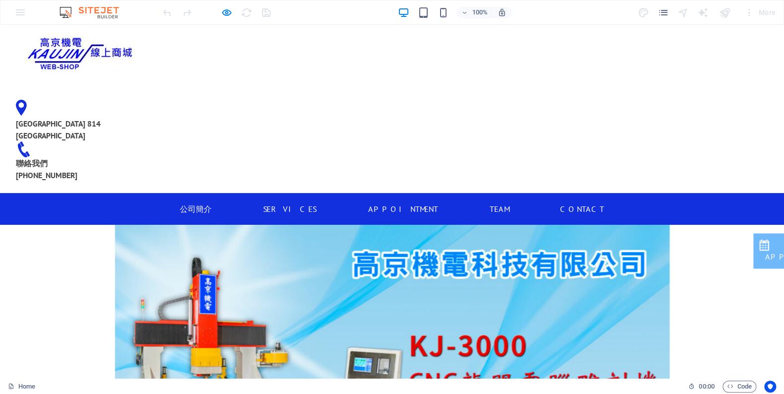
click at [231, 12] on icon "button" at bounding box center [226, 12] width 11 height 11
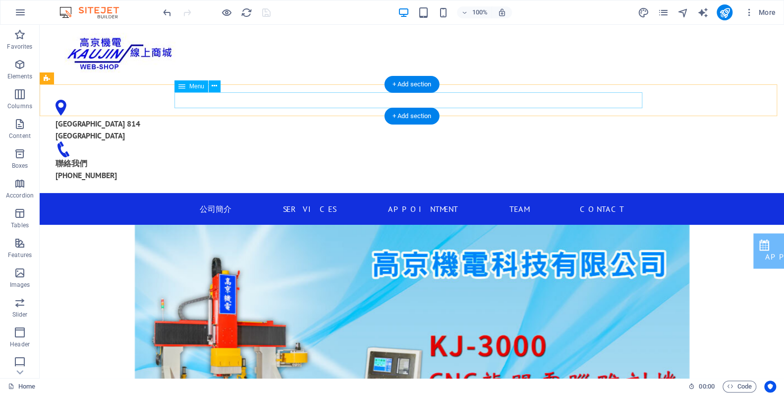
click at [229, 201] on nav "公司簡介 About Services Appointment Team Contact" at bounding box center [412, 209] width 468 height 16
select select
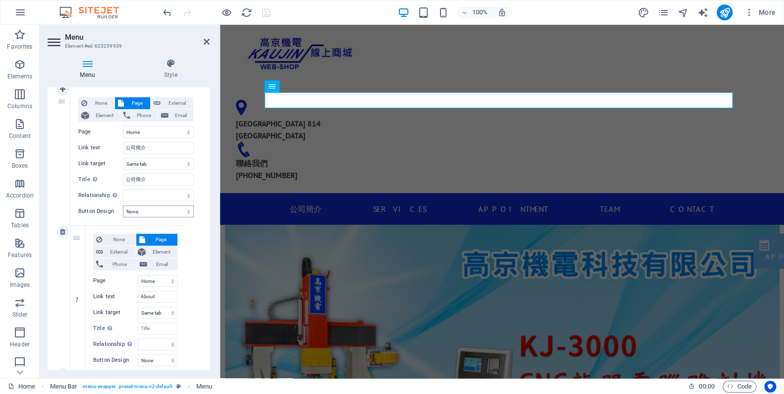
scroll to position [135, 0]
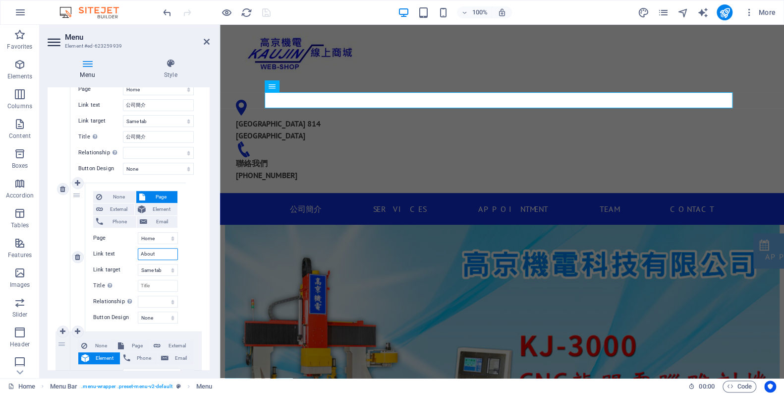
click at [160, 253] on input "About" at bounding box center [158, 254] width 40 height 12
type input "A"
select select
type input "＿"
select select
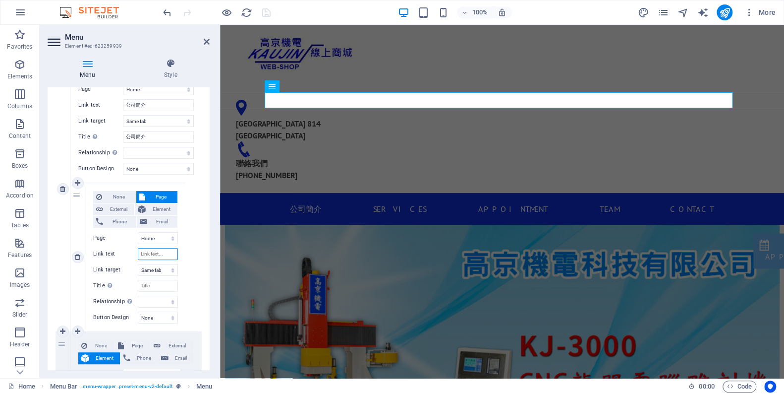
select select
type input "關於"
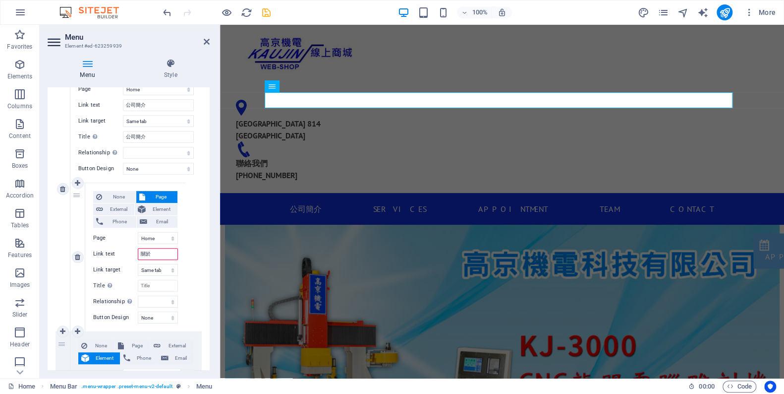
select select
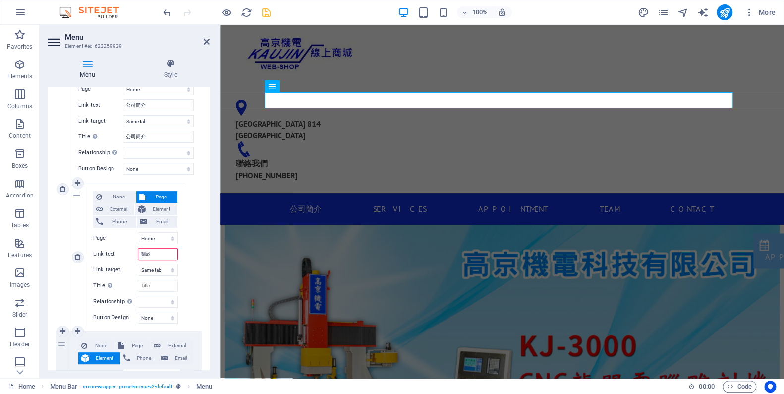
select select
type input "關於[GEOGRAPHIC_DATA]"
select select
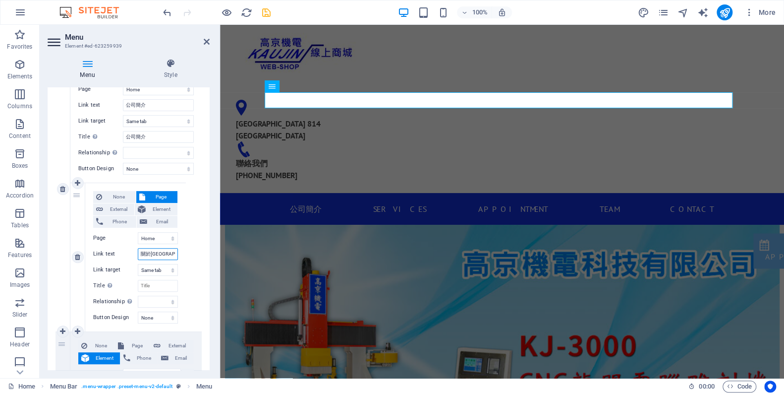
select select
type input "關於[GEOGRAPHIC_DATA]"
click at [195, 243] on div "None Page External Element Phone Email Page Home 關於高京 Subpage Legal Notice Priv…" at bounding box center [135, 189] width 131 height 285
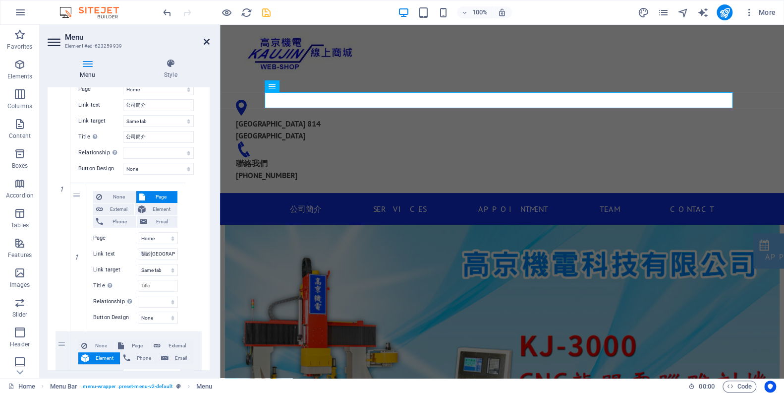
click at [206, 38] on icon at bounding box center [207, 42] width 6 height 8
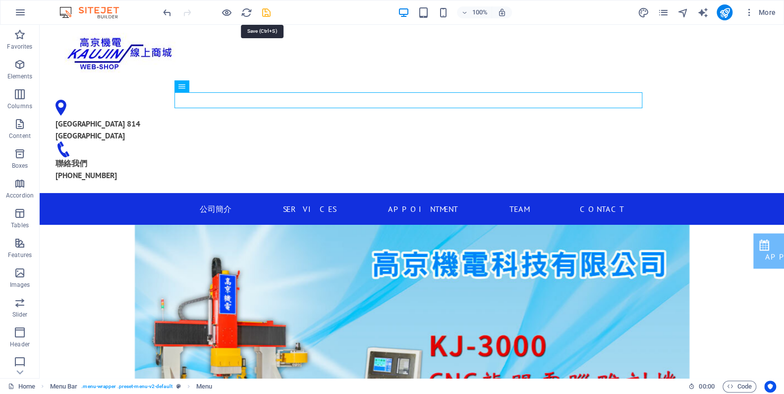
click at [265, 7] on icon "save" at bounding box center [266, 12] width 11 height 11
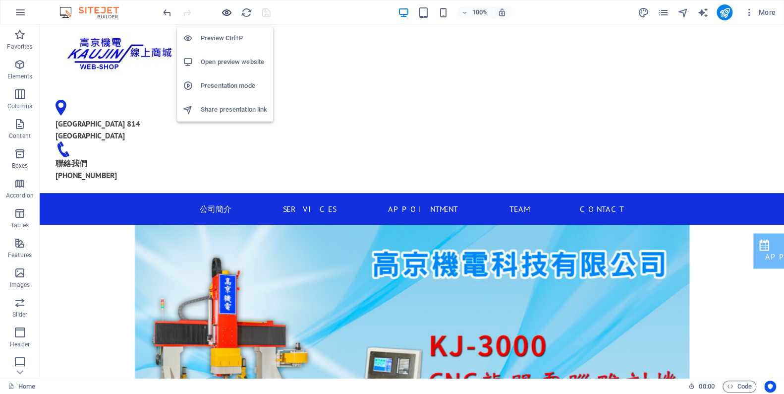
click at [226, 15] on icon "button" at bounding box center [226, 12] width 11 height 11
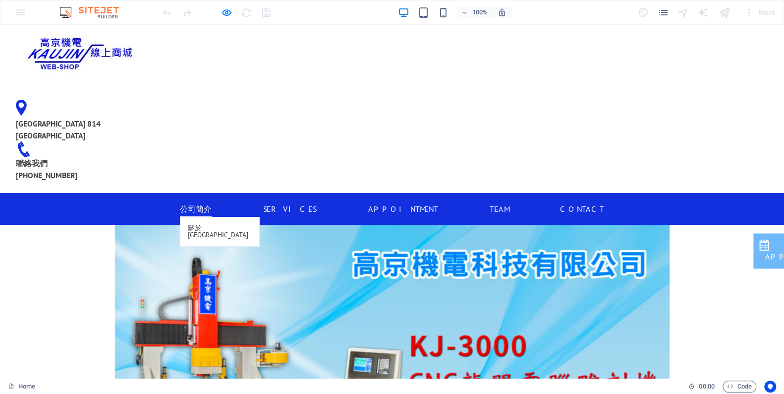
click at [199, 217] on link "關於[GEOGRAPHIC_DATA]" at bounding box center [219, 231] width 79 height 29
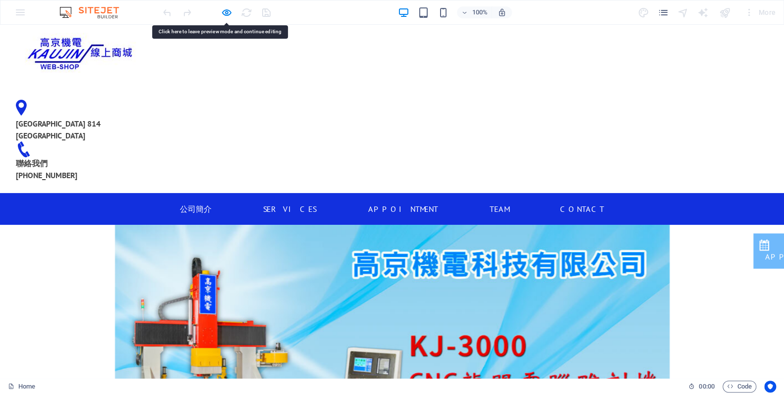
drag, startPoint x: 205, startPoint y: 118, endPoint x: 330, endPoint y: 63, distance: 136.3
click at [153, 63] on div at bounding box center [80, 54] width 145 height 43
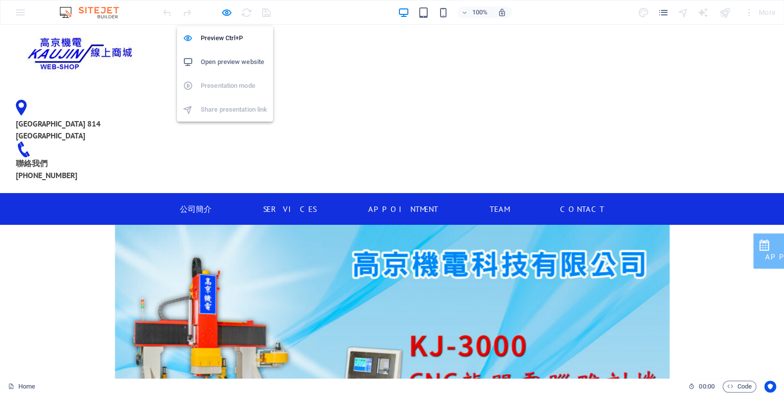
click at [225, 62] on h6 "Open preview website" at bounding box center [234, 62] width 66 height 12
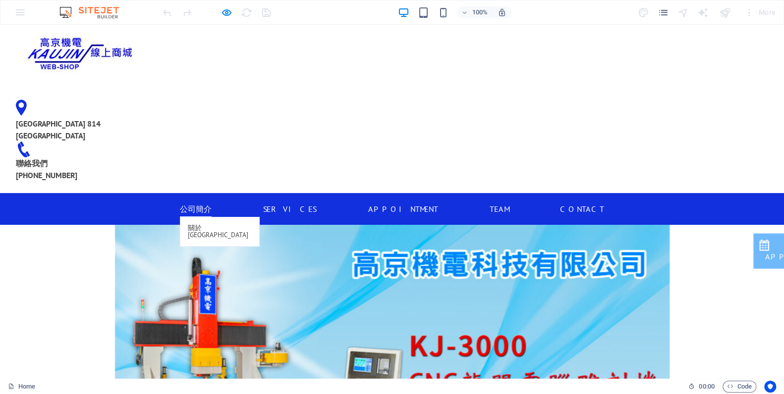
click at [207, 217] on link "關於[GEOGRAPHIC_DATA]" at bounding box center [219, 231] width 79 height 29
click at [199, 201] on link "公司簡介" at bounding box center [196, 209] width 32 height 16
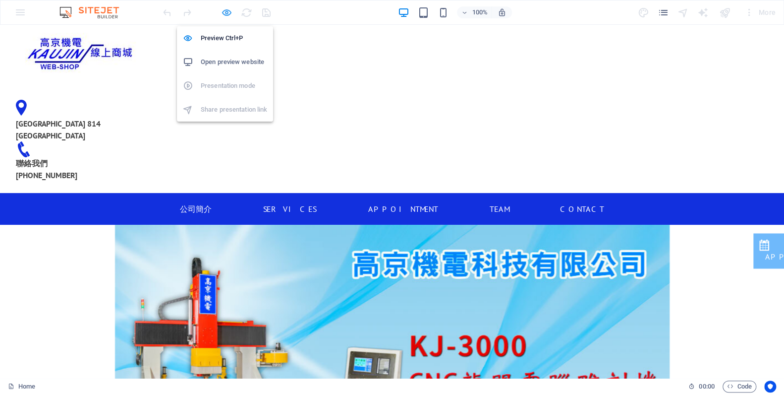
click at [222, 10] on icon "button" at bounding box center [226, 12] width 11 height 11
